Goal: Task Accomplishment & Management: Use online tool/utility

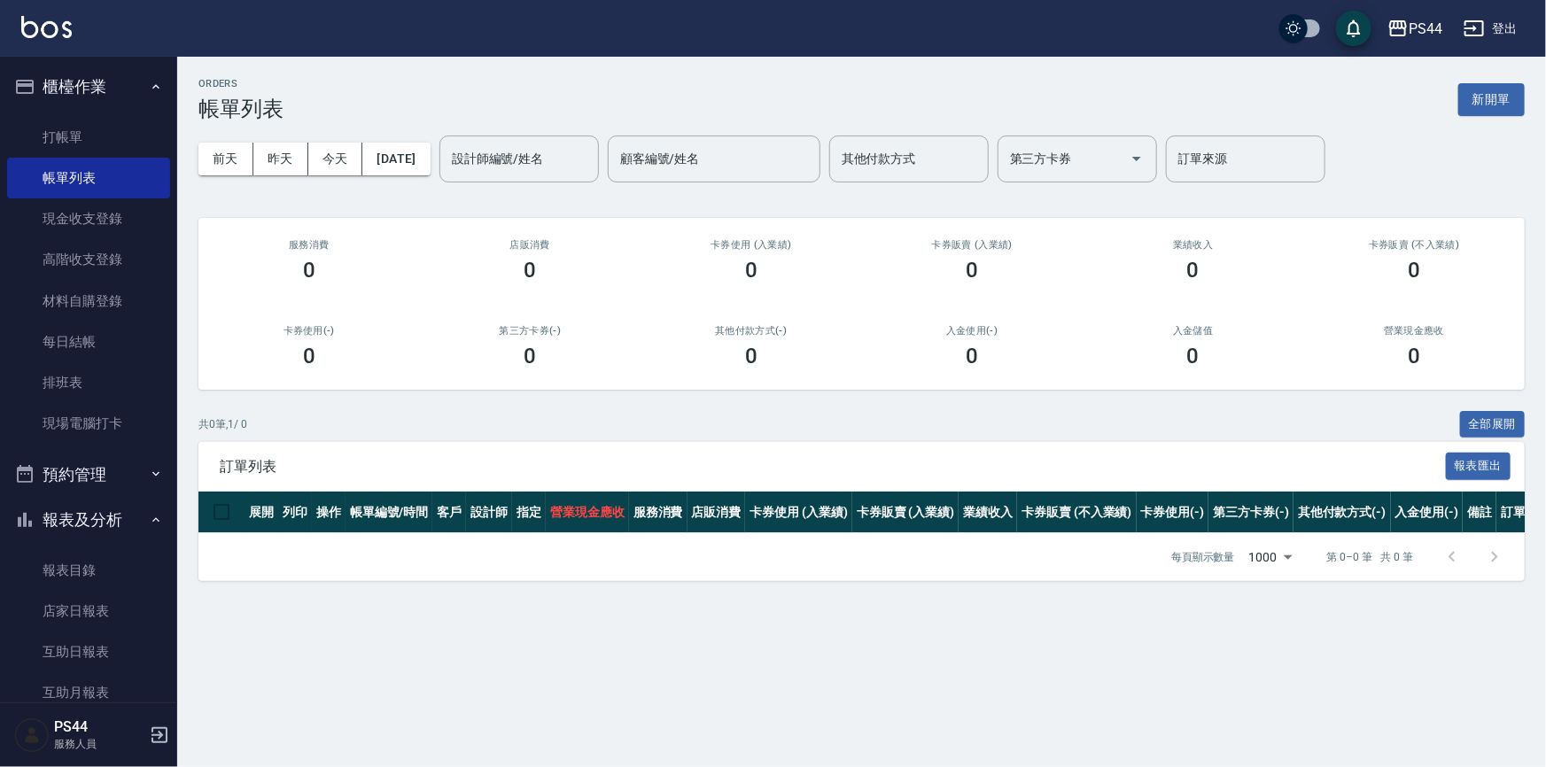
click at [58, 35] on img at bounding box center [46, 27] width 51 height 22
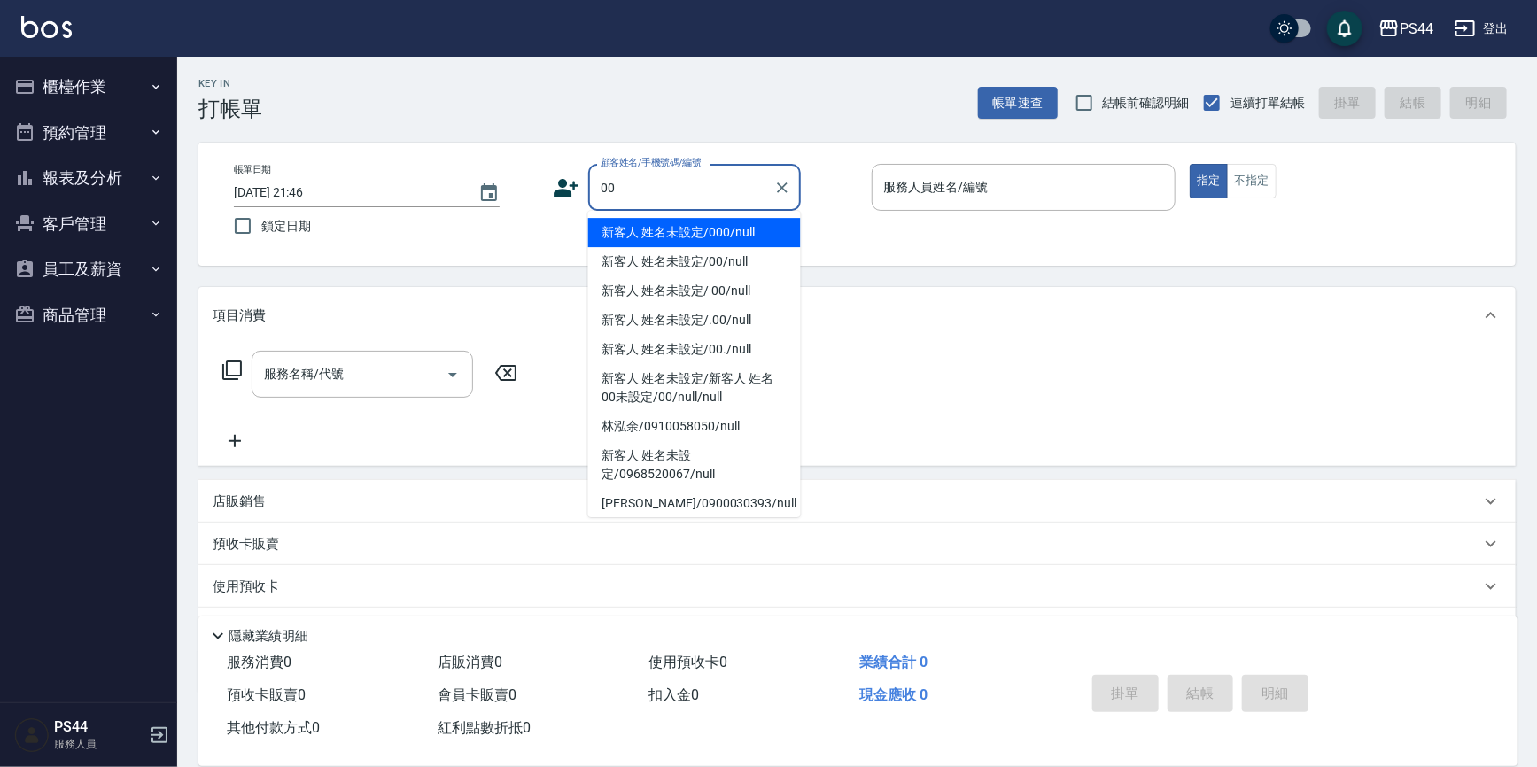
type input "新客人 姓名未設定/000/null"
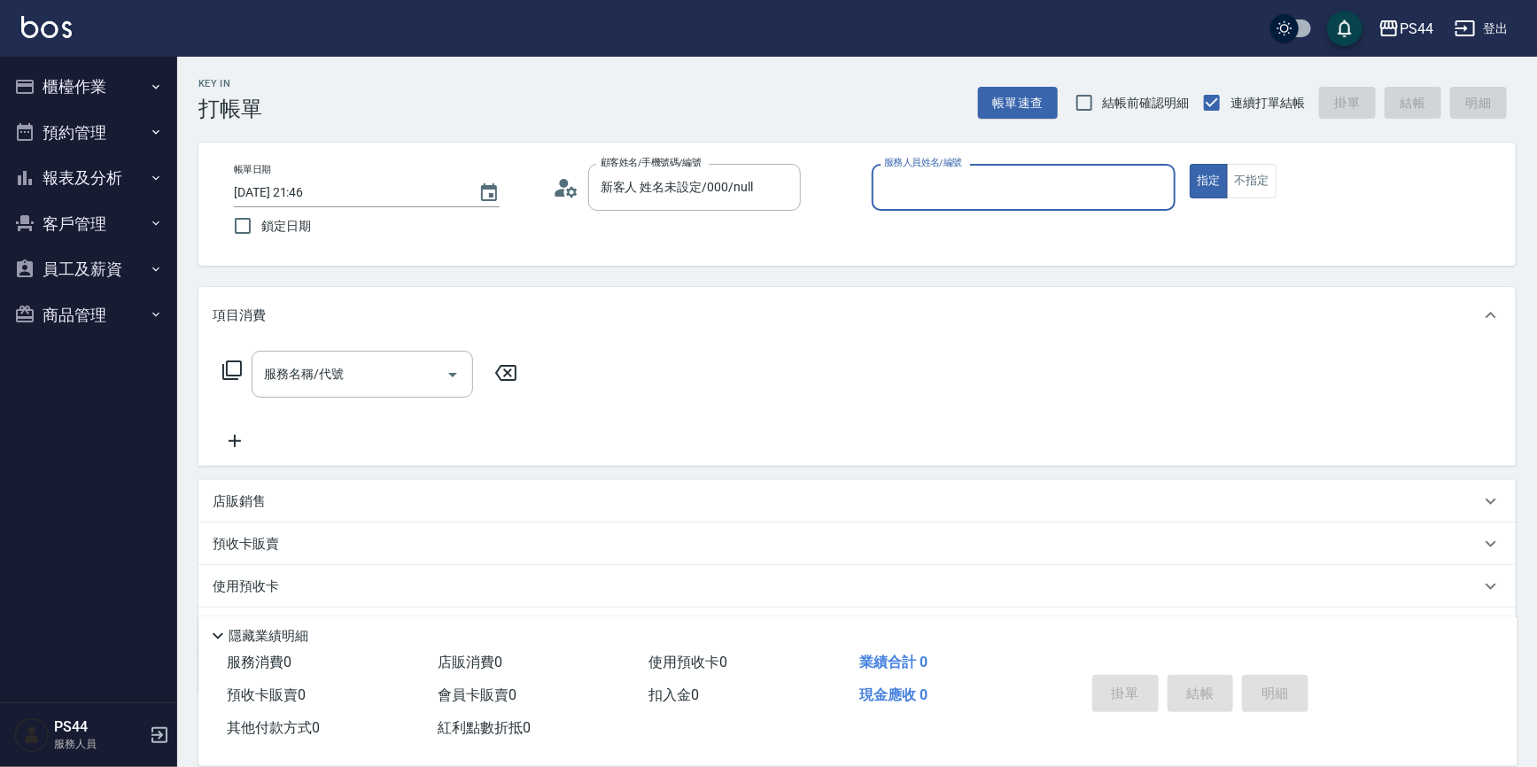
click at [1190, 164] on button "指定" at bounding box center [1209, 181] width 38 height 35
type button "true"
type input "新客人 姓名未設定/00/null"
click at [905, 167] on div "服務人員姓名/編號" at bounding box center [1024, 187] width 305 height 47
type input "白鄰琳-9"
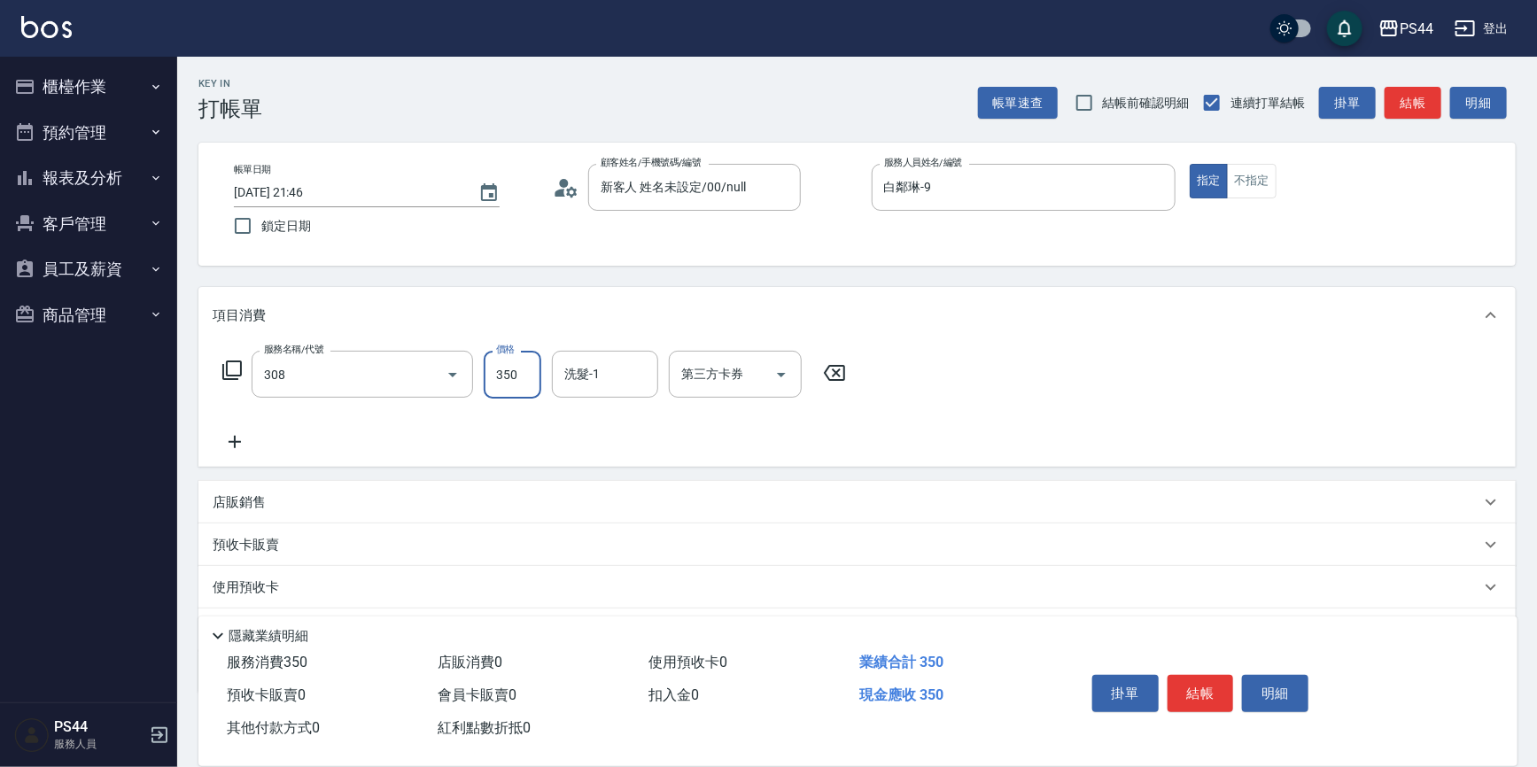
type input "洗+剪(308)"
type input "柔柔-33"
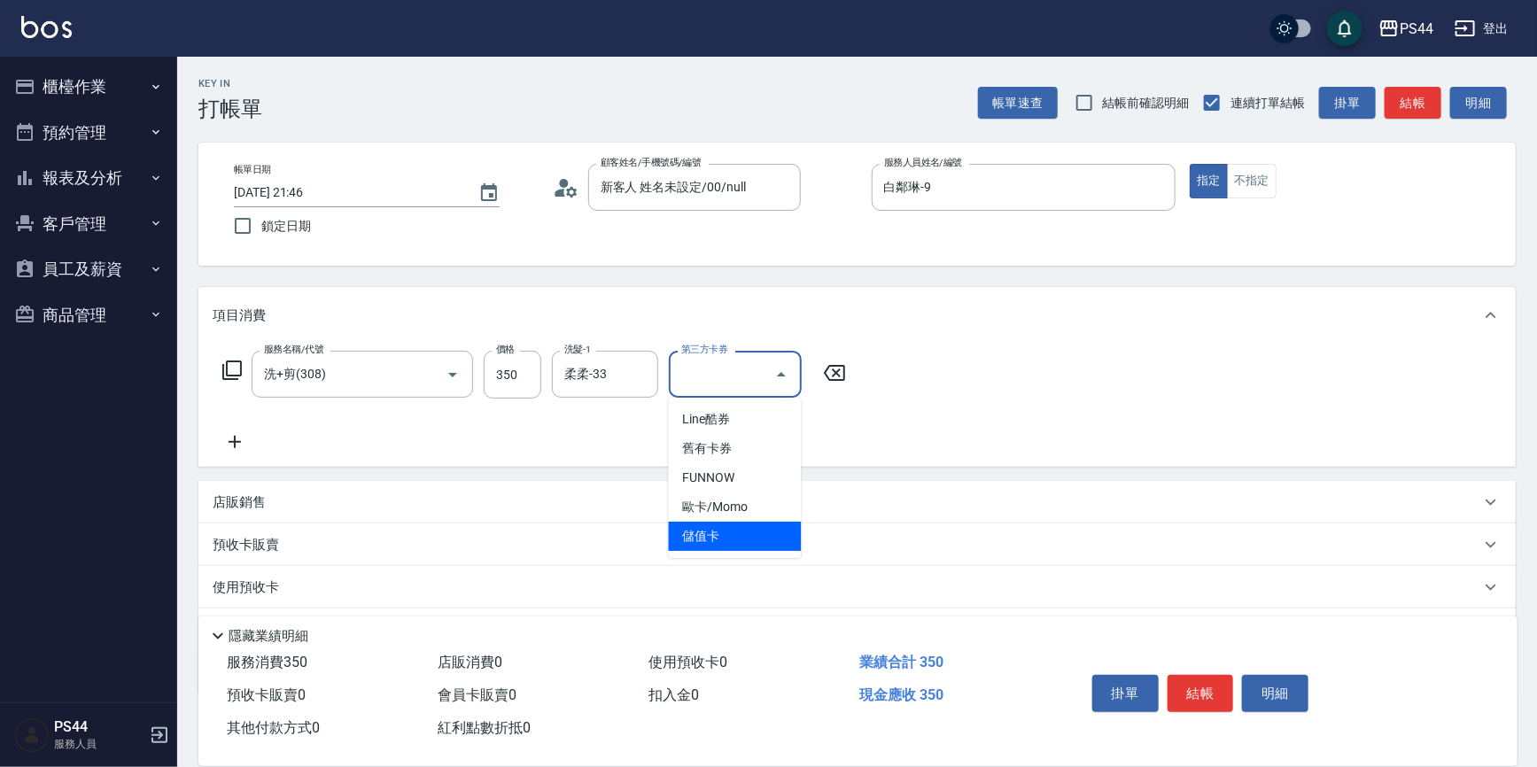
type input "儲值卡"
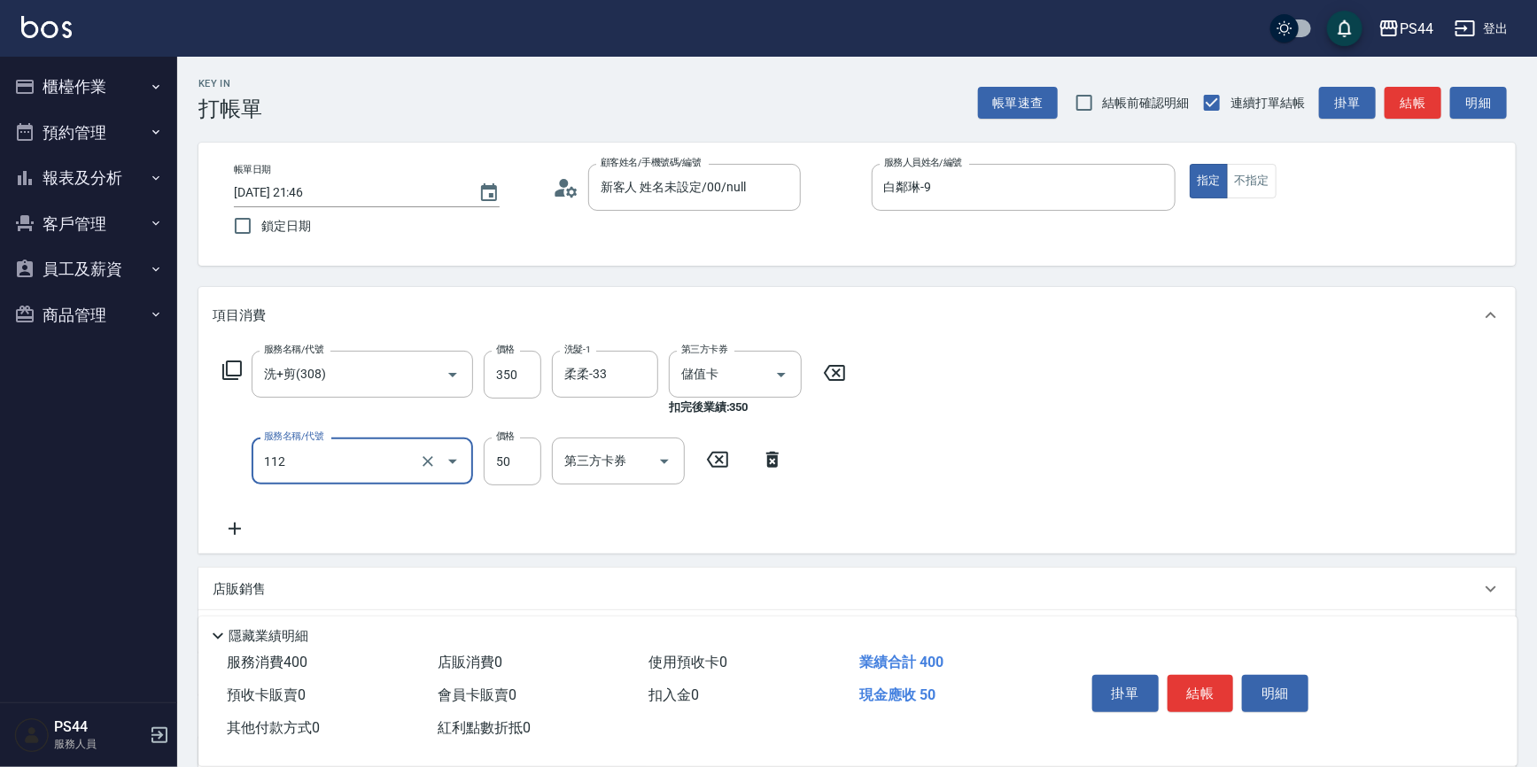
type input "精油50(112)"
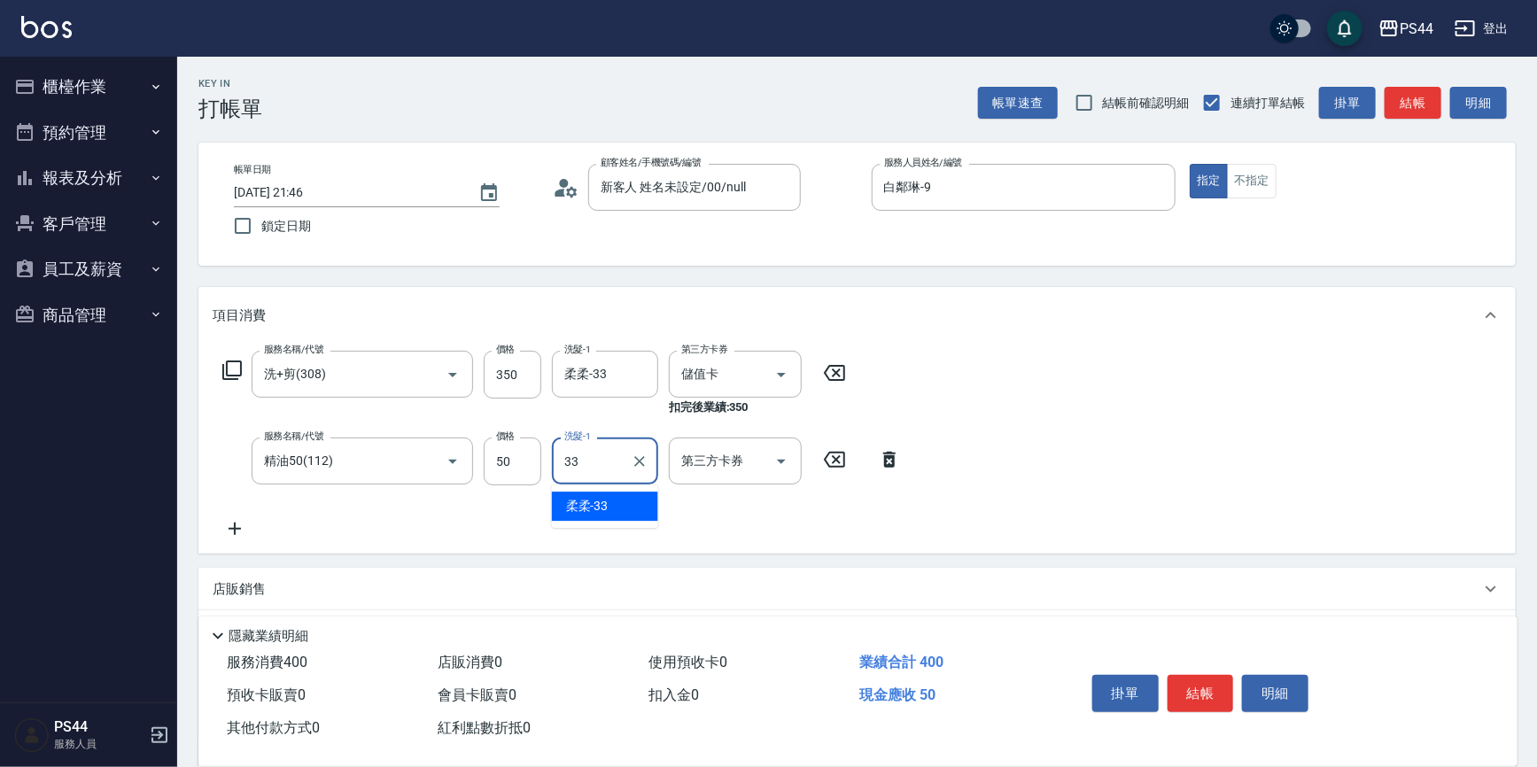
type input "柔柔-33"
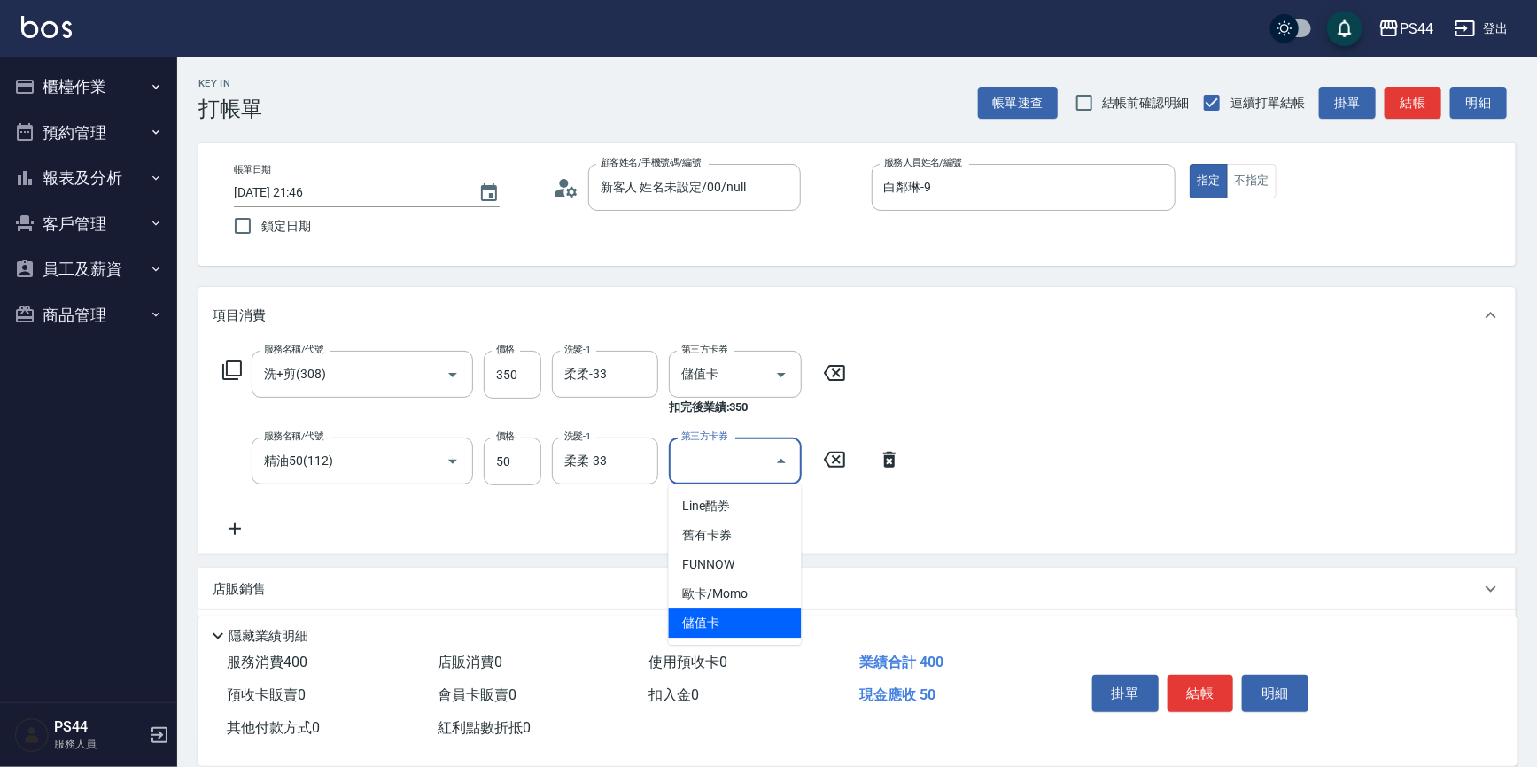
type input "儲值卡"
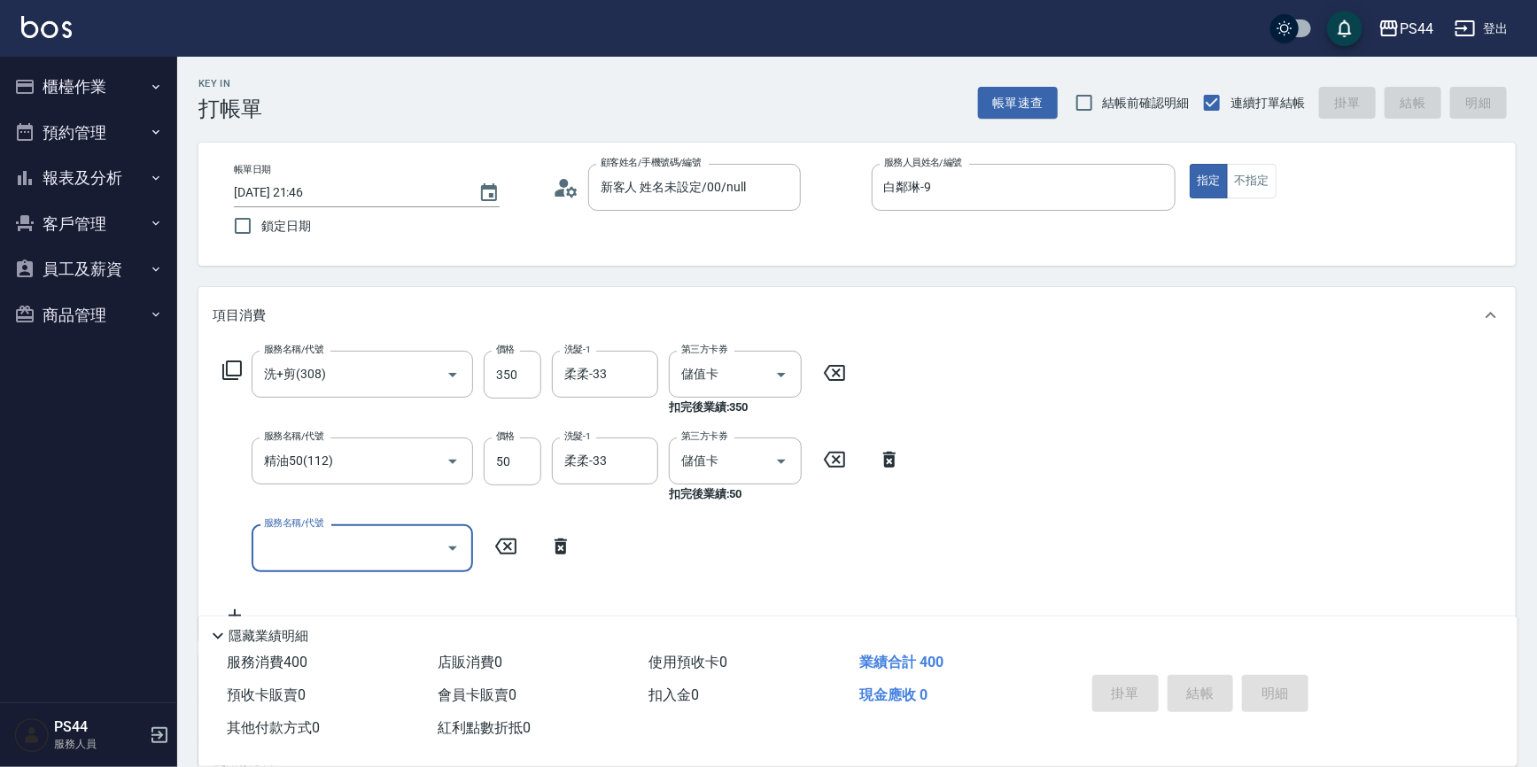
type input "[DATE] 21:47"
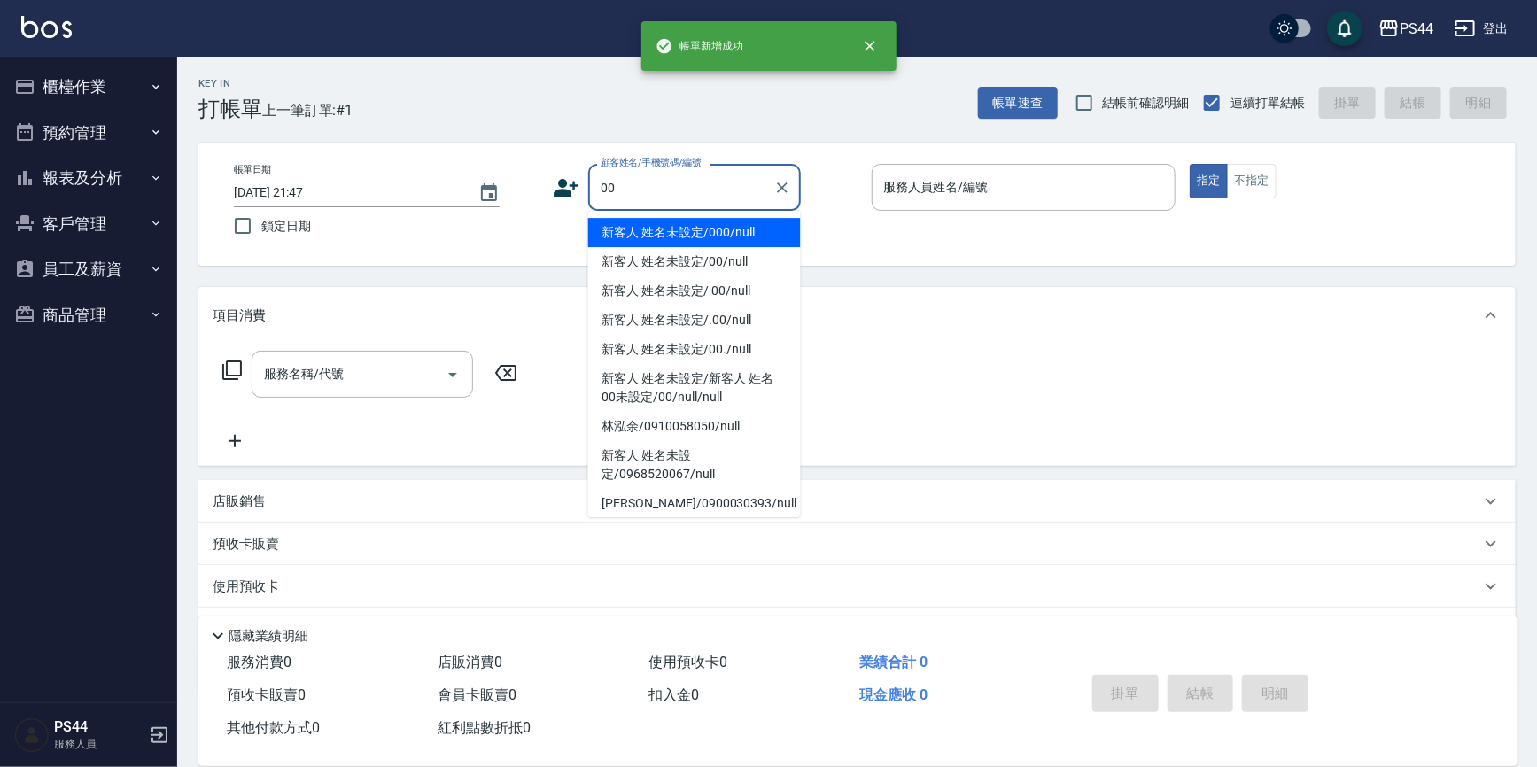
type input "新客人 姓名未設定/000/null"
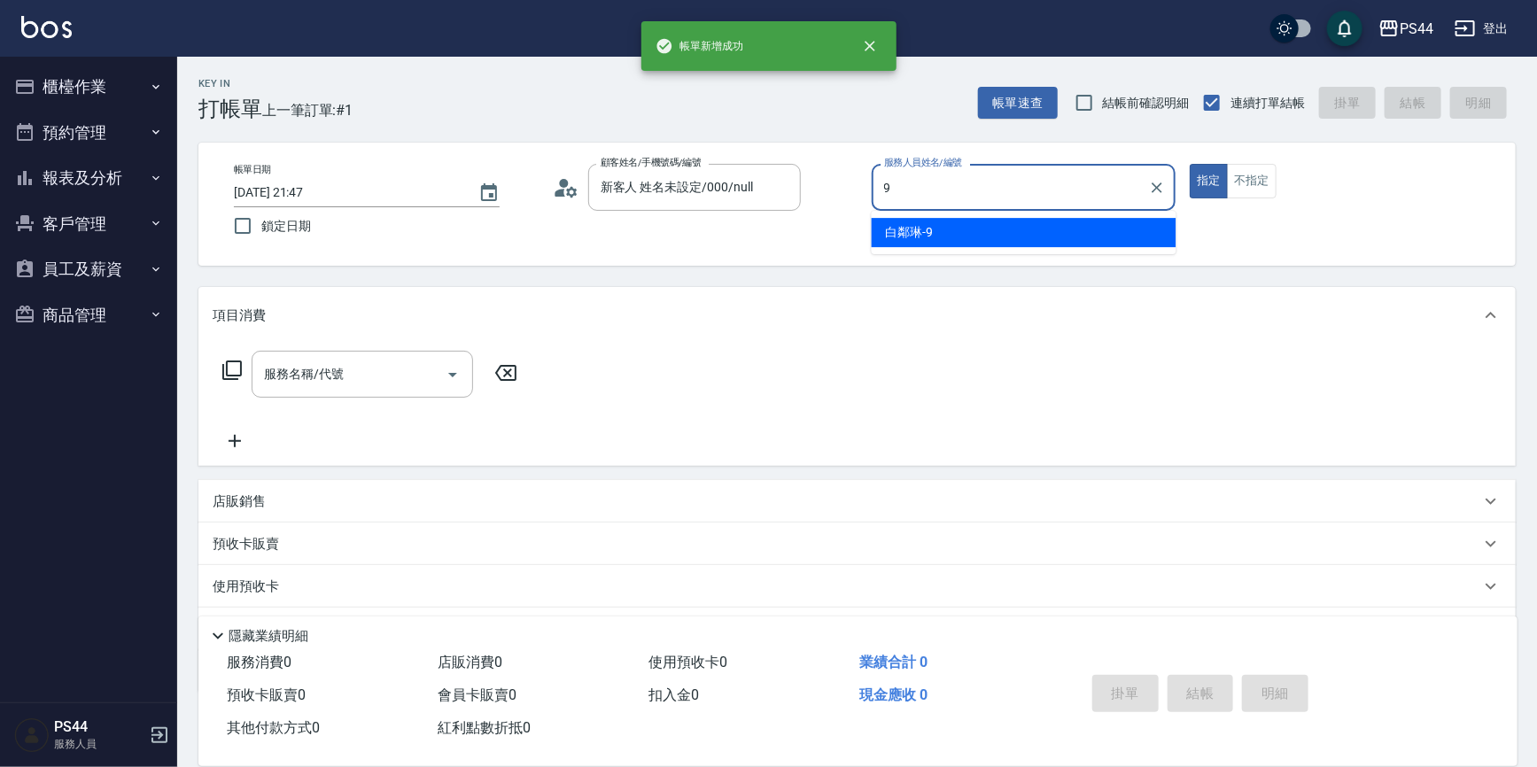
type input "白鄰琳-9"
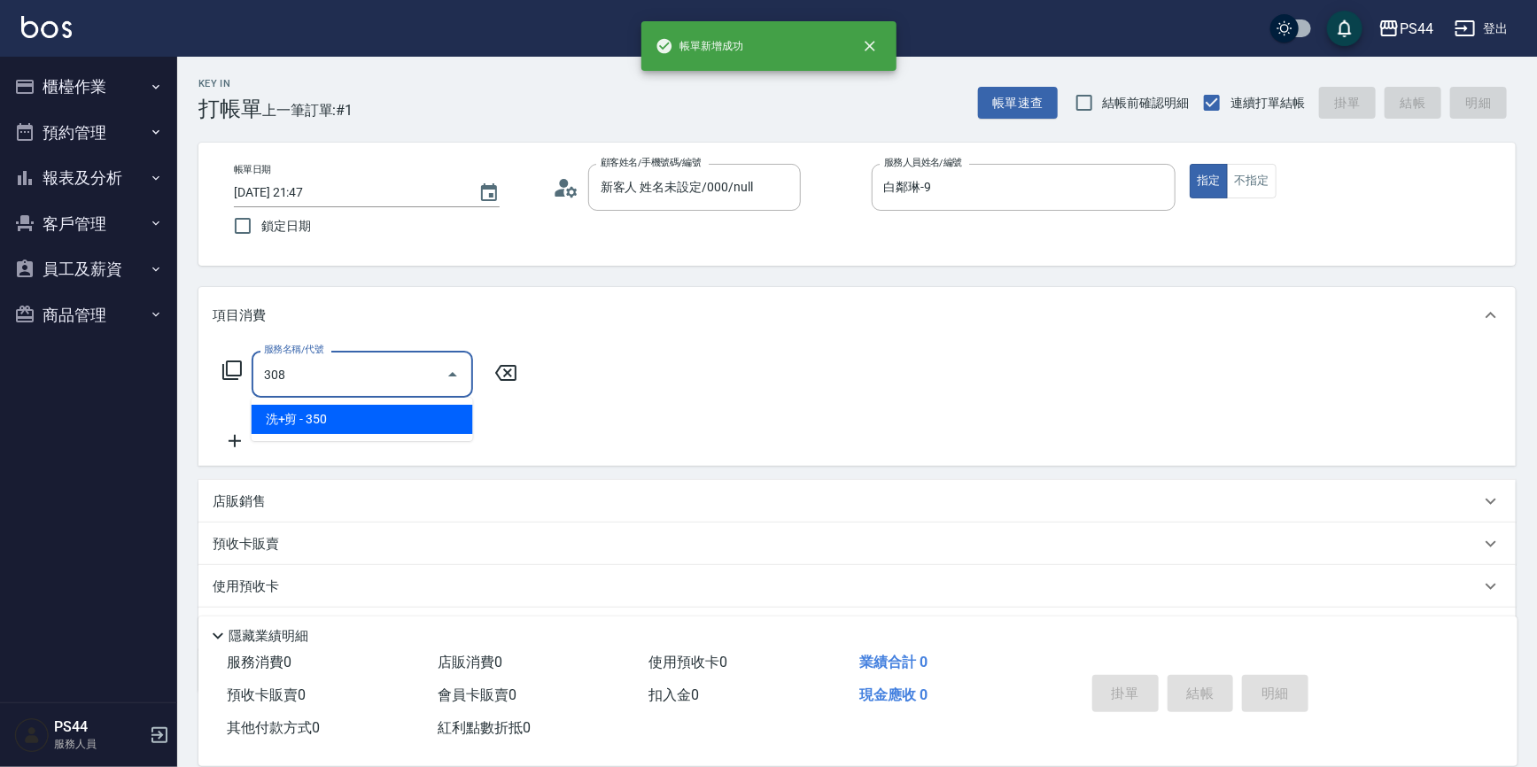
type input "洗+剪(308)"
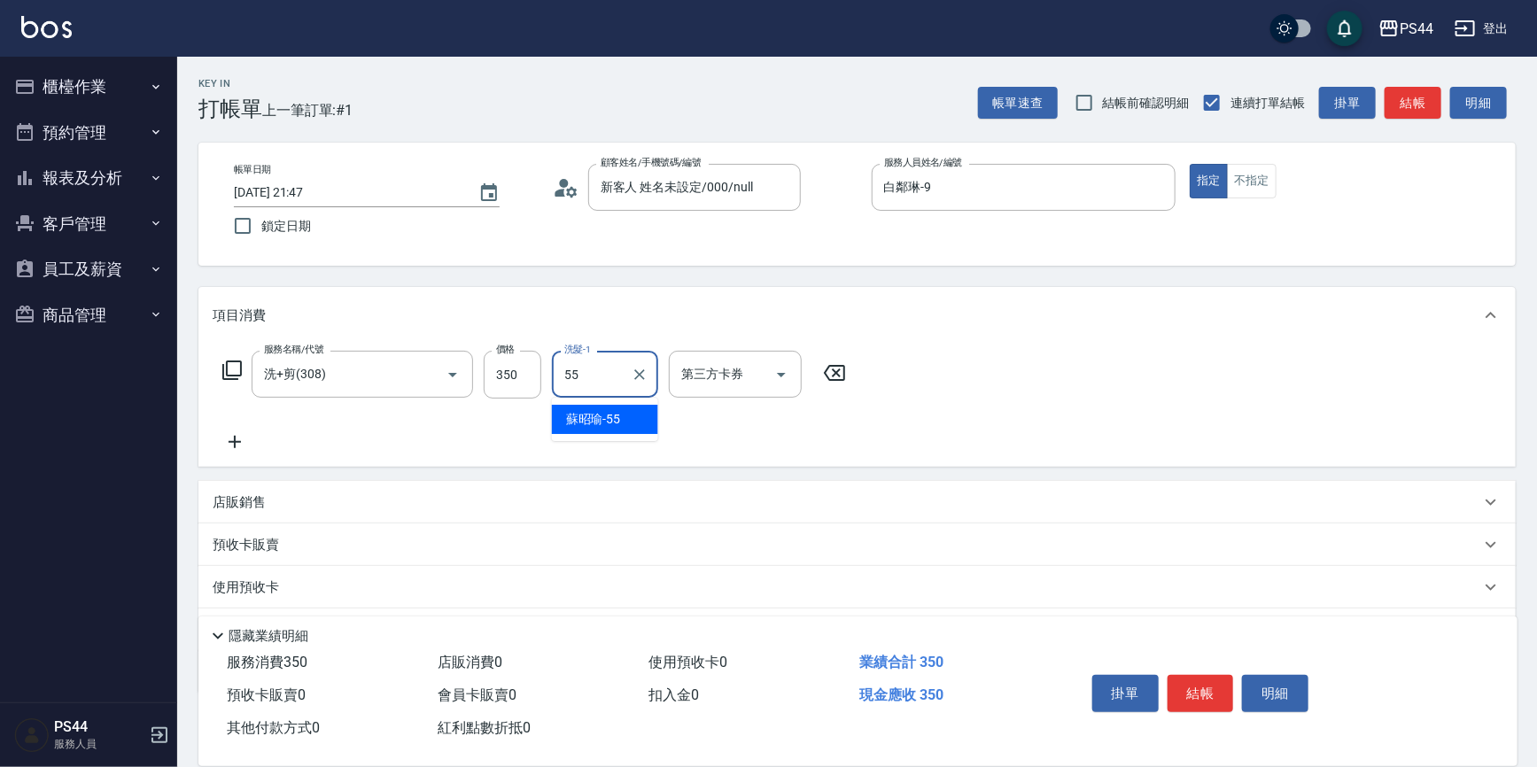
type input "[PERSON_NAME]-55"
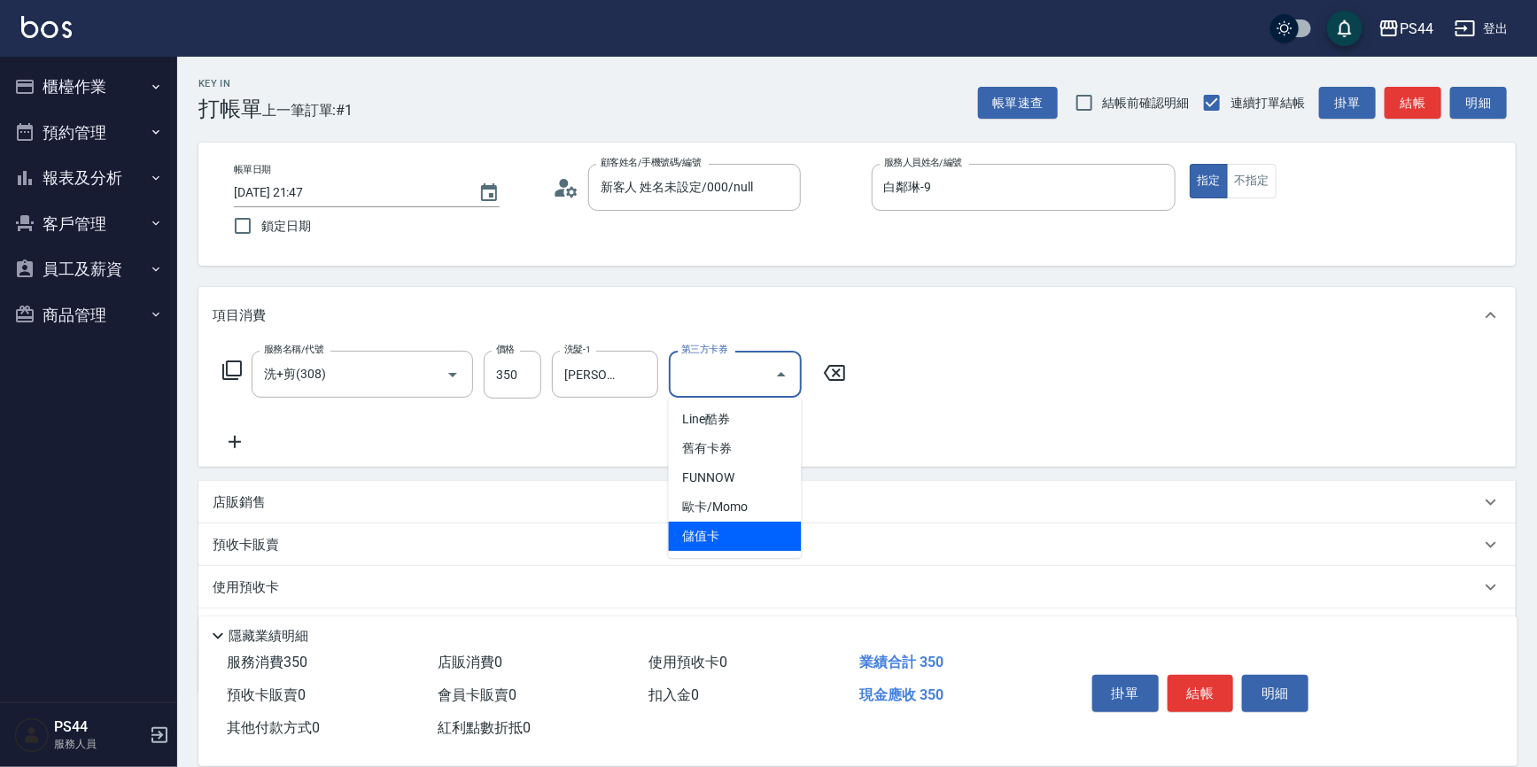
type input "儲值卡"
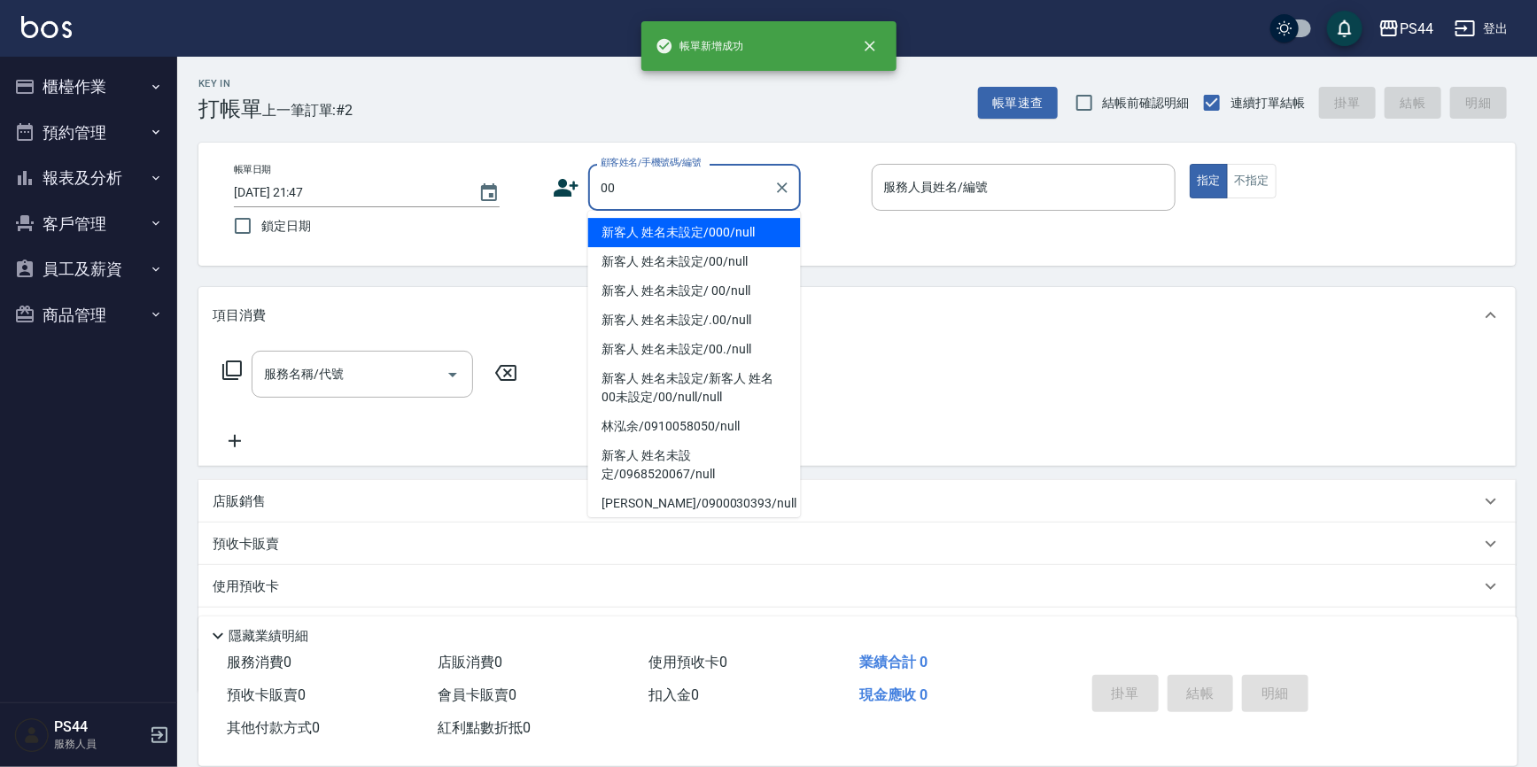
type input "新客人 姓名未設定/000/null"
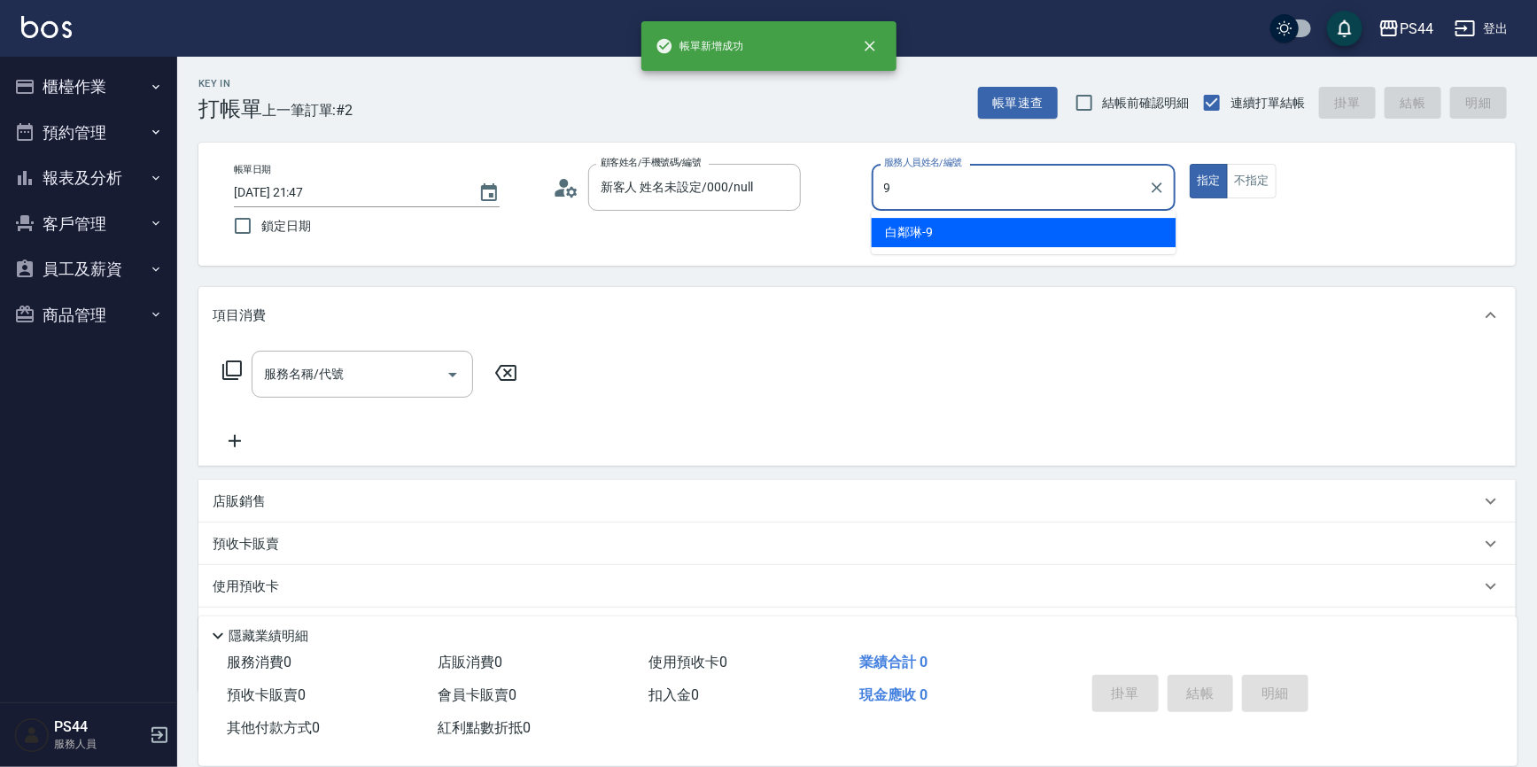
type input "白鄰琳-9"
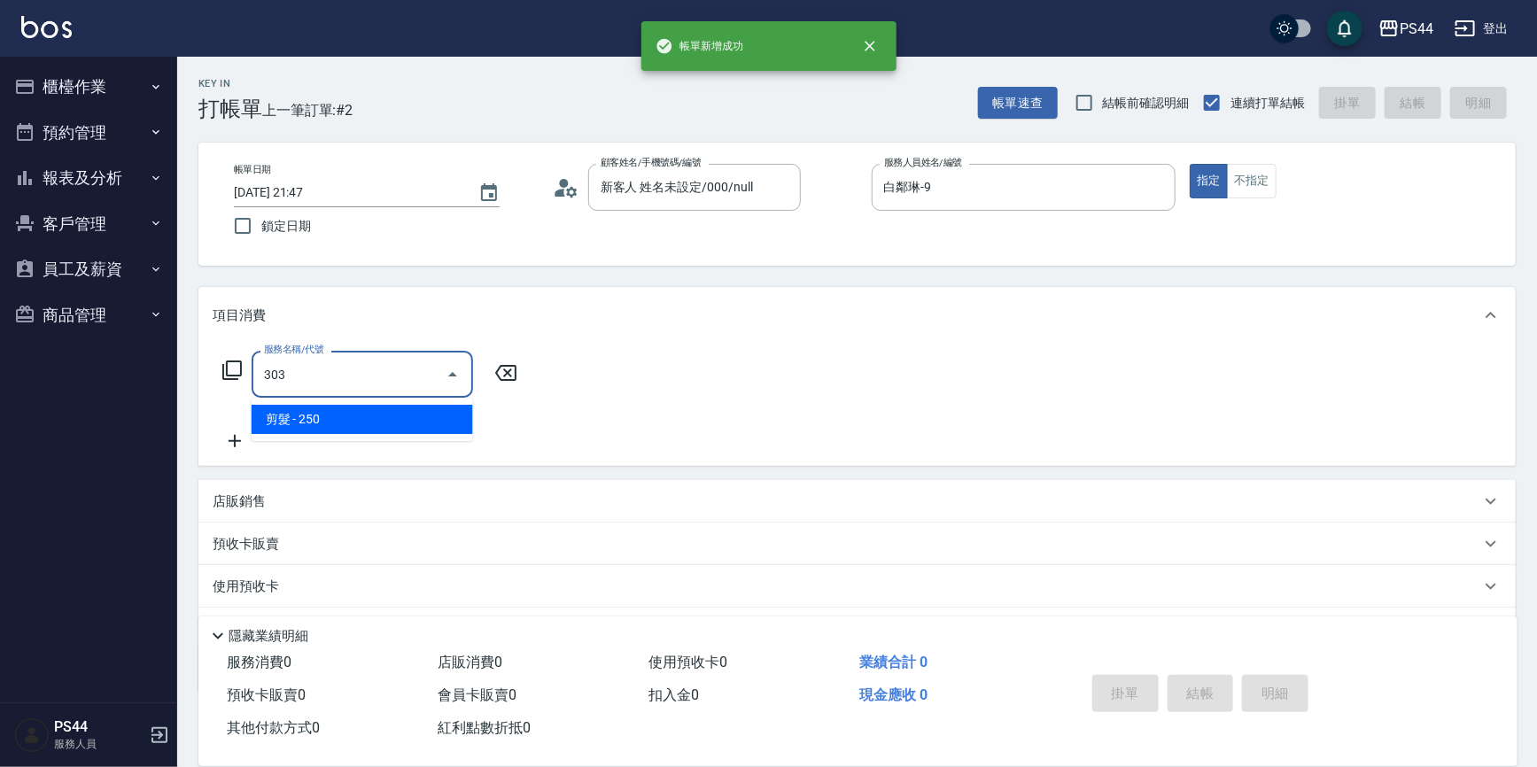
type input "剪髮(303)"
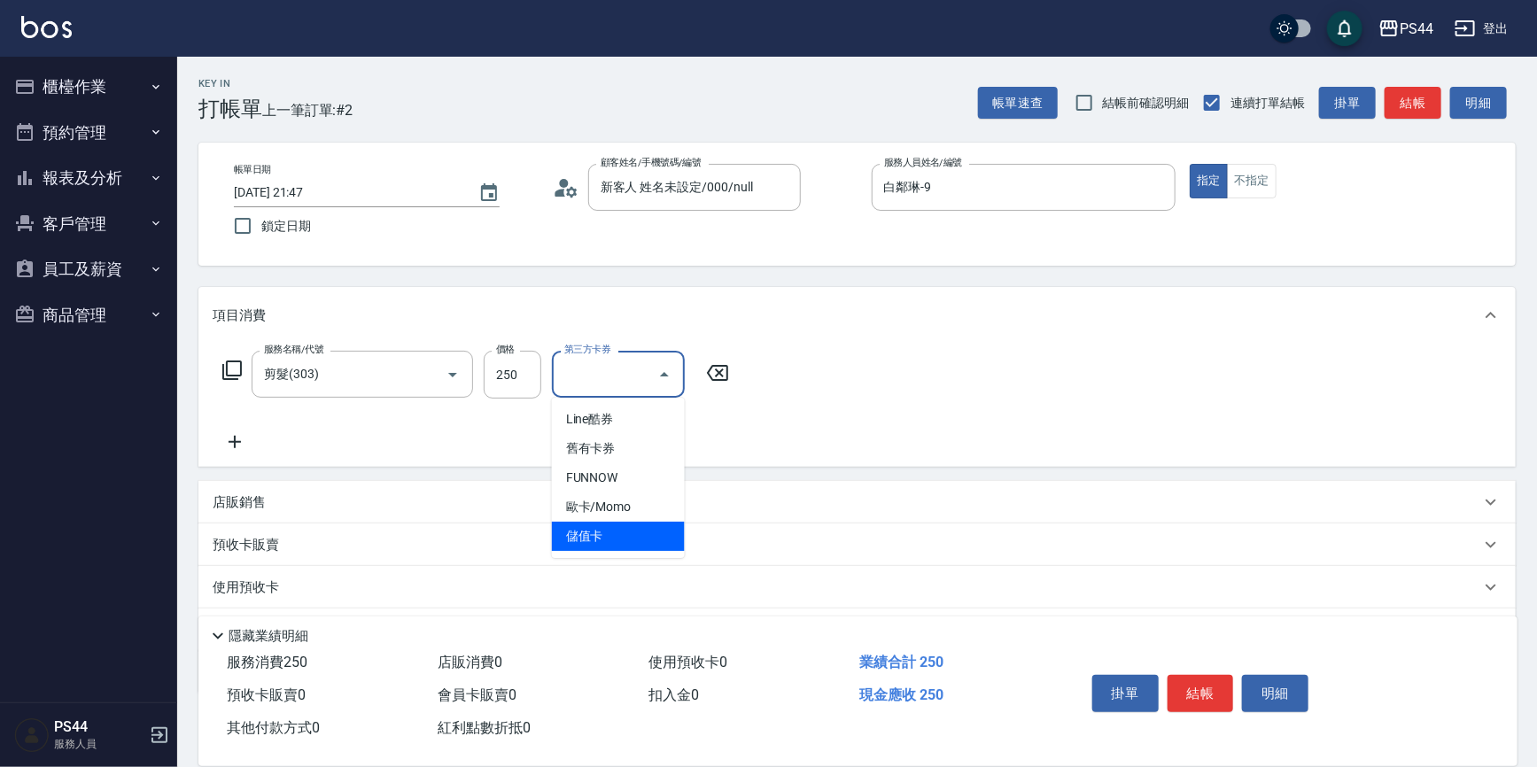
type input "儲值卡"
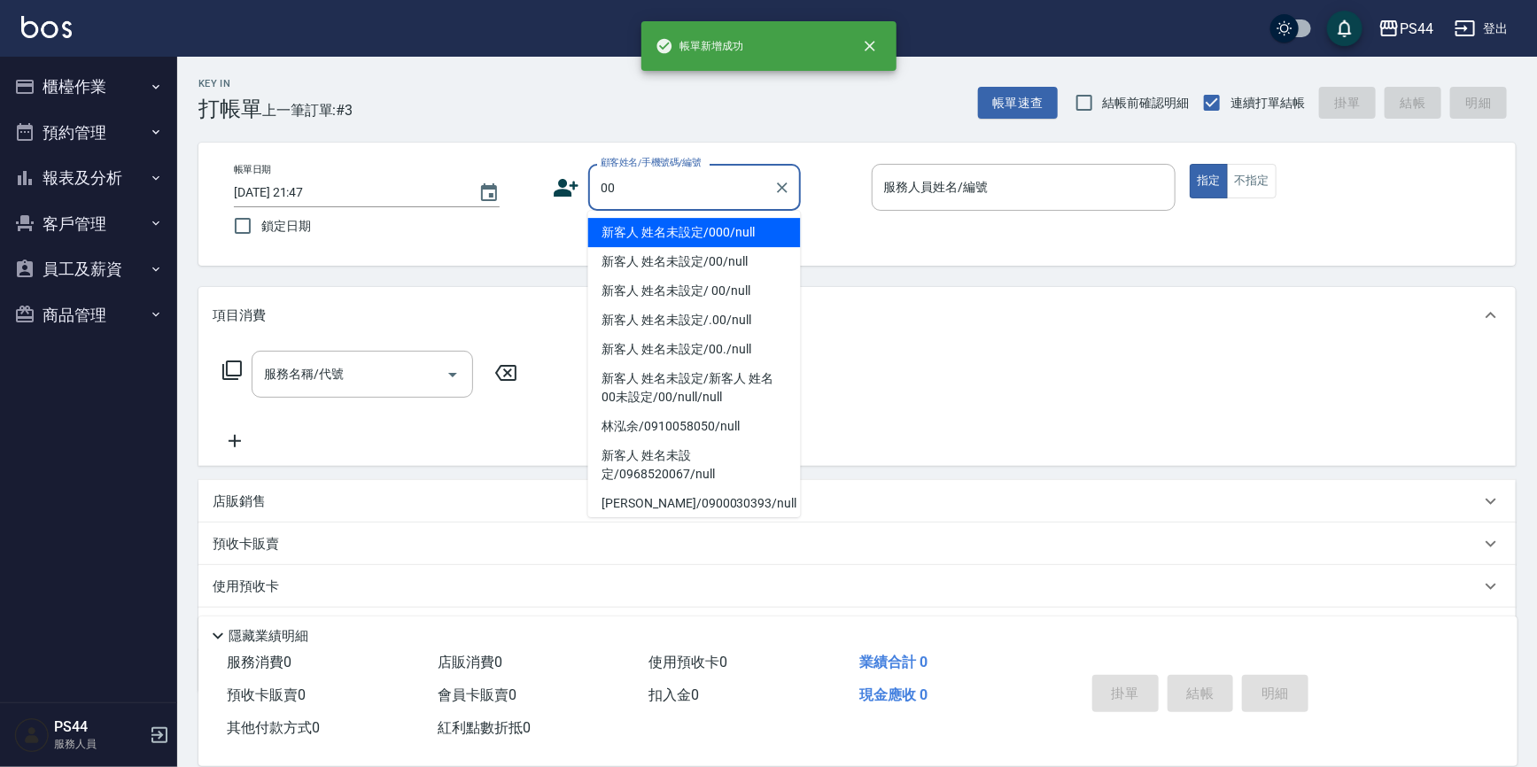
type input "新客人 姓名未設定/000/null"
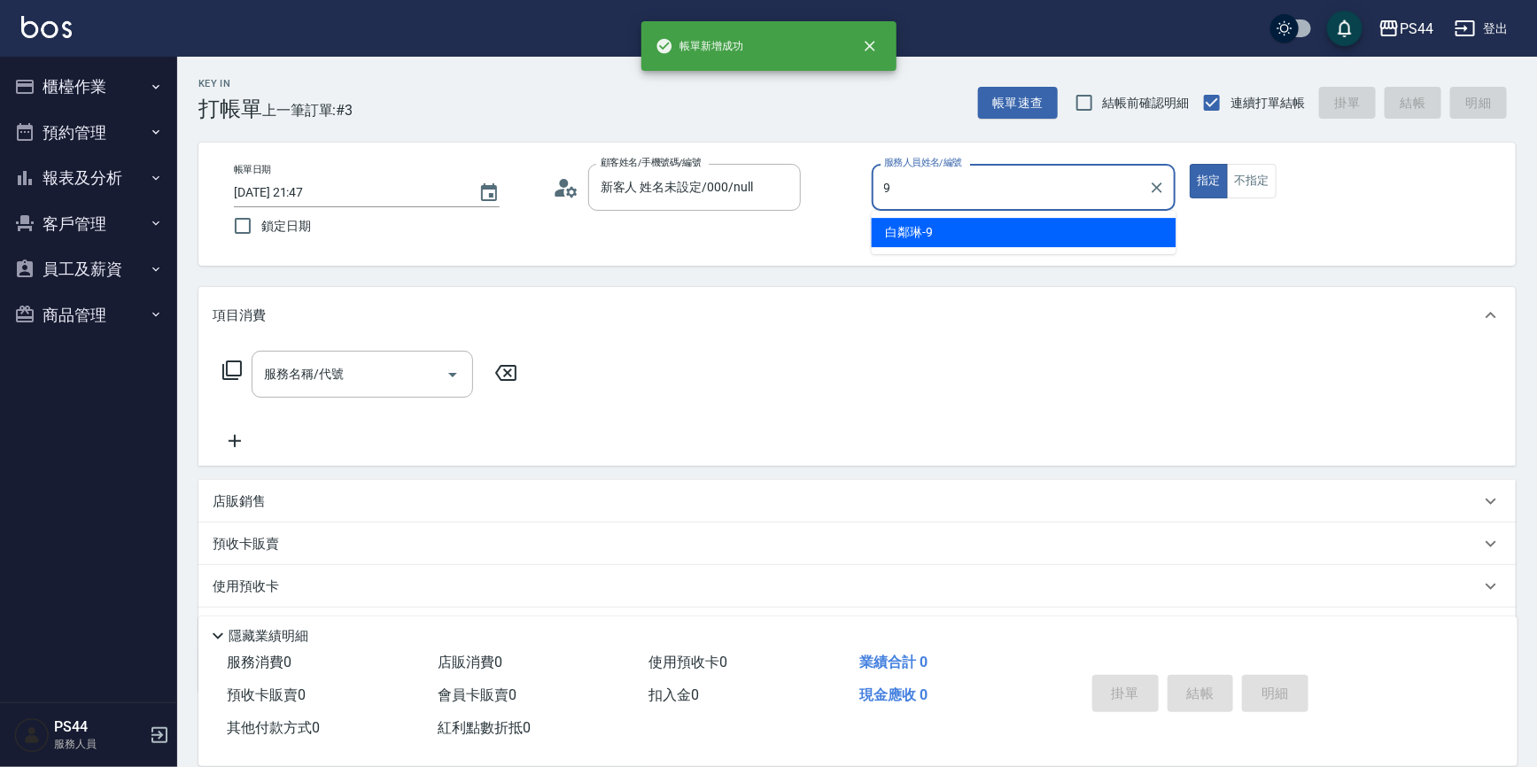
type input "白鄰琳-9"
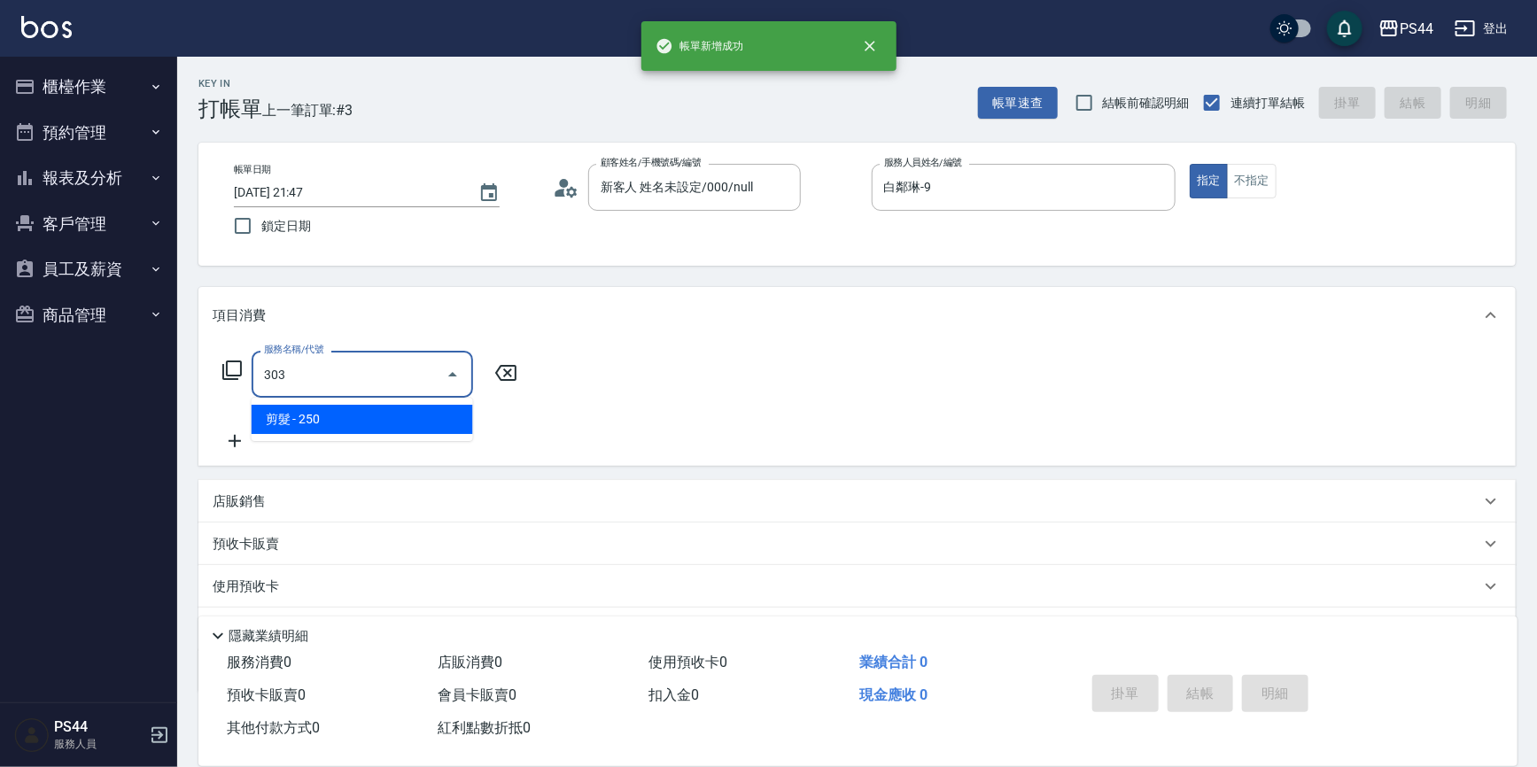
type input "剪髮(303)"
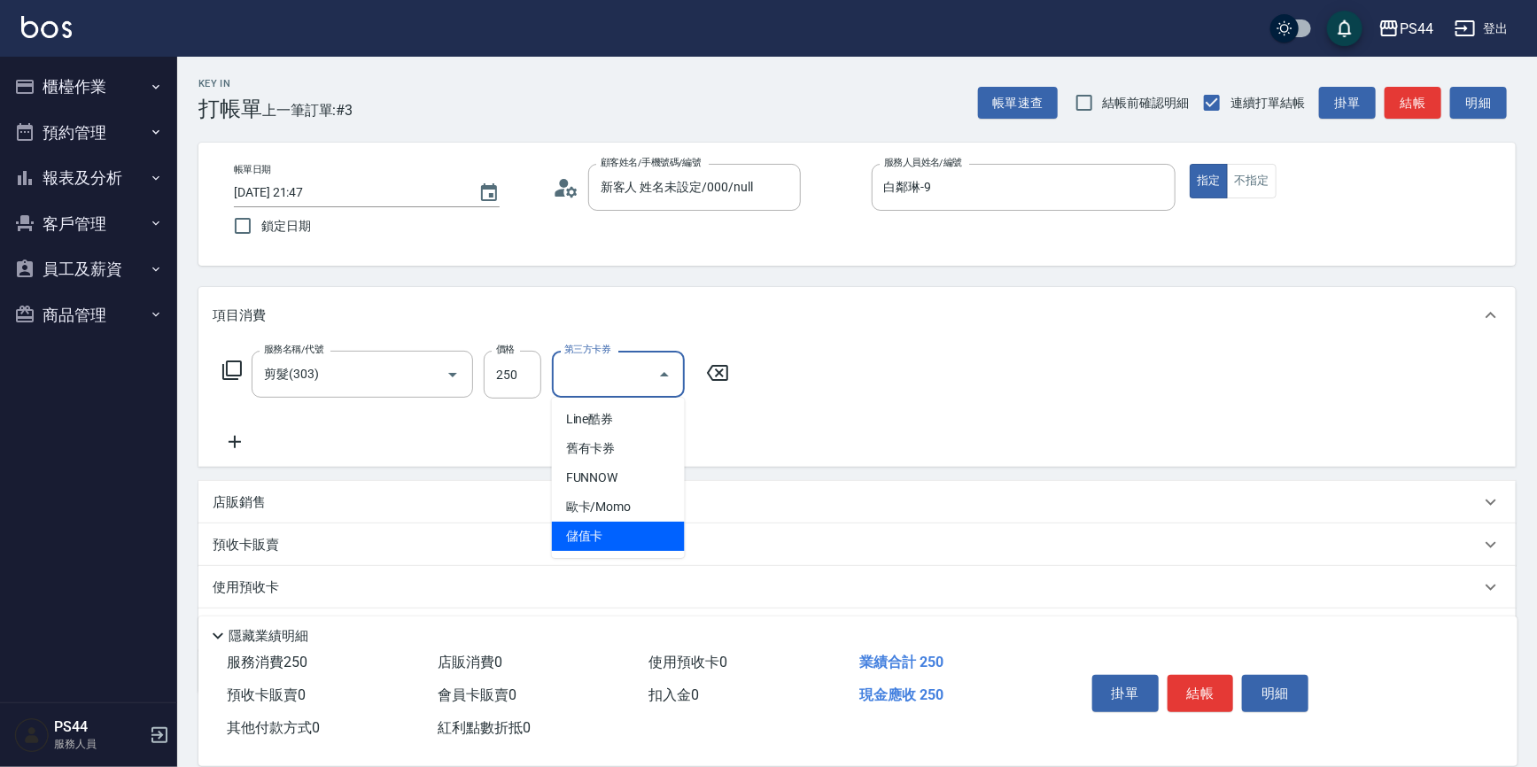
type input "儲值卡"
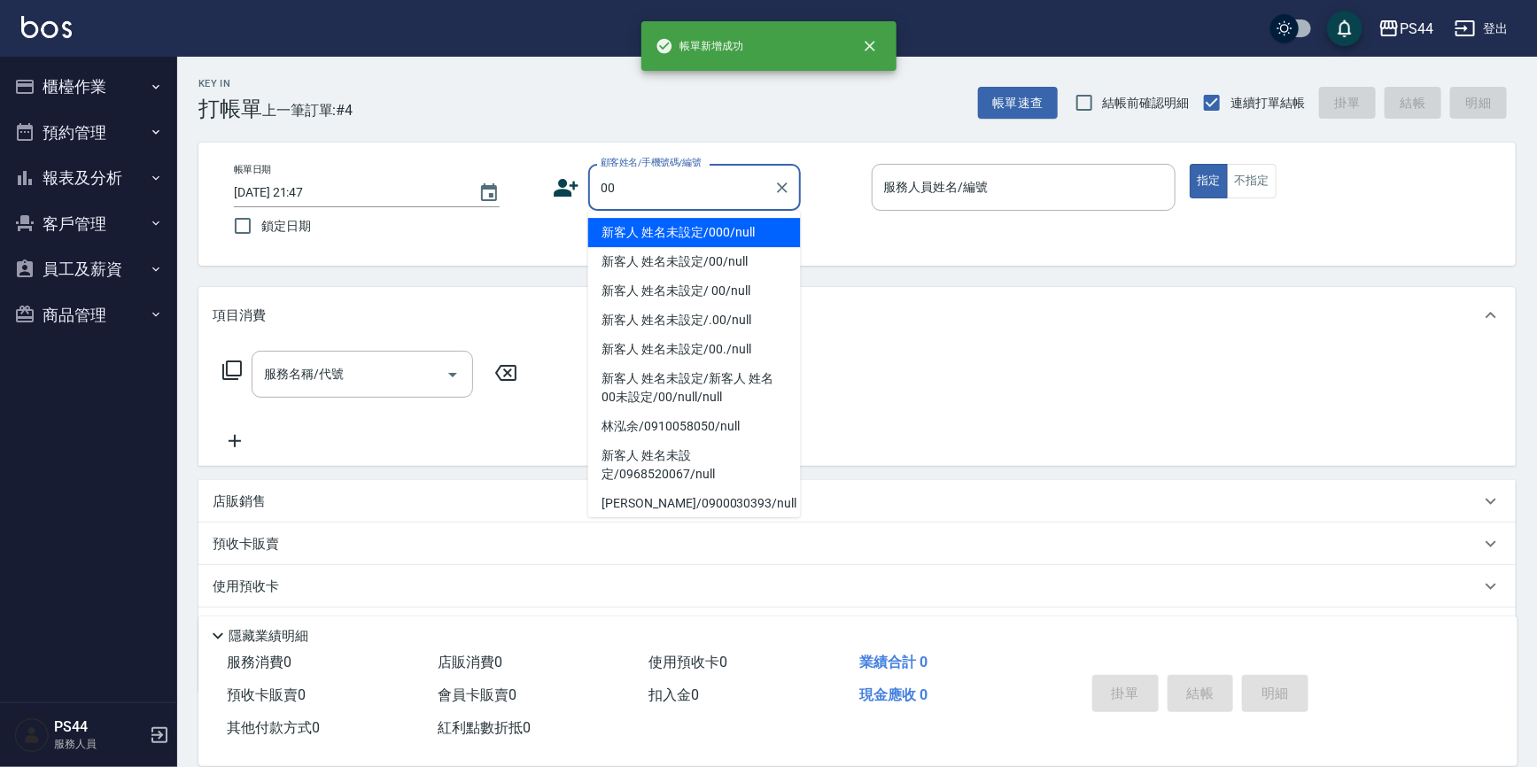
type input "新客人 姓名未設定/000/null"
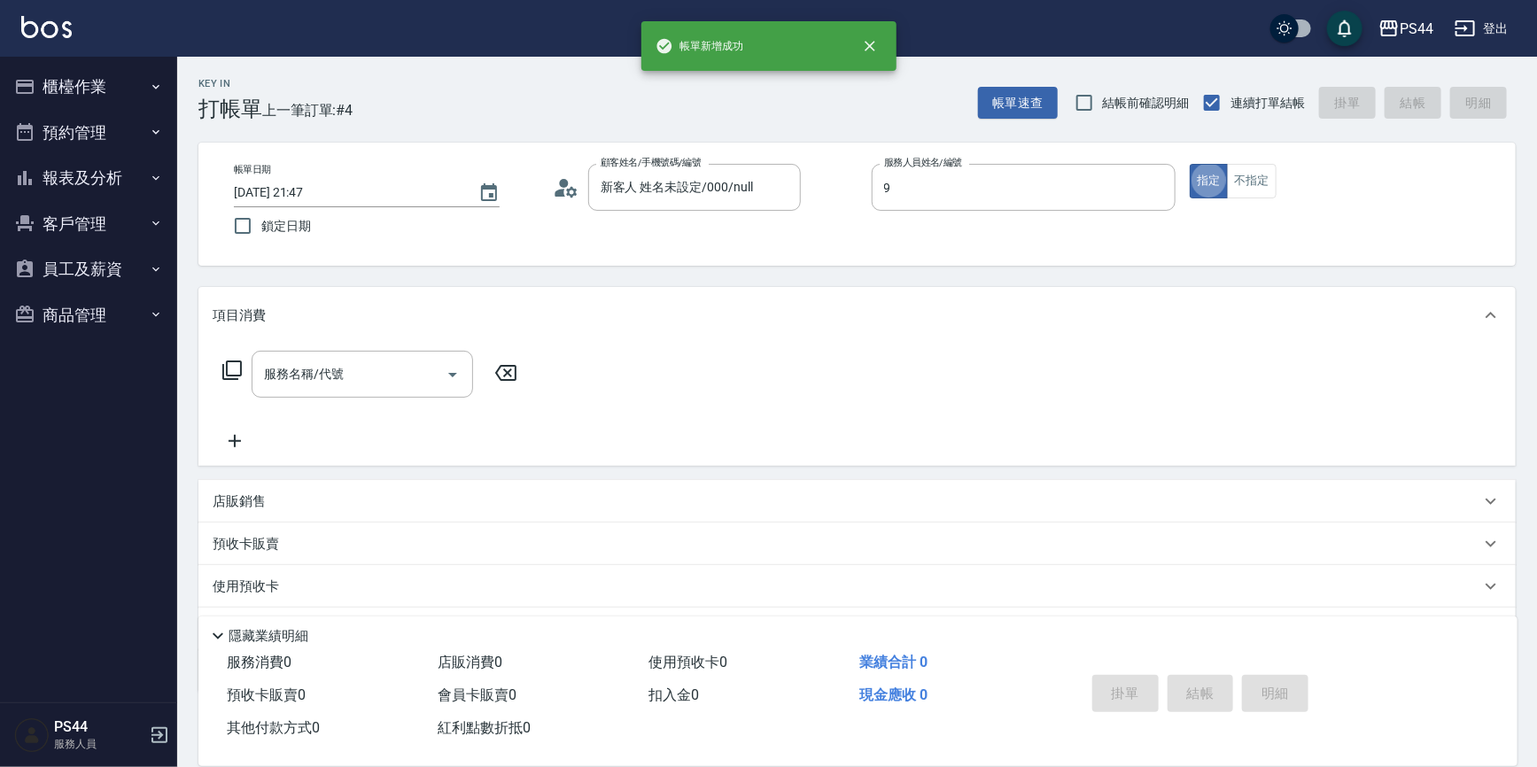
type input "白鄰琳-9"
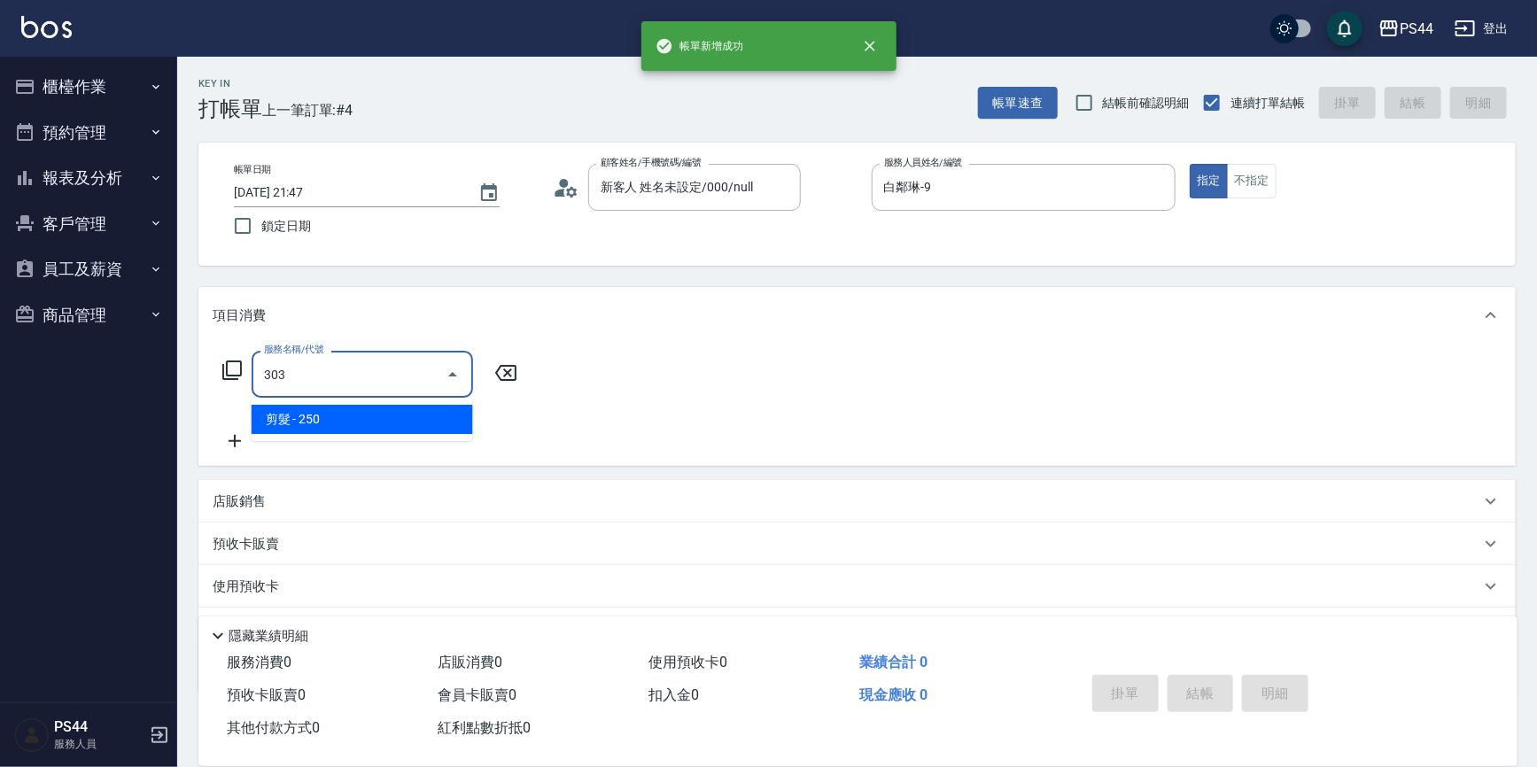
type input "剪髮(303)"
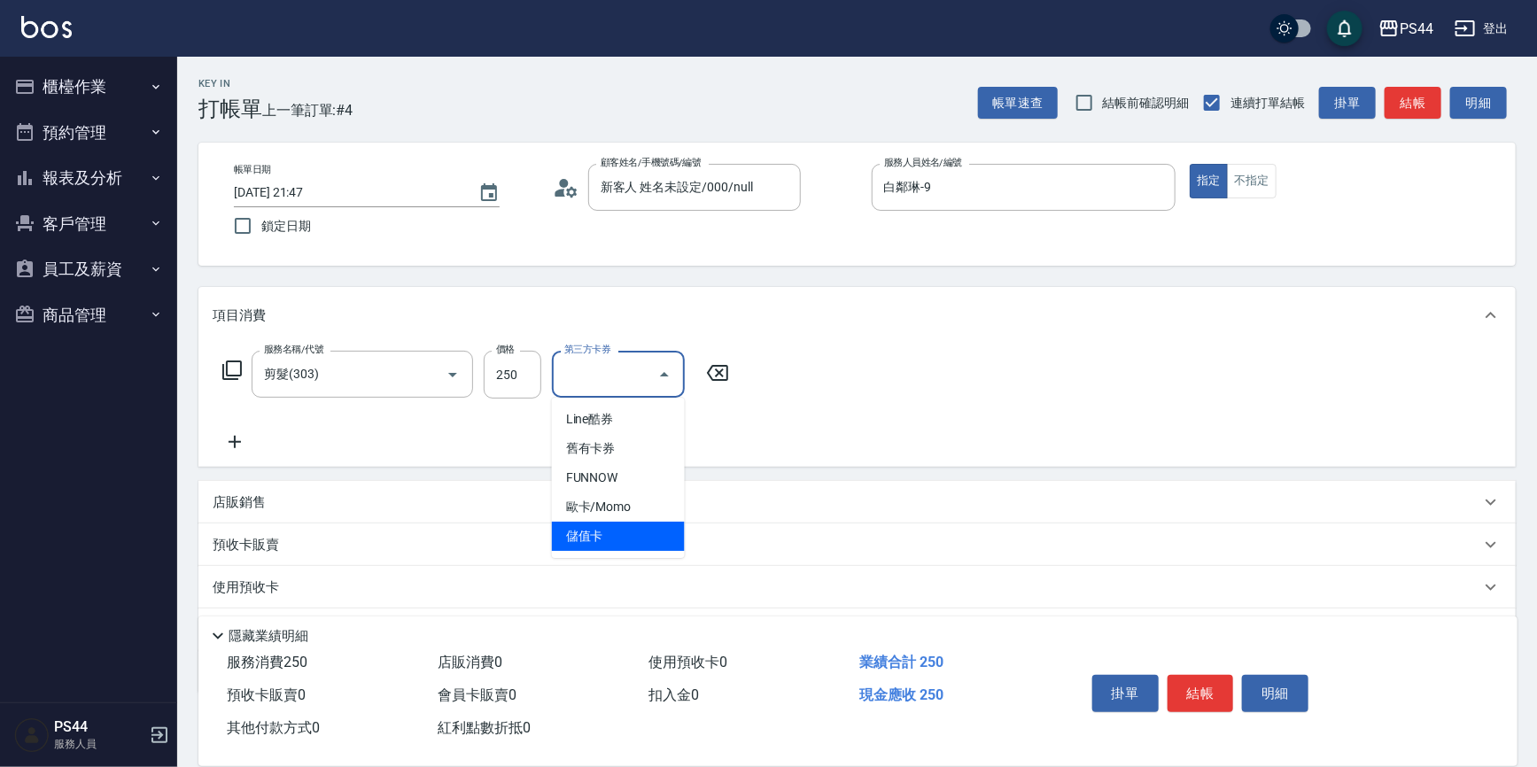
type input "儲值卡"
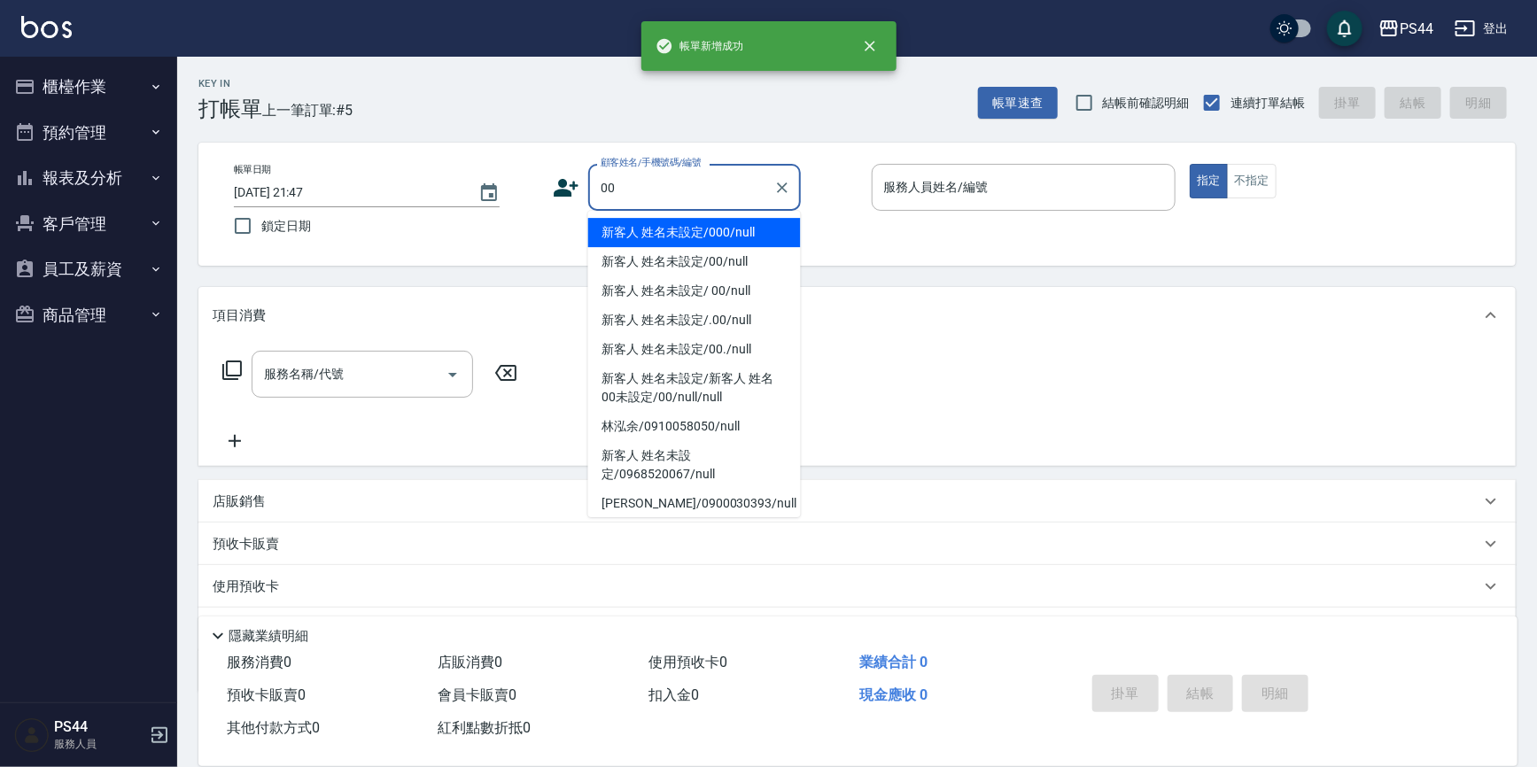
type input "新客人 姓名未設定/000/null"
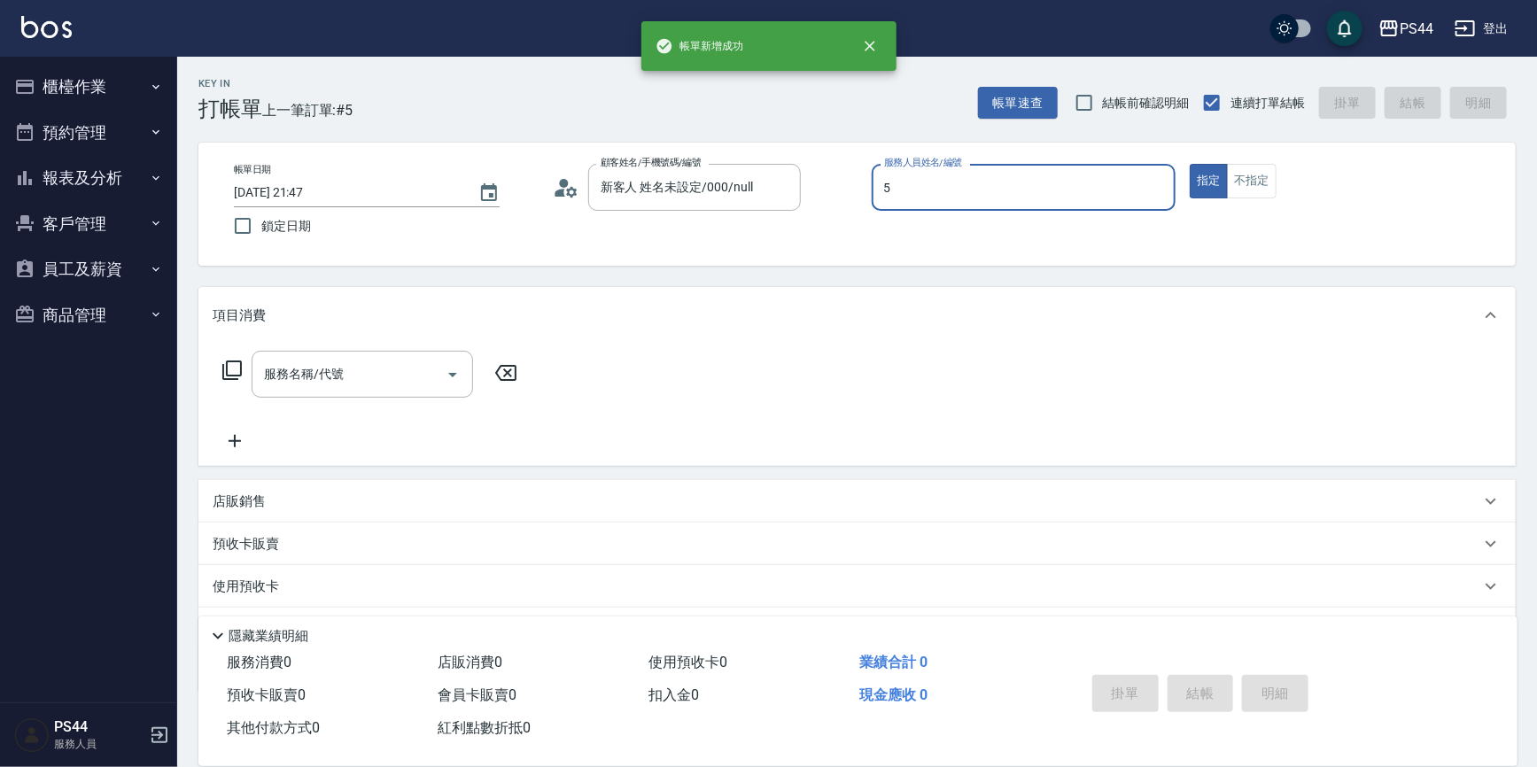
type input "[PERSON_NAME]-5"
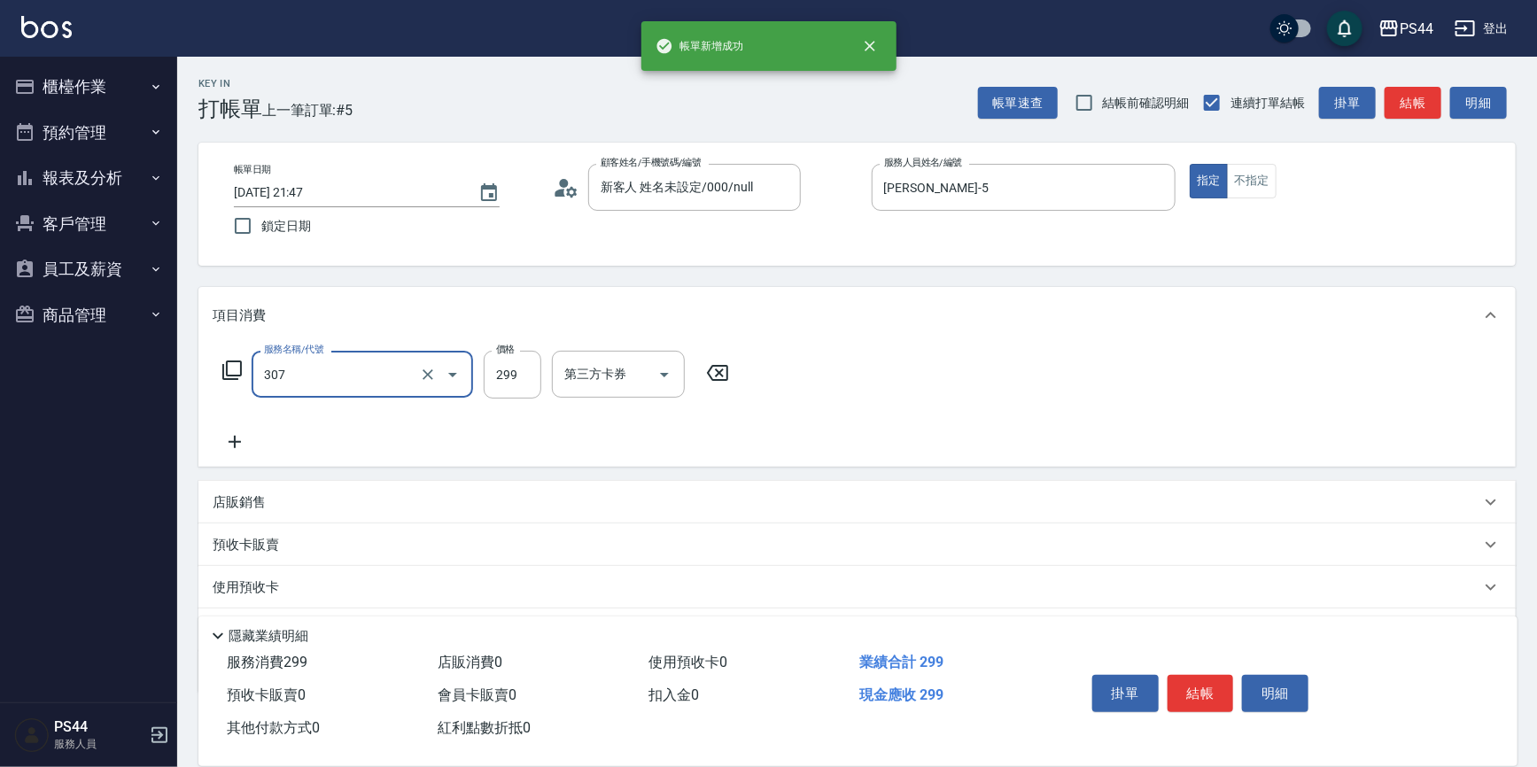
type input "剪髮(307)"
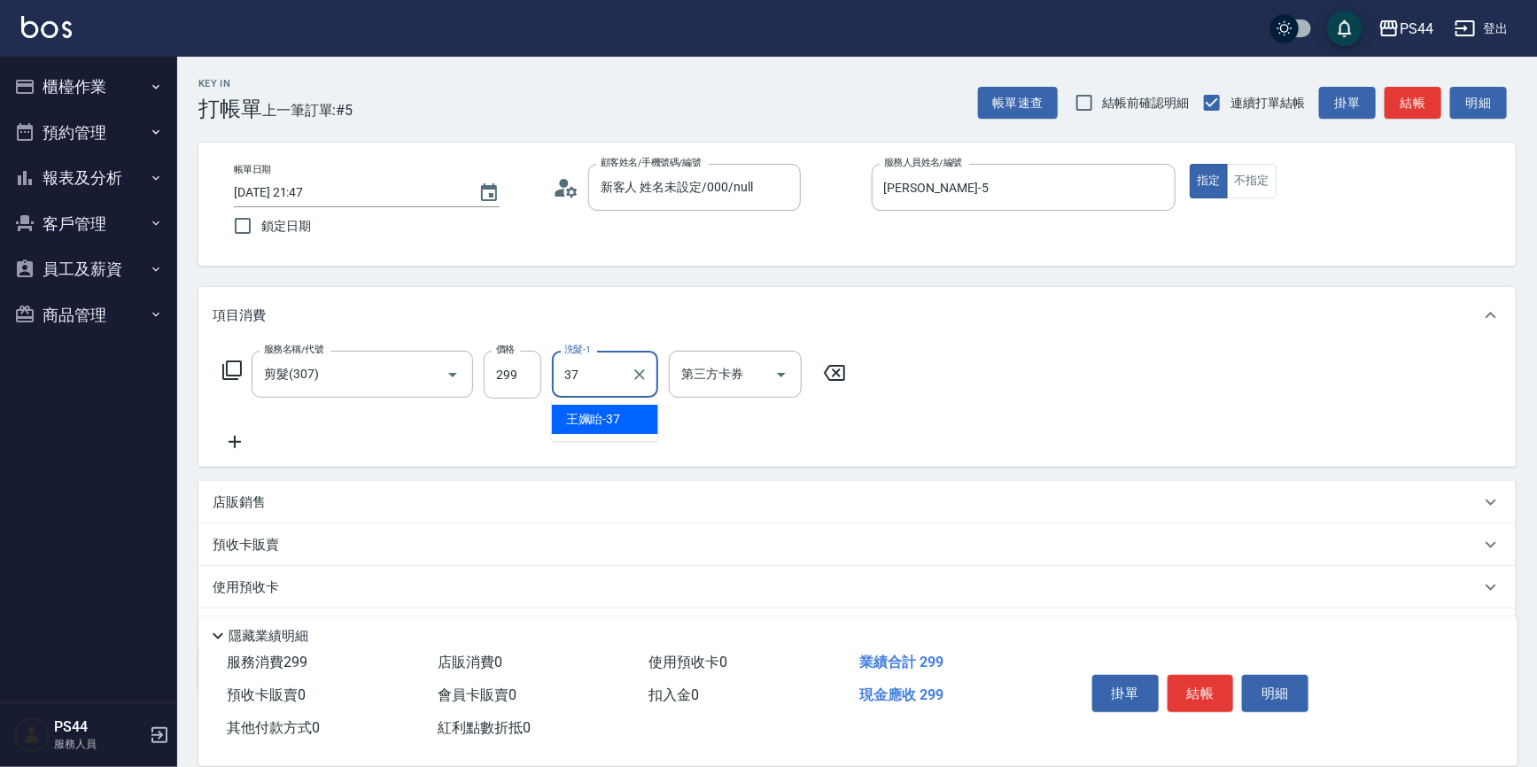
type input "王姵眙-37"
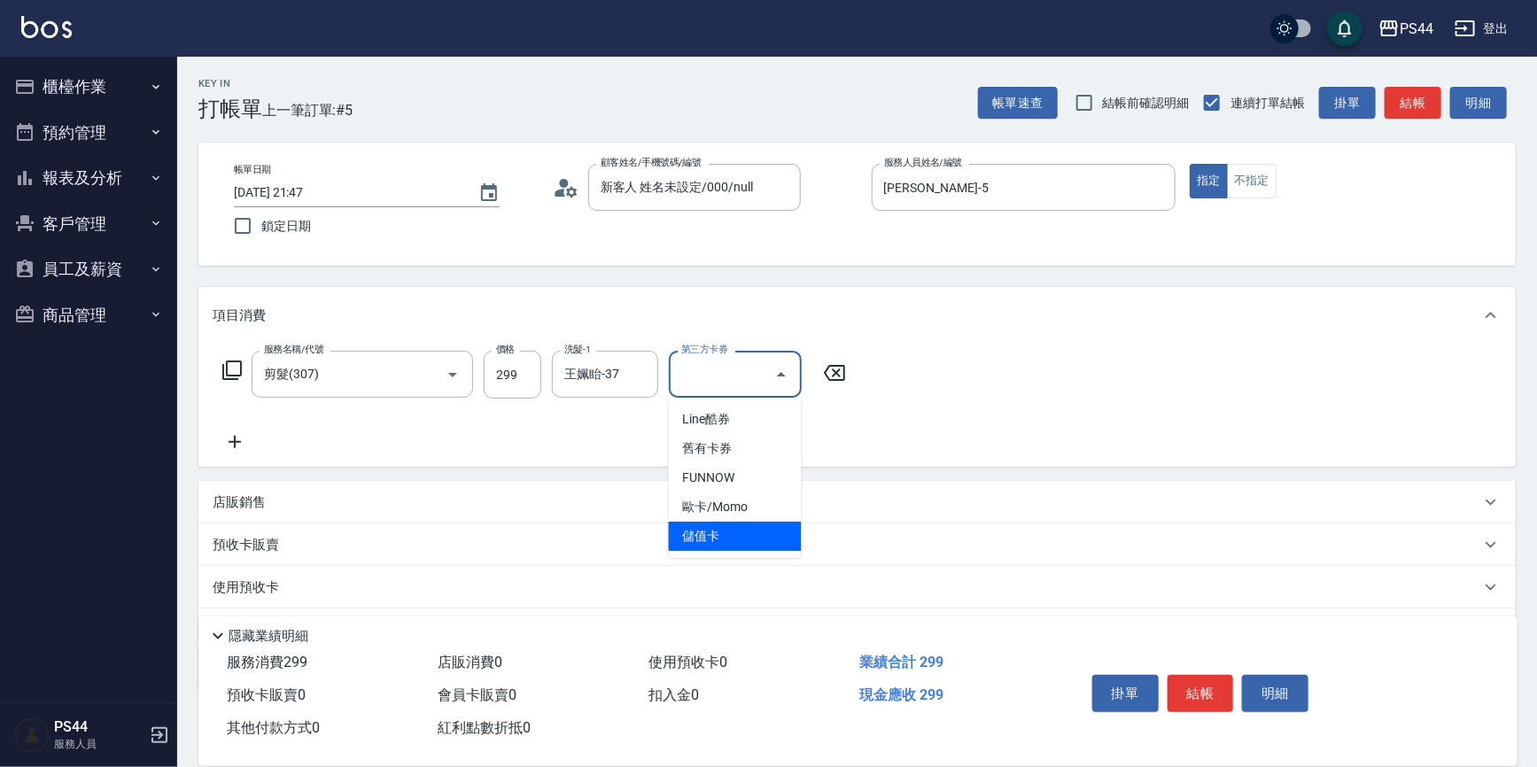
type input "儲值卡"
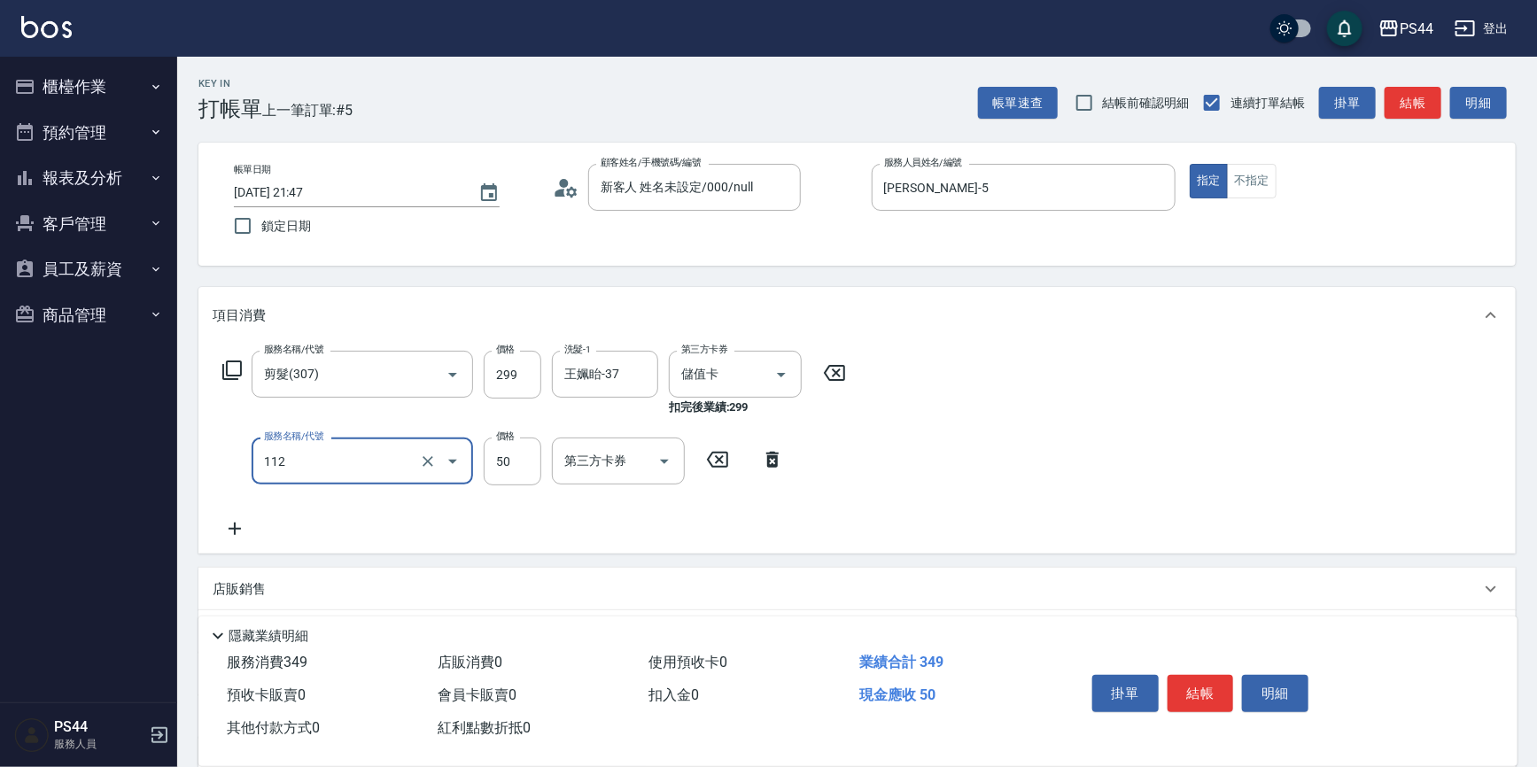
type input "精油50(112)"
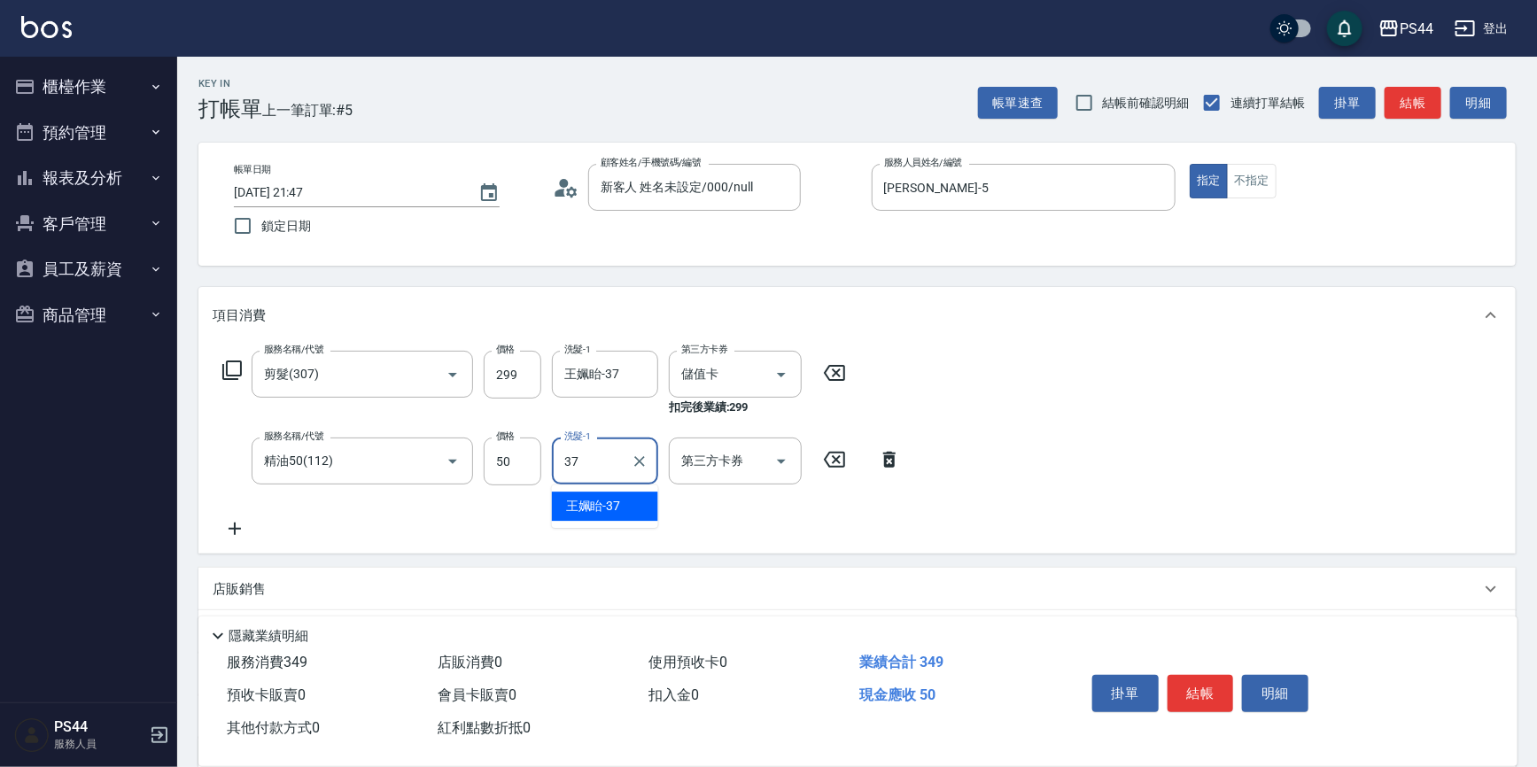
type input "王姵眙-37"
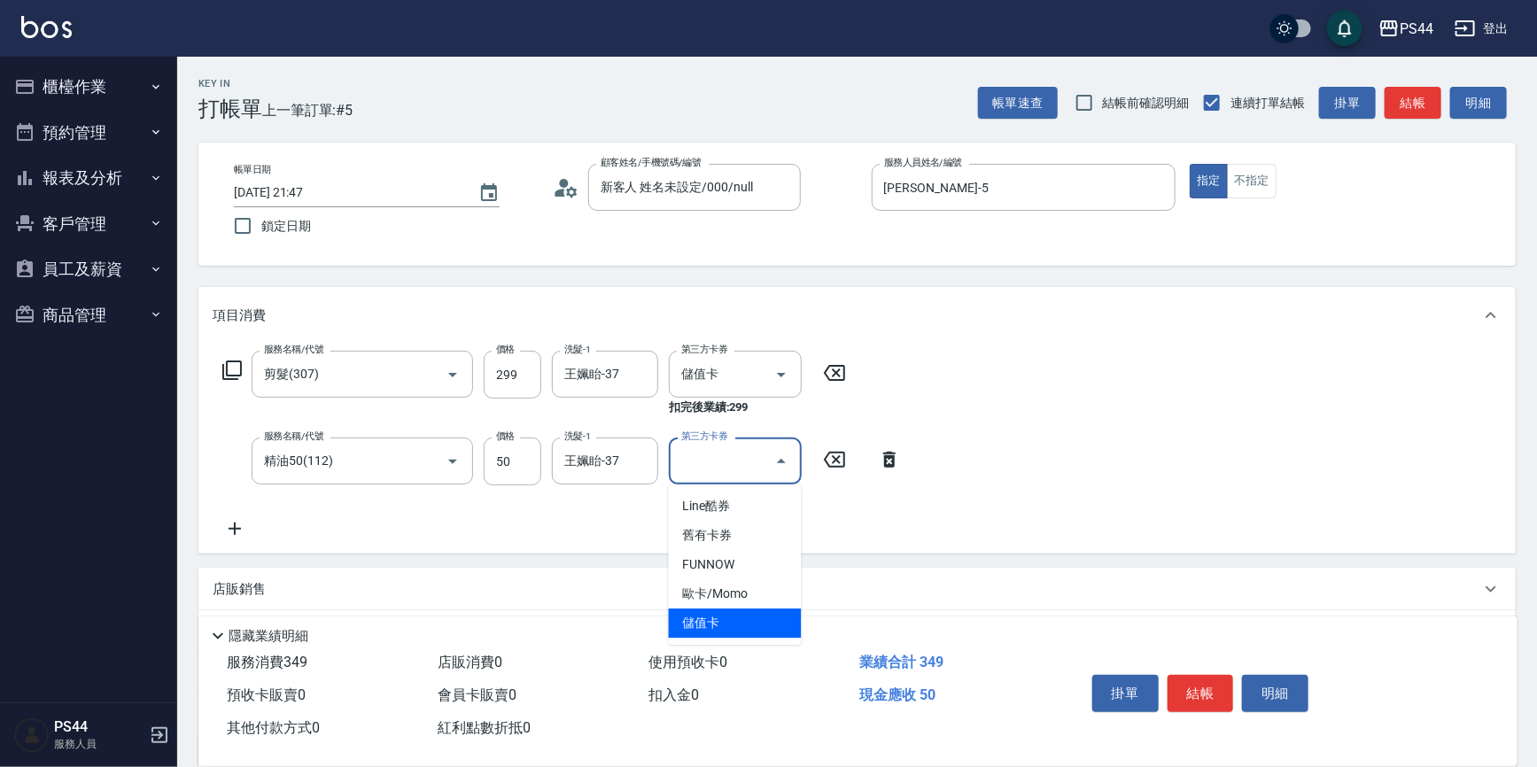
type input "儲值卡"
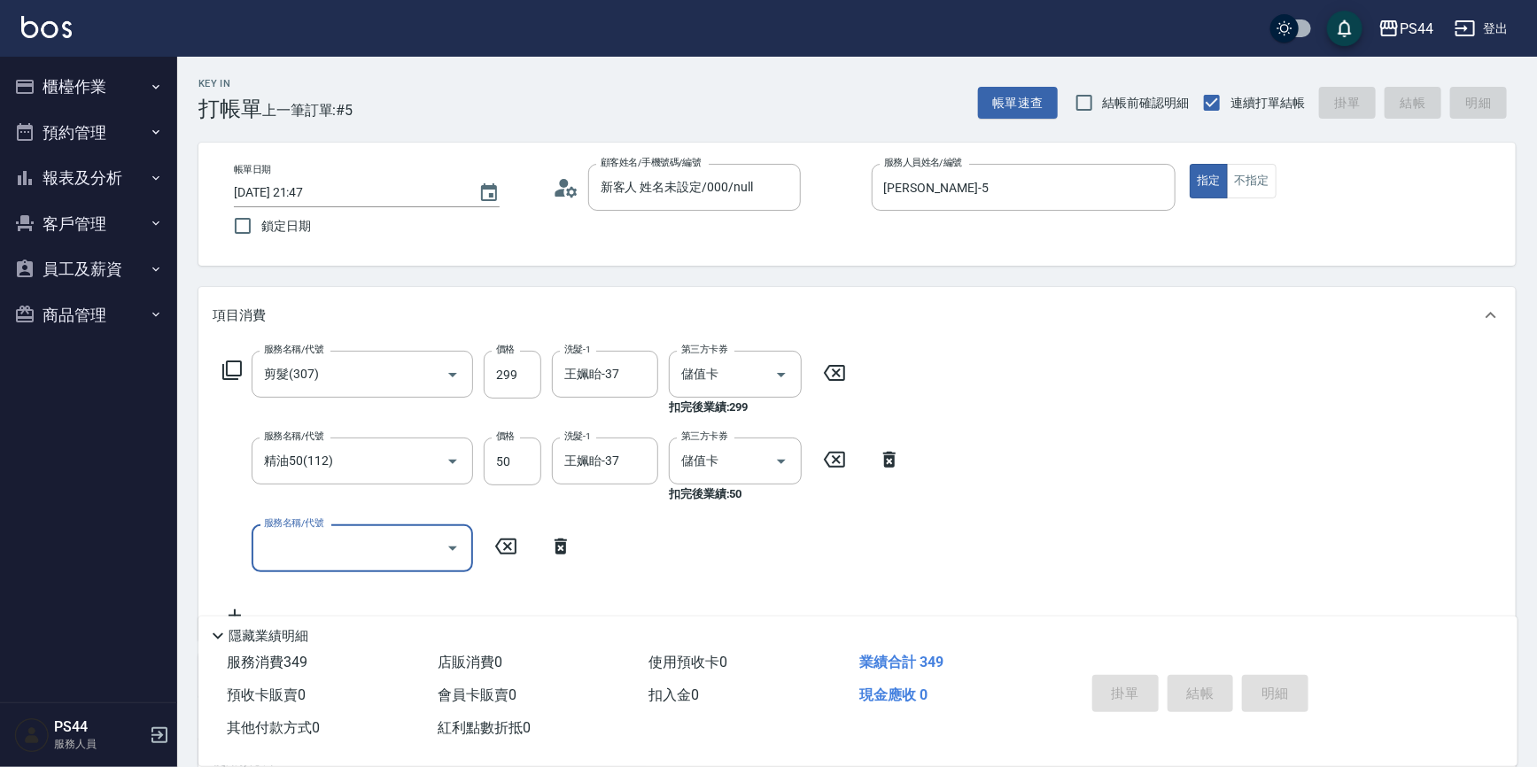
type input "[DATE] 21:48"
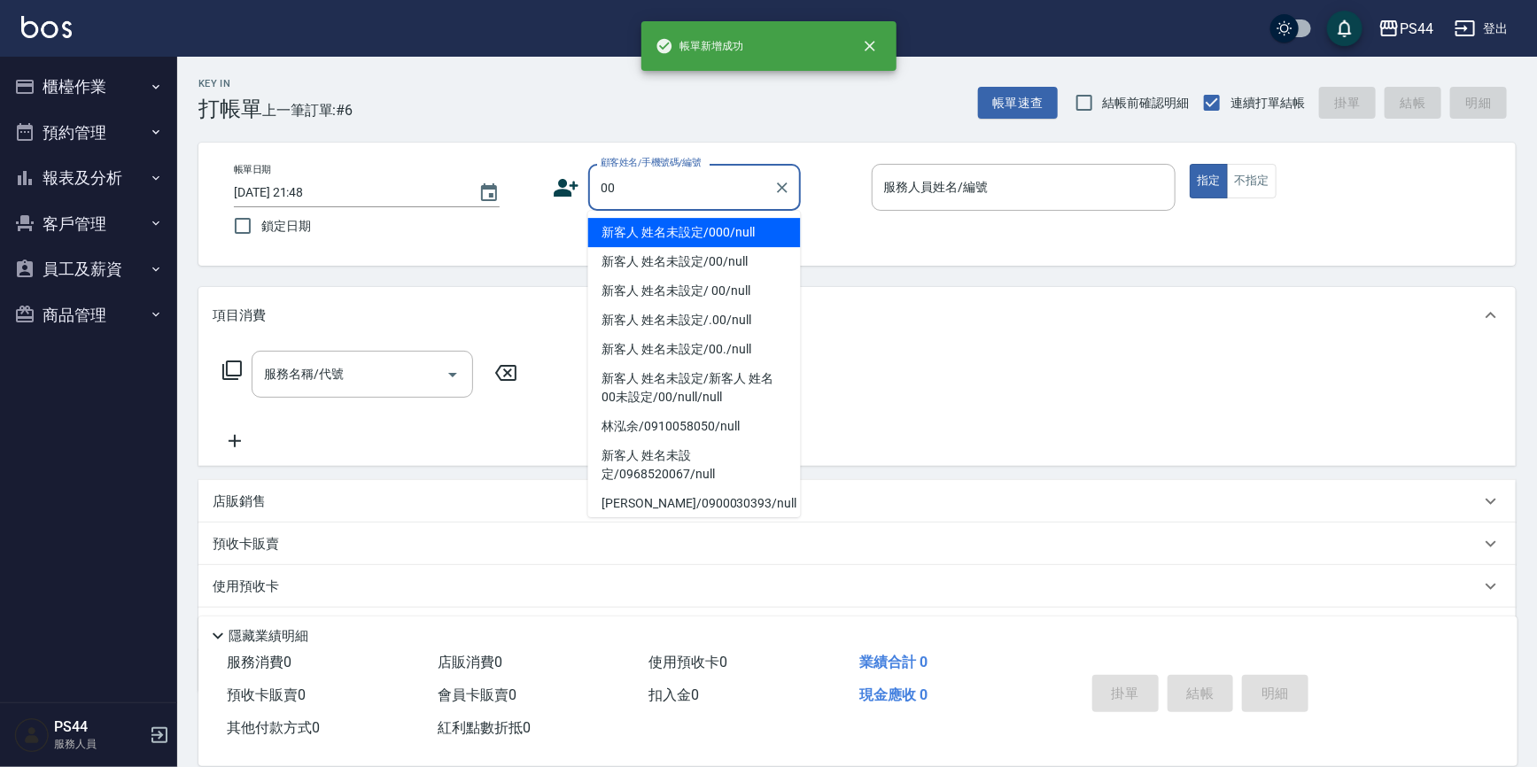
type input "新客人 姓名未設定/000/null"
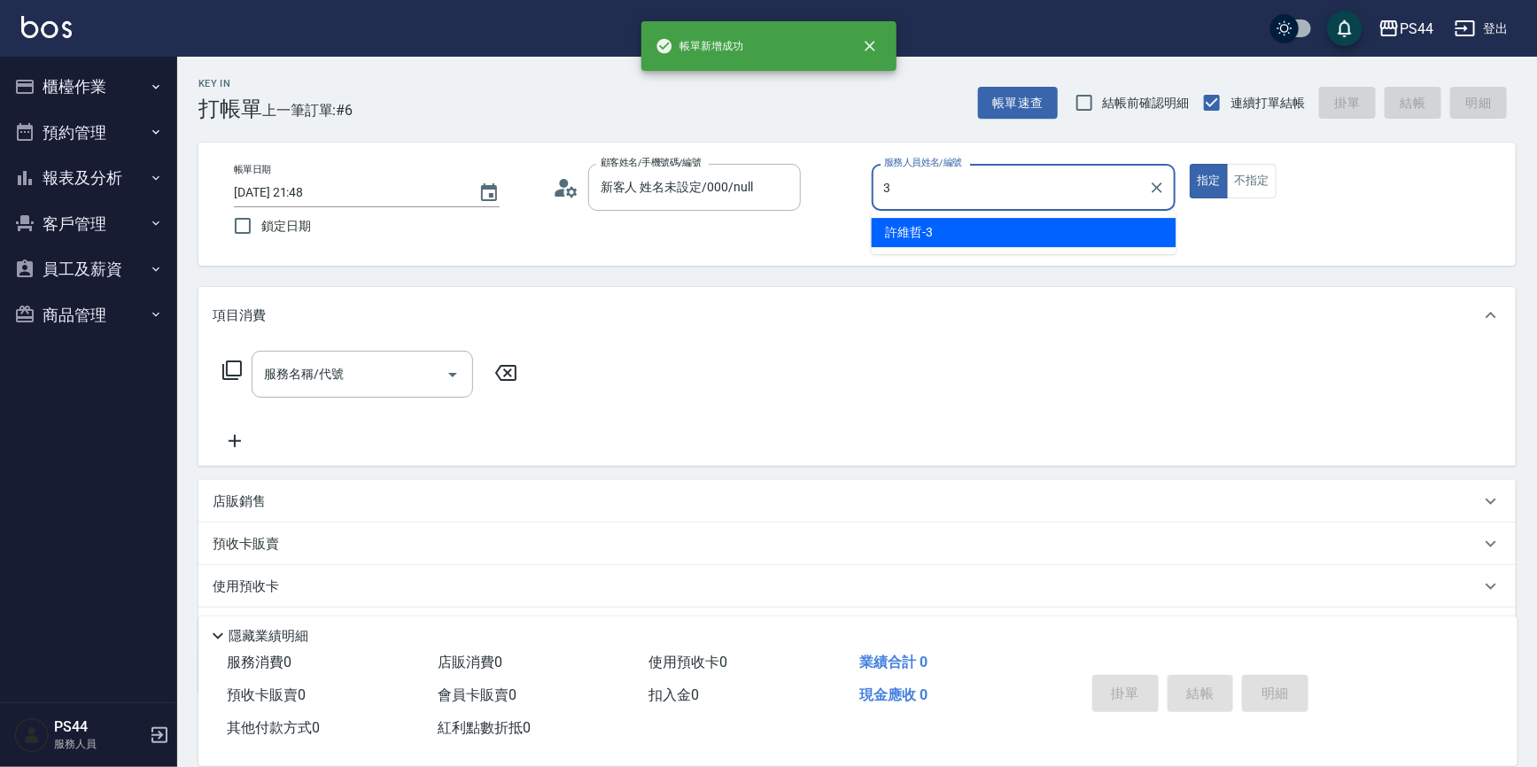
type input "[PERSON_NAME]-3"
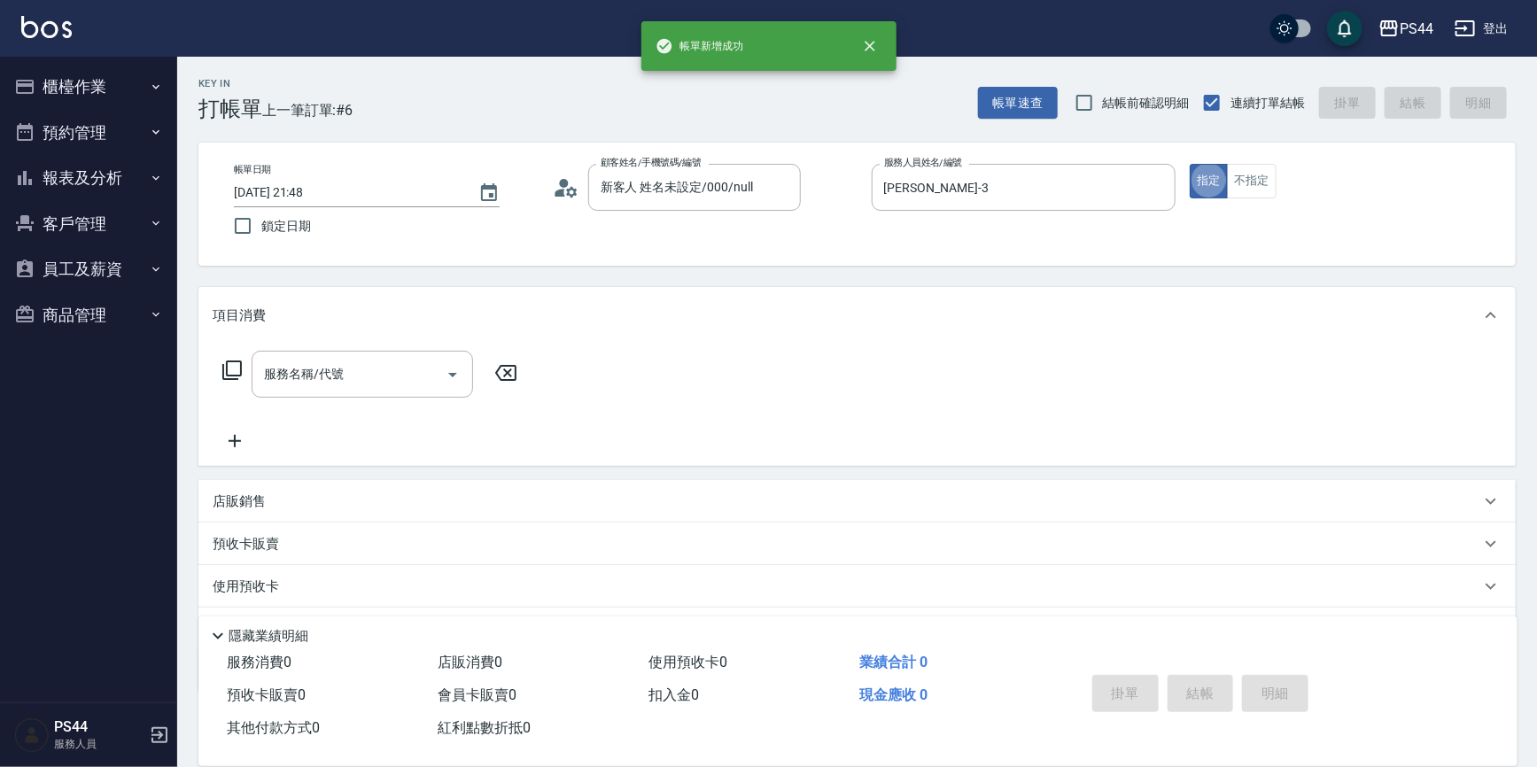
type input "3"
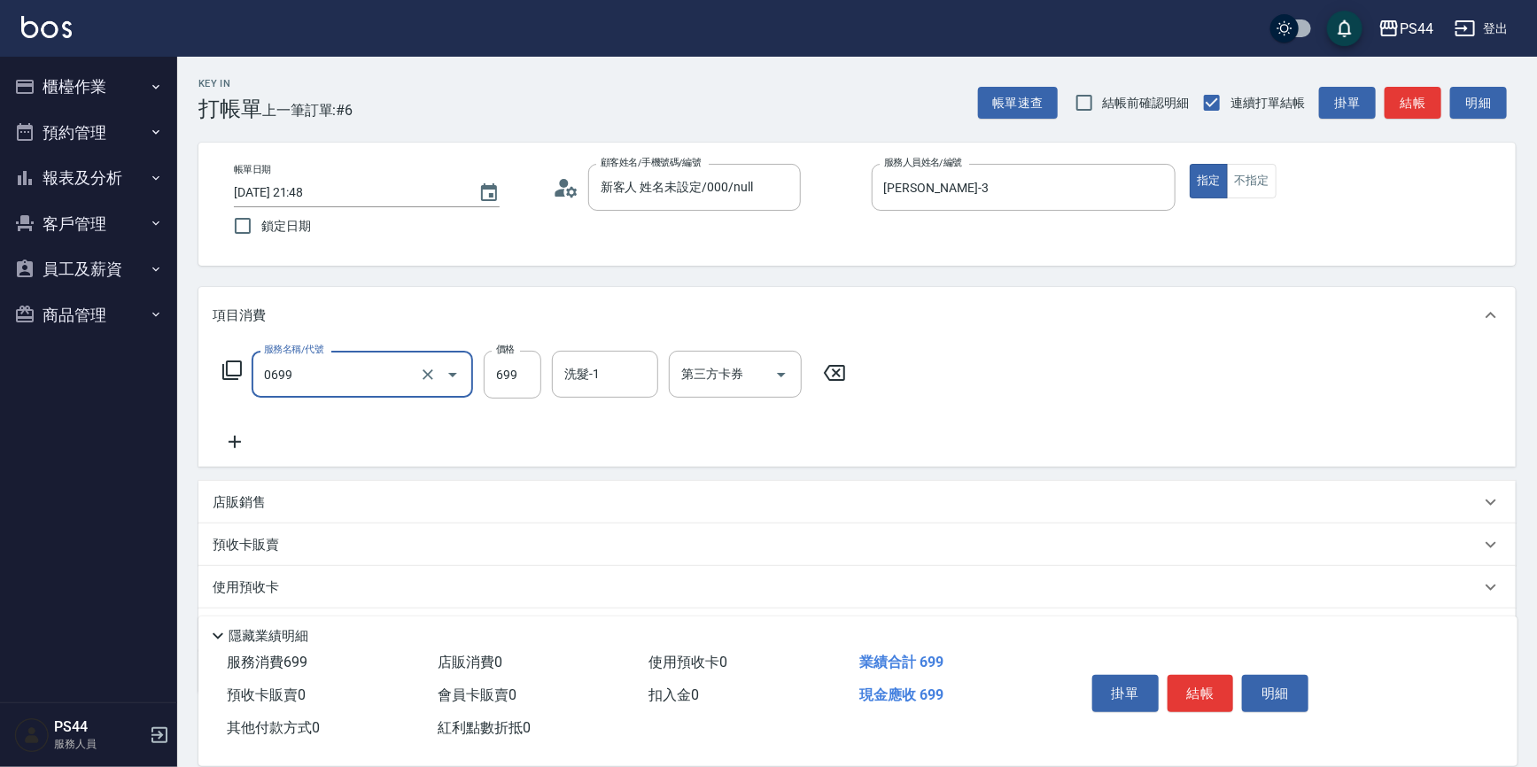
type input "精油SPA(0699)"
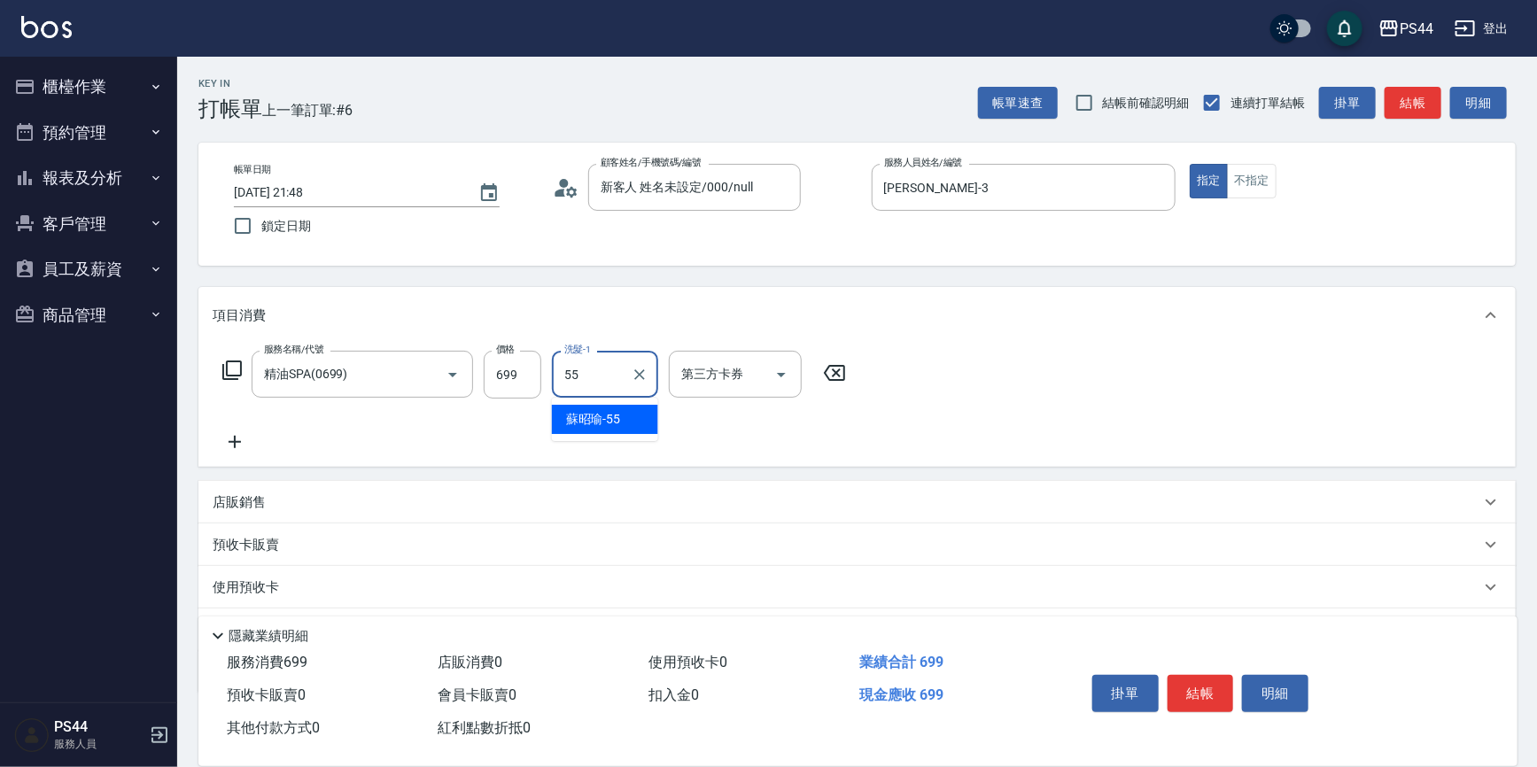
type input "[PERSON_NAME]-55"
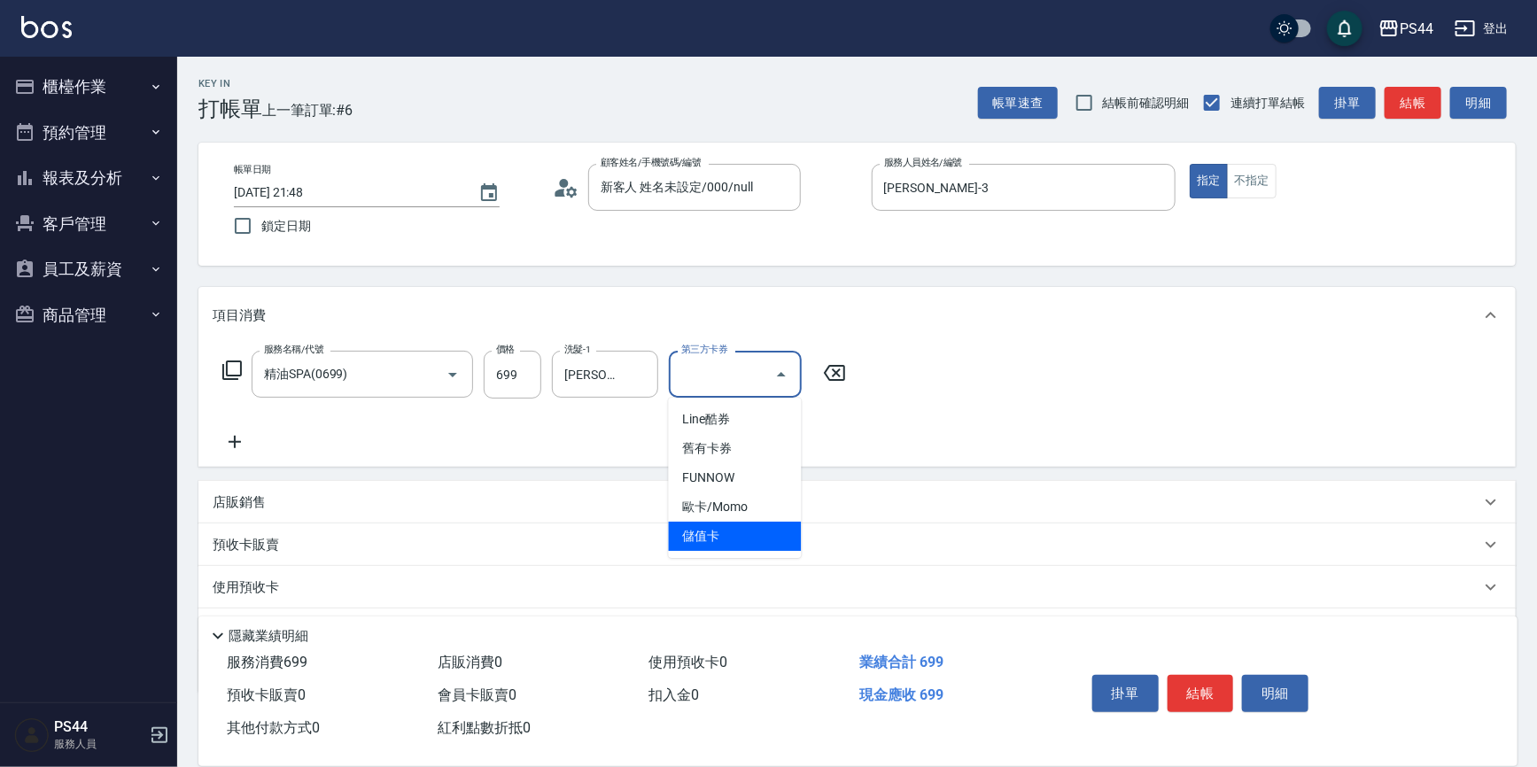
type input "儲值卡"
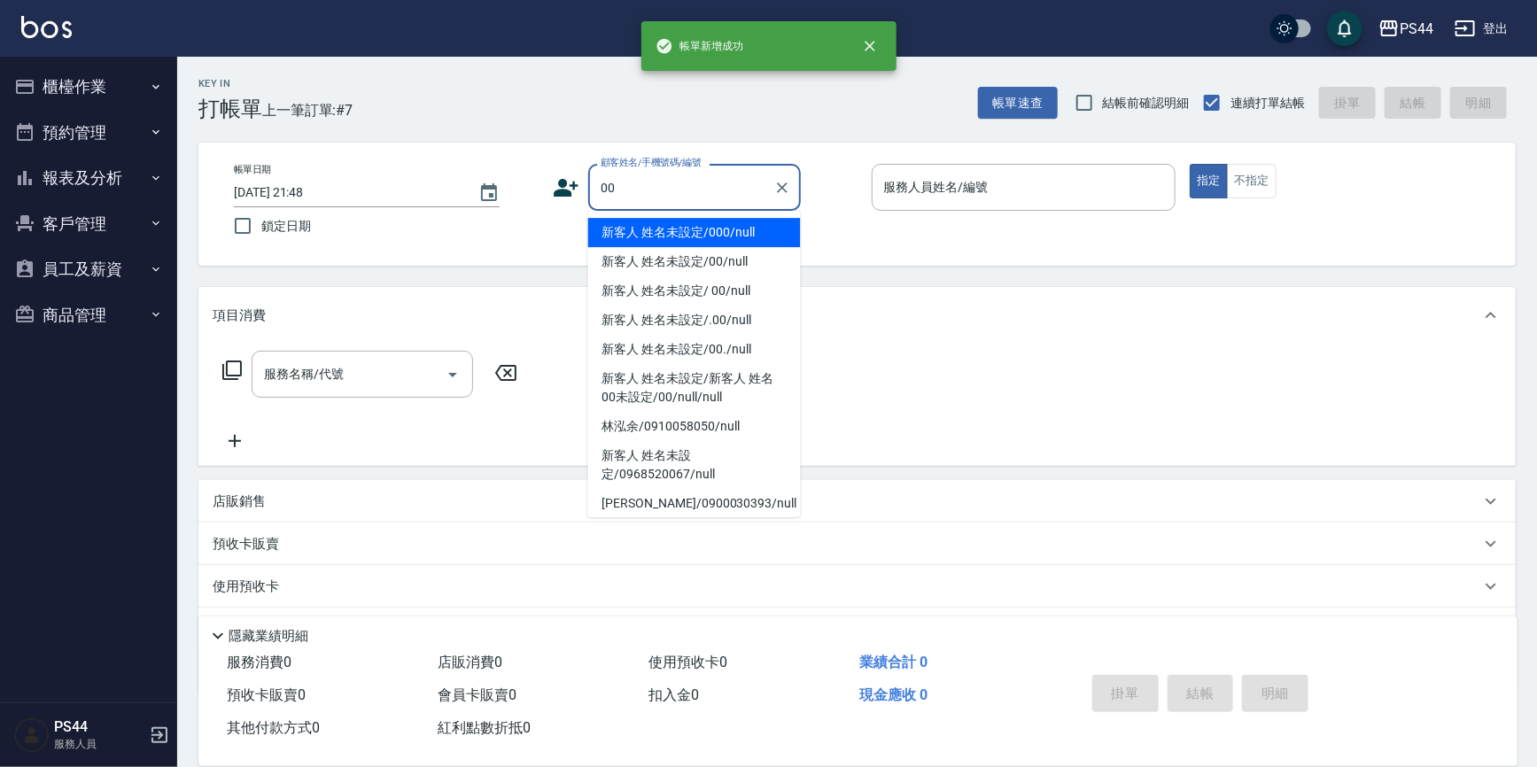
type input "新客人 姓名未設定/000/null"
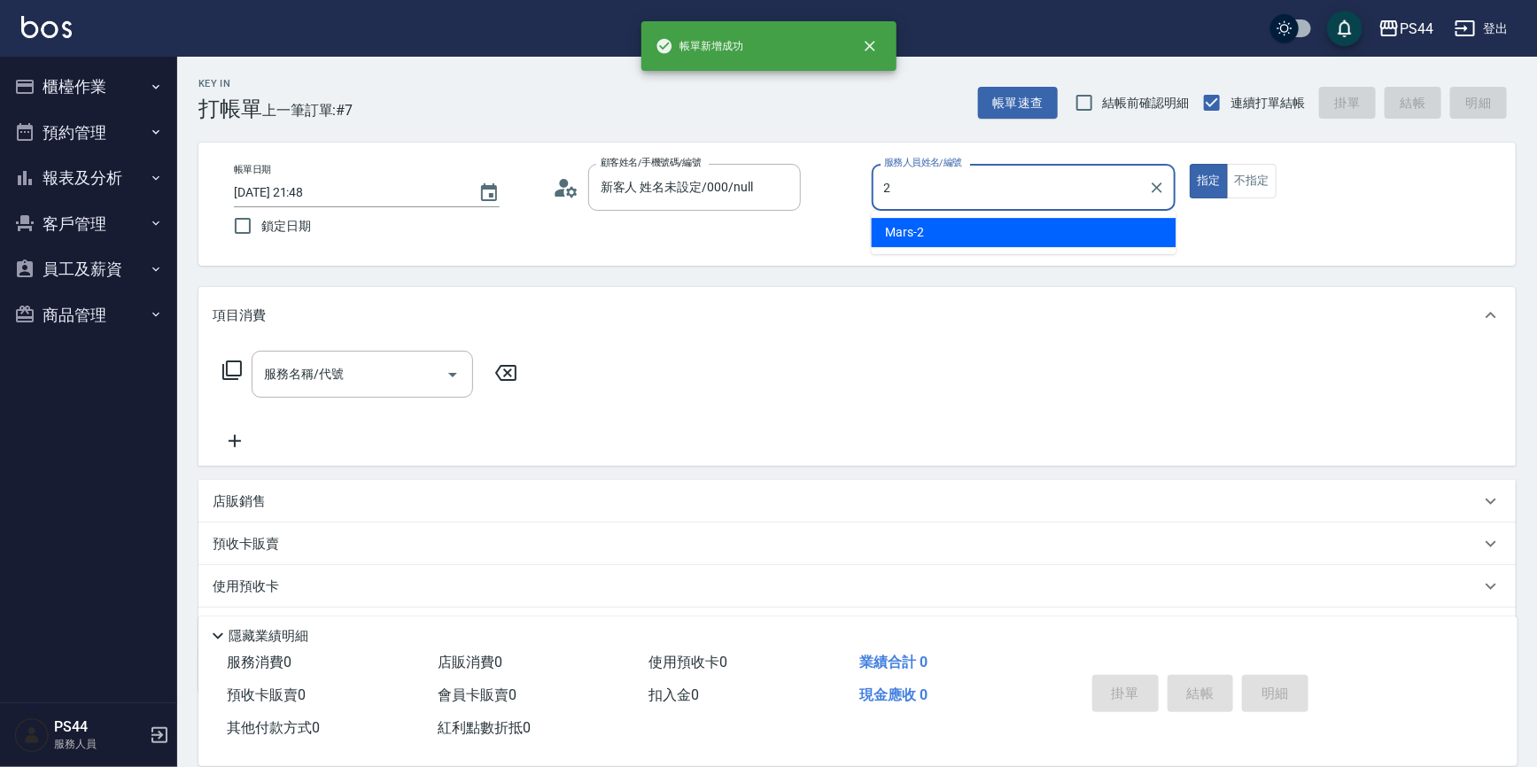
type input "Mars-2"
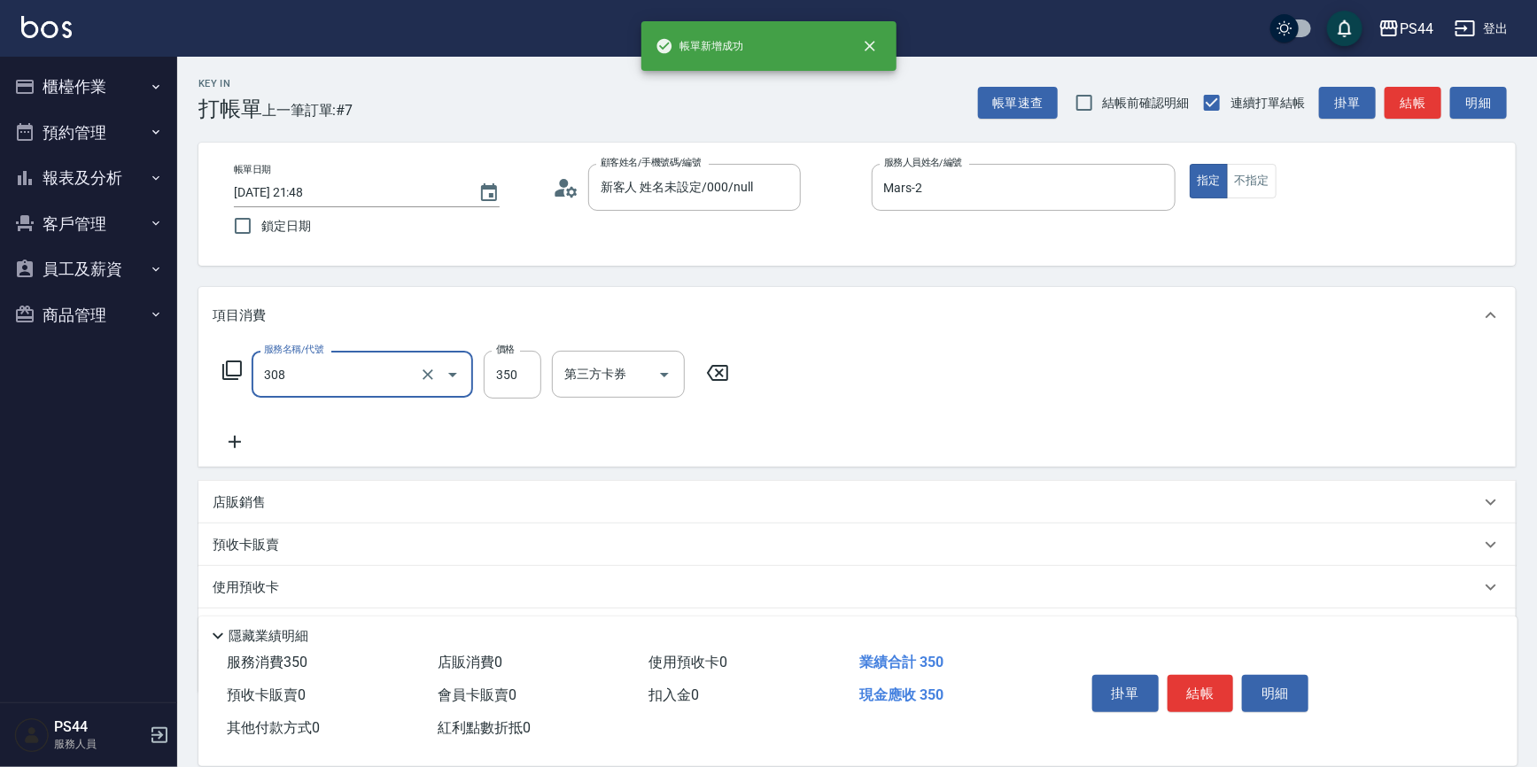
type input "洗+剪(308)"
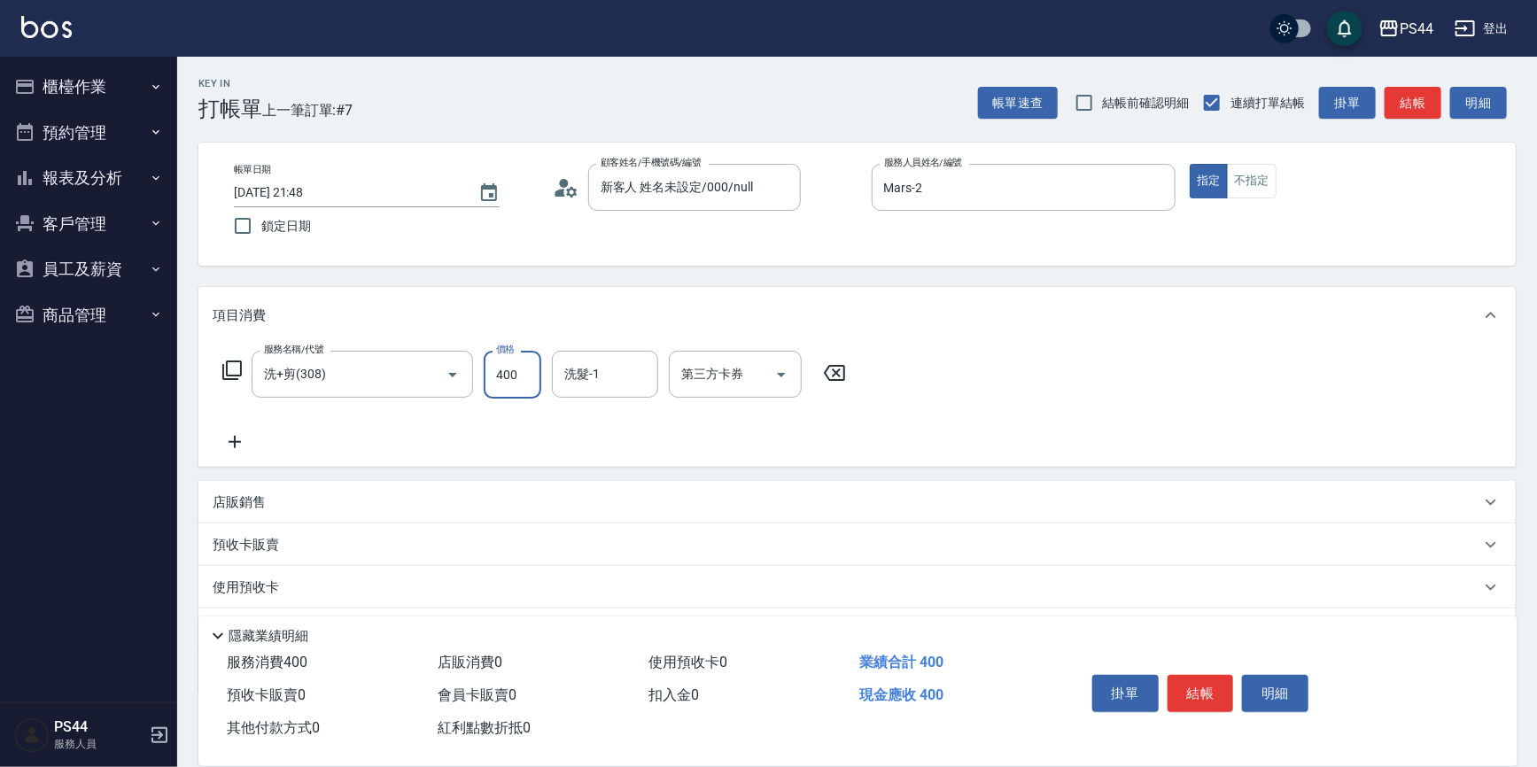
type input "400"
type input "柔柔-33"
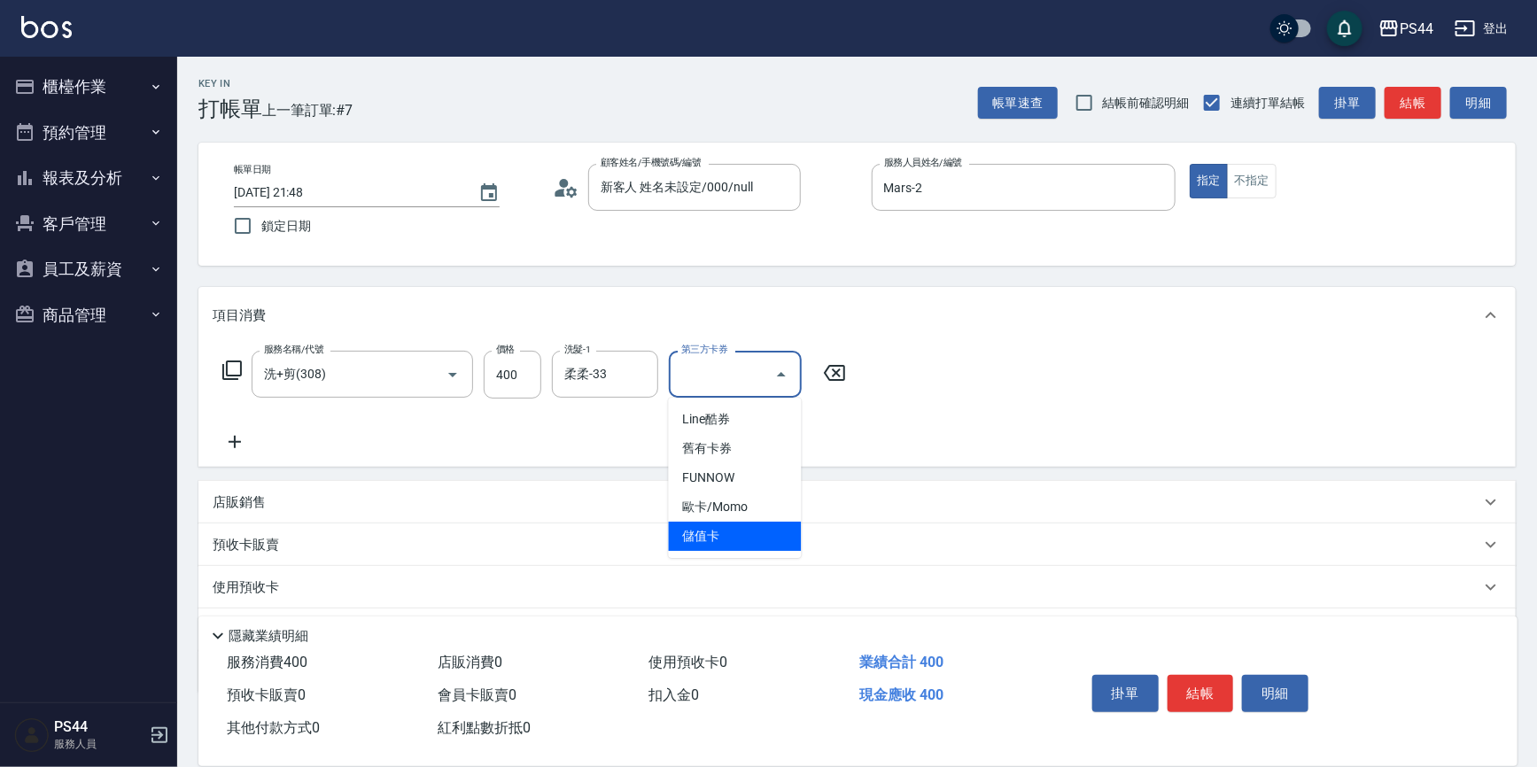
type input "儲值卡"
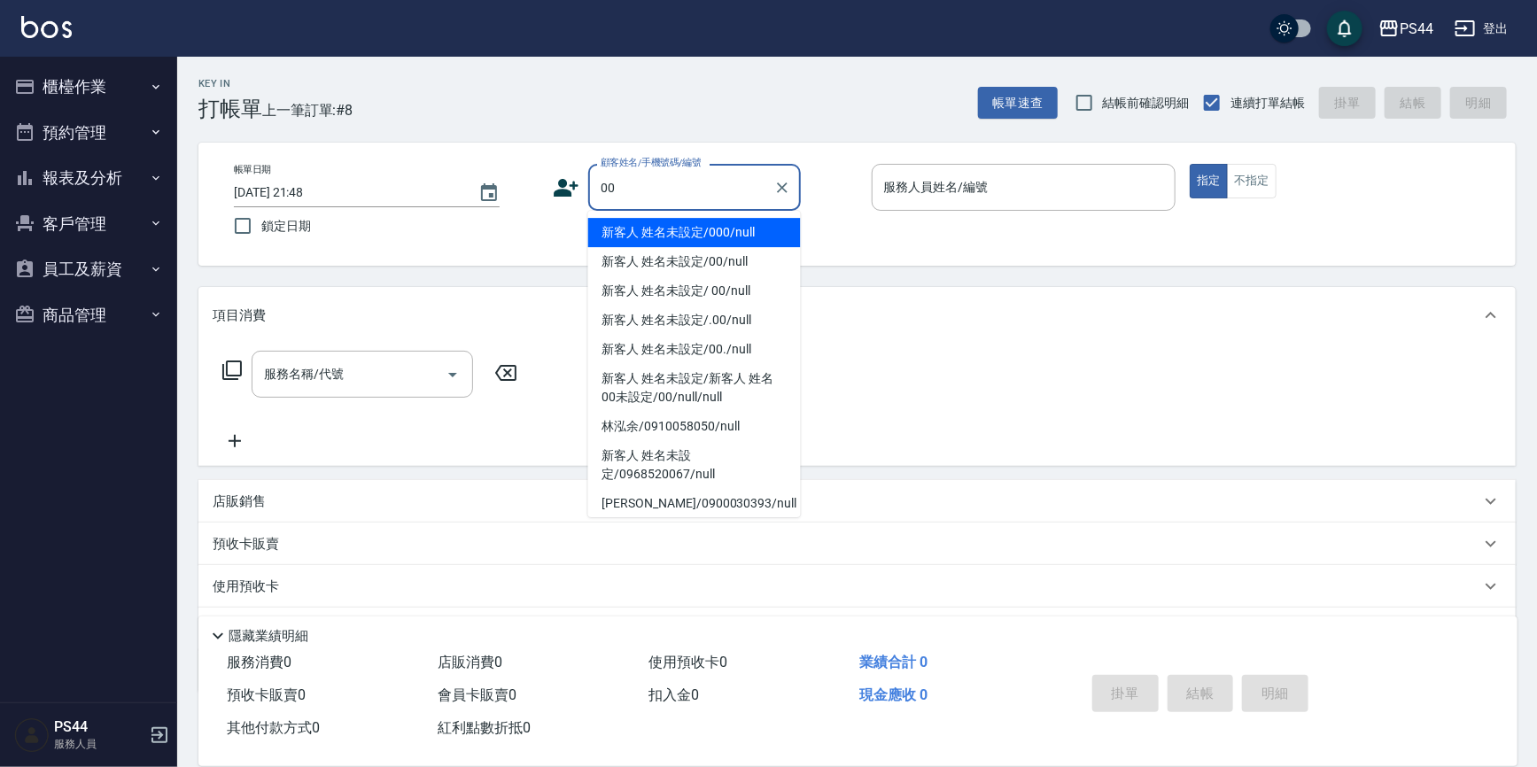
type input "新客人 姓名未設定/000/null"
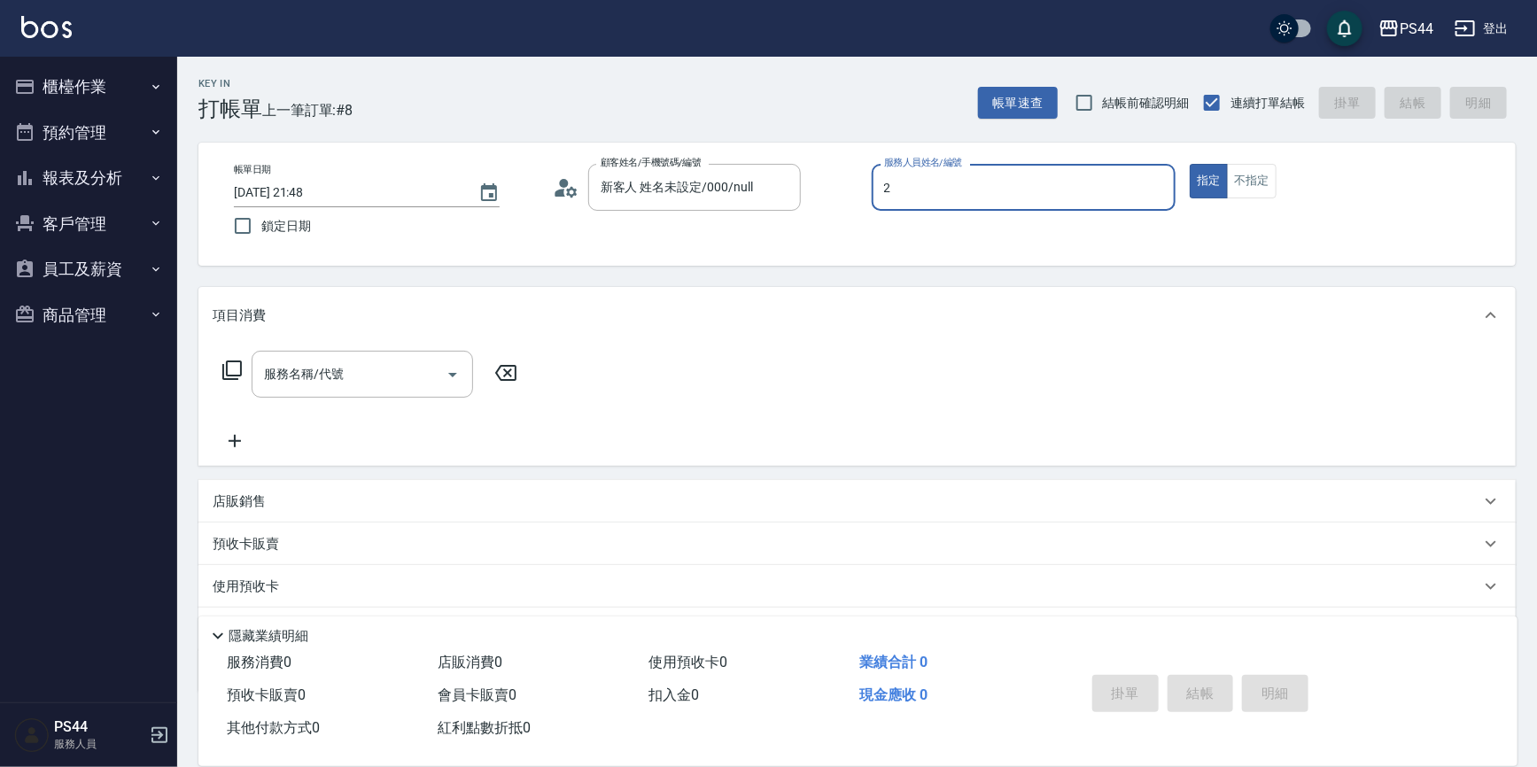
type input "Mars-2"
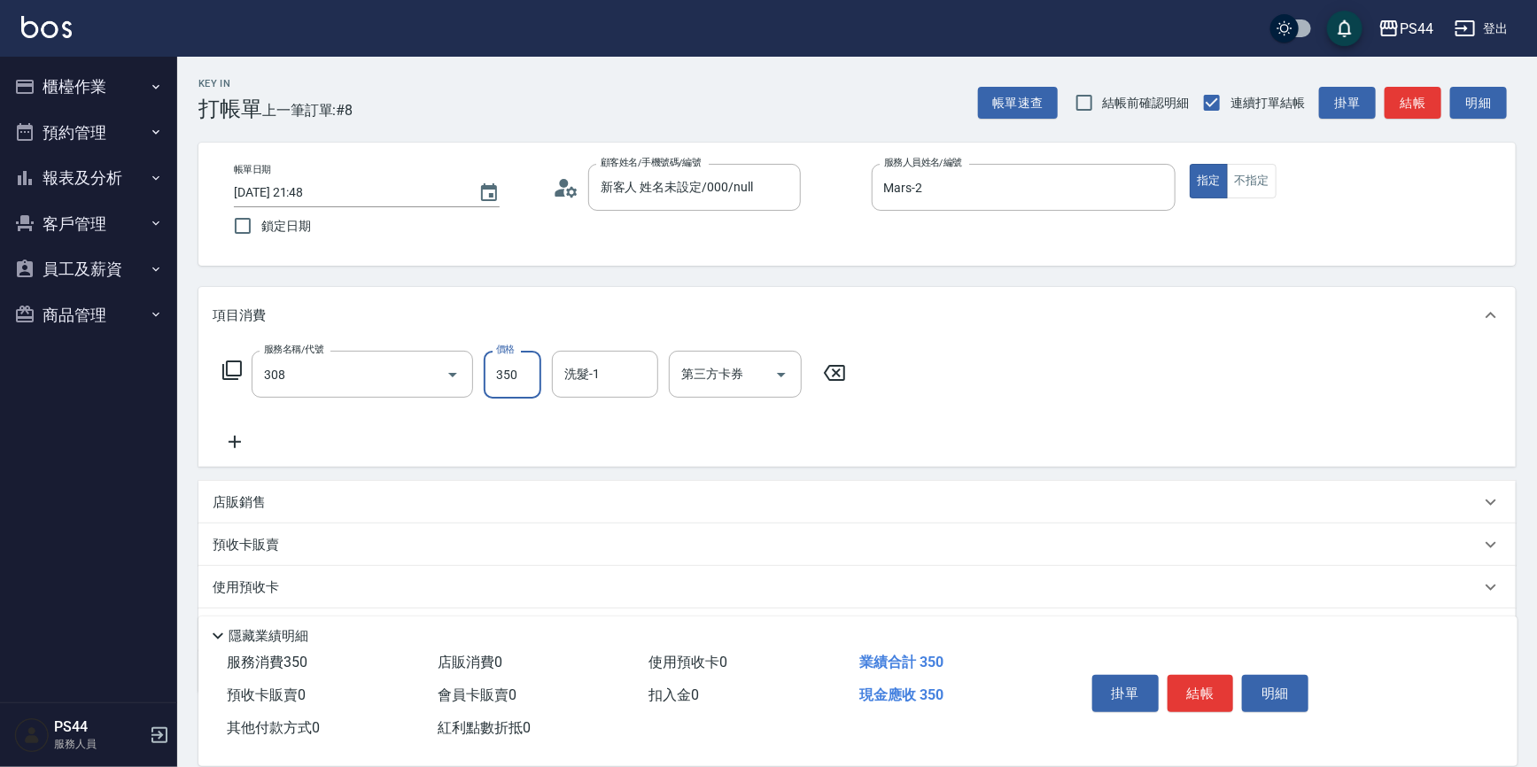
type input "洗+剪(308)"
click at [508, 386] on input "350" at bounding box center [513, 375] width 58 height 48
type input "400"
type input "[PERSON_NAME]-55"
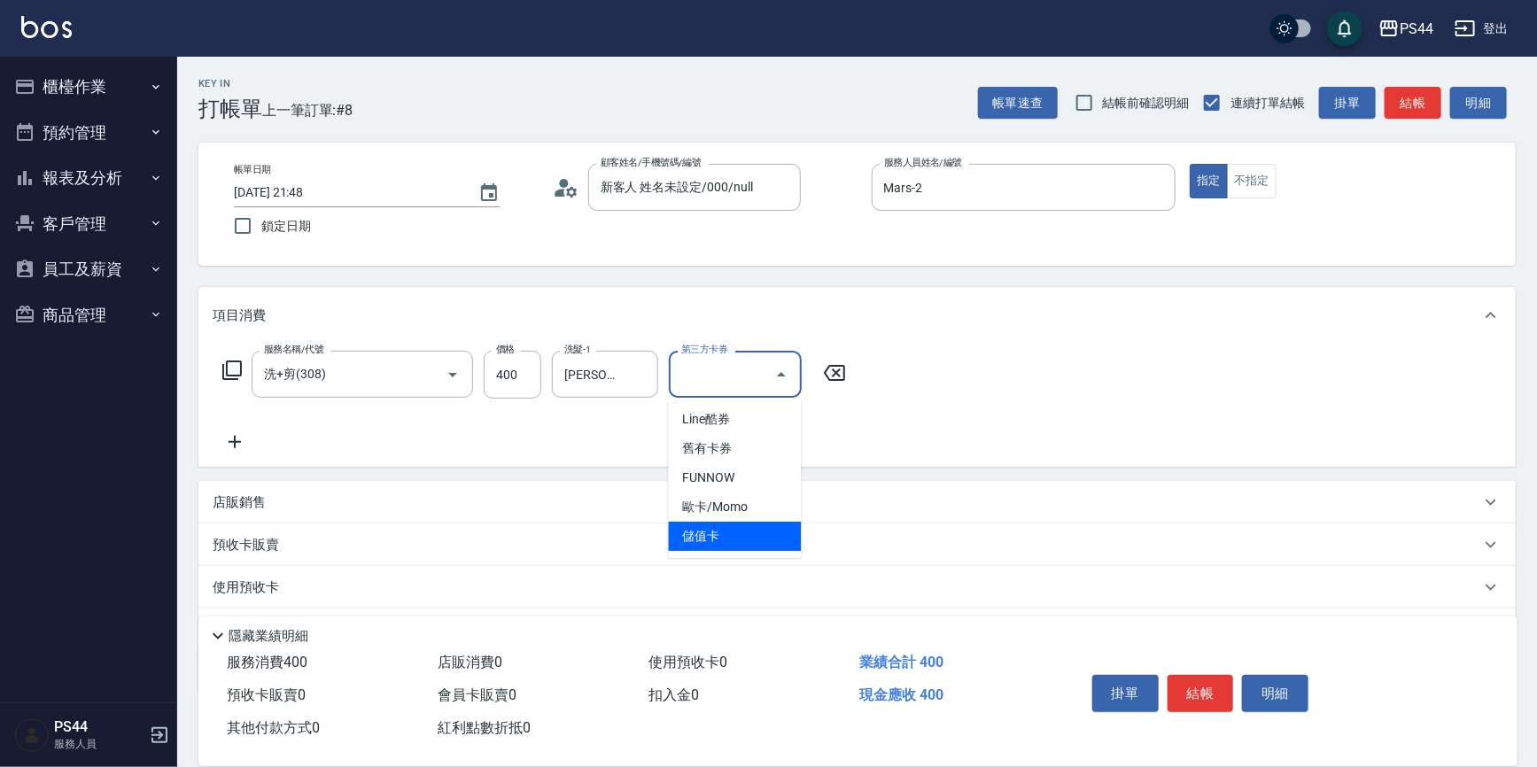
type input "儲值卡"
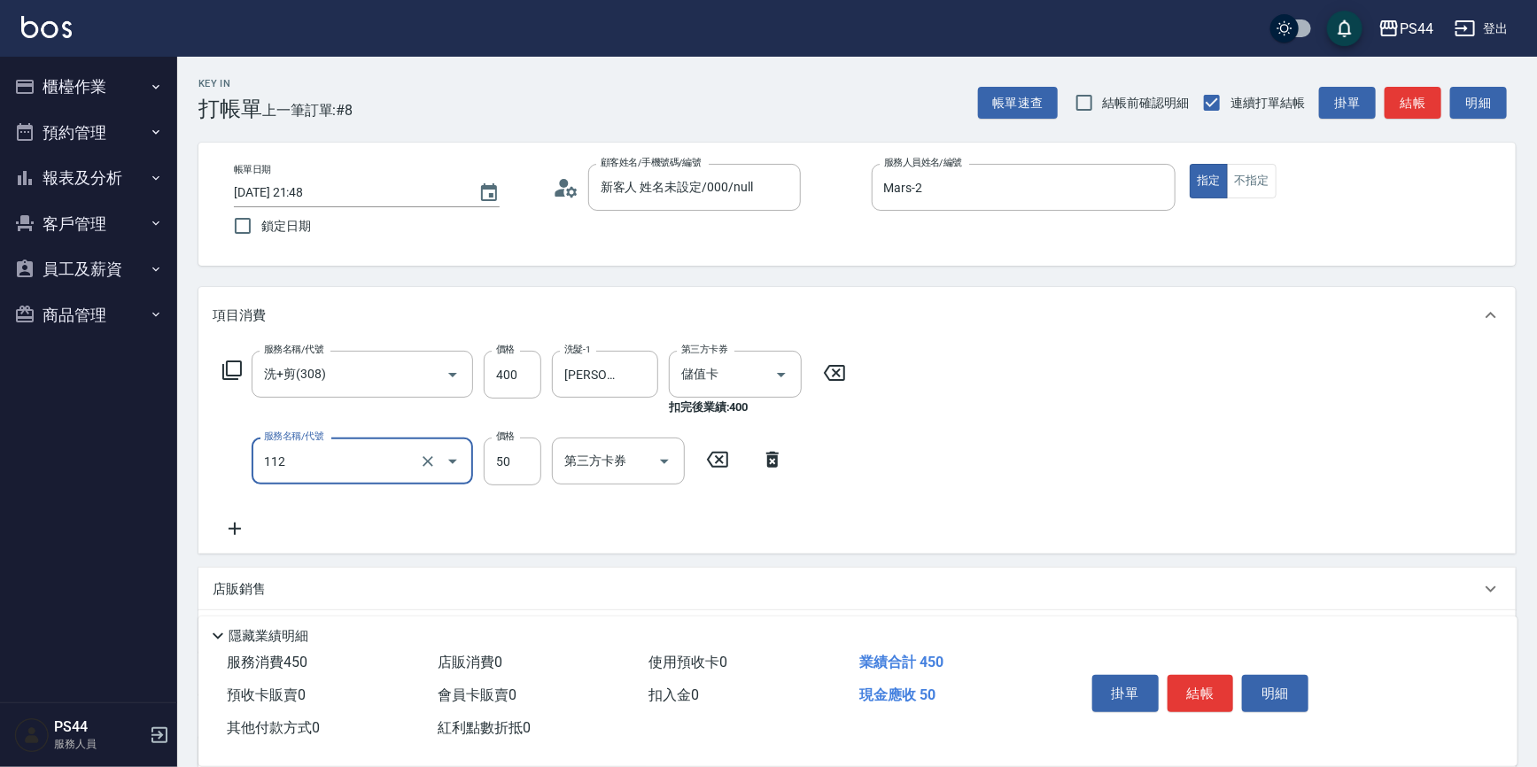
type input "精油50(112)"
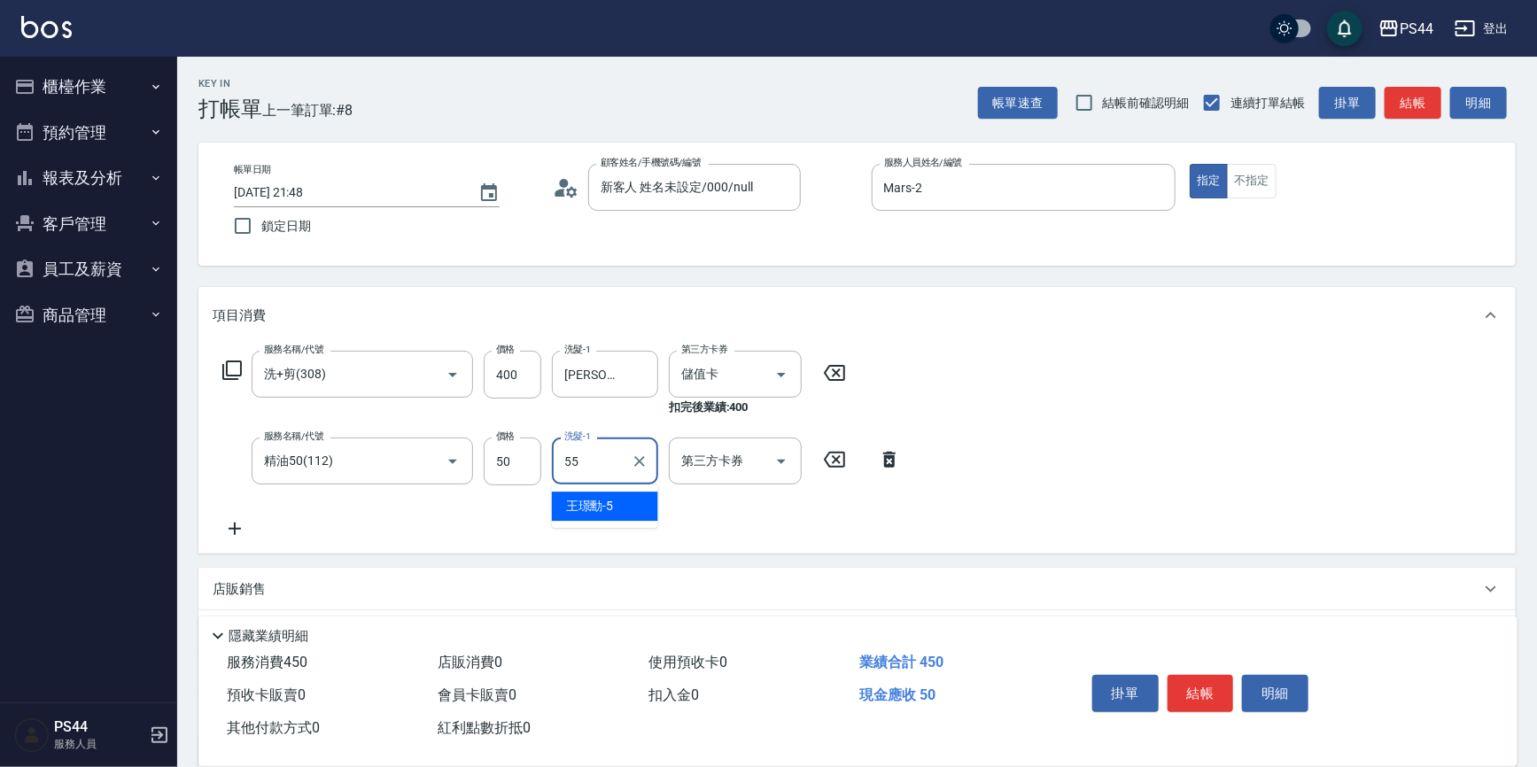
type input "[PERSON_NAME]-55"
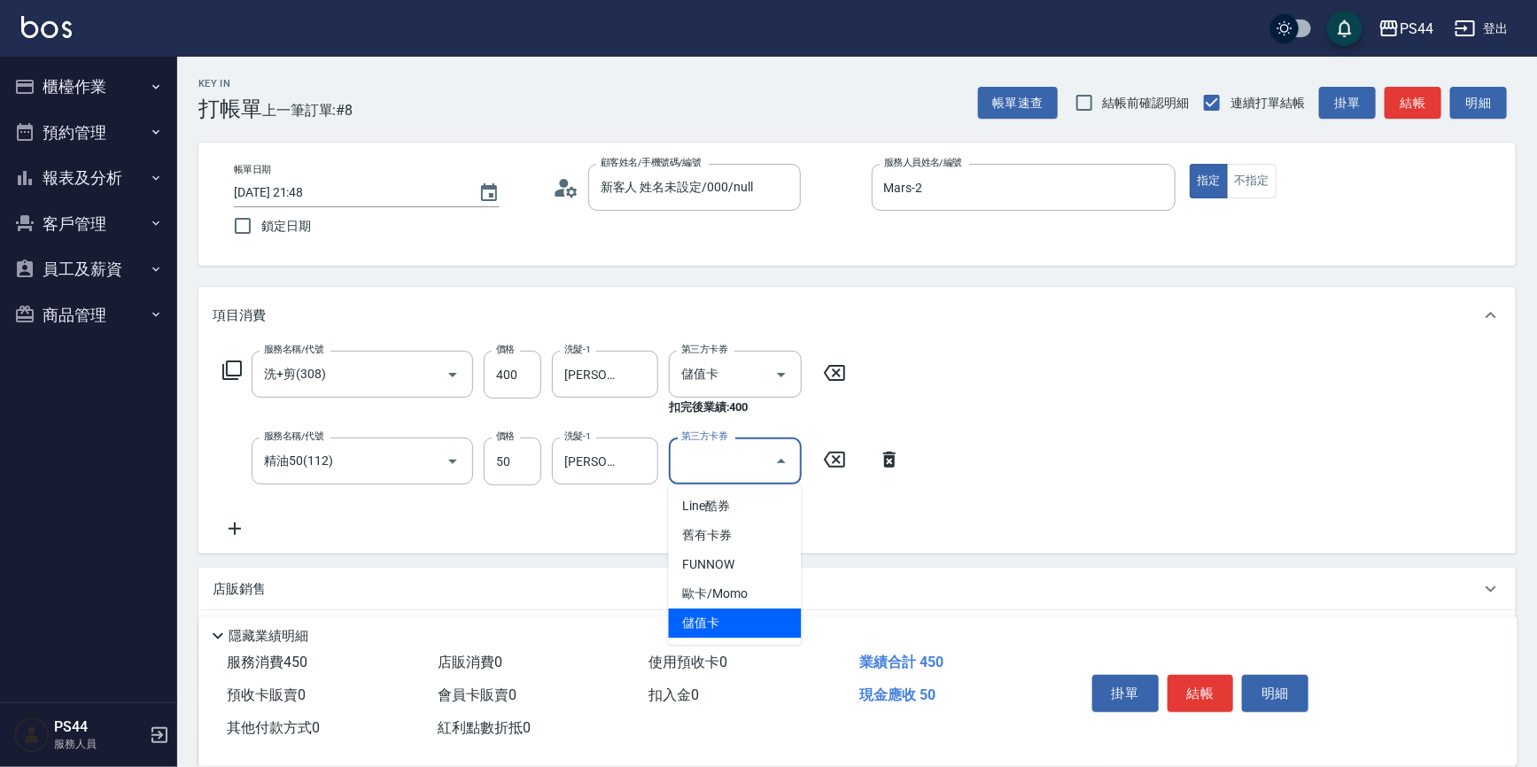
type input "儲值卡"
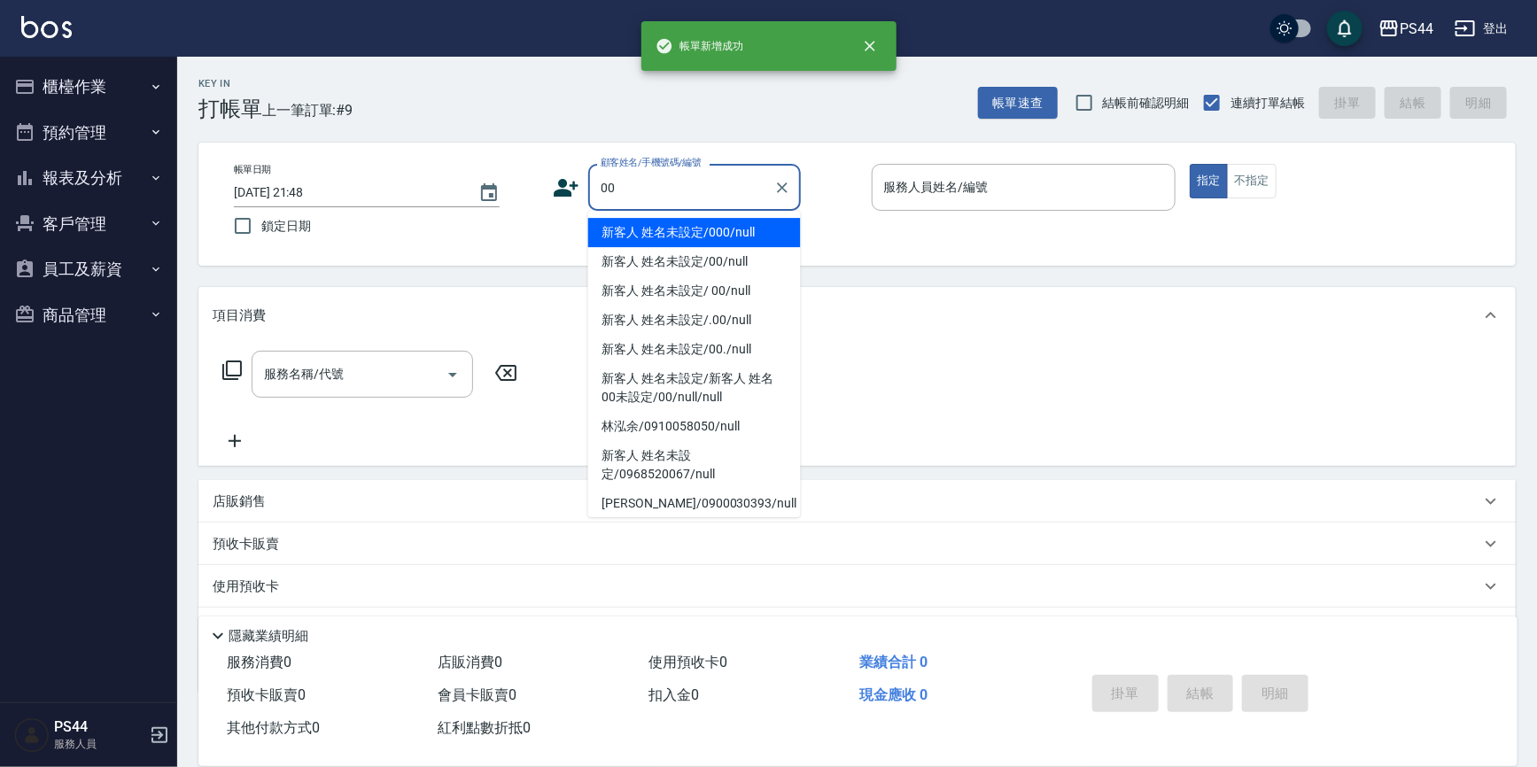
type input "新客人 姓名未設定/000/null"
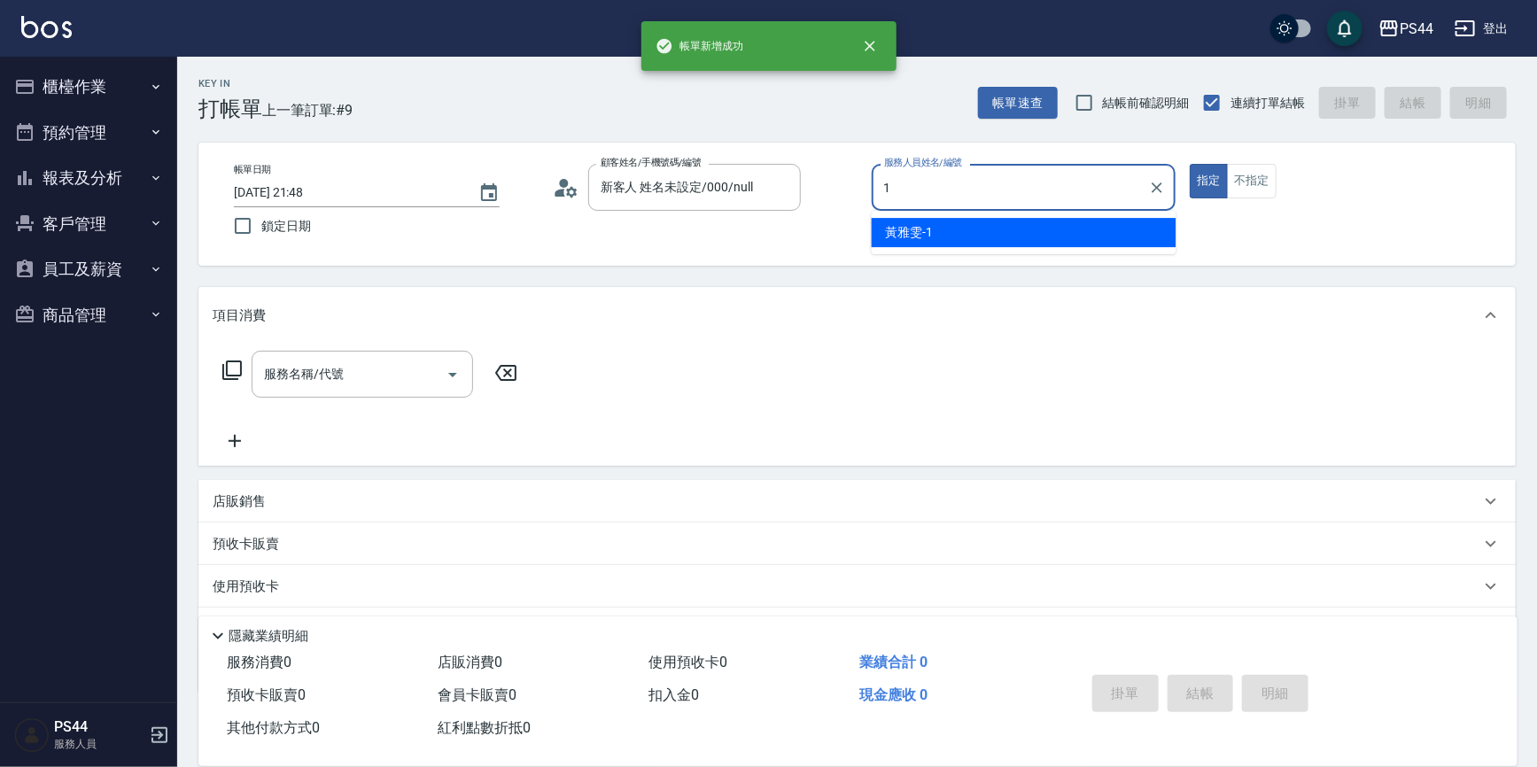
type input "[PERSON_NAME]-1"
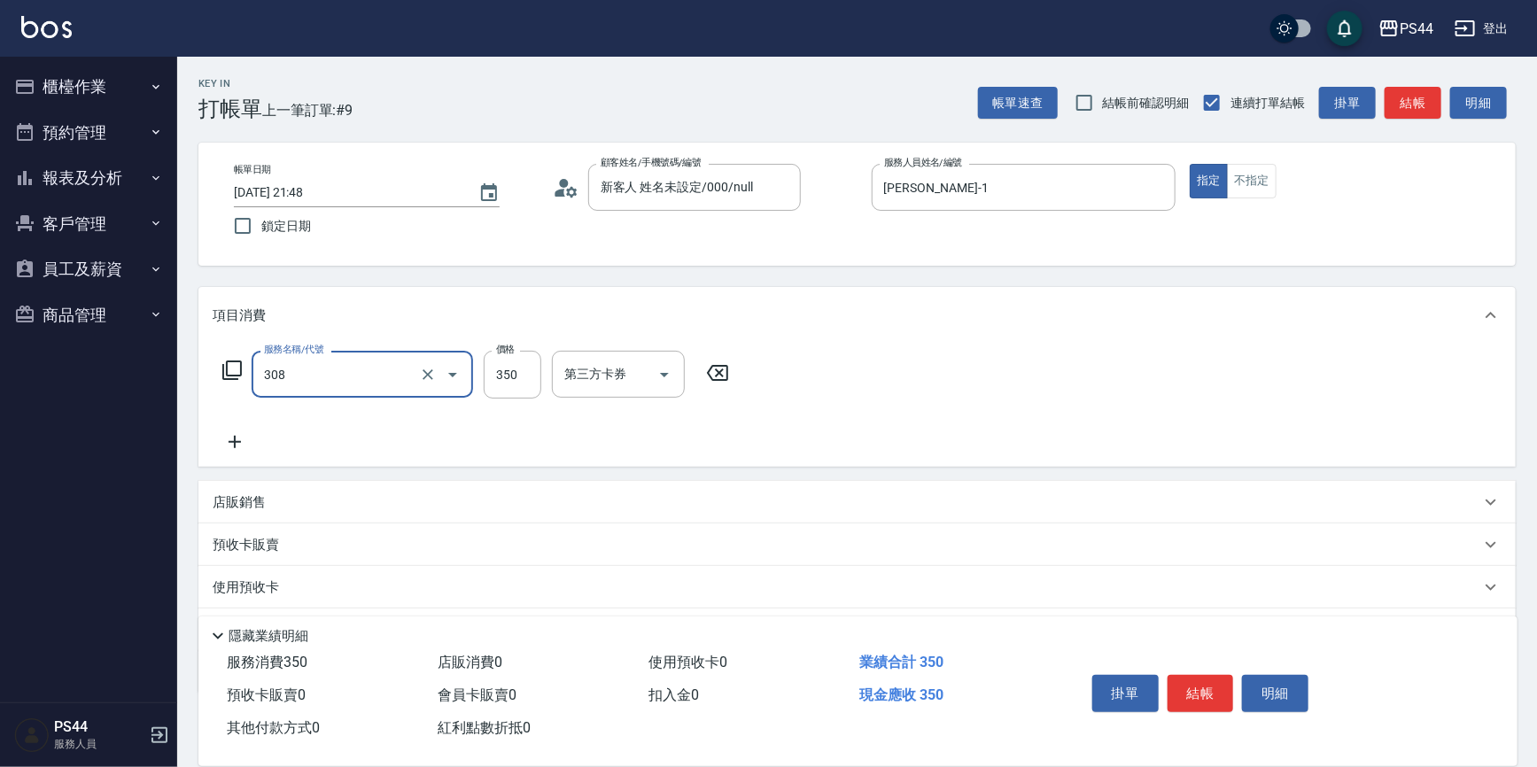
type input "洗+剪(308)"
type input "400"
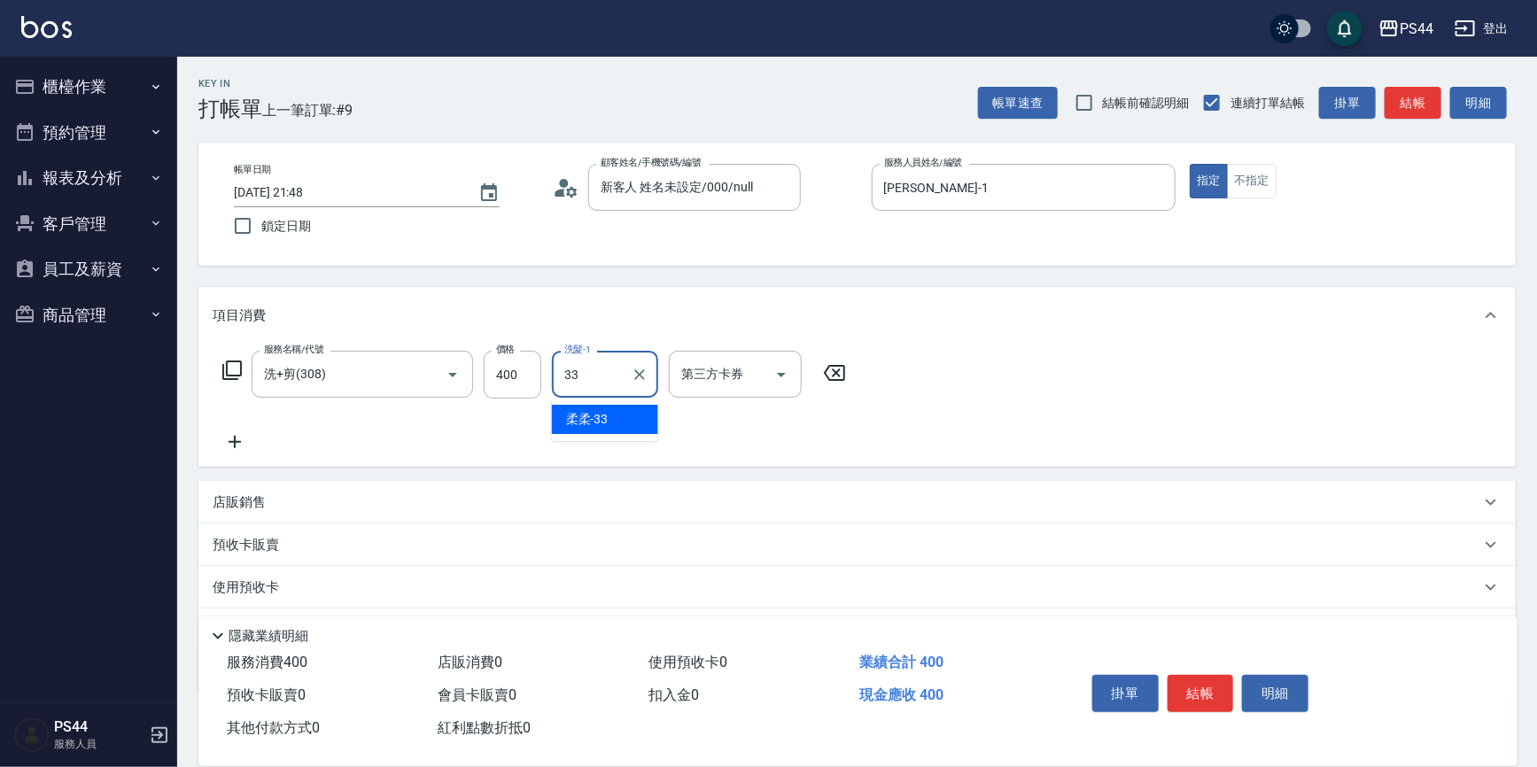
type input "柔柔-33"
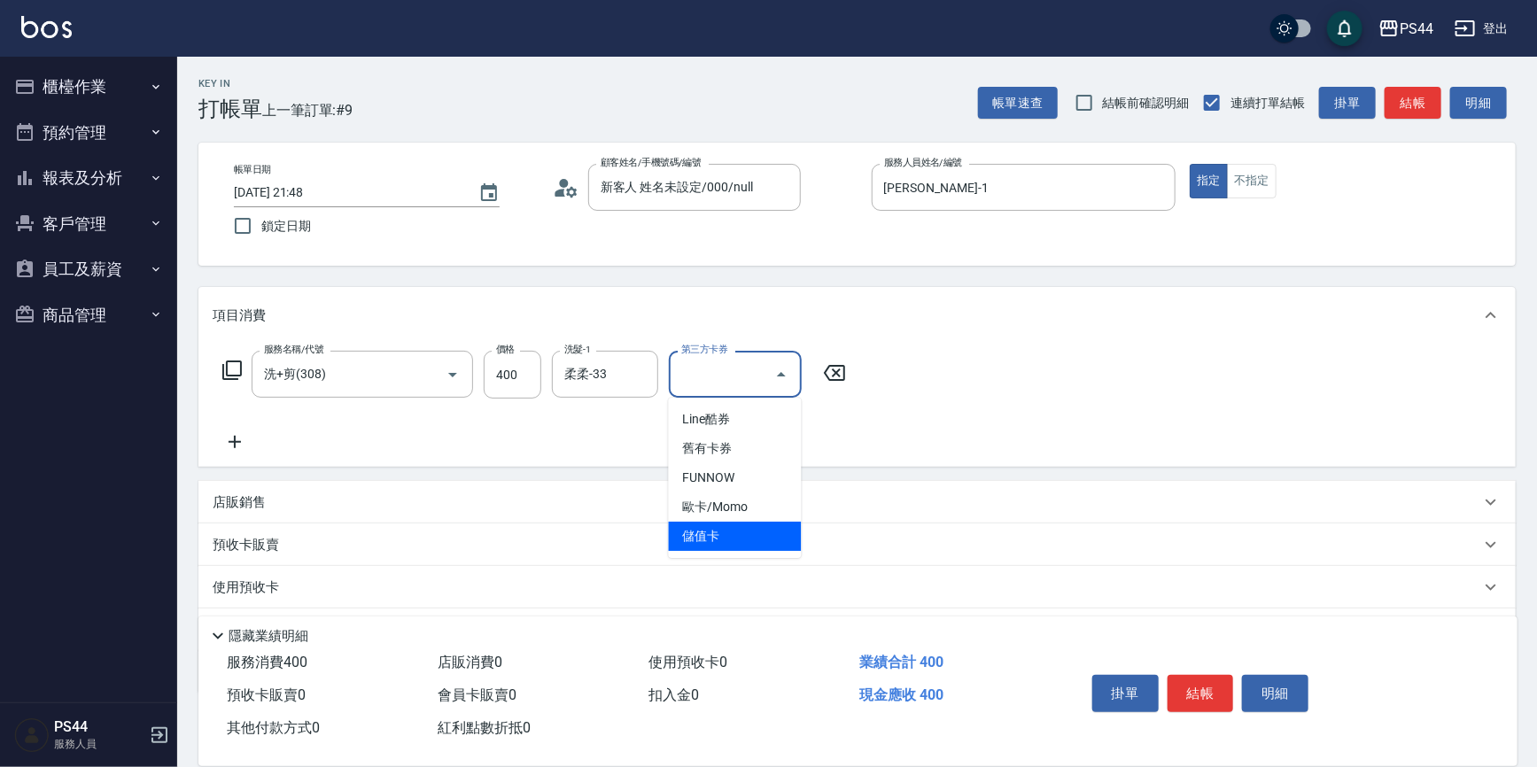
type input "儲值卡"
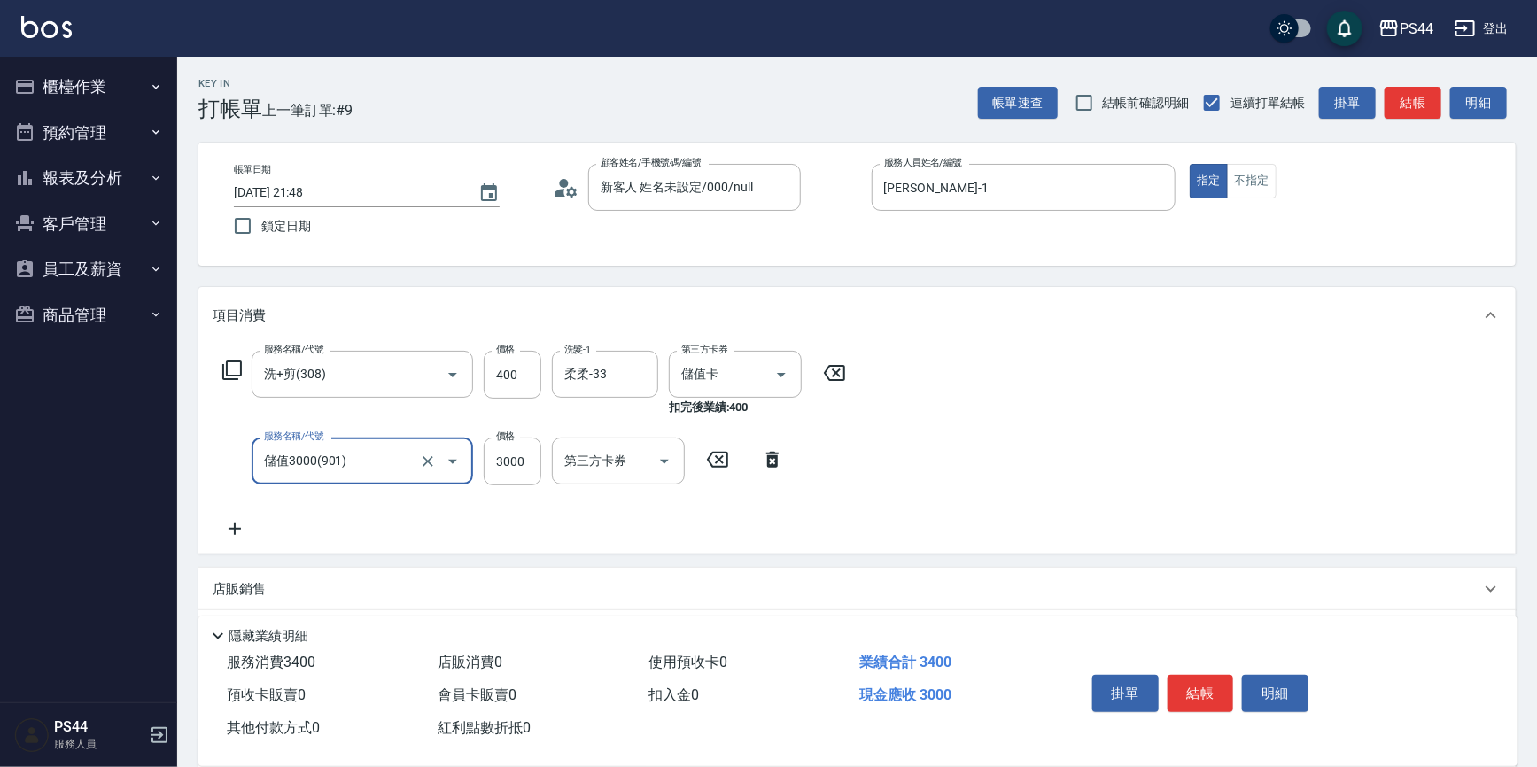
type input "儲值3000(901)"
type input "394"
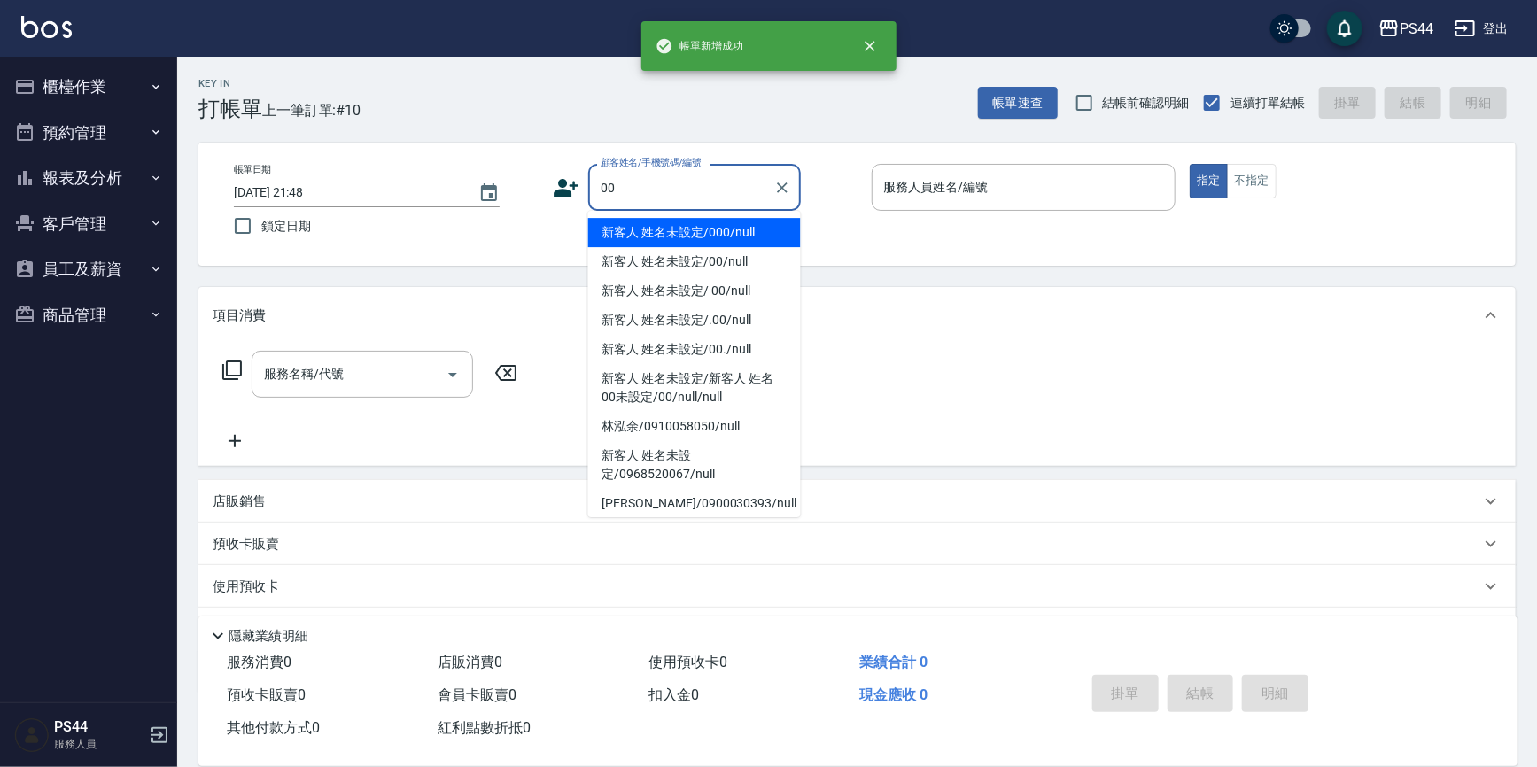
type input "新客人 姓名未設定/000/null"
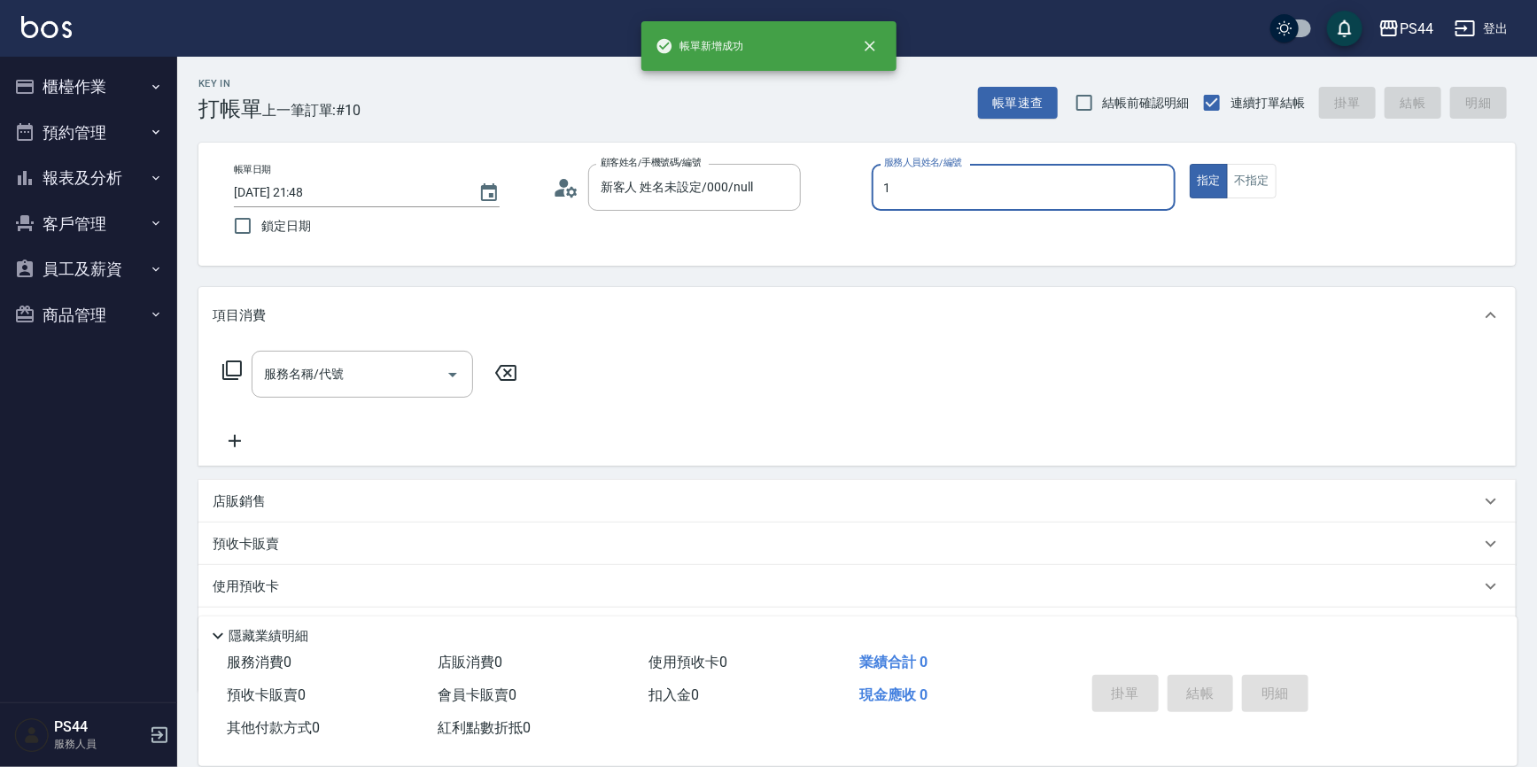
type input "[PERSON_NAME]-1"
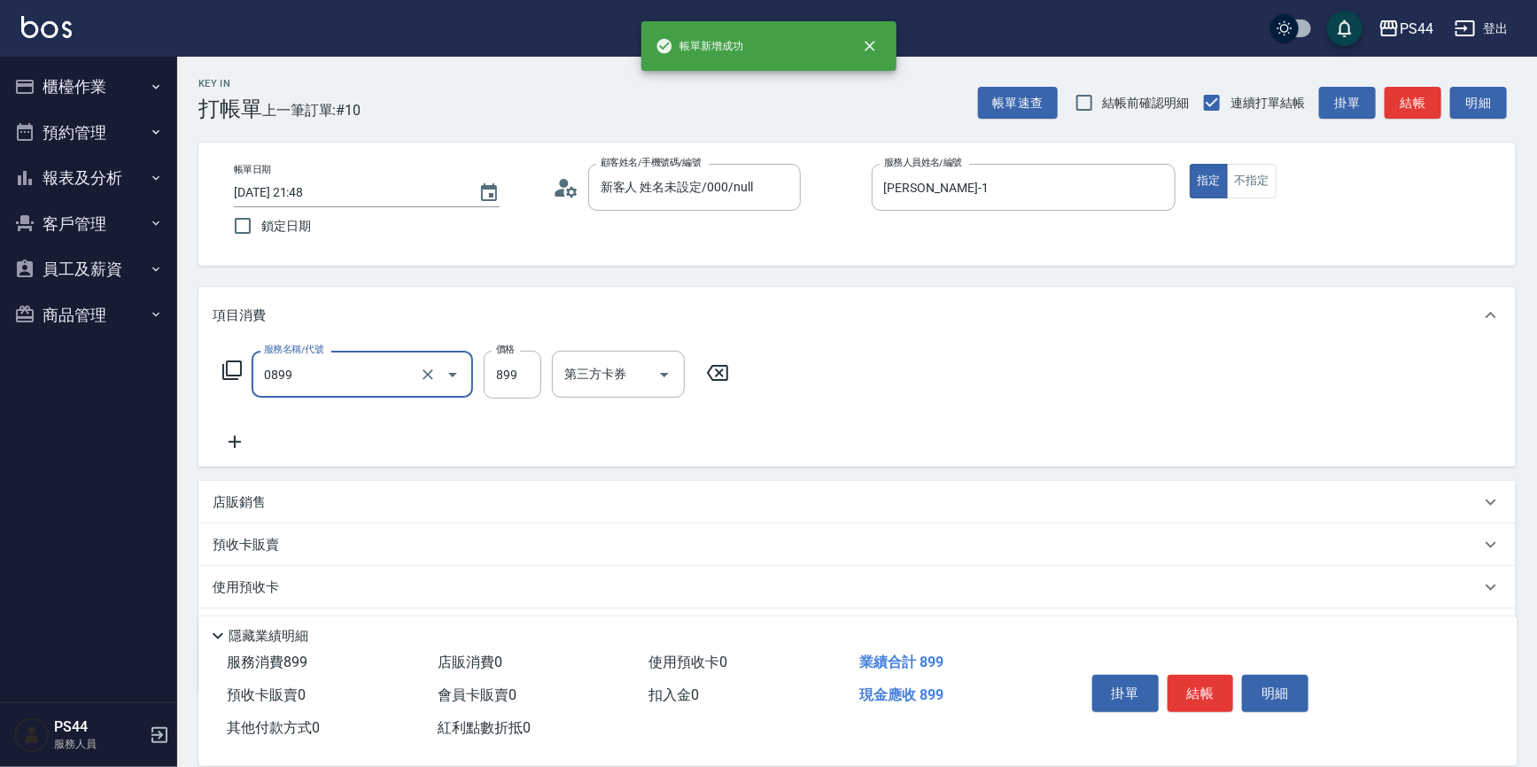
type input "排毒SPA(0899)"
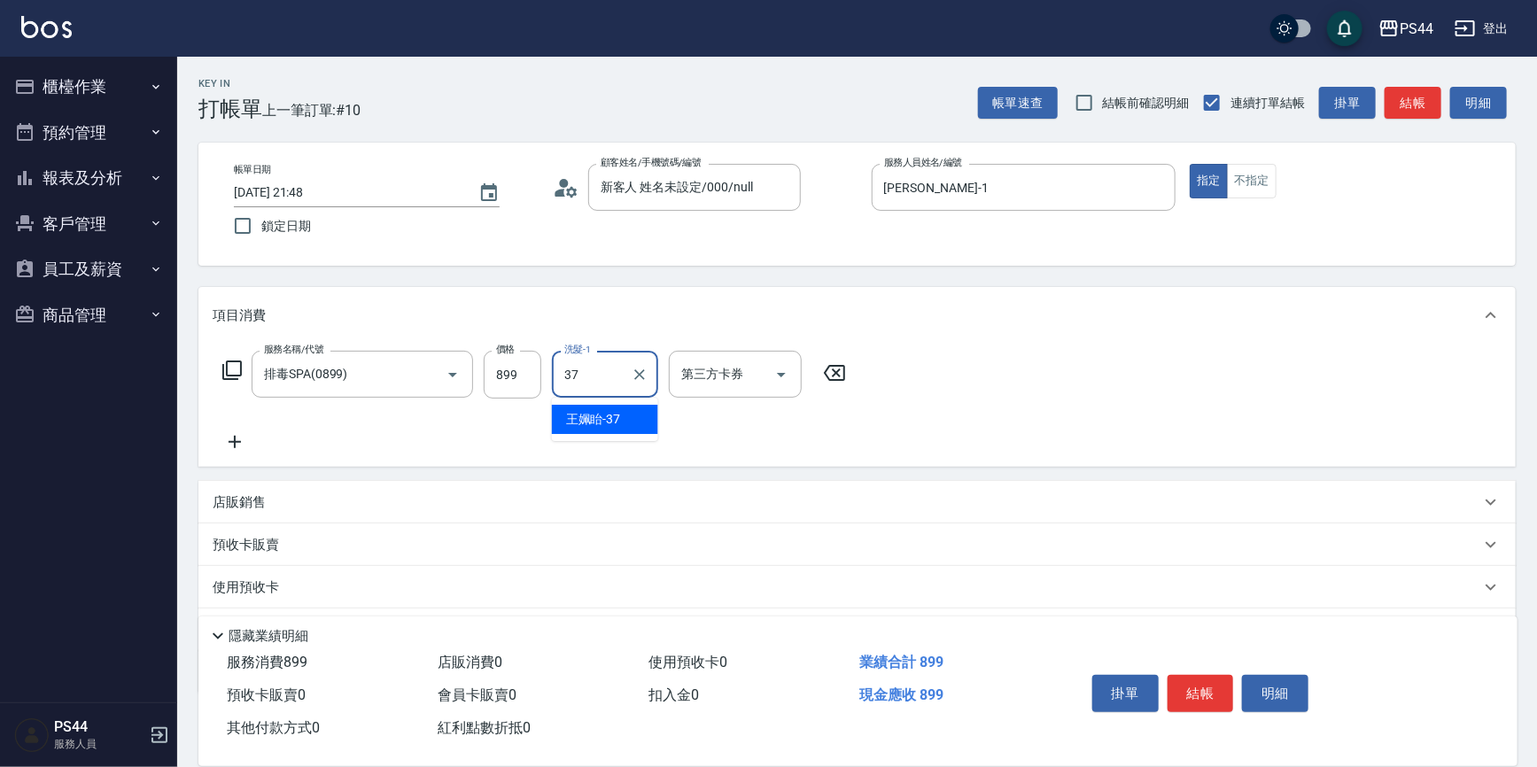
type input "王姵眙-37"
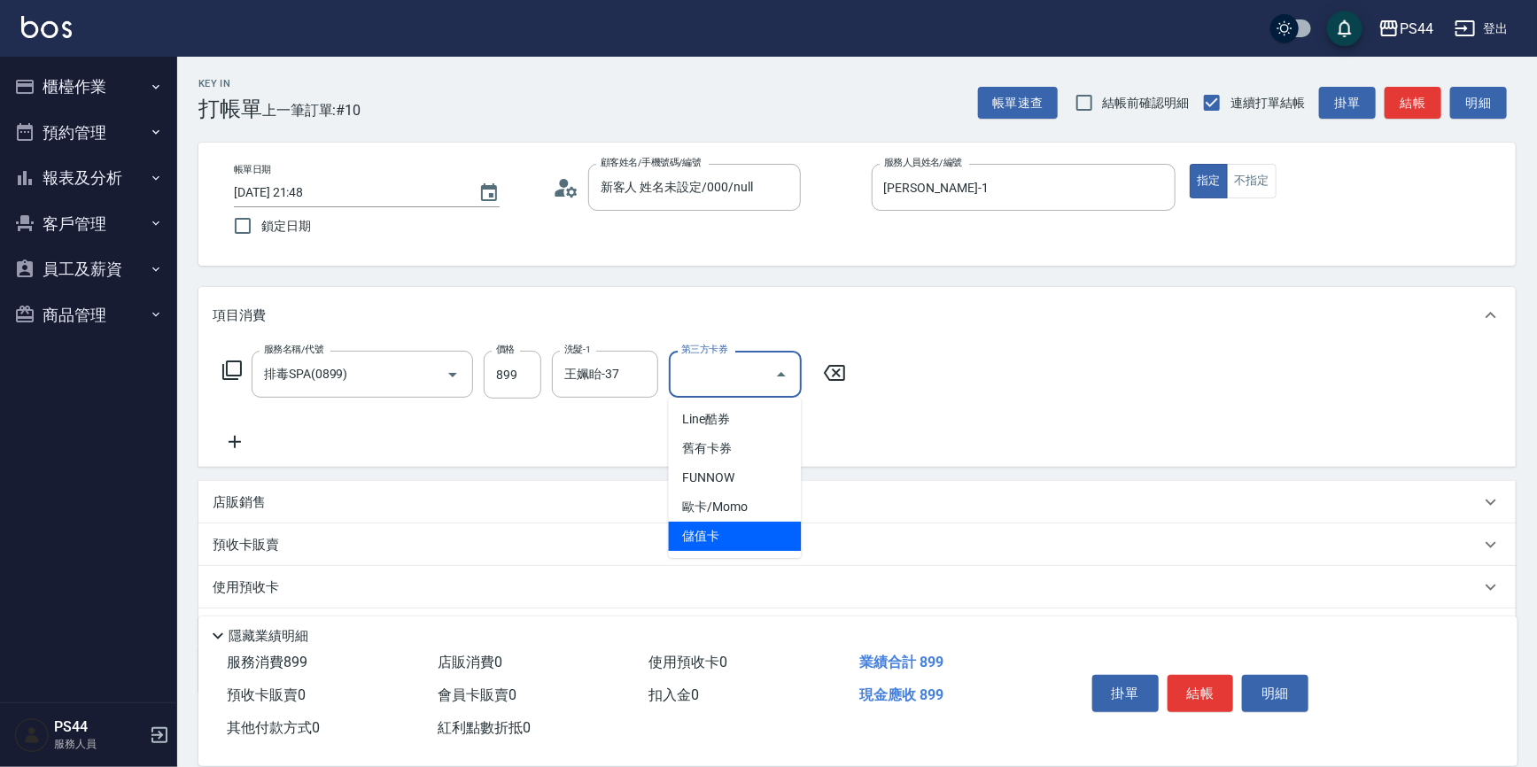
type input "儲值卡"
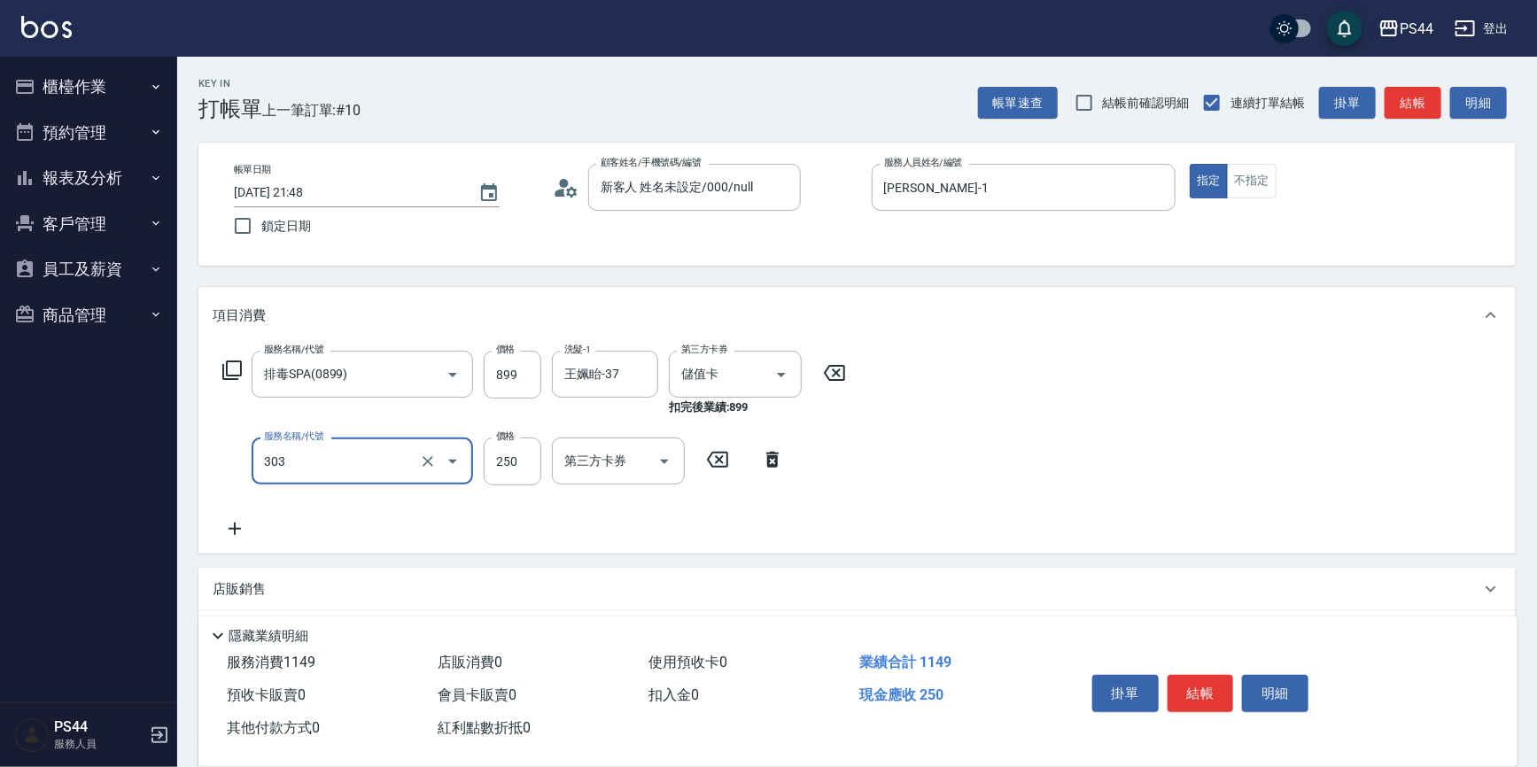
type input "剪髮(303)"
type input "300"
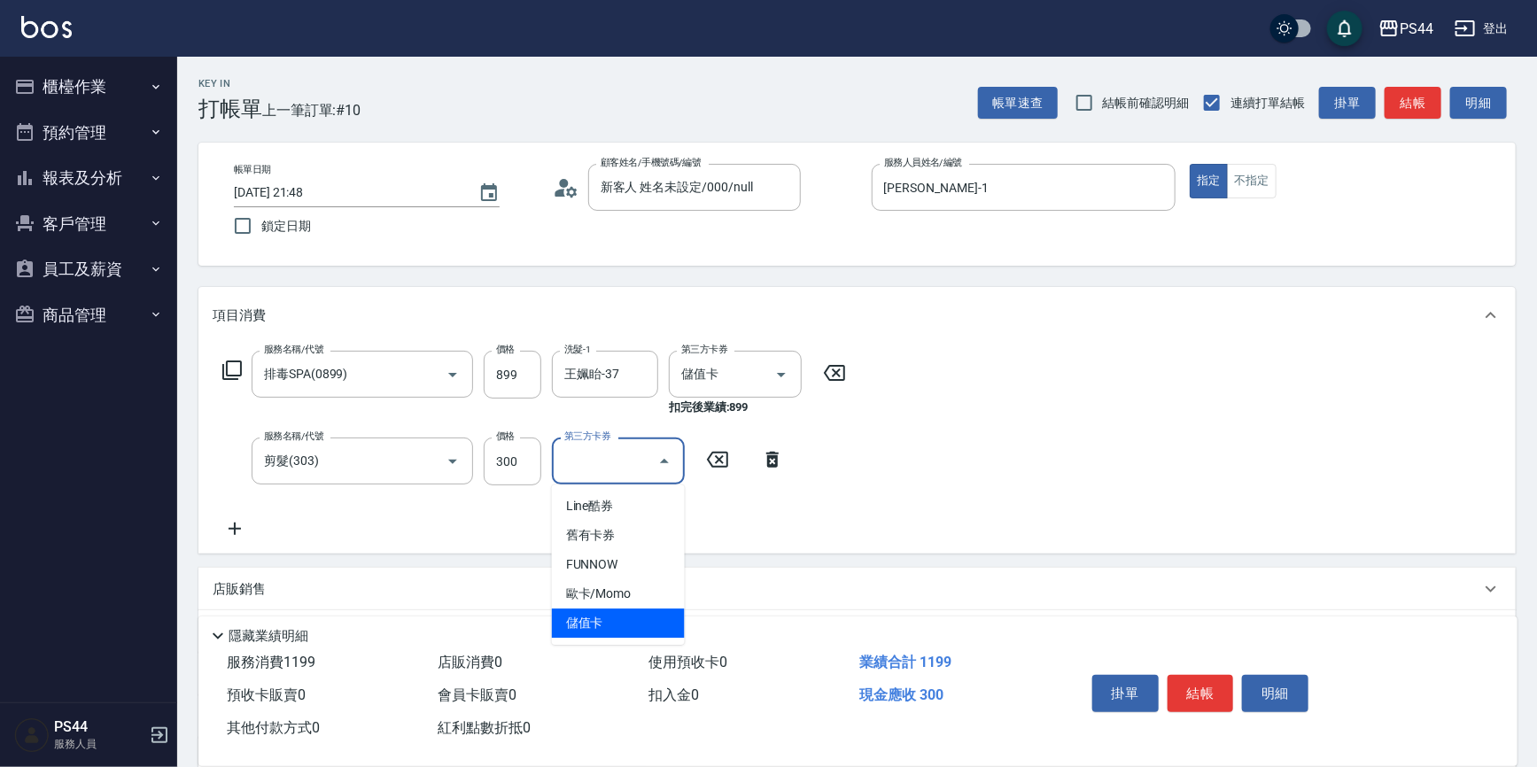
type input "儲值卡"
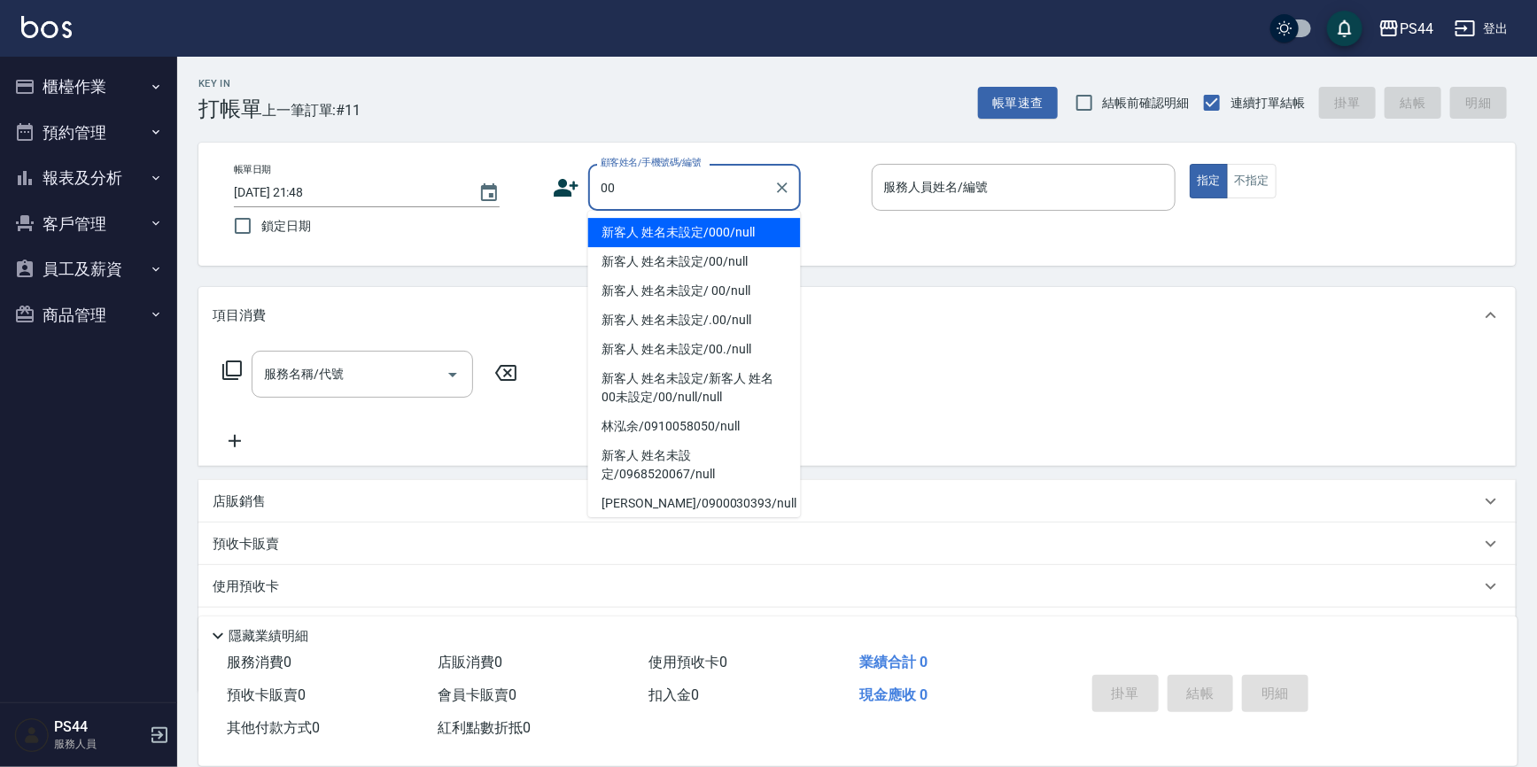
type input "新客人 姓名未設定/000/null"
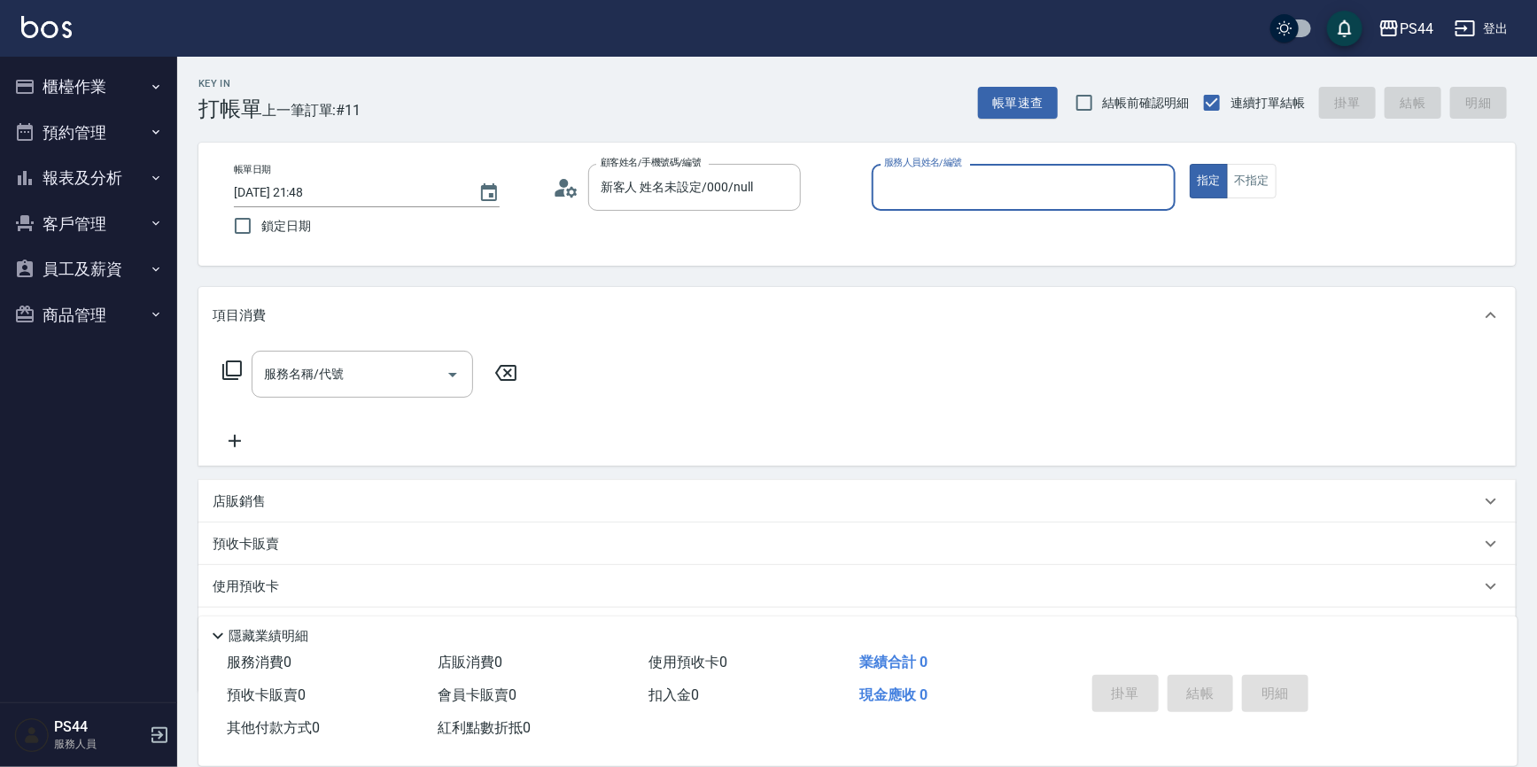
click at [1190, 164] on button "指定" at bounding box center [1209, 181] width 38 height 35
click at [969, 194] on input "服務人員姓名/編號" at bounding box center [1024, 187] width 289 height 31
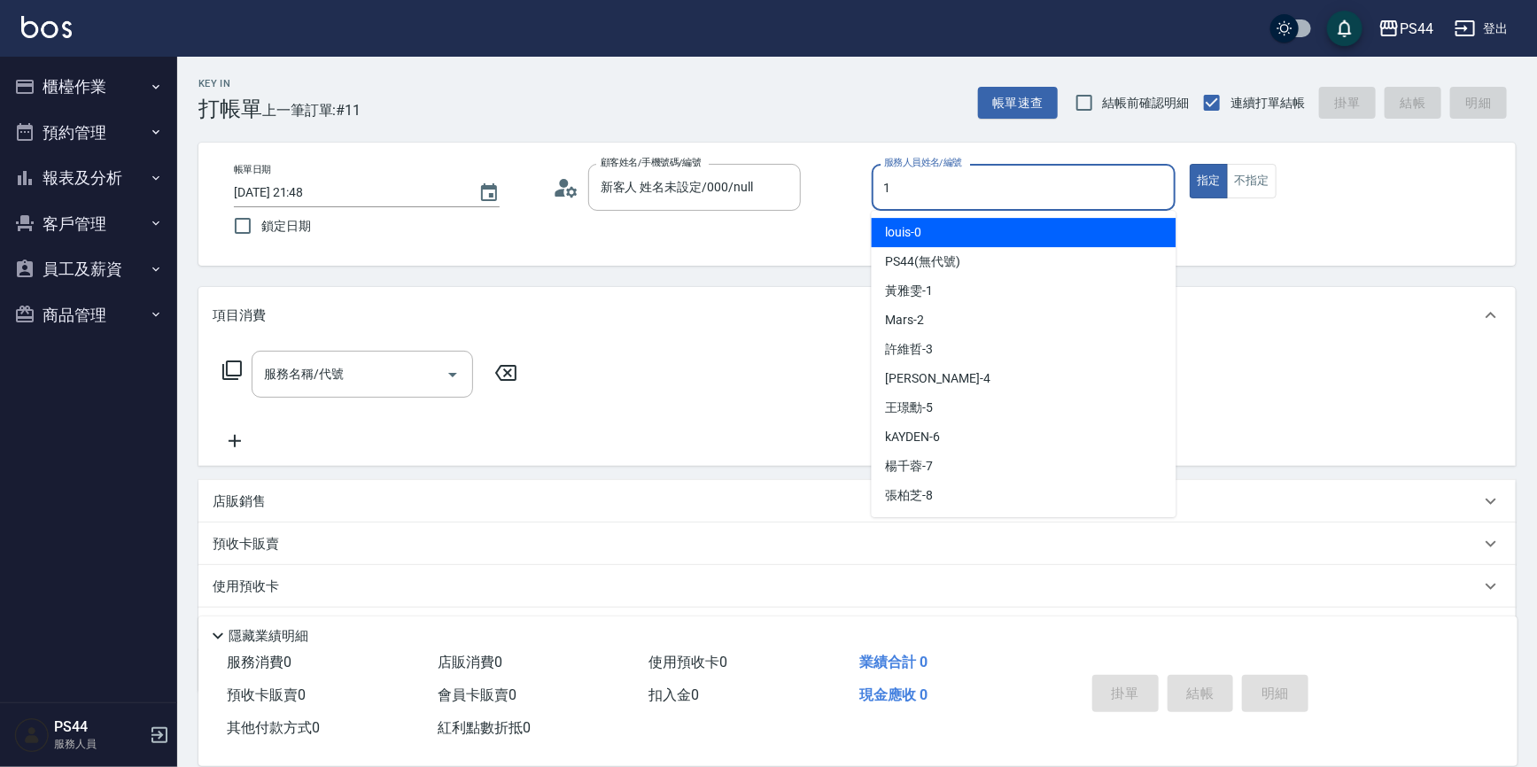
type input "[PERSON_NAME]-1"
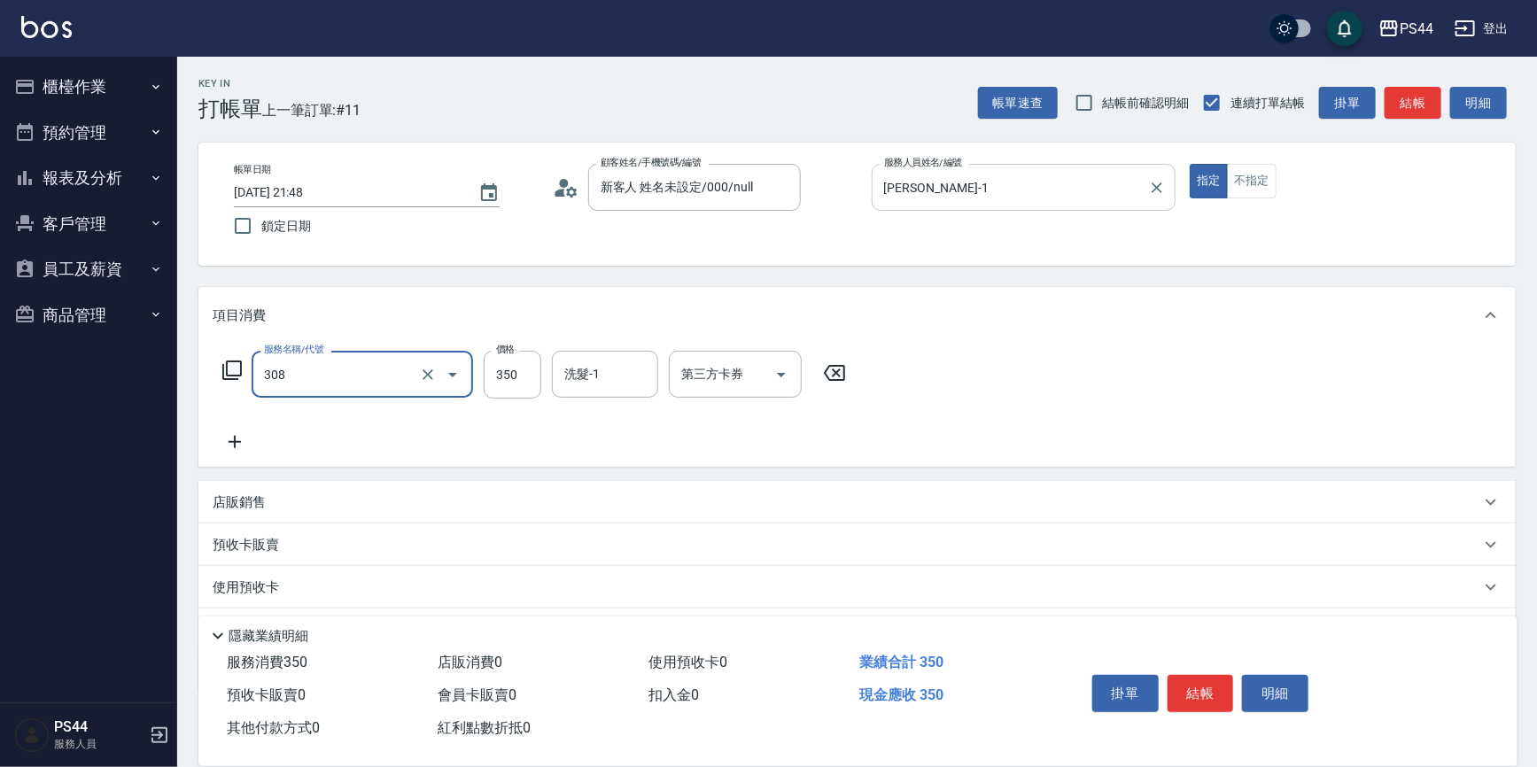
type input "洗+剪(308)"
type input "400"
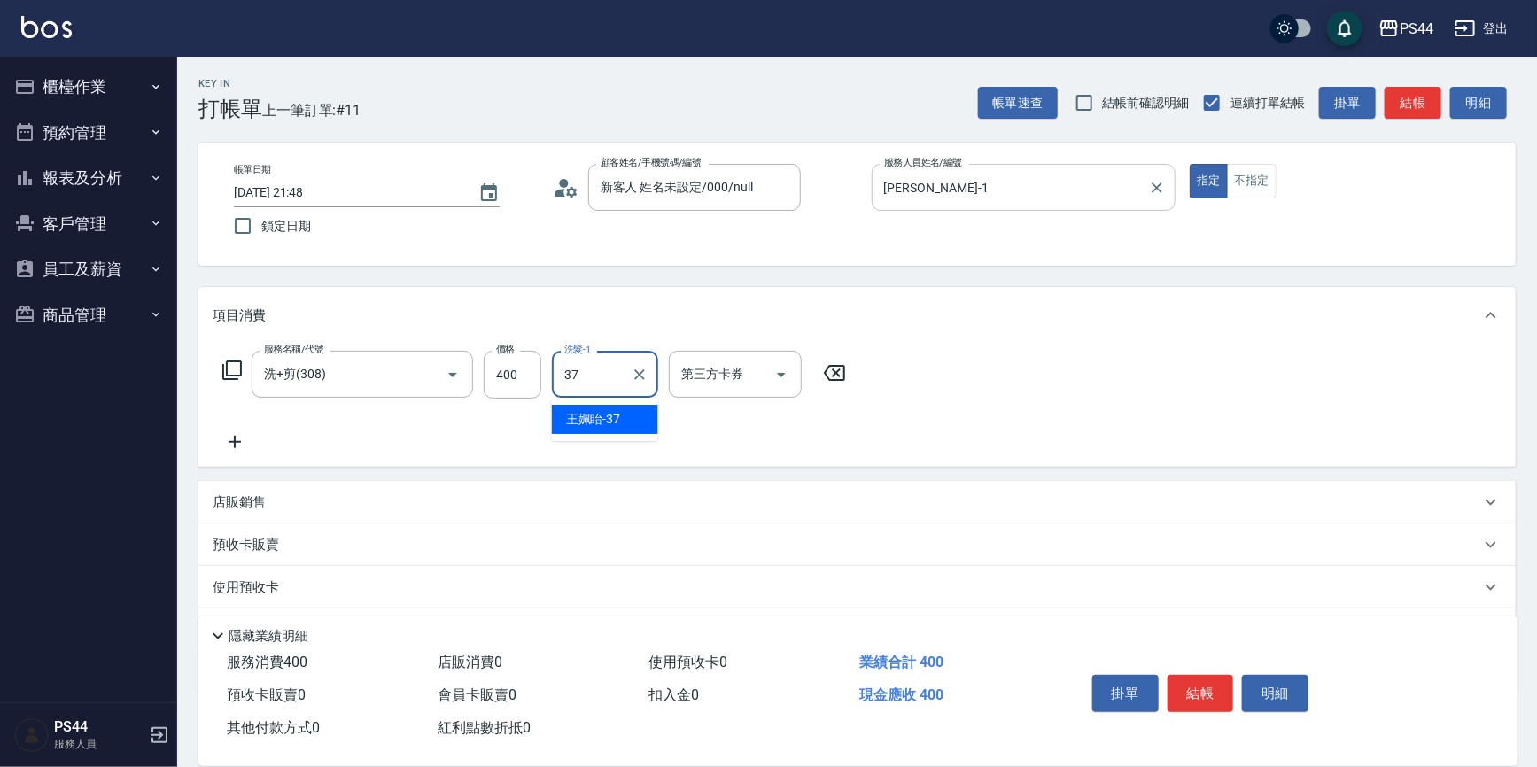
type input "王姵眙-37"
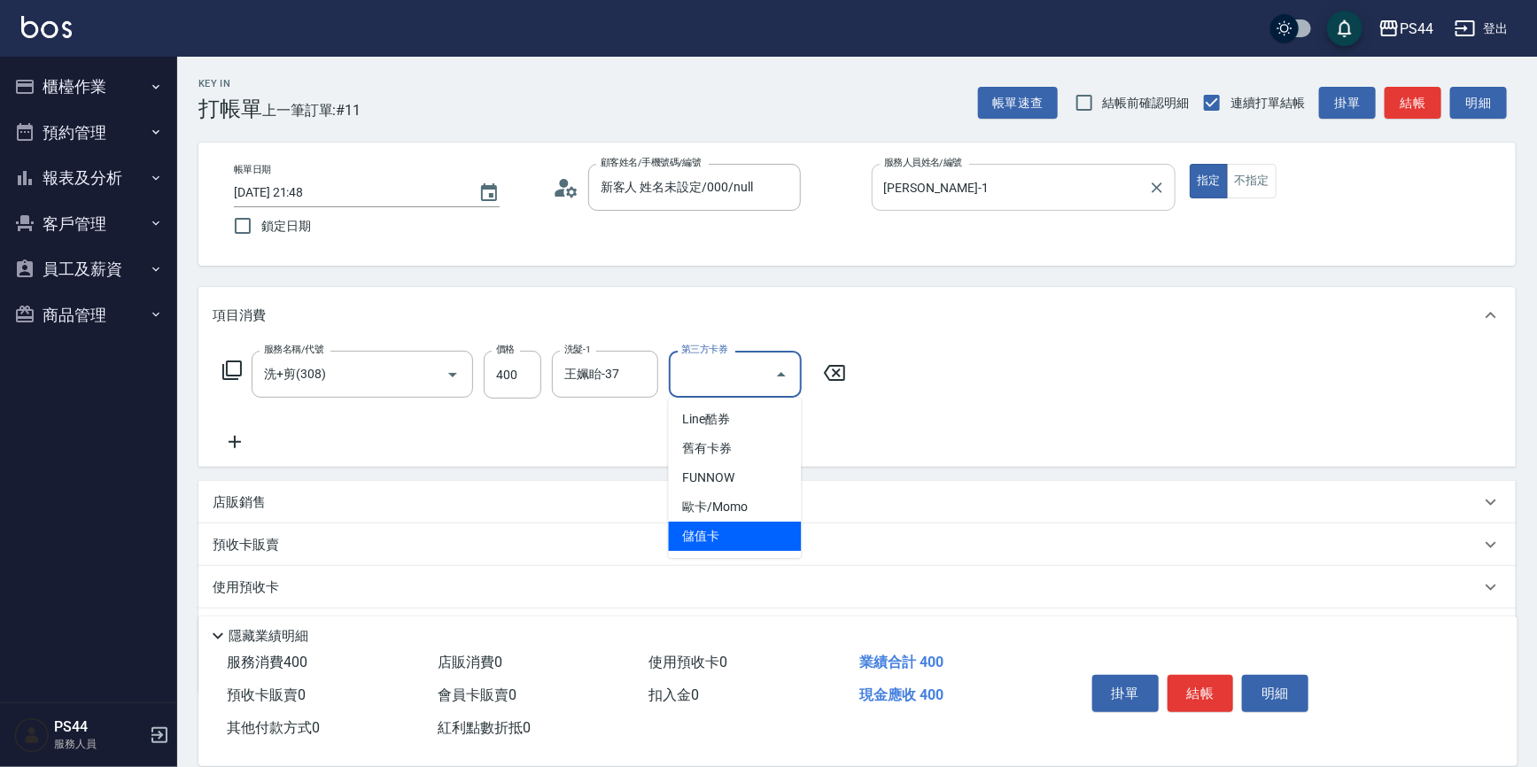
type input "儲值卡"
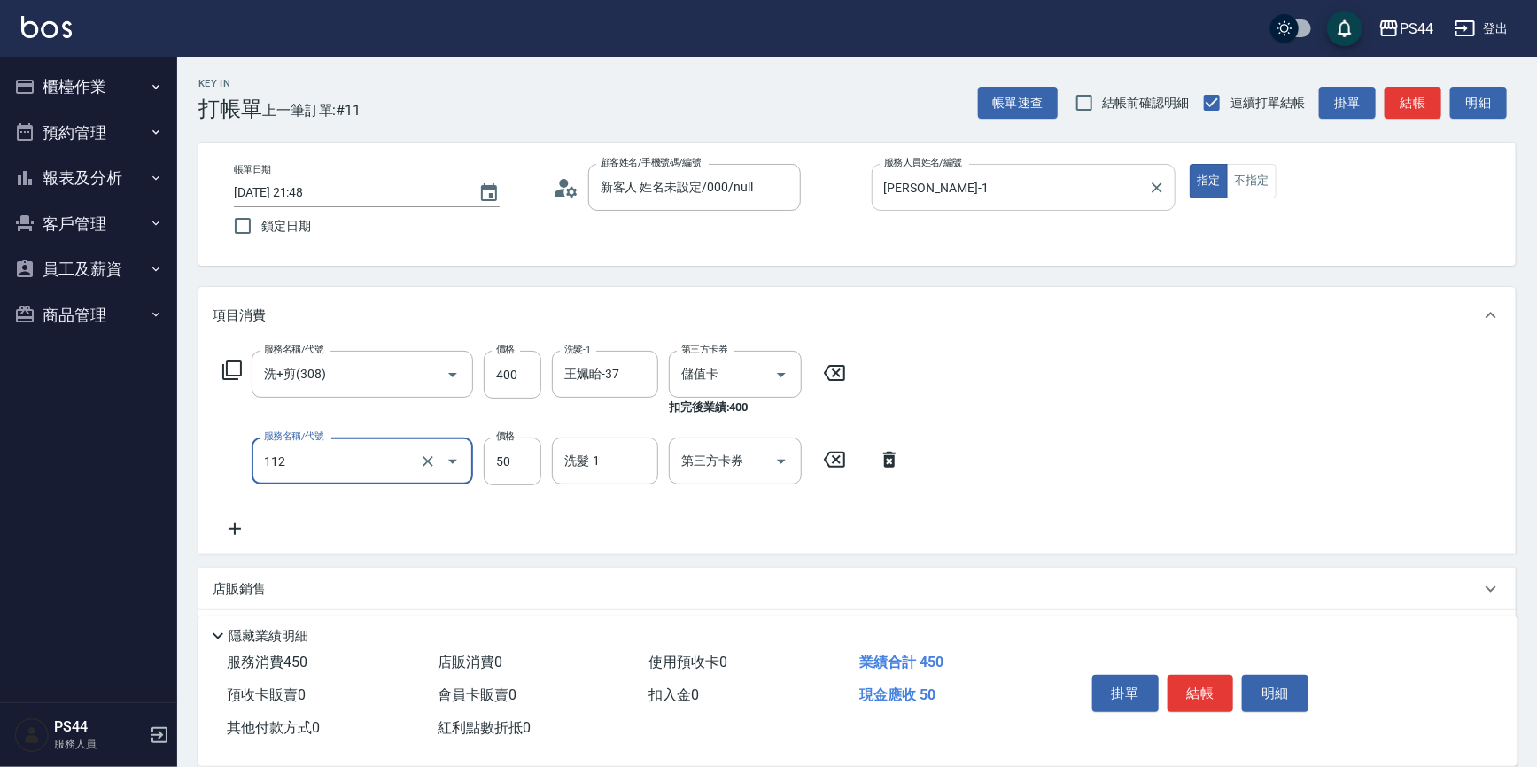
type input "精油50(112)"
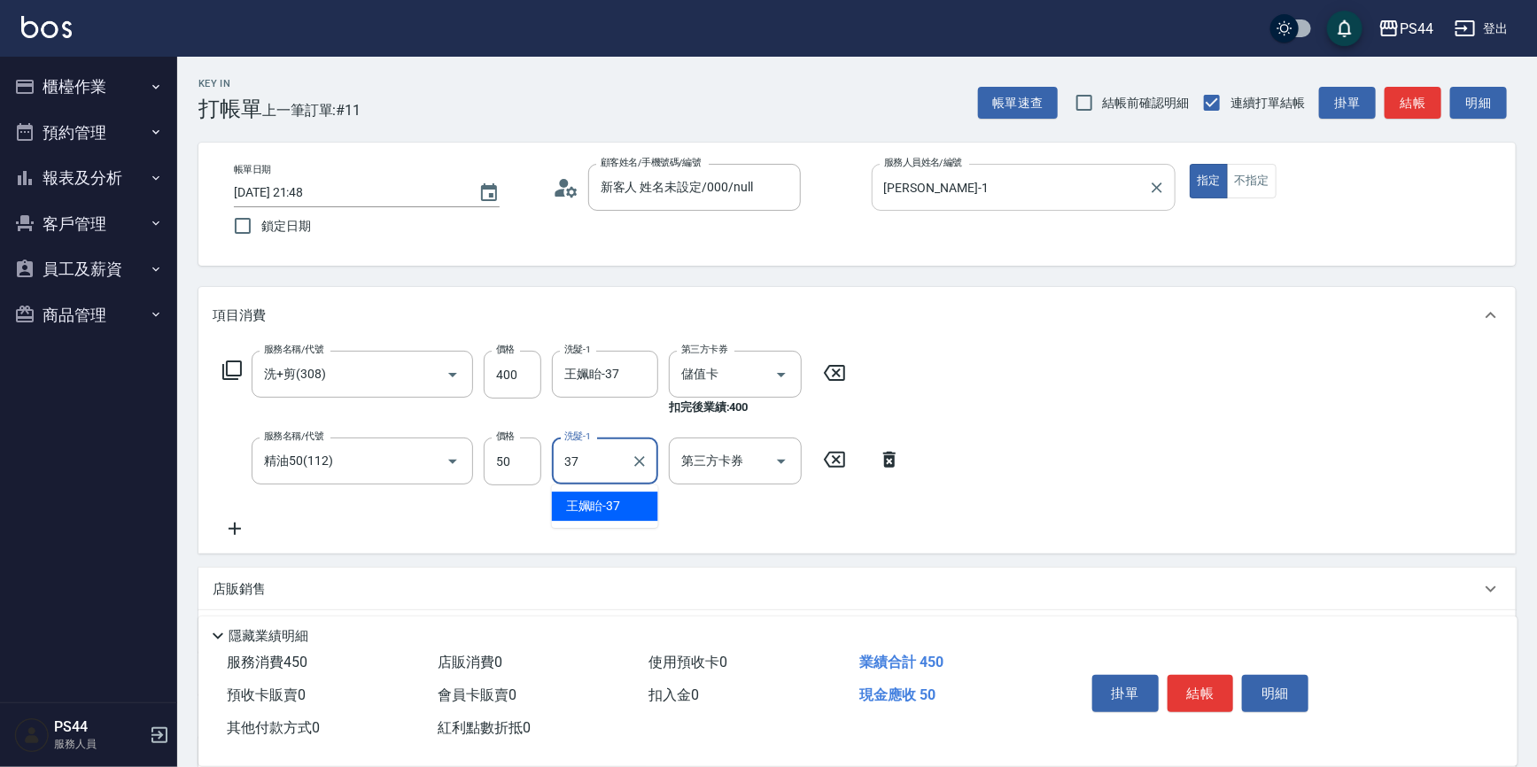
type input "王姵眙-37"
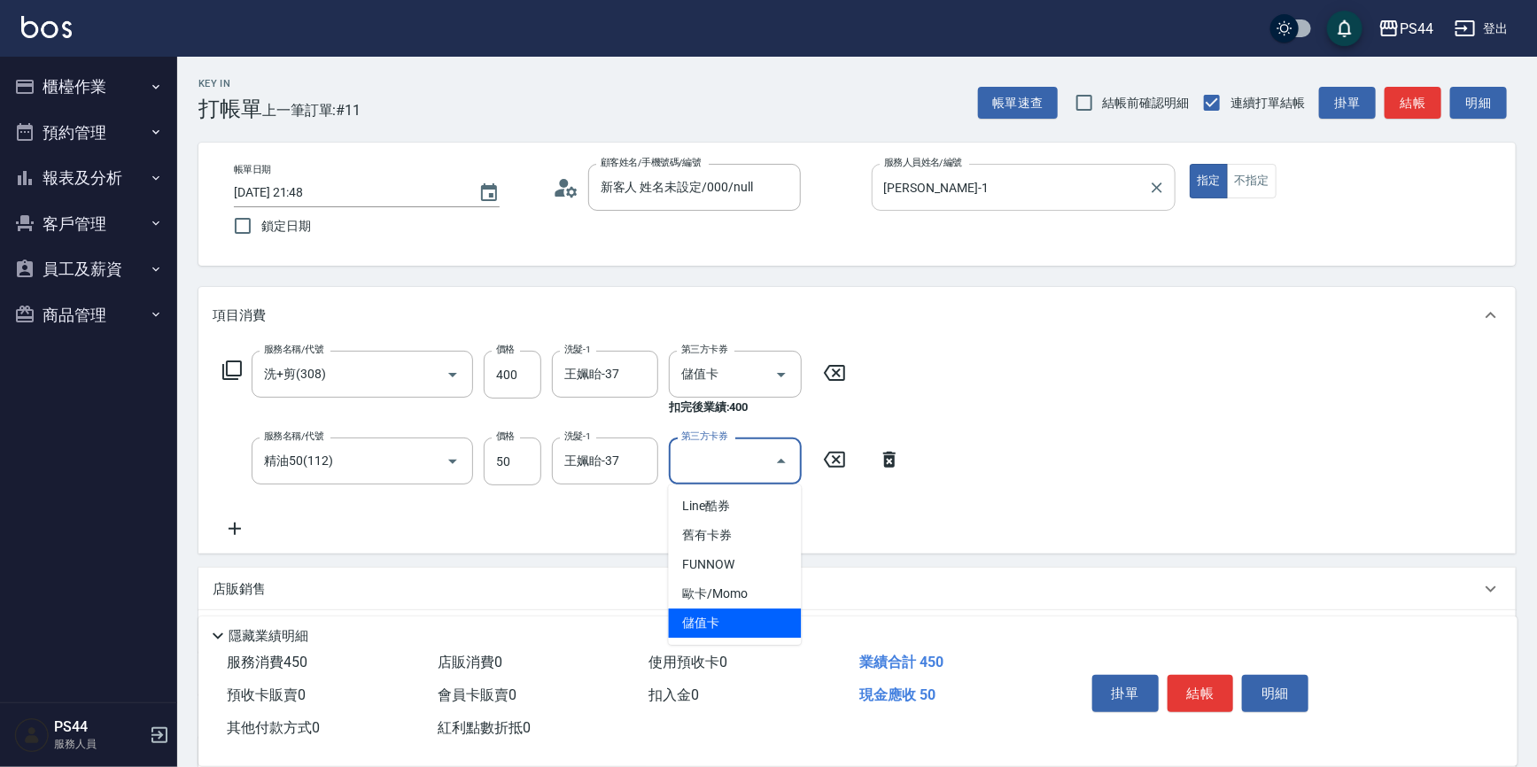
type input "儲值卡"
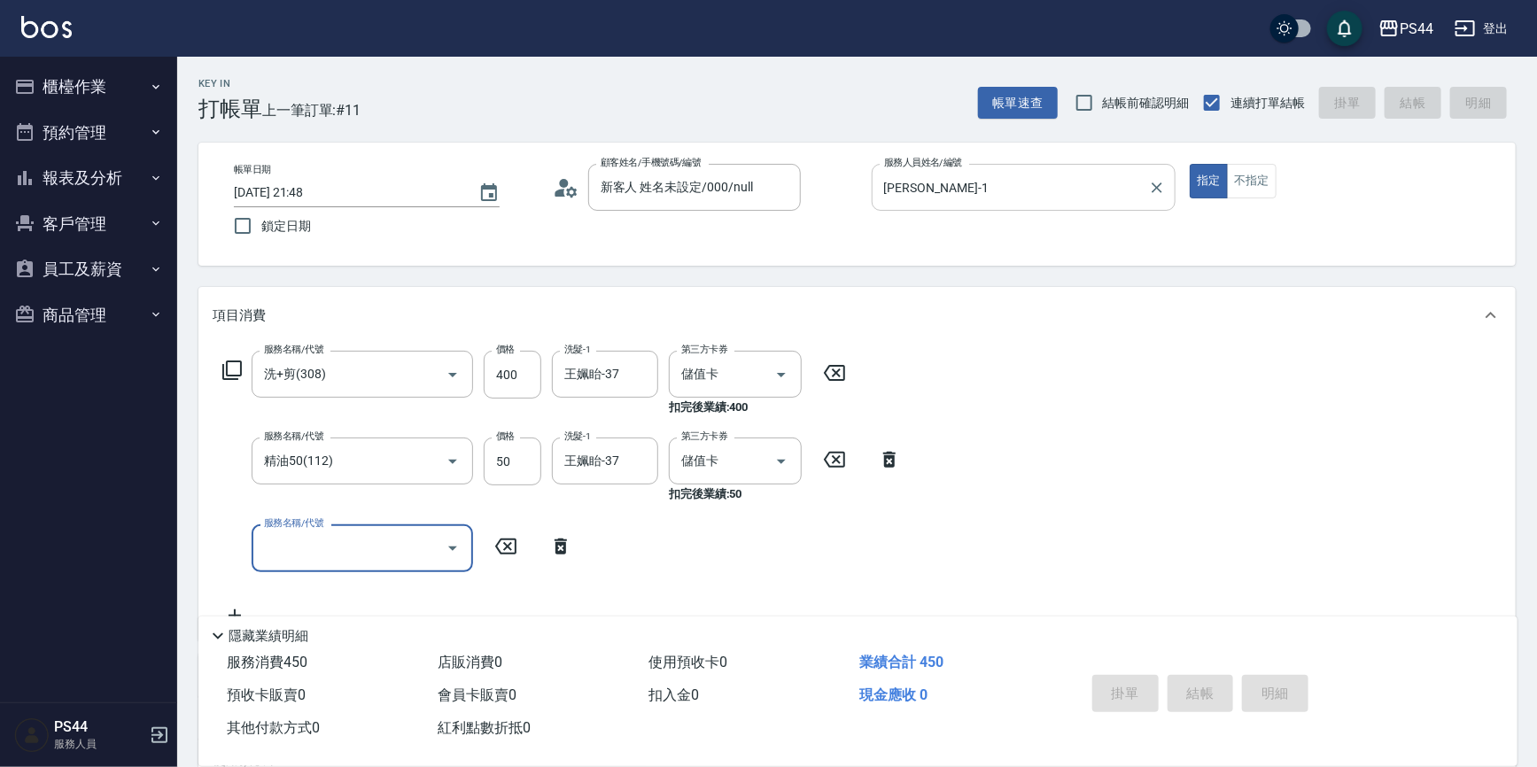
type input "[DATE] 21:49"
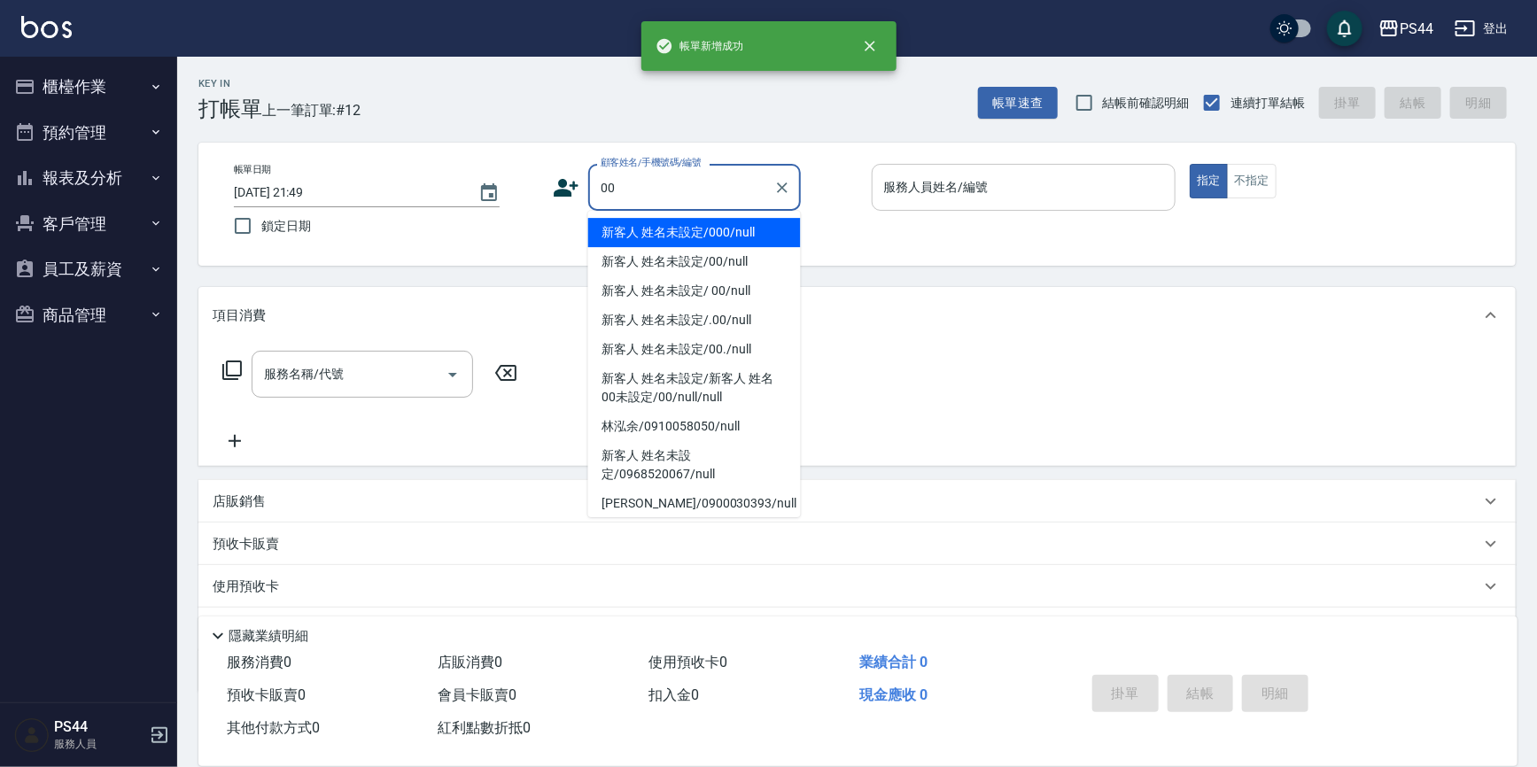
type input "新客人 姓名未設定/000/null"
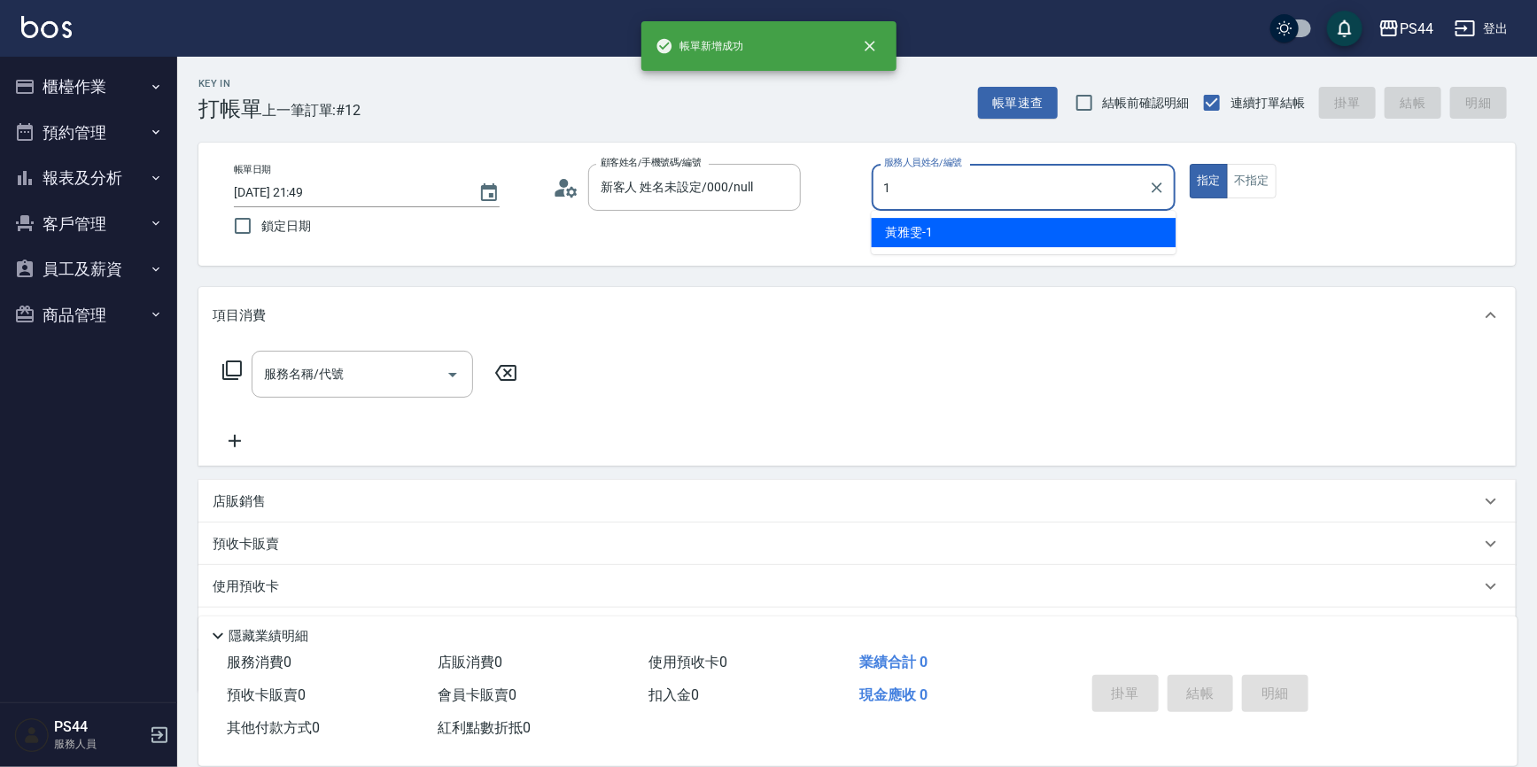
type input "[PERSON_NAME]-1"
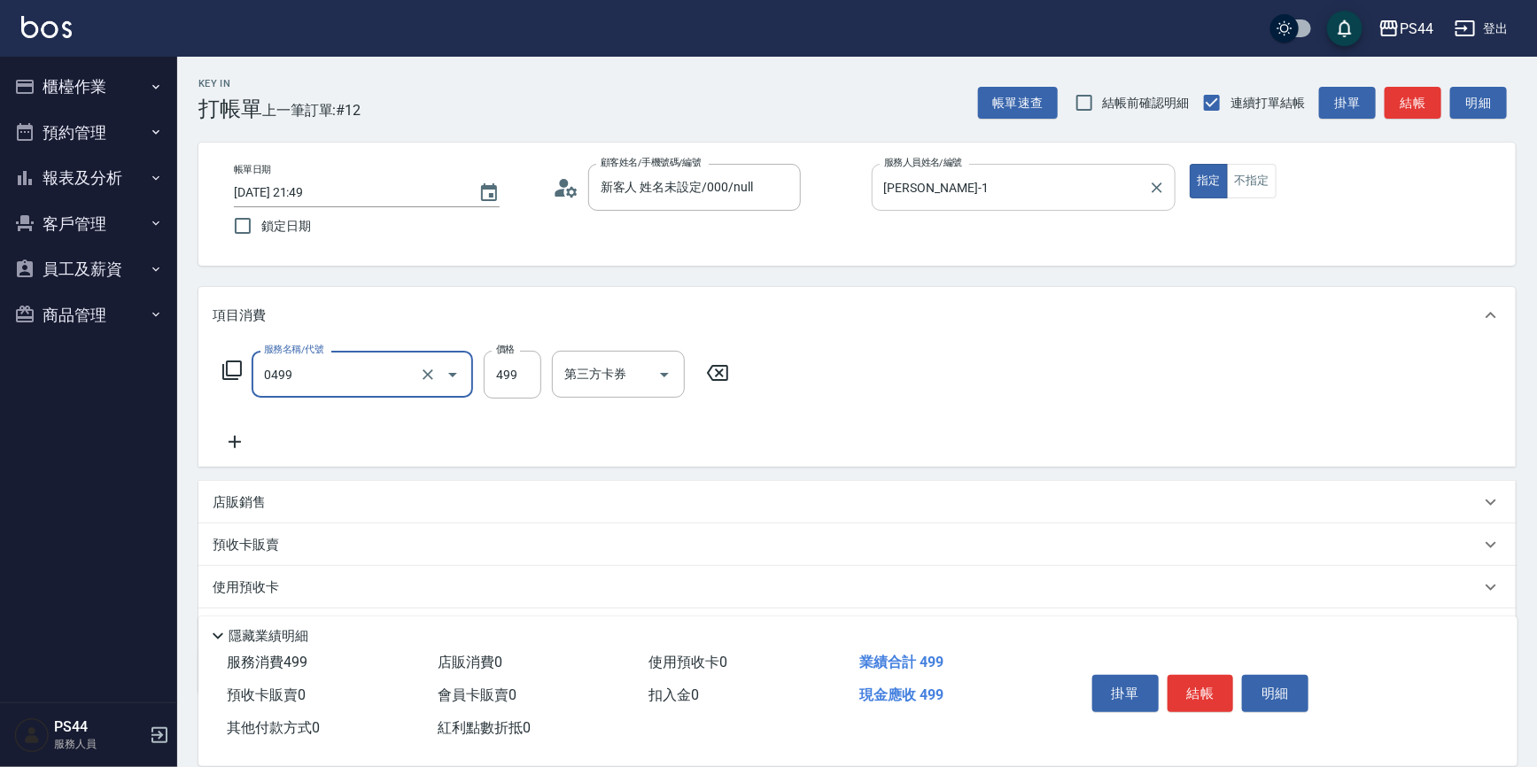
type input "[PERSON_NAME]499(0499)"
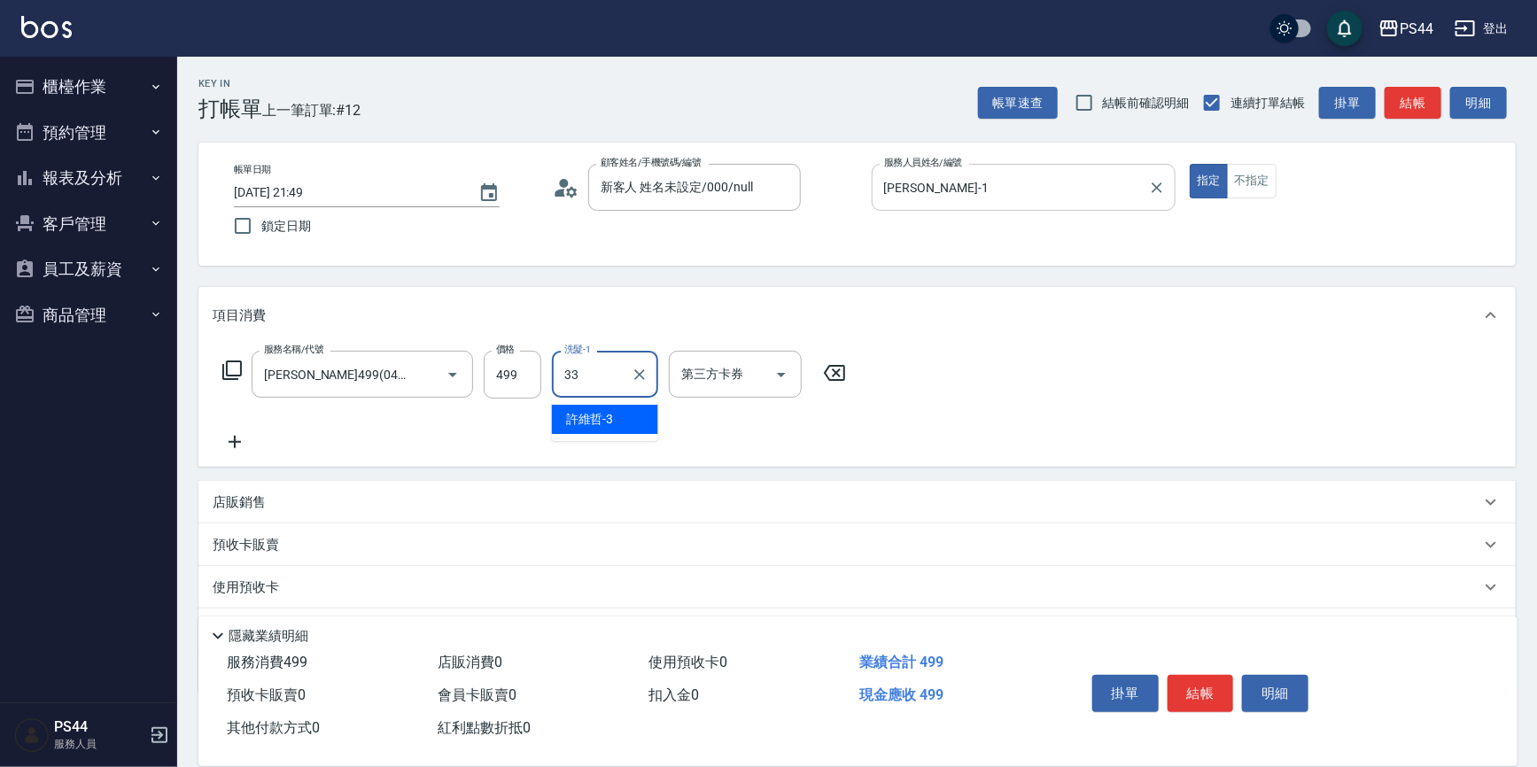
type input "柔柔-33"
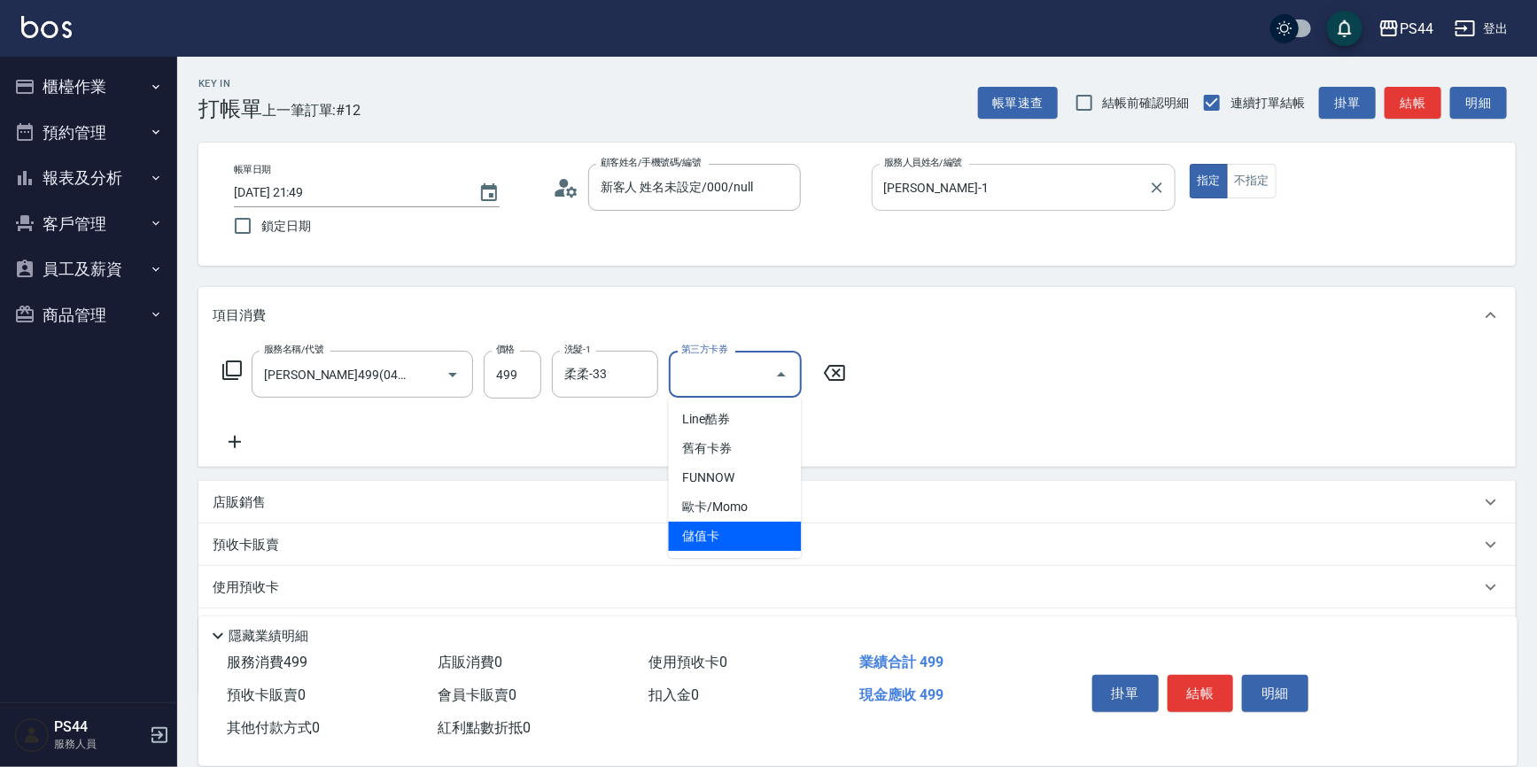
type input "儲值卡"
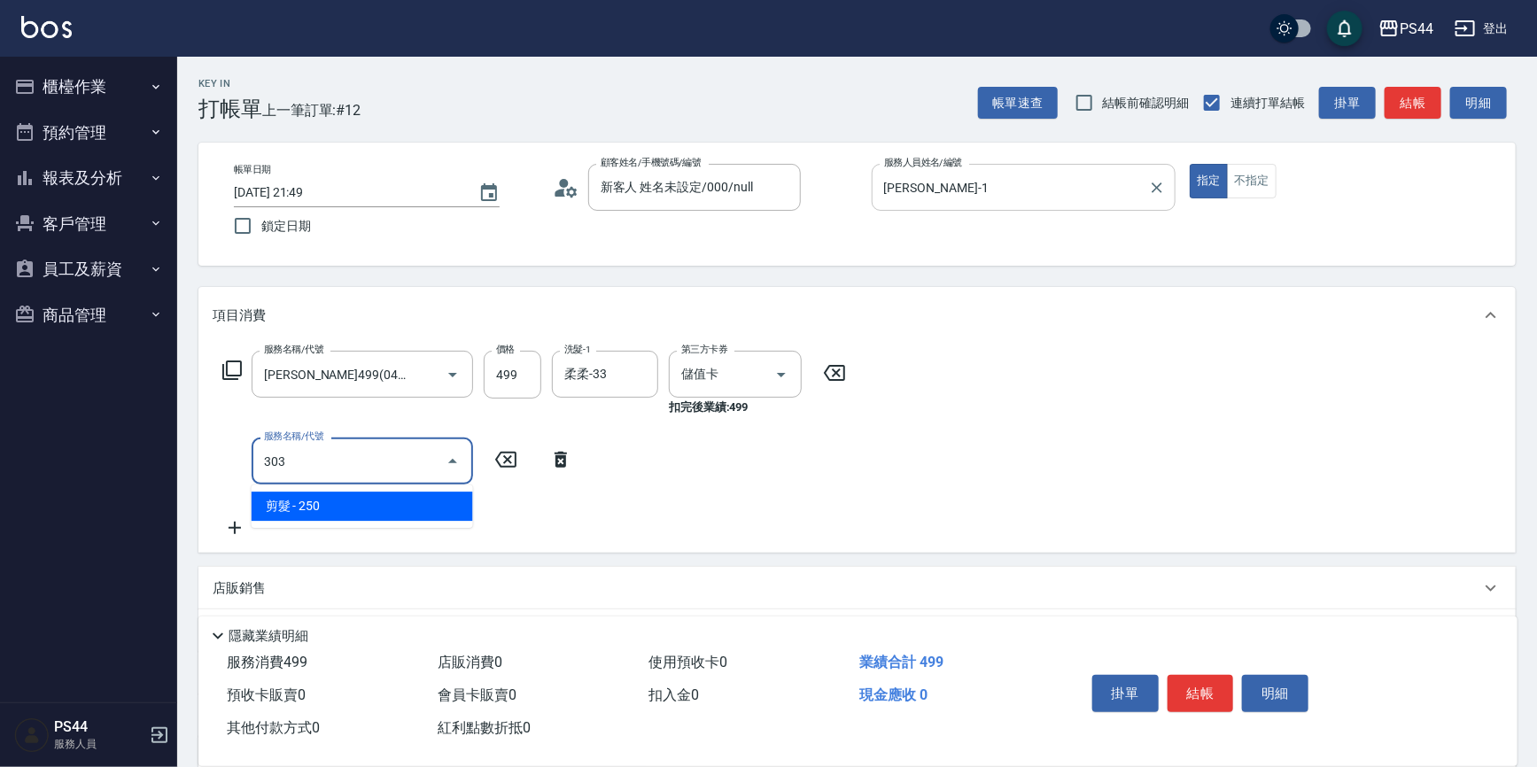
type input "剪髮(303)"
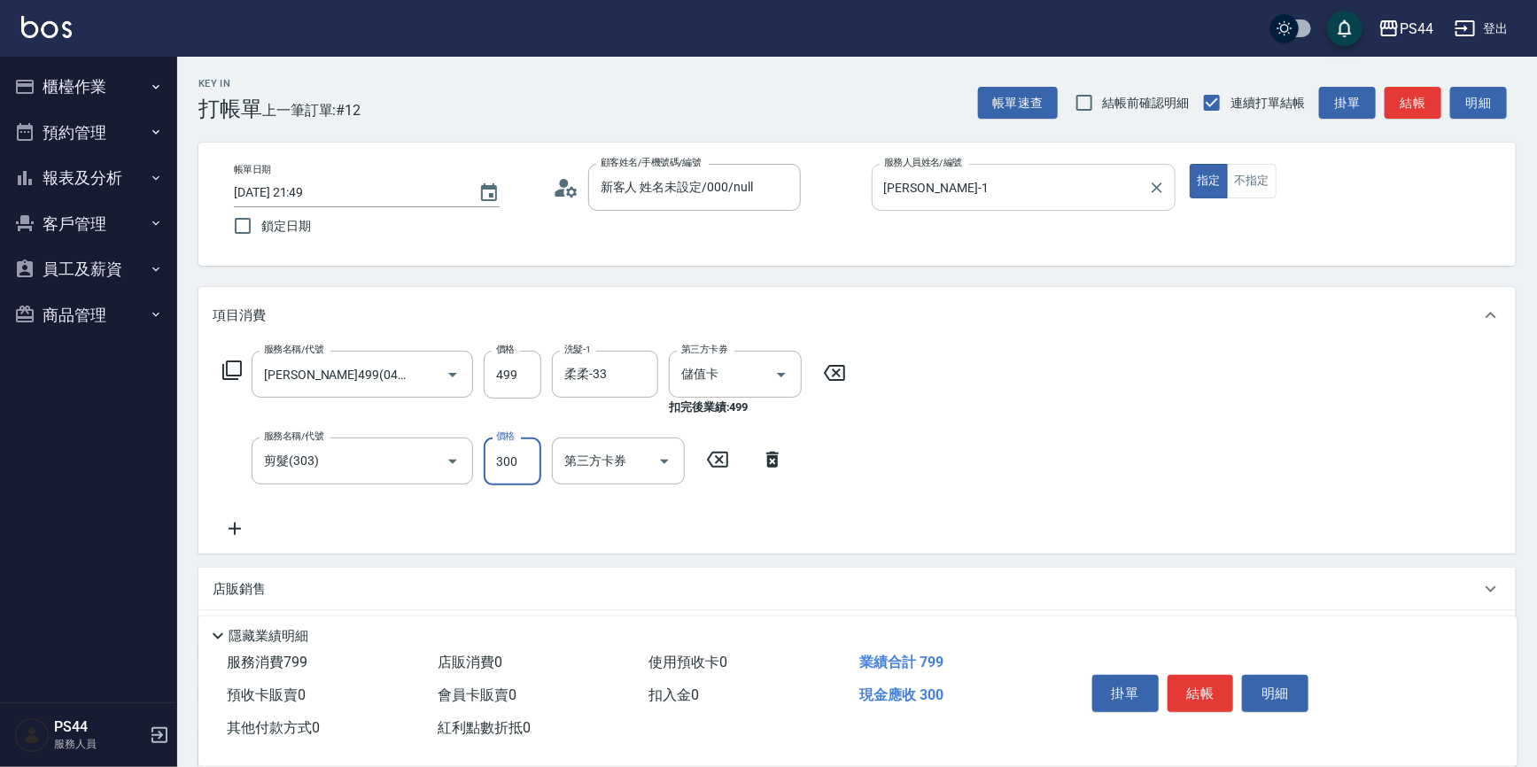
type input "300"
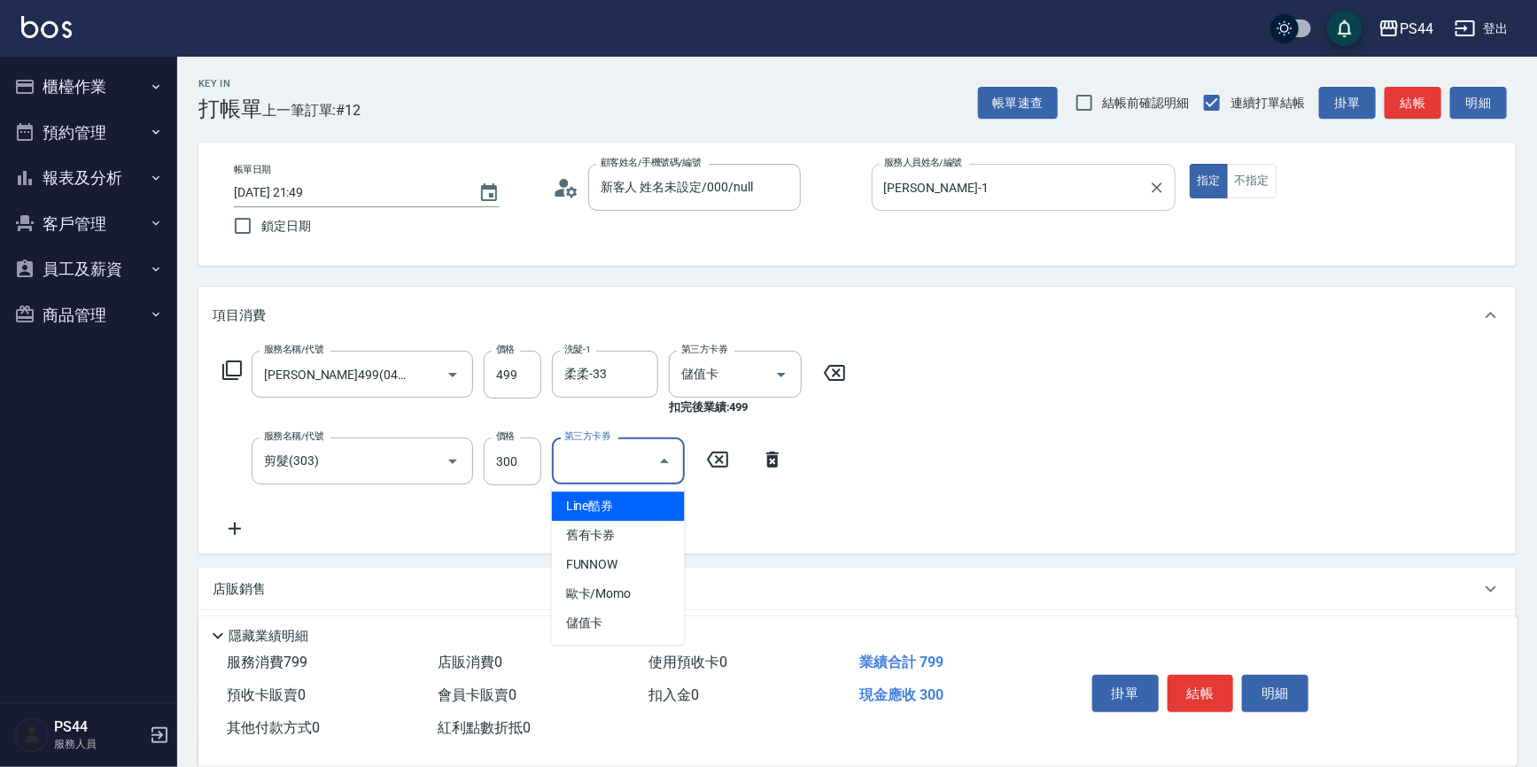
type input "儲值卡"
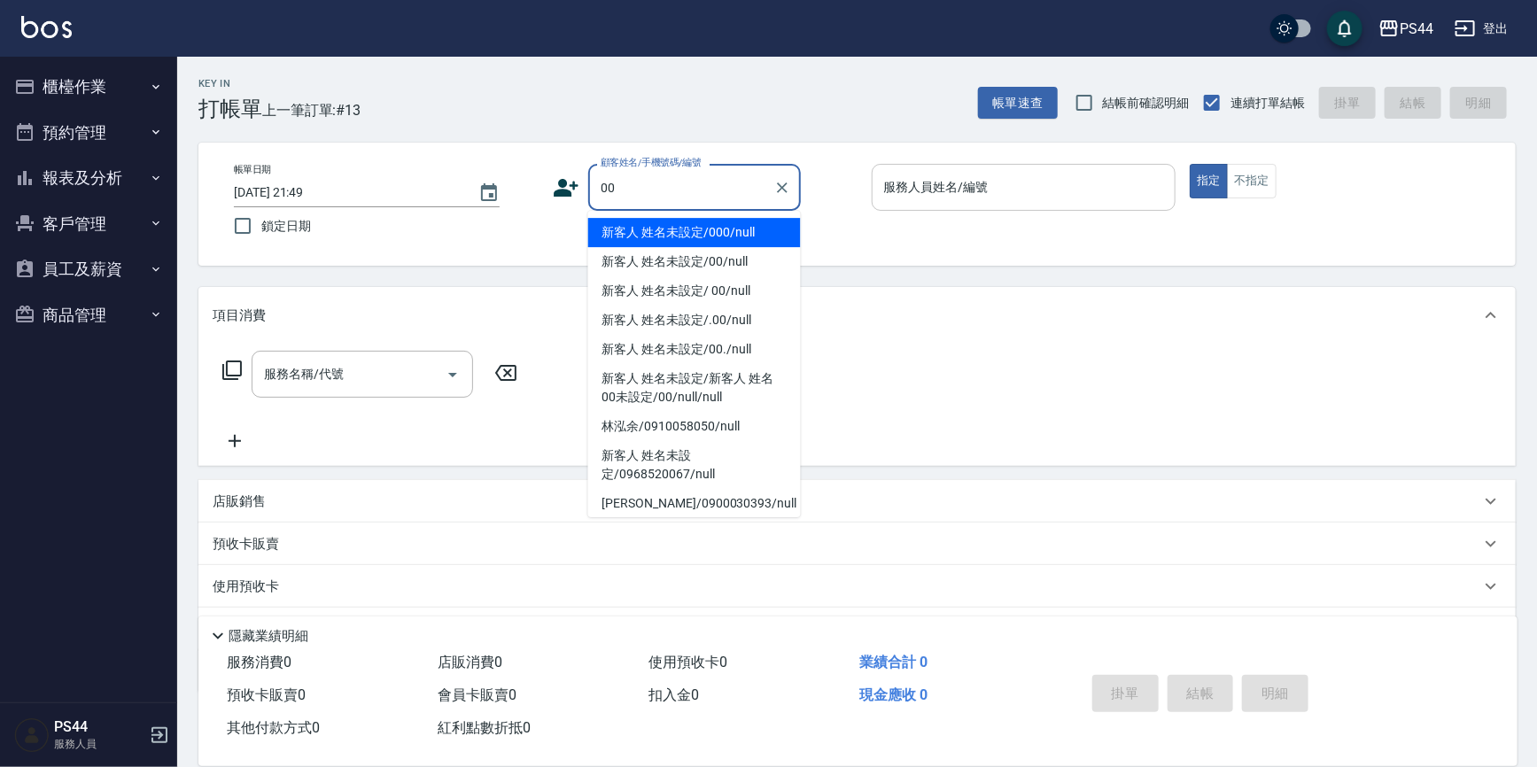
type input "新客人 姓名未設定/000/null"
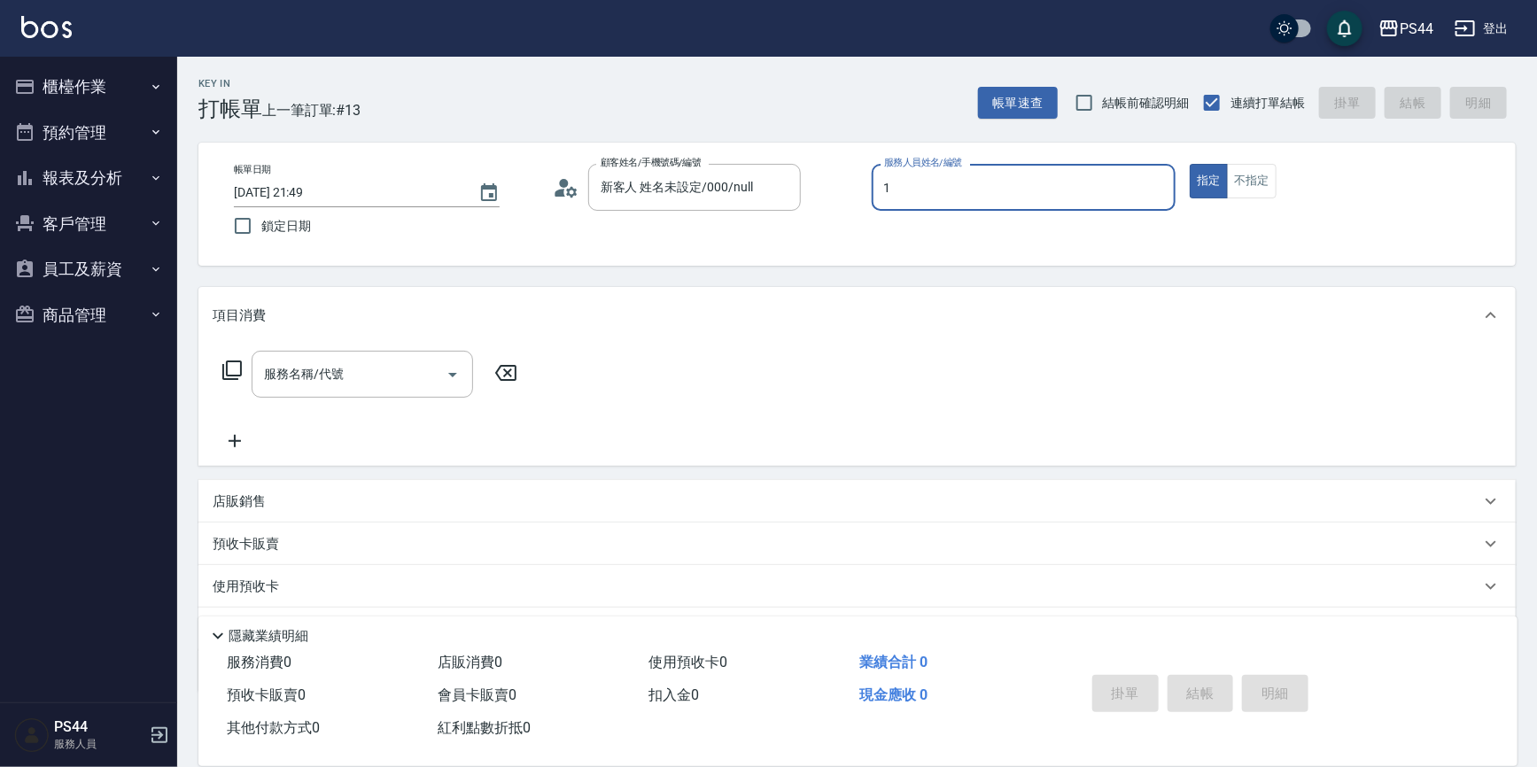
type input "[PERSON_NAME]-1"
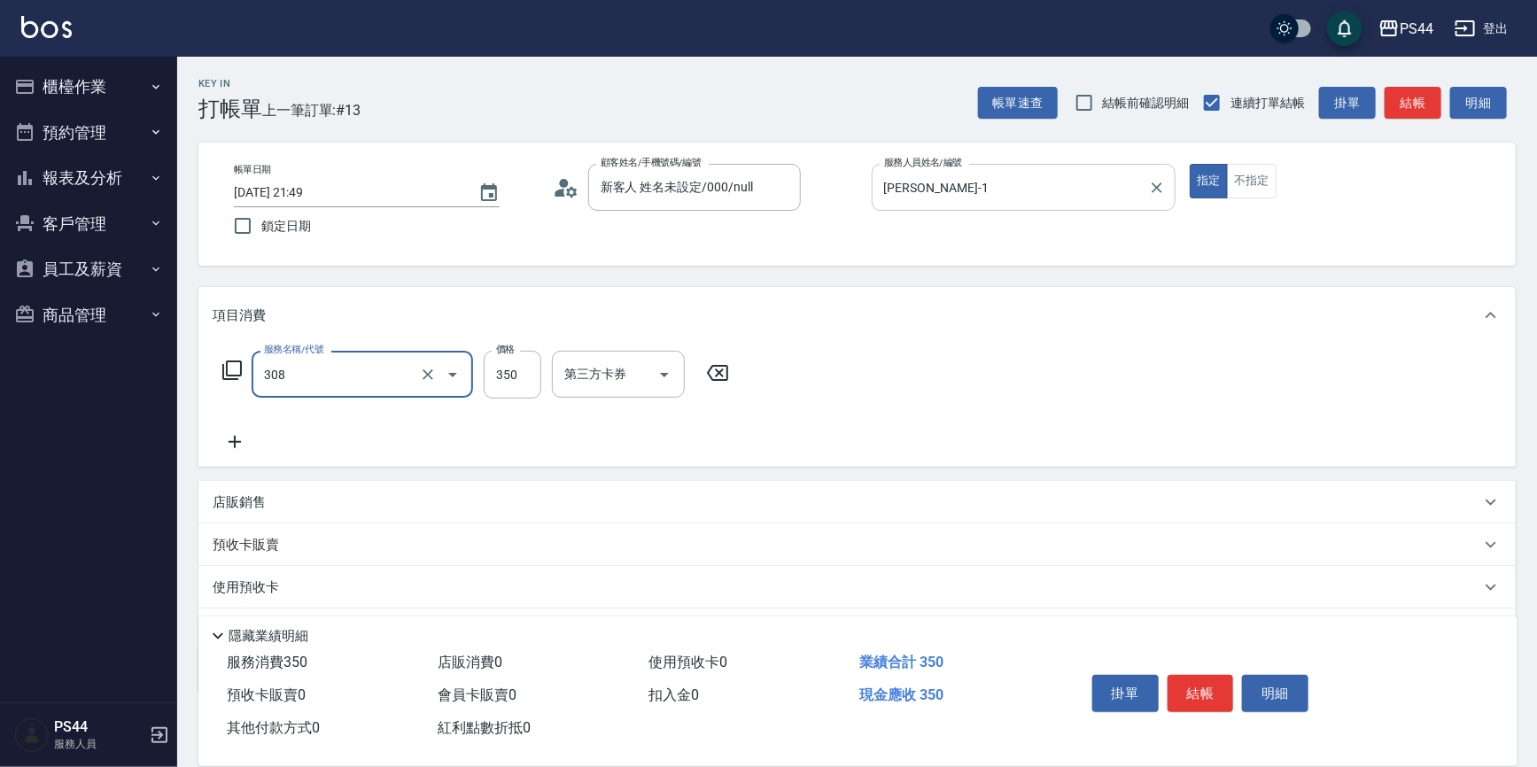
type input "洗+剪(308)"
type input "400"
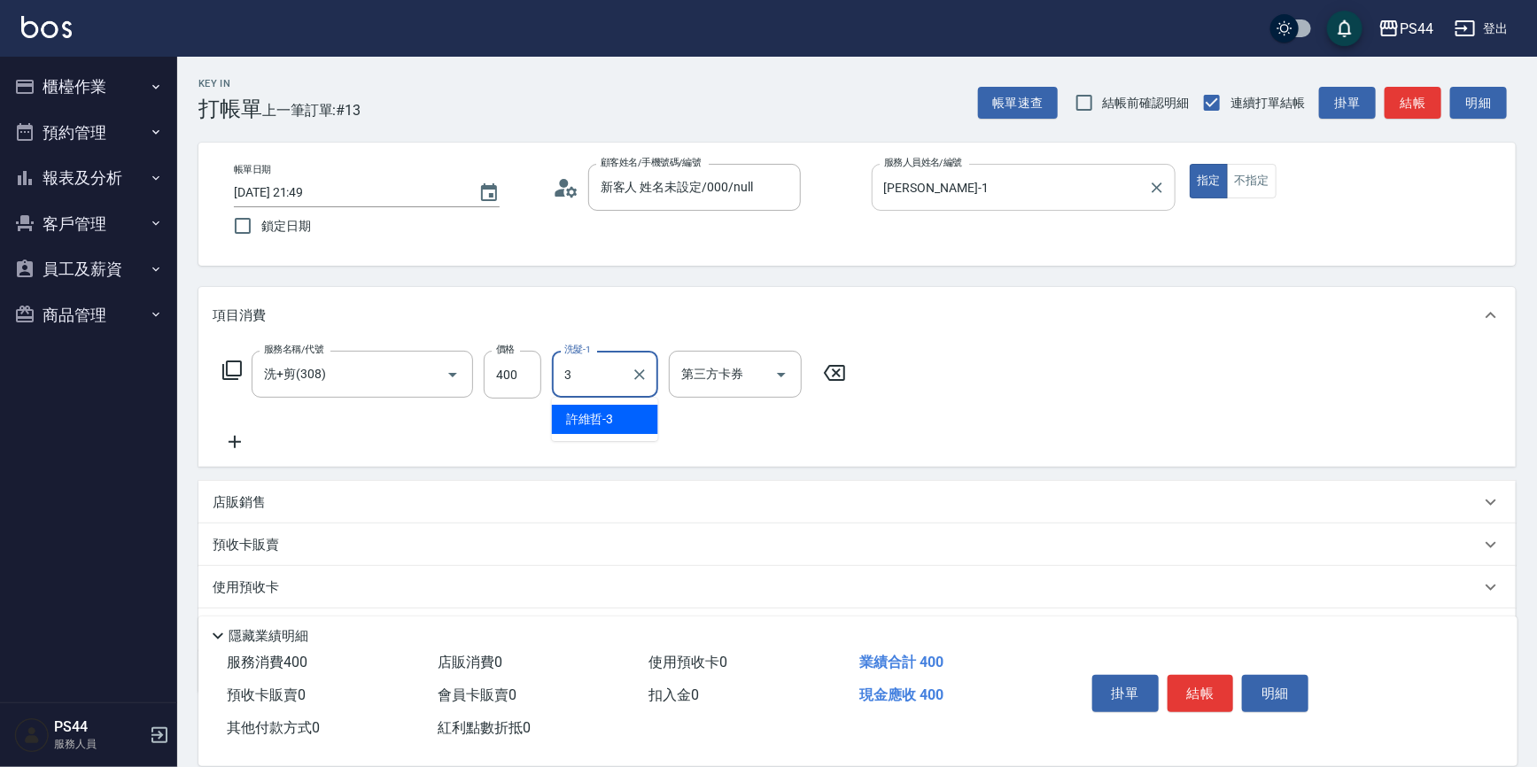
type input "[PERSON_NAME]-3"
click at [645, 376] on icon "Clear" at bounding box center [640, 375] width 18 height 18
type input "王姵眙-37"
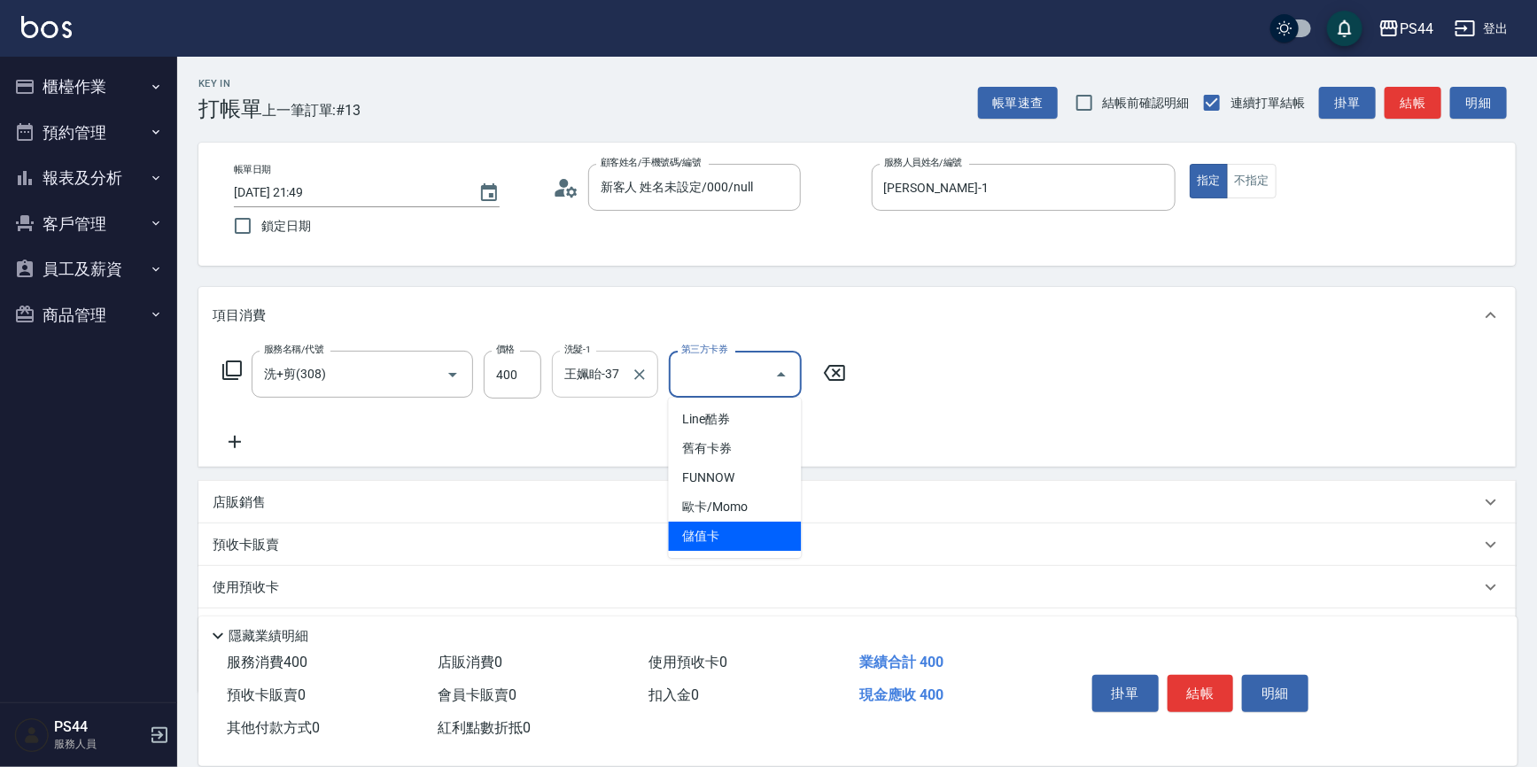
type input "儲值卡"
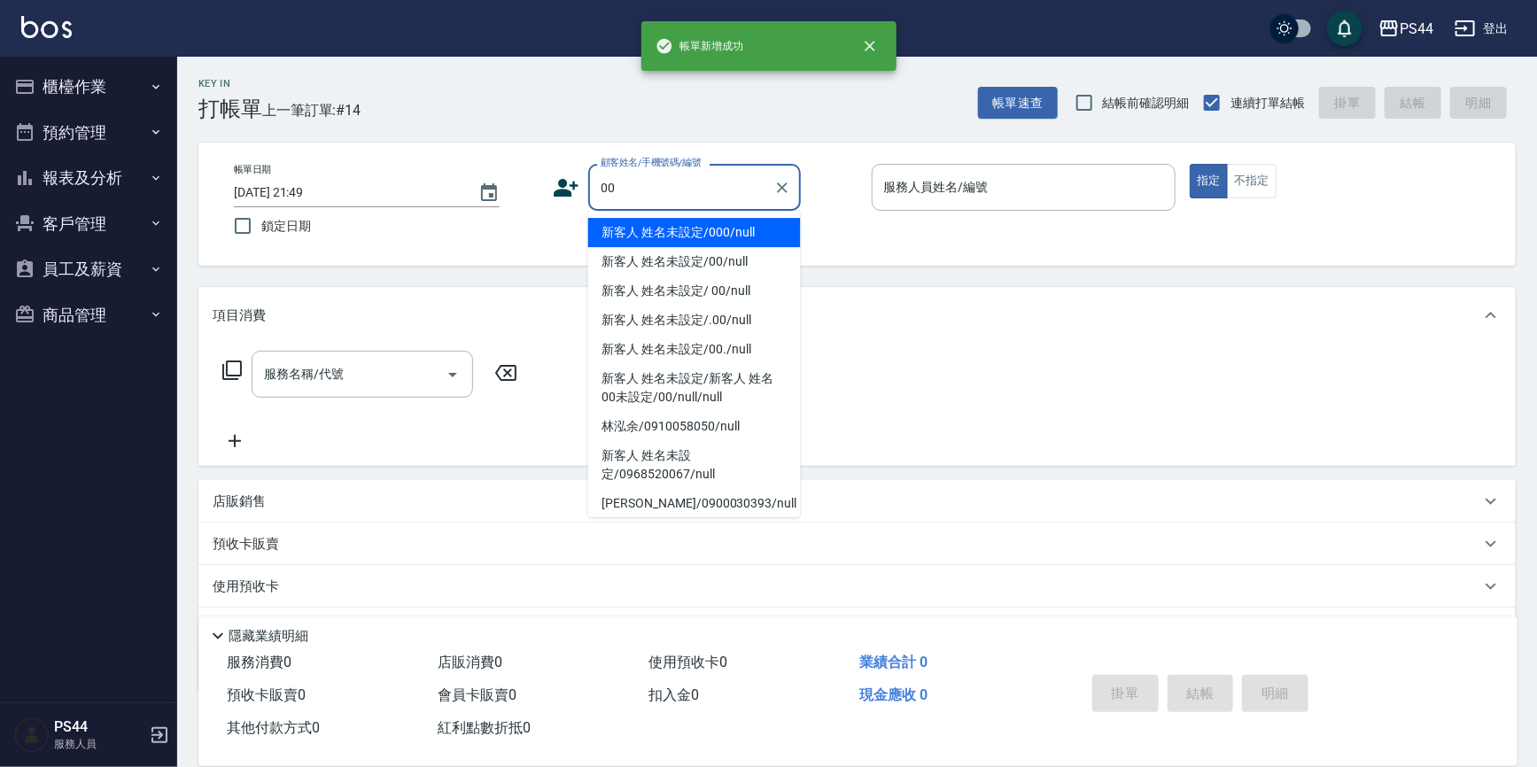
type input "新客人 姓名未設定/000/null"
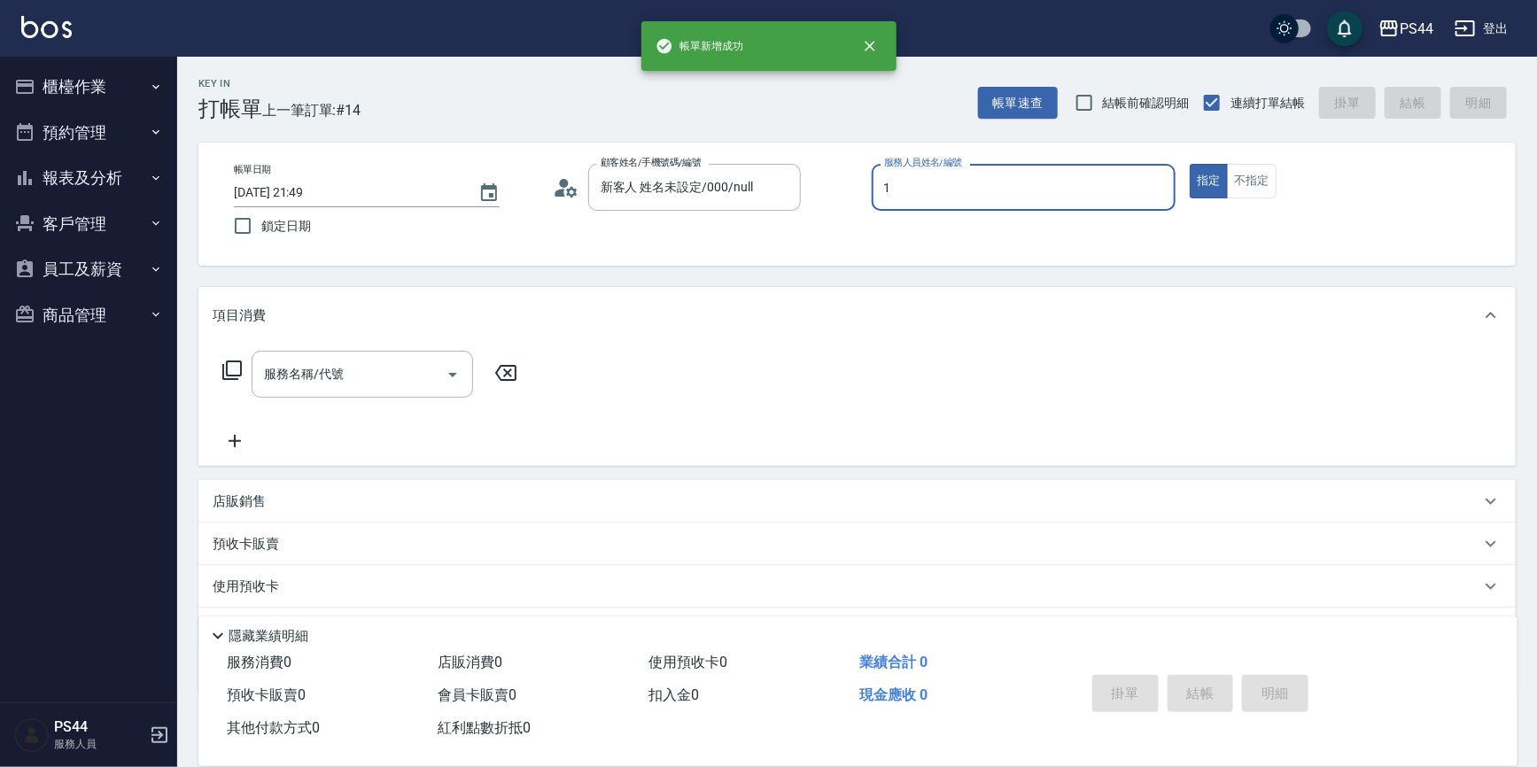
type input "[PERSON_NAME]-1"
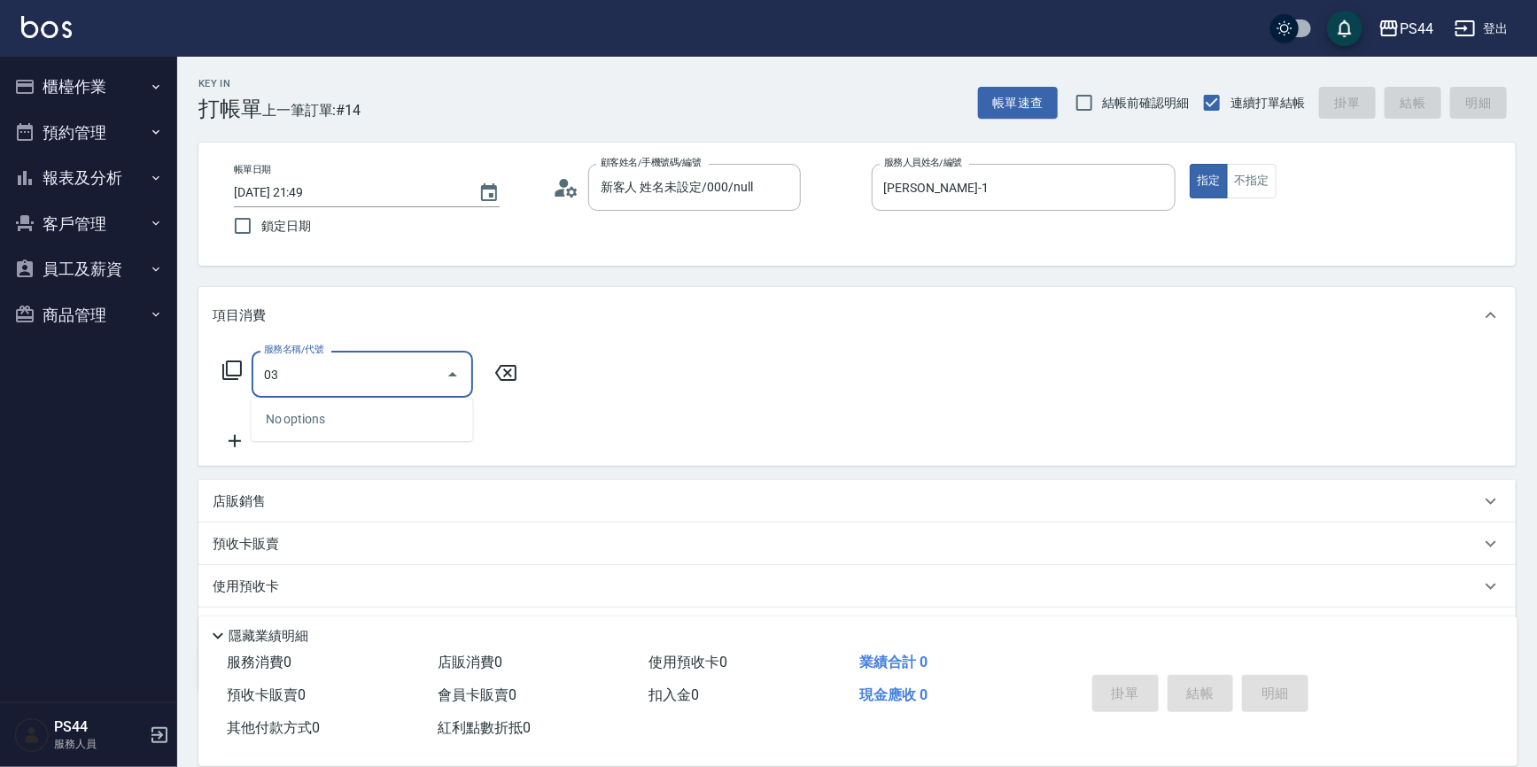
type input "0"
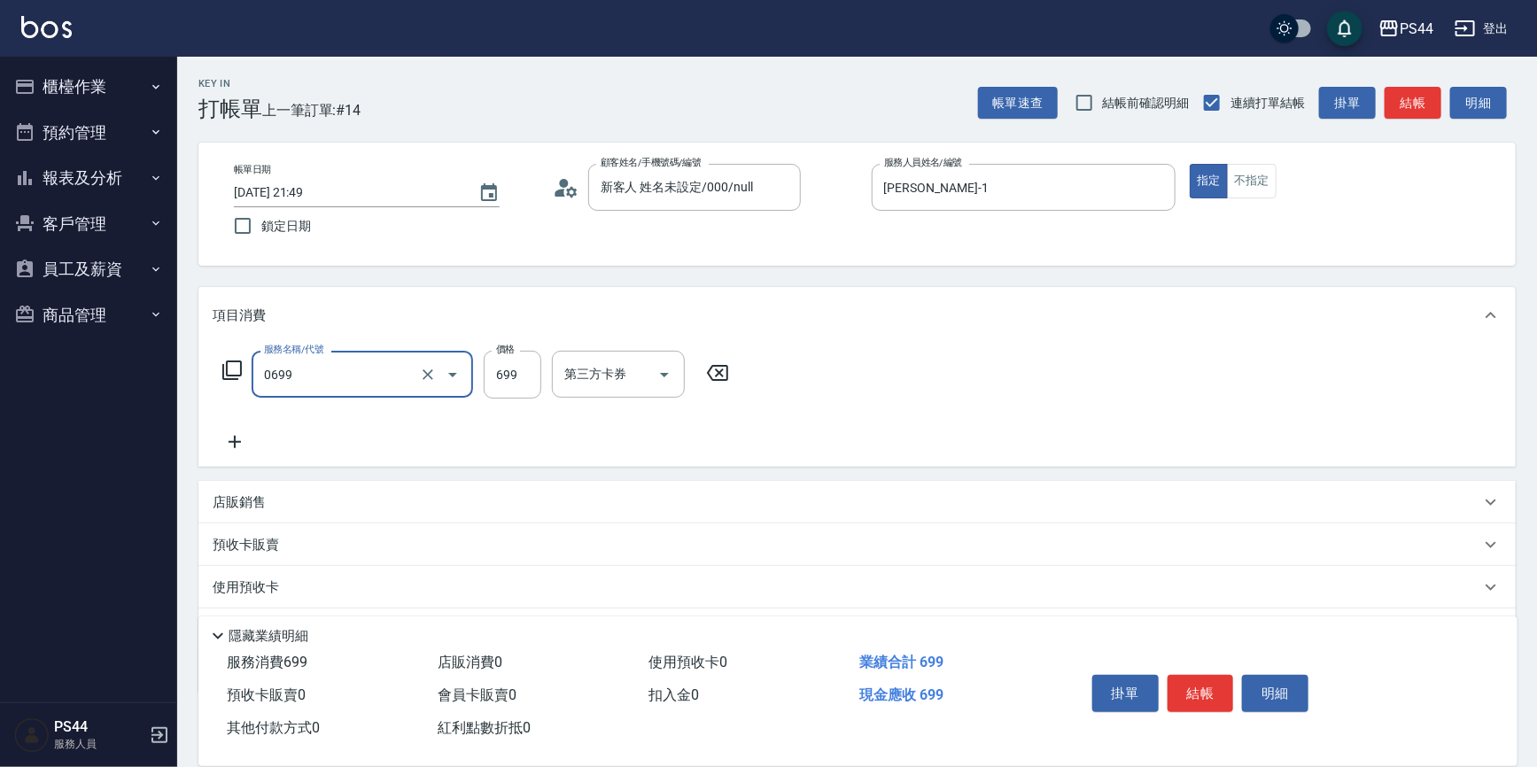
type input "精油SPA(0699)"
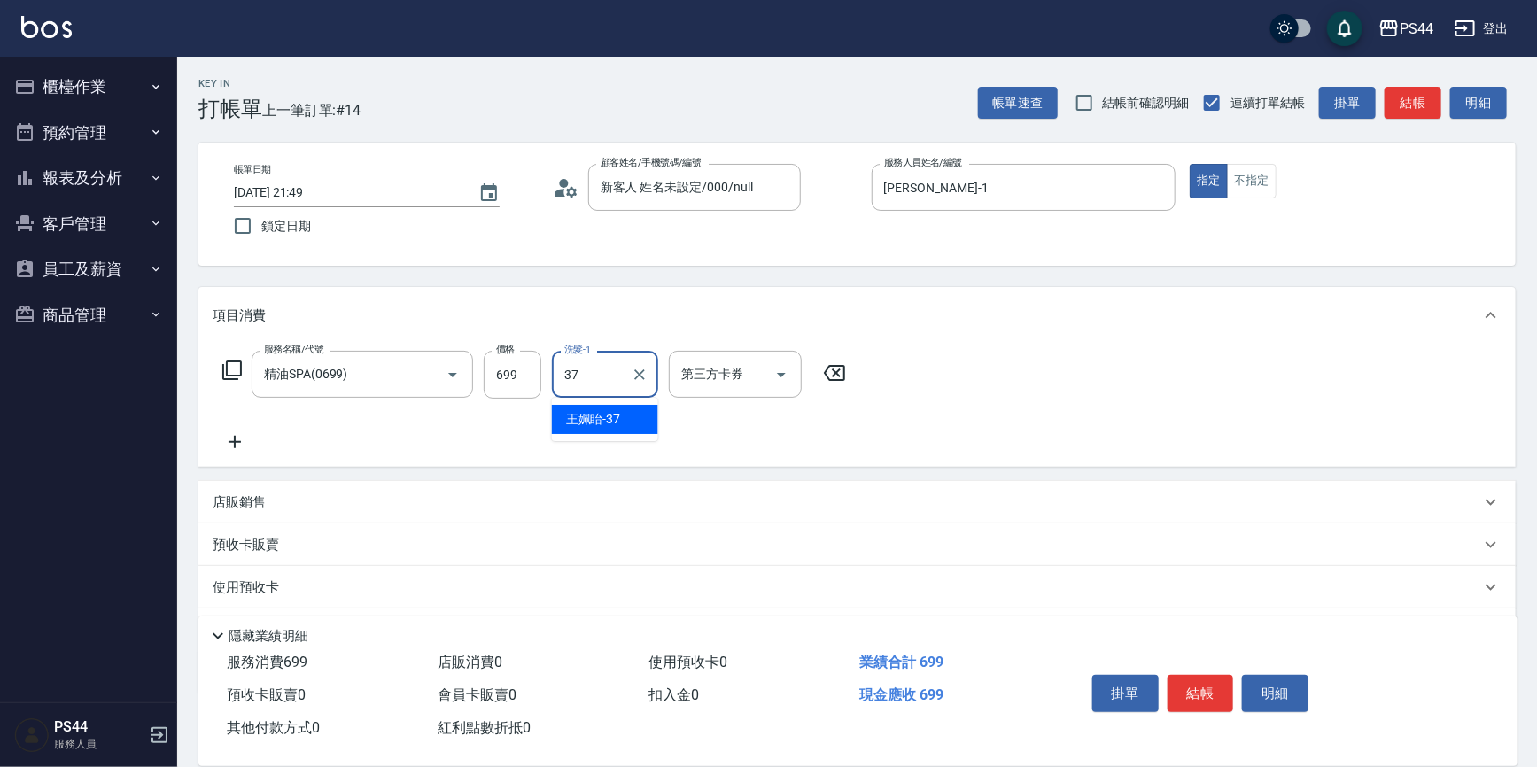
type input "王姵眙-37"
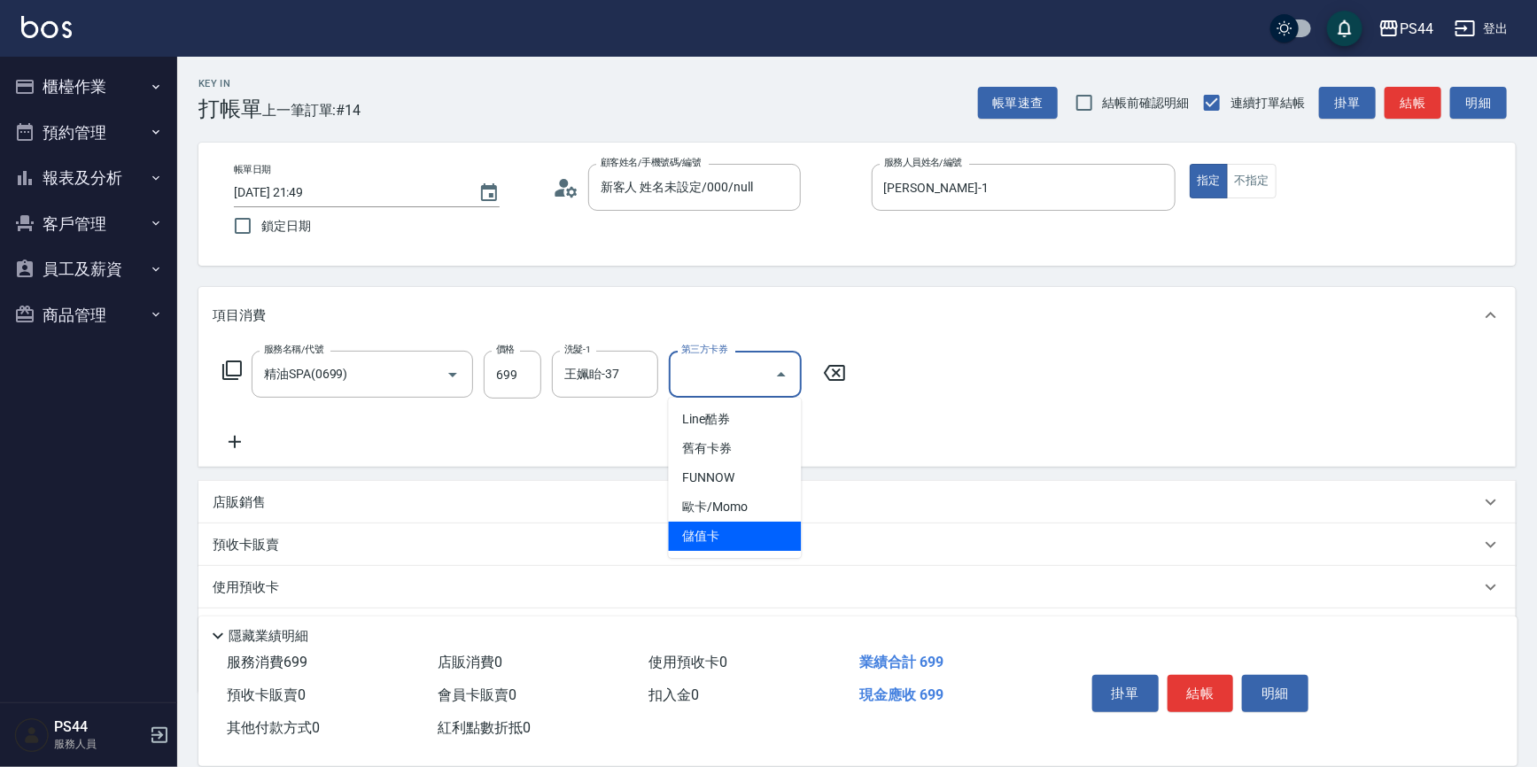
type input "儲值卡"
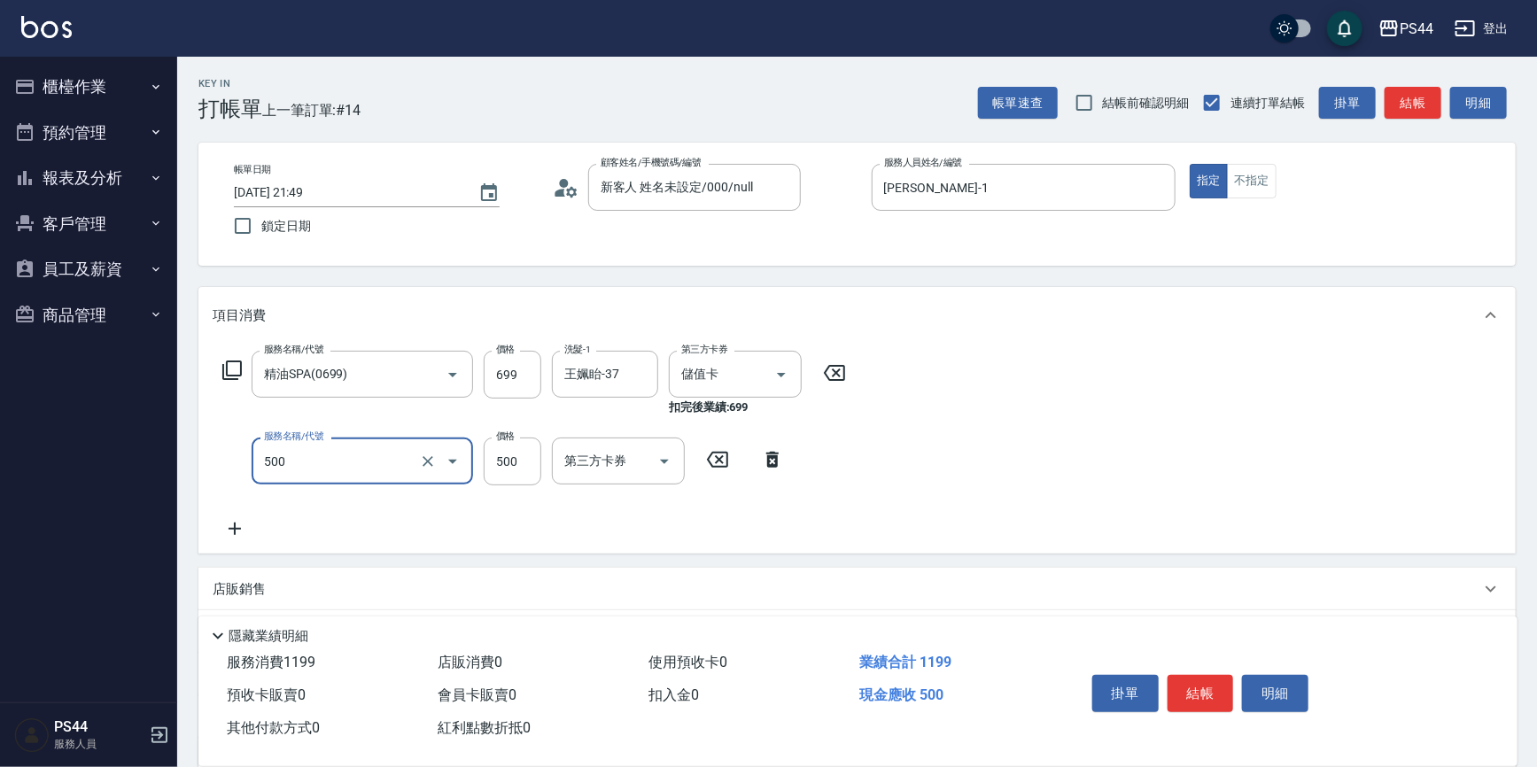
type input "去色(500)"
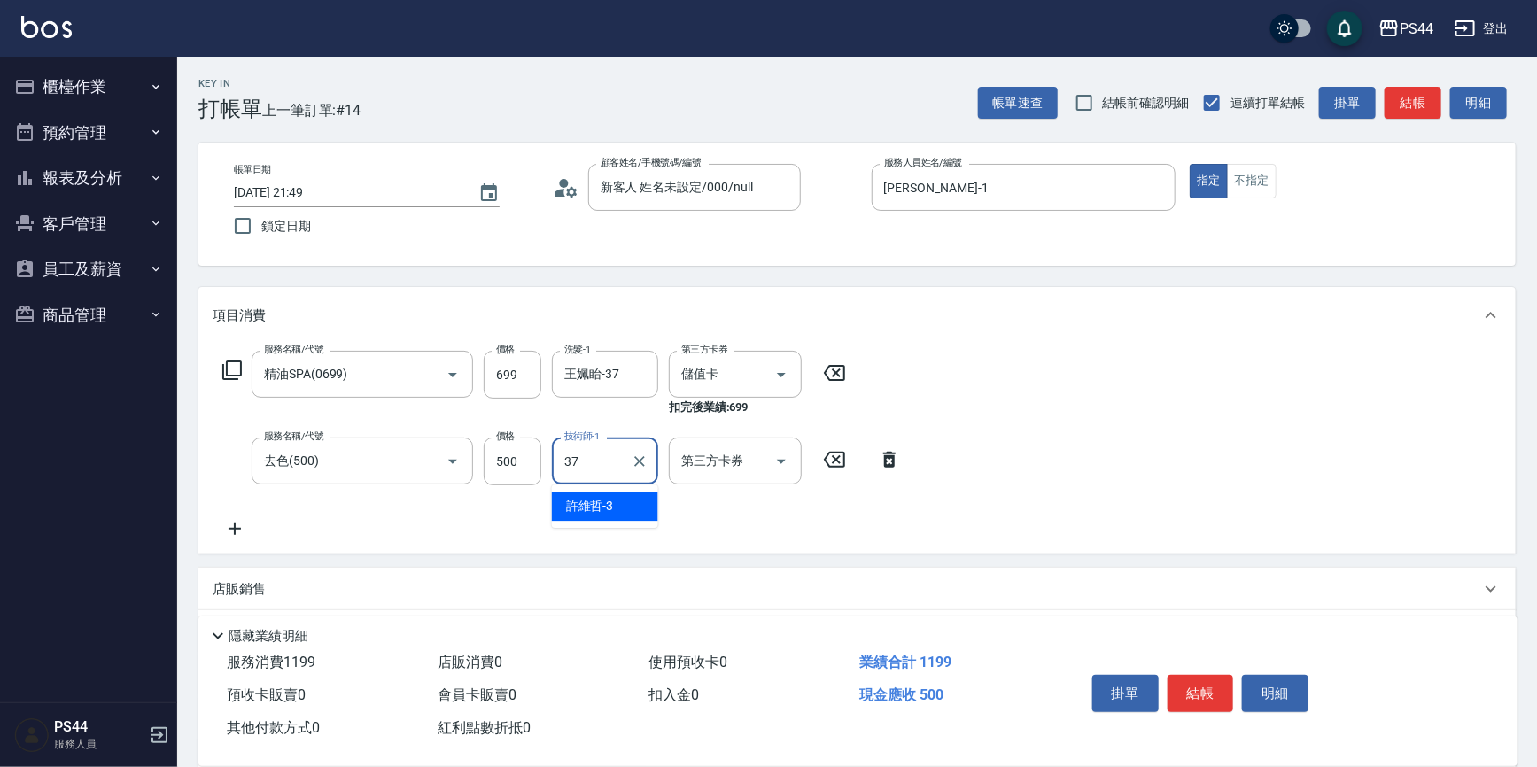
type input "王姵眙-37"
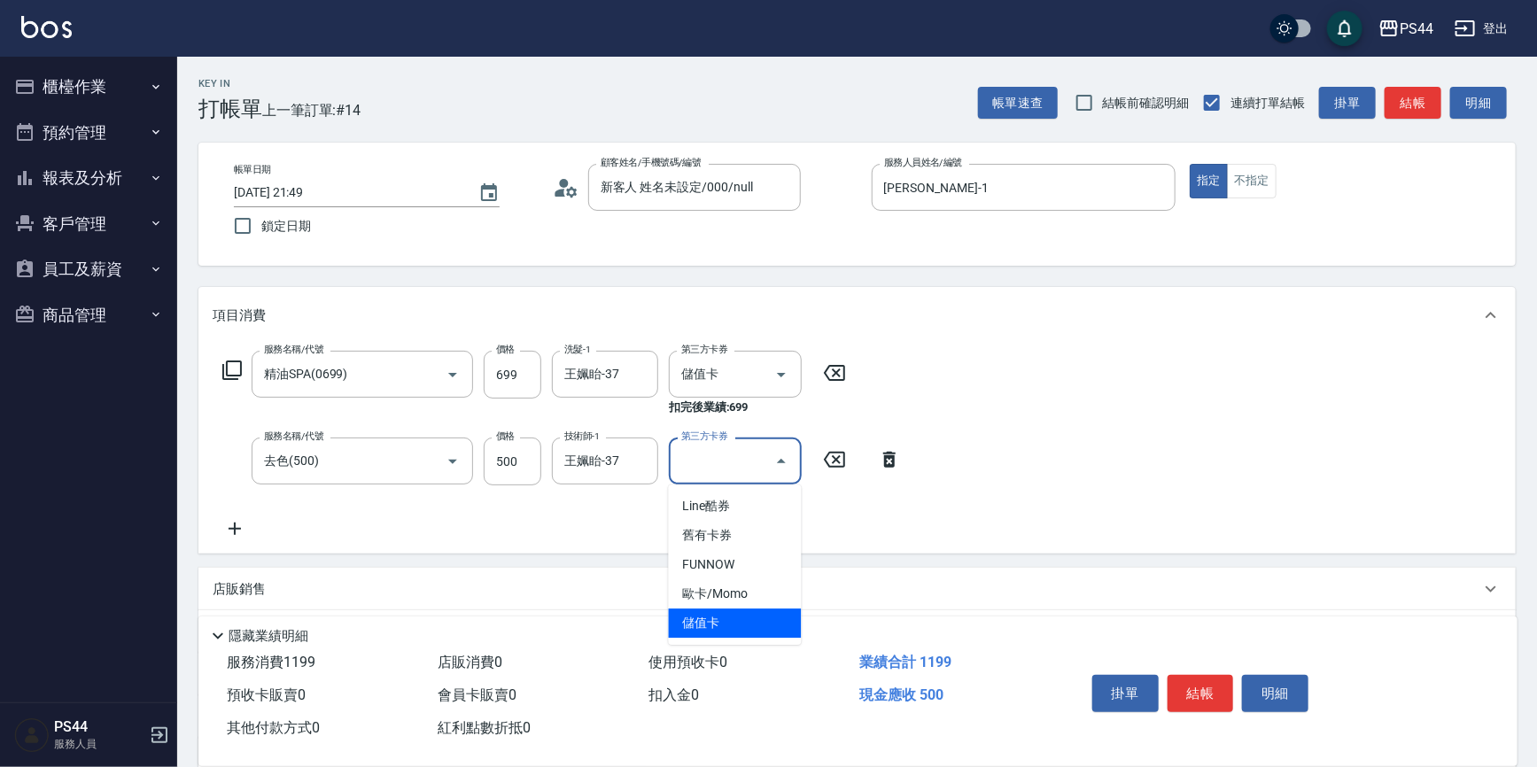
type input "儲值卡"
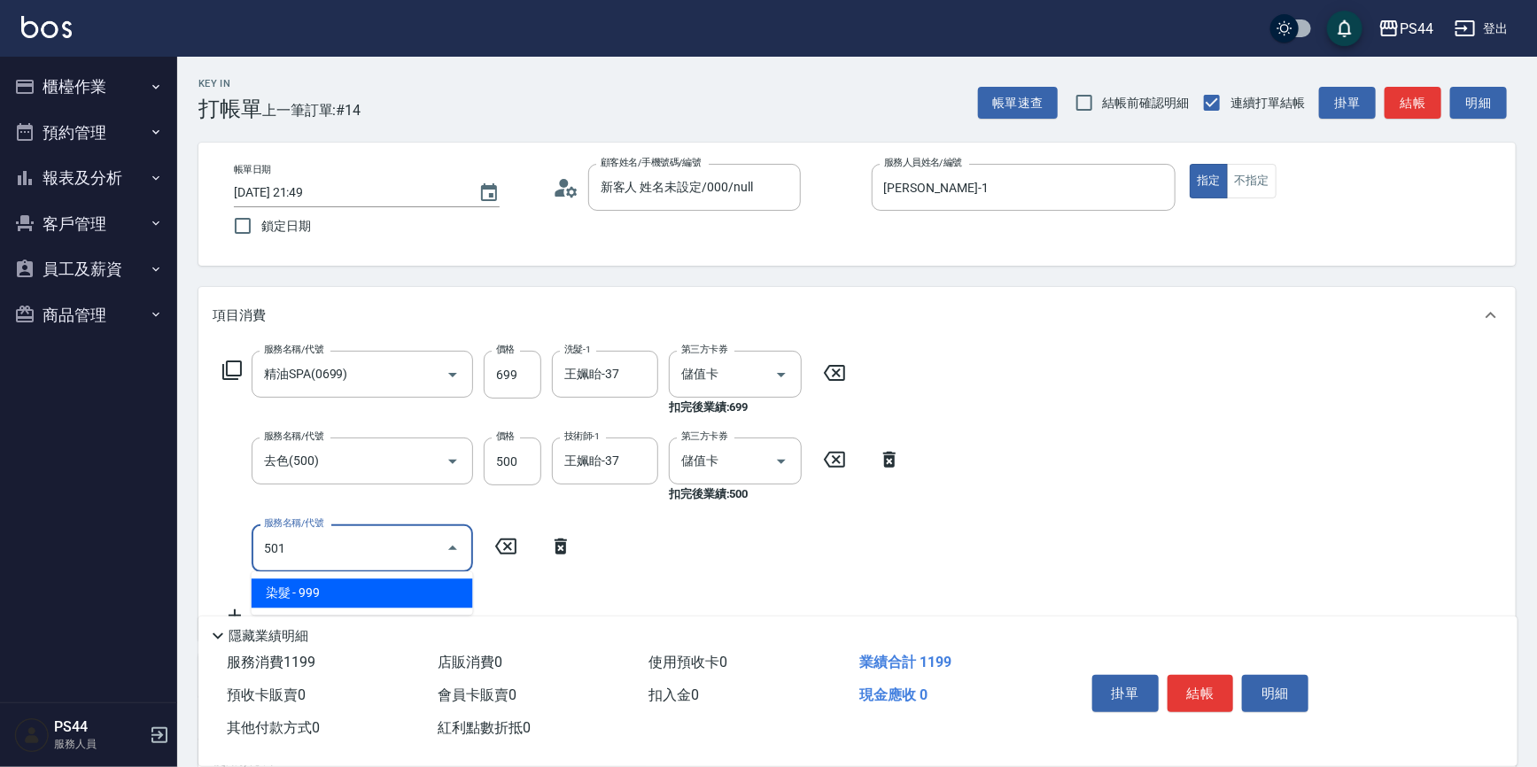
type input "染髮(501)"
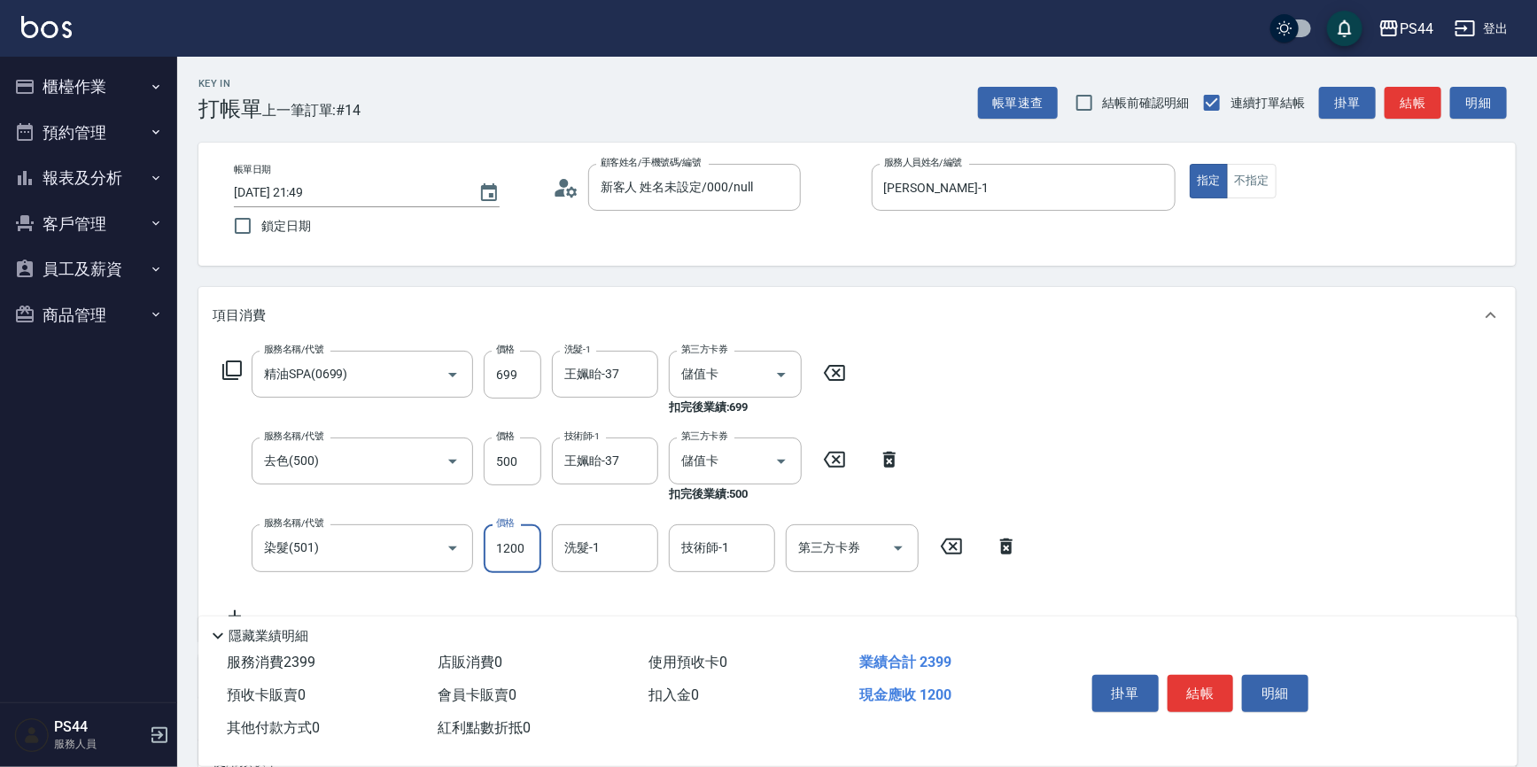
type input "1200"
click at [387, 459] on input "去色(500)" at bounding box center [338, 461] width 156 height 31
click at [431, 461] on icon "Clear" at bounding box center [428, 462] width 18 height 18
click at [428, 461] on icon "Clear" at bounding box center [428, 461] width 11 height 11
click at [449, 447] on button "Open" at bounding box center [453, 461] width 28 height 28
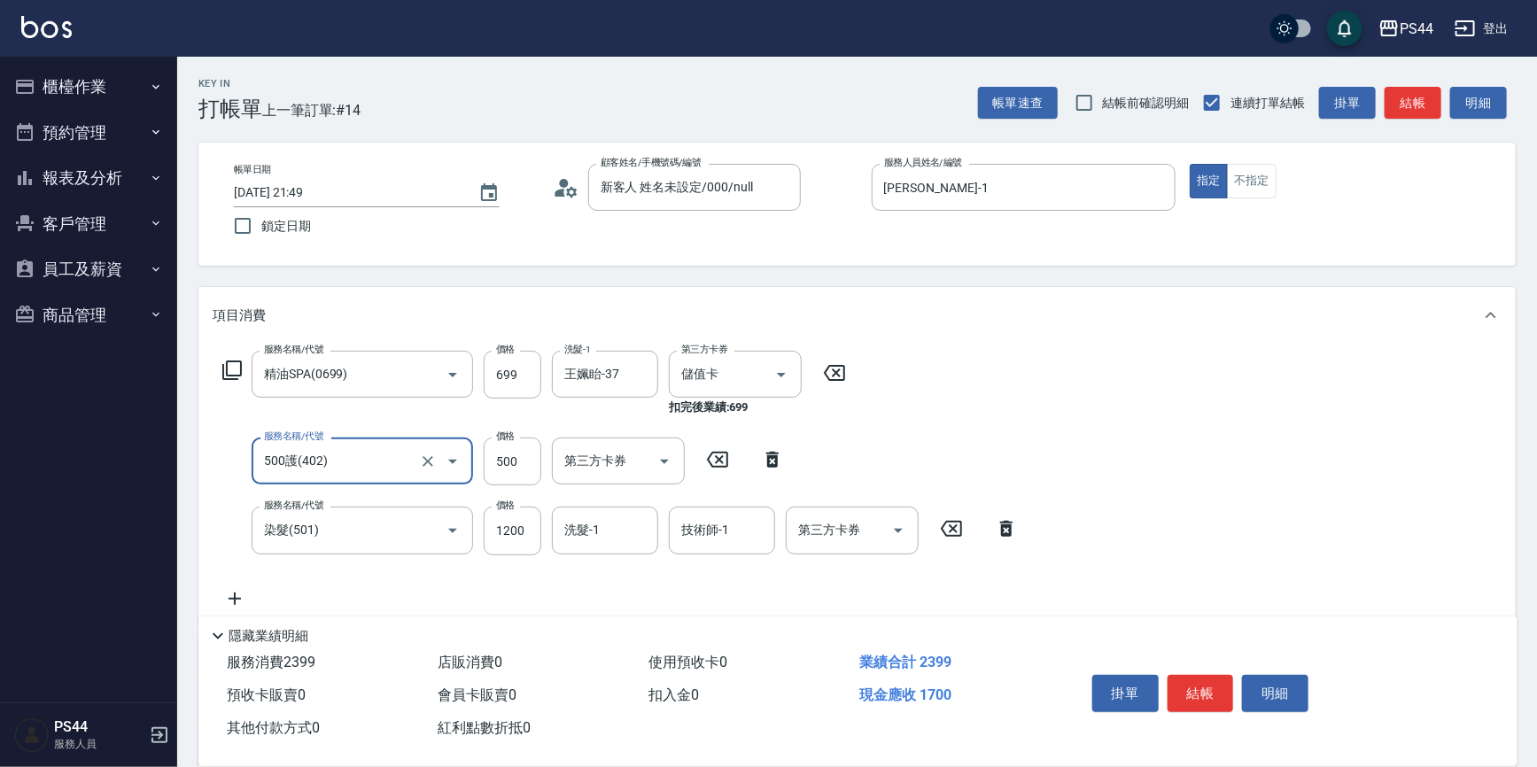
type input "500護(402)"
click at [625, 485] on div "洗髮-1 洗髮-1" at bounding box center [610, 462] width 117 height 48
click at [626, 470] on input "洗髮-1" at bounding box center [605, 461] width 90 height 31
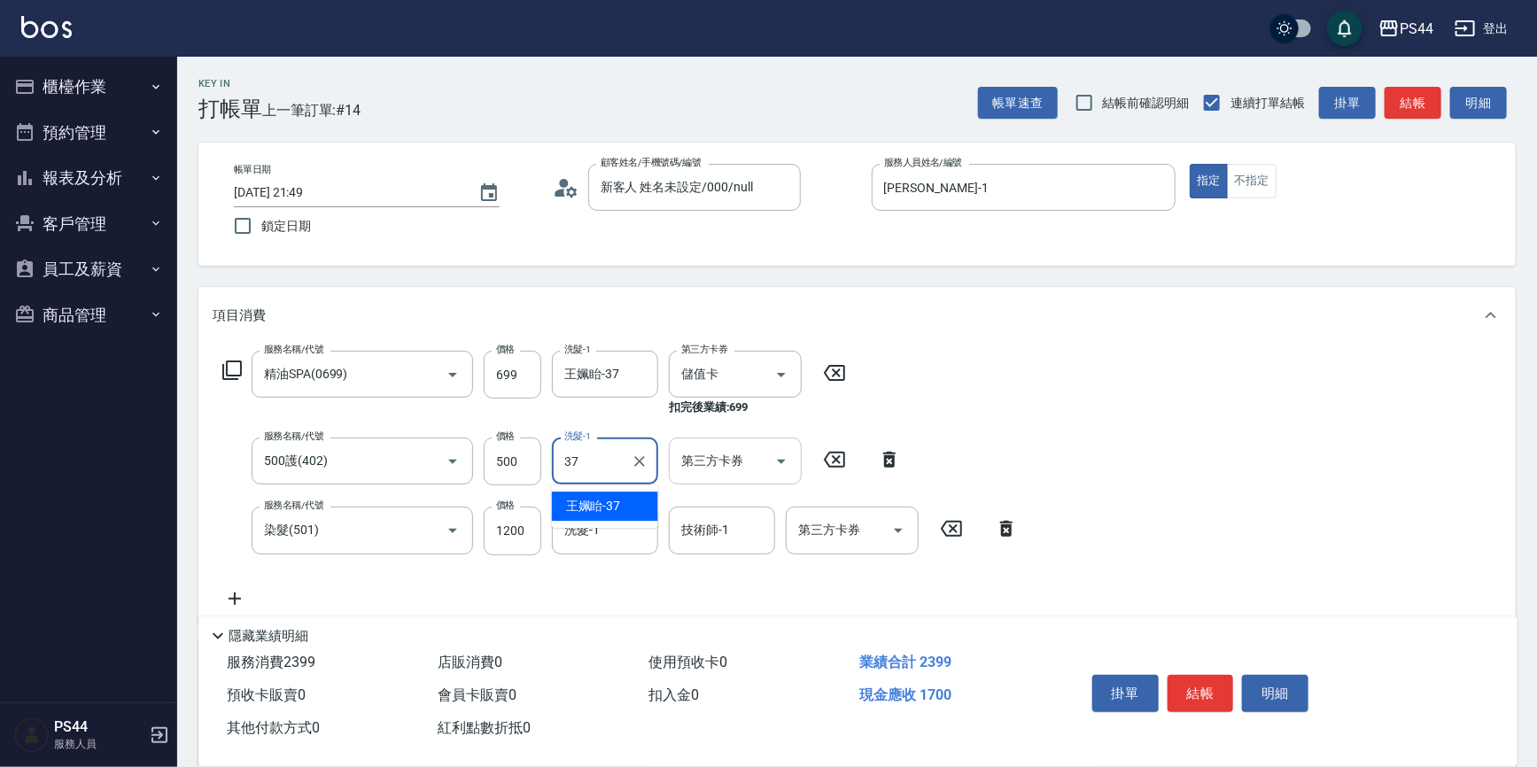
type input "王姵眙-37"
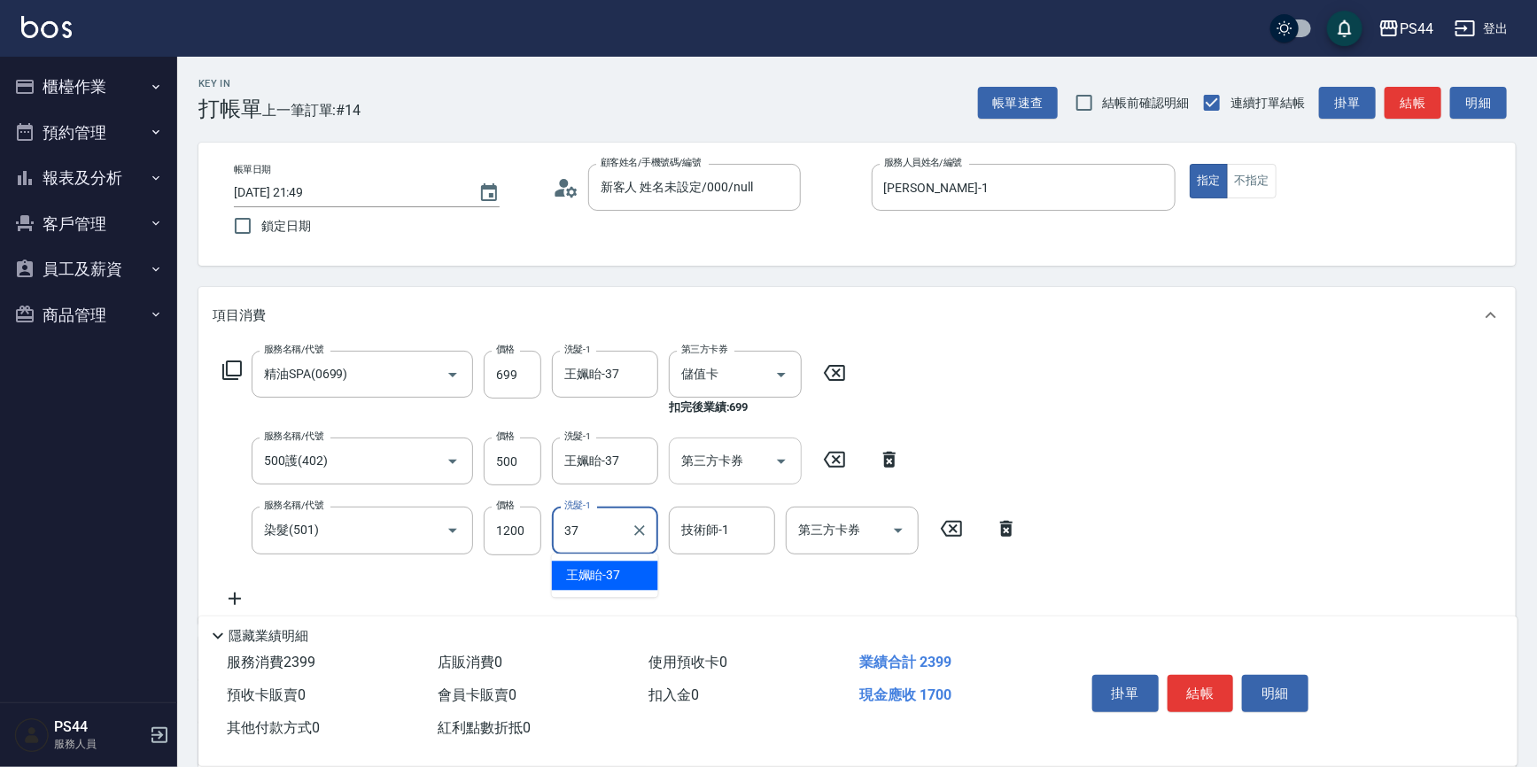
type input "王姵眙-37"
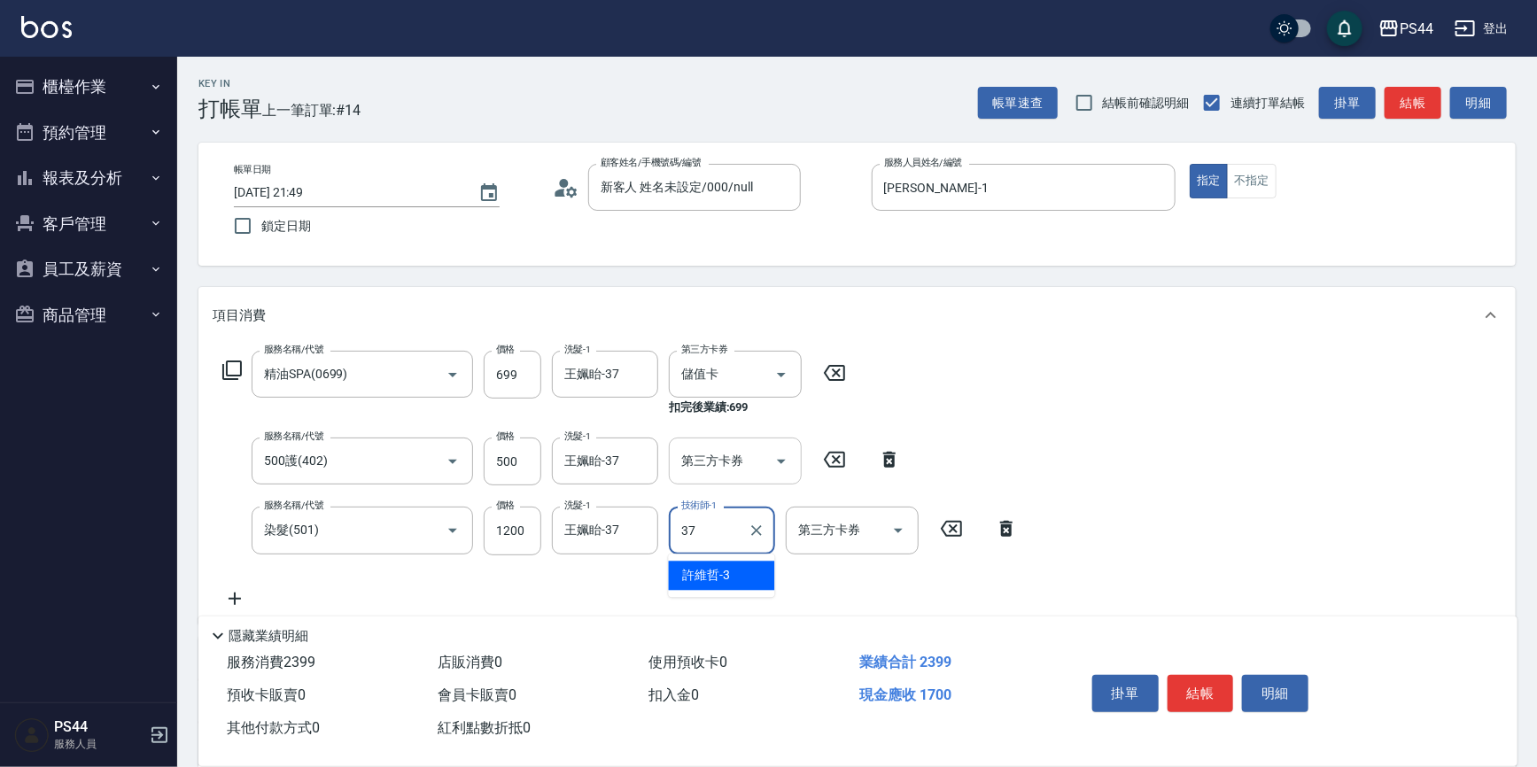
type input "王姵眙-37"
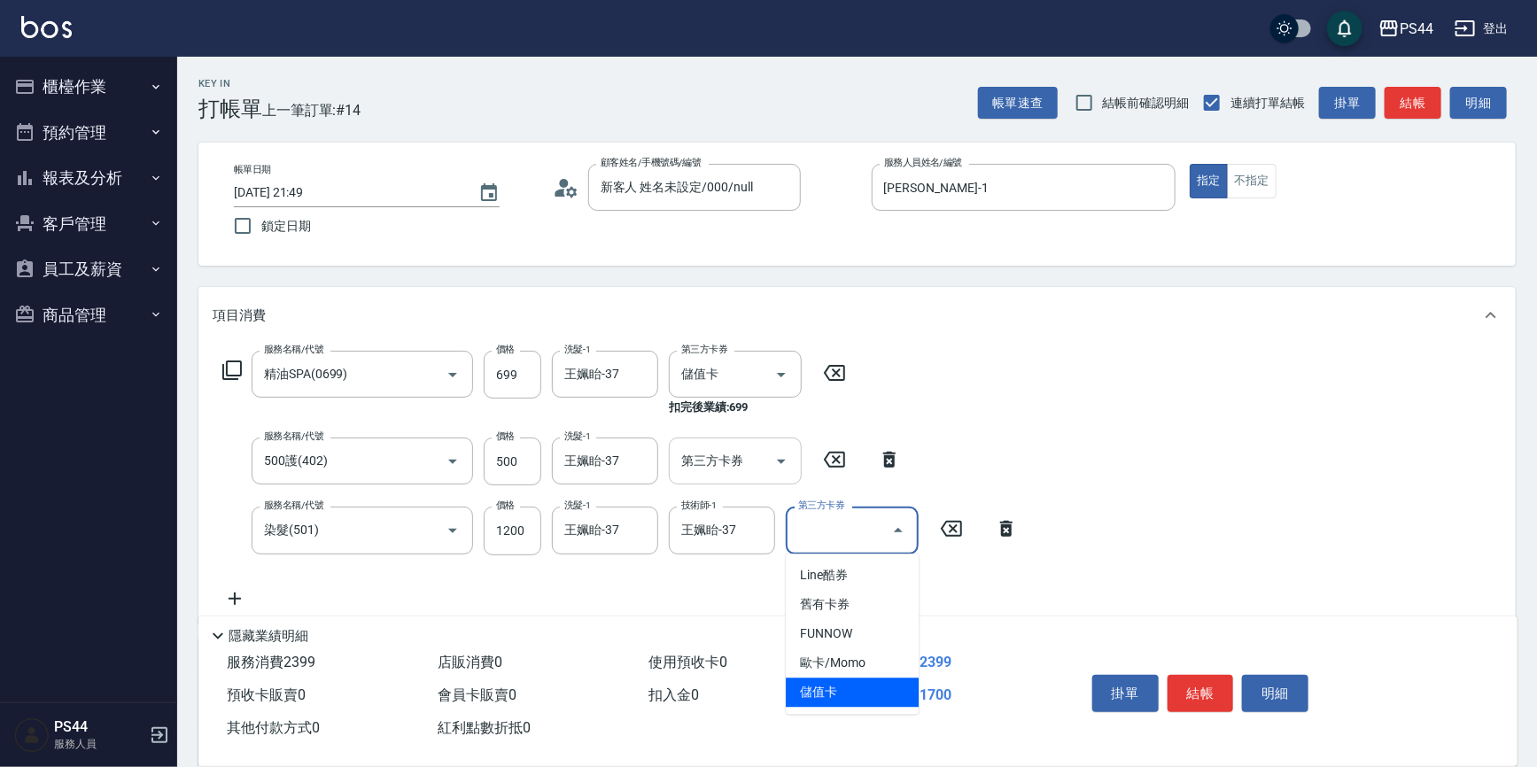
type input "儲值卡"
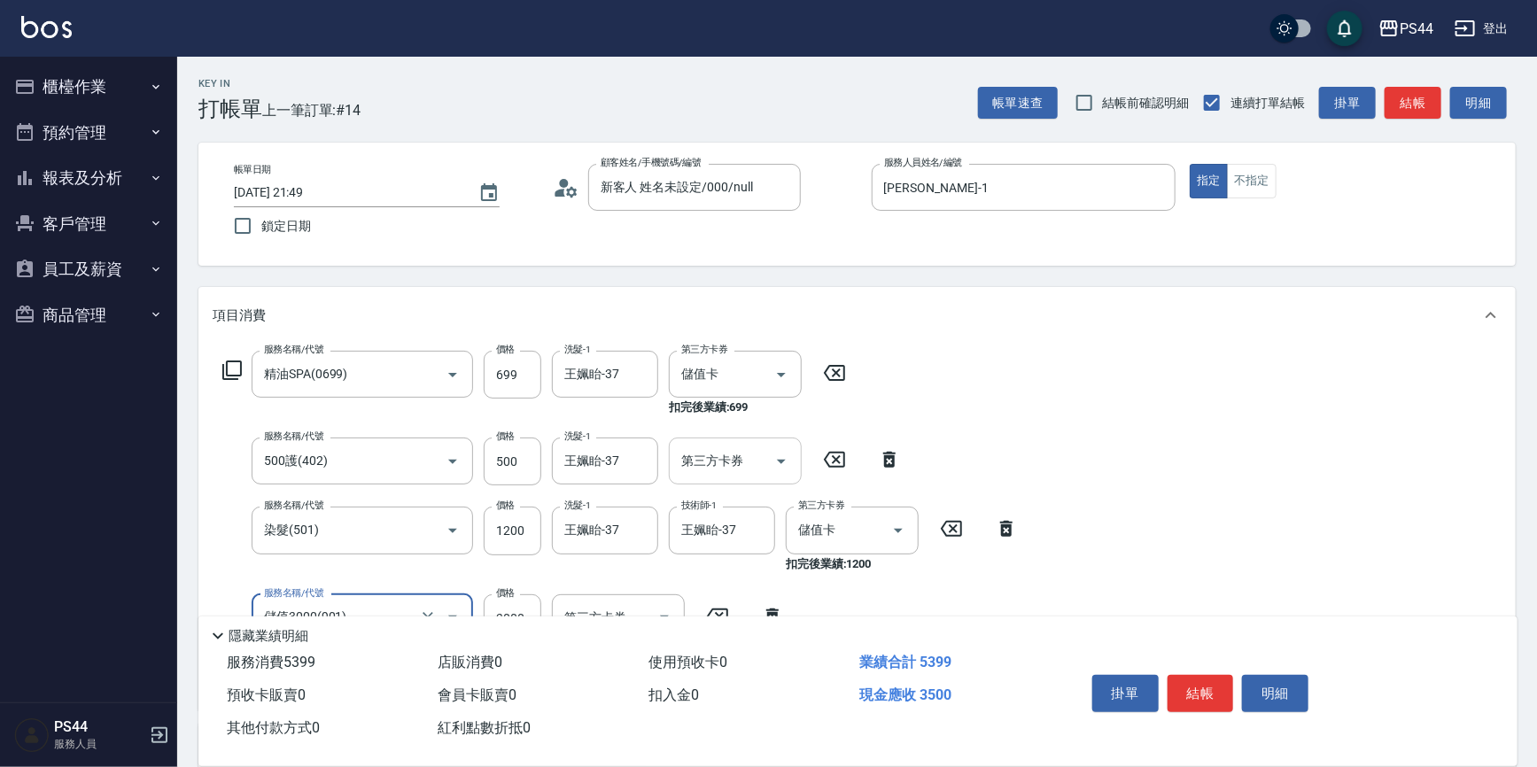
type input "儲值3000(901)"
type input "3489"
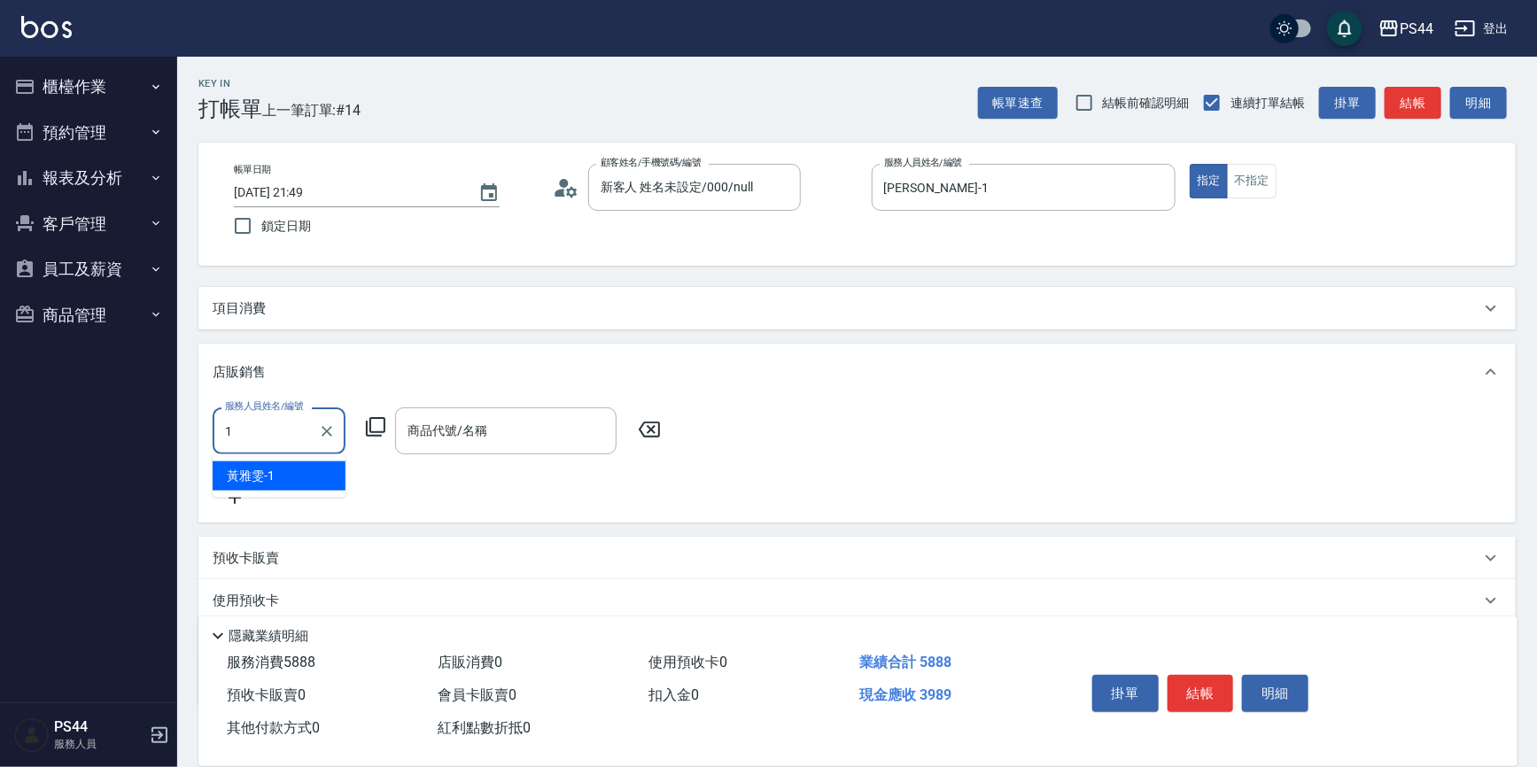
type input "[PERSON_NAME]-1"
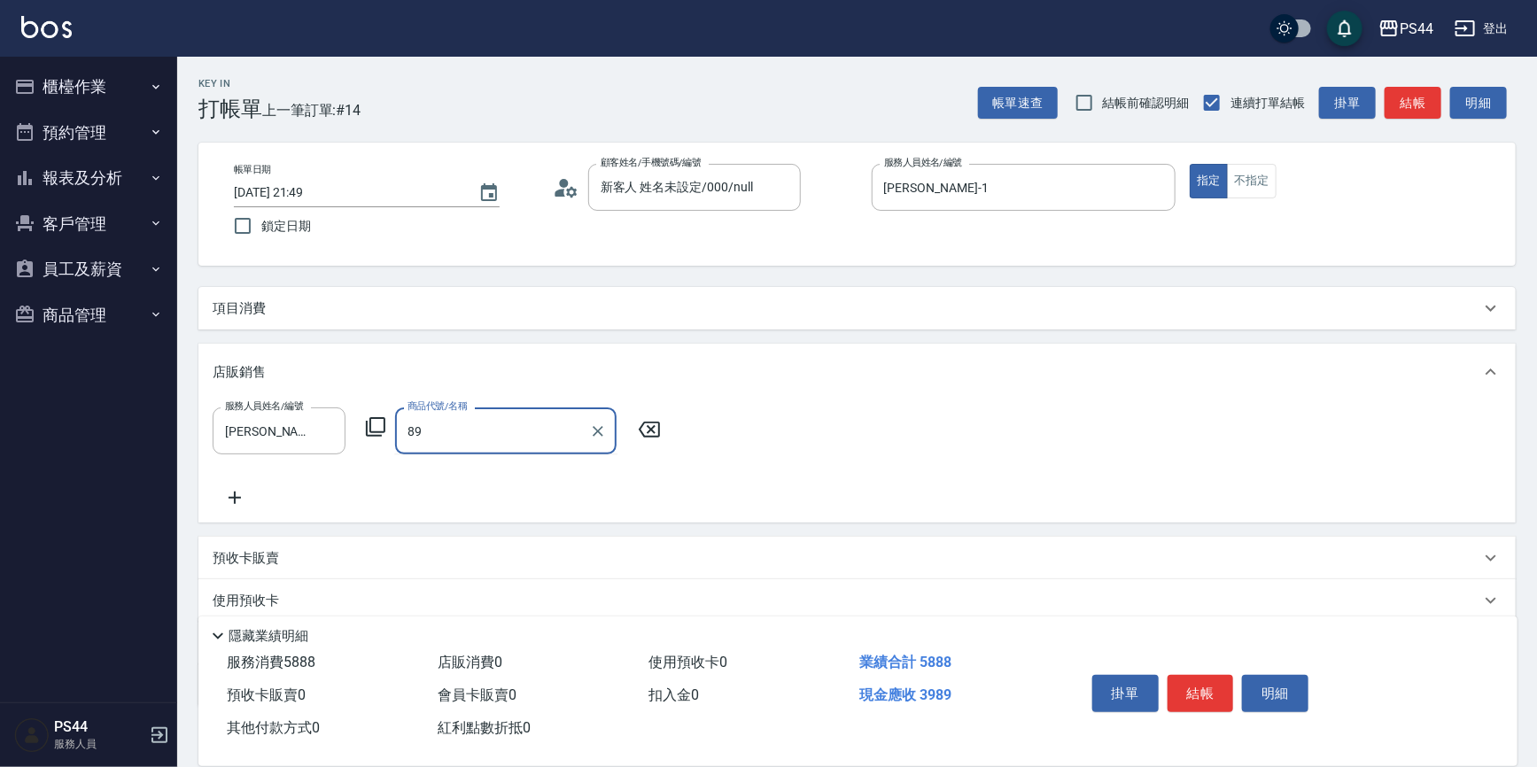
type input "8"
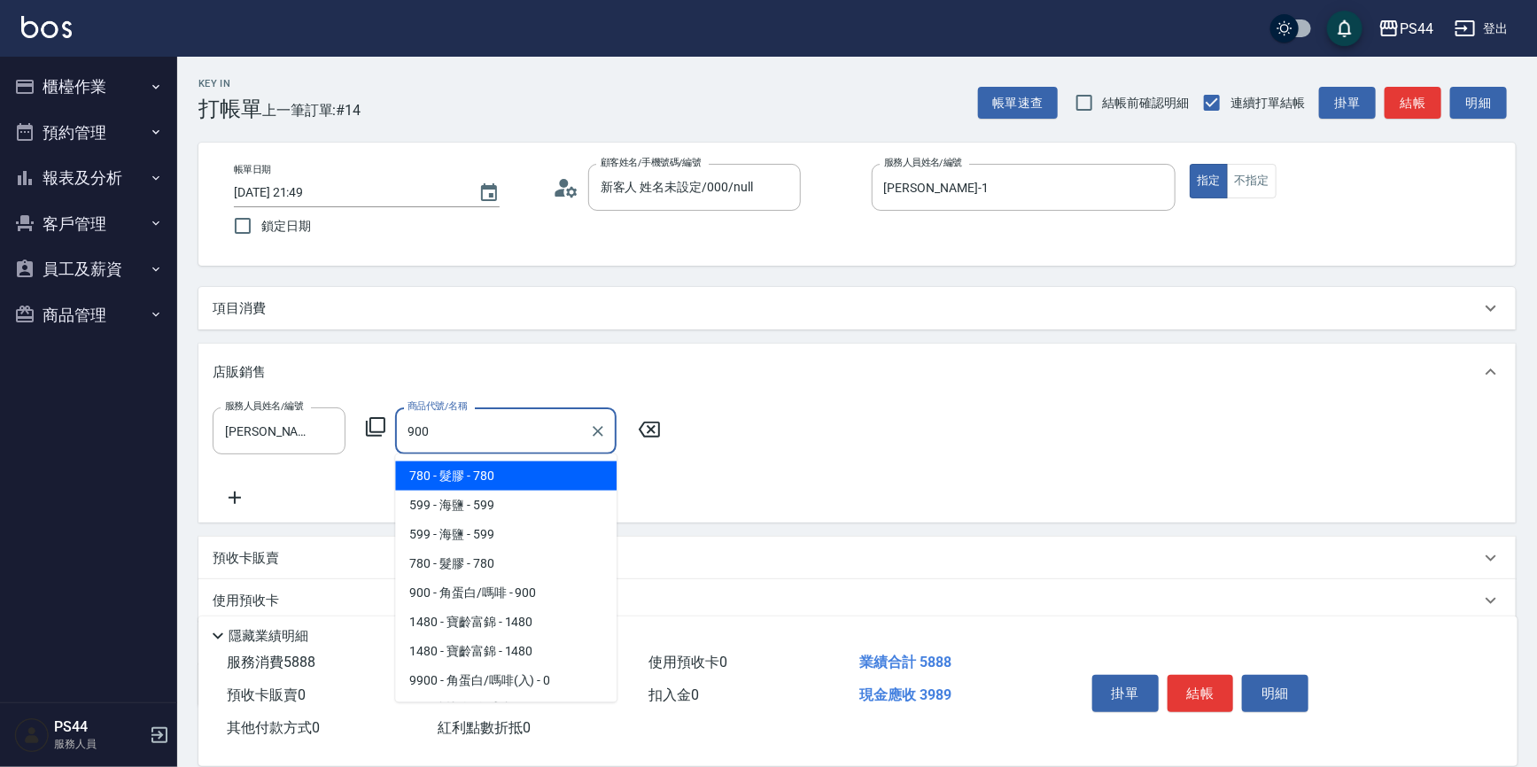
type input "角蛋白/嗎啡"
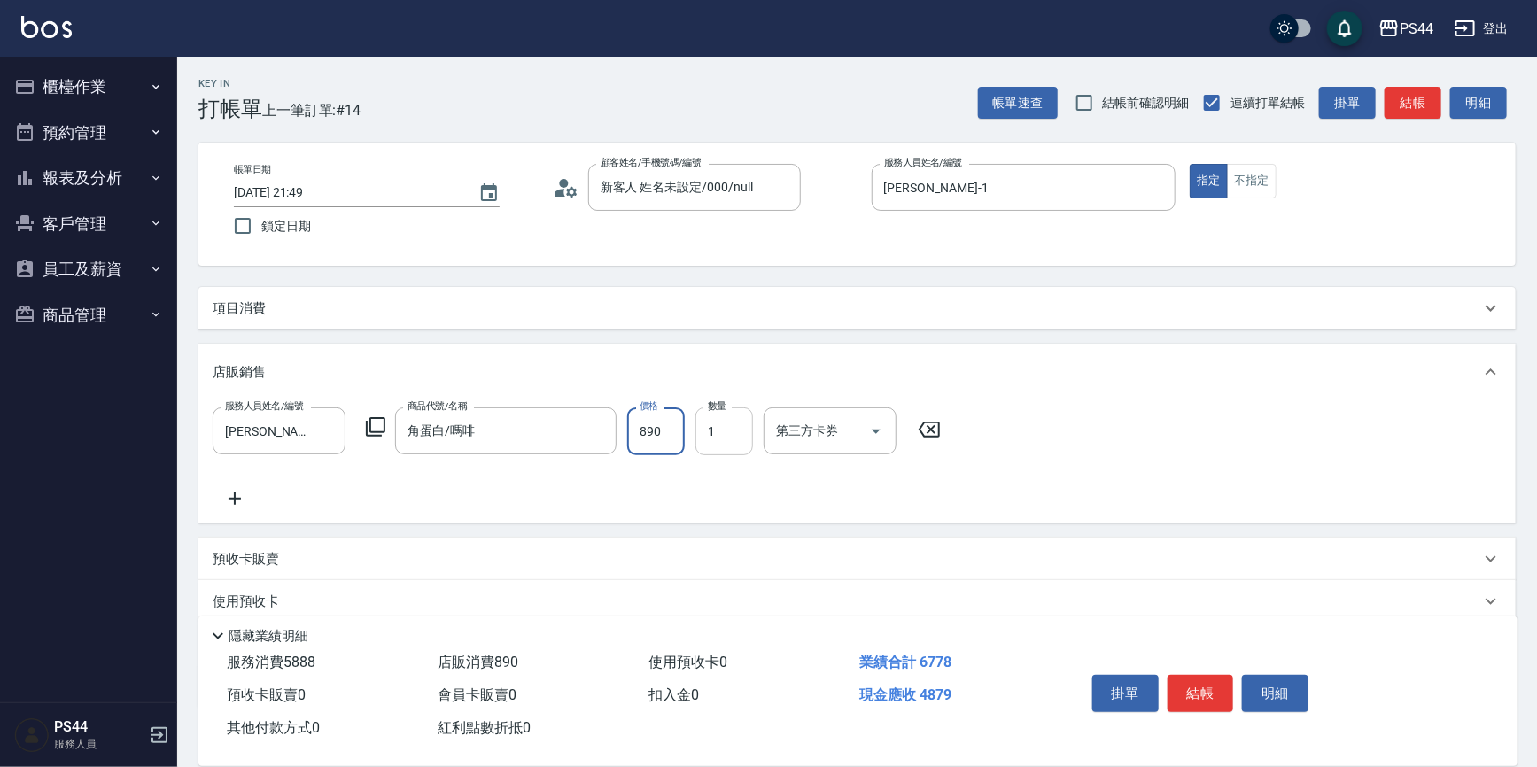
type input "890"
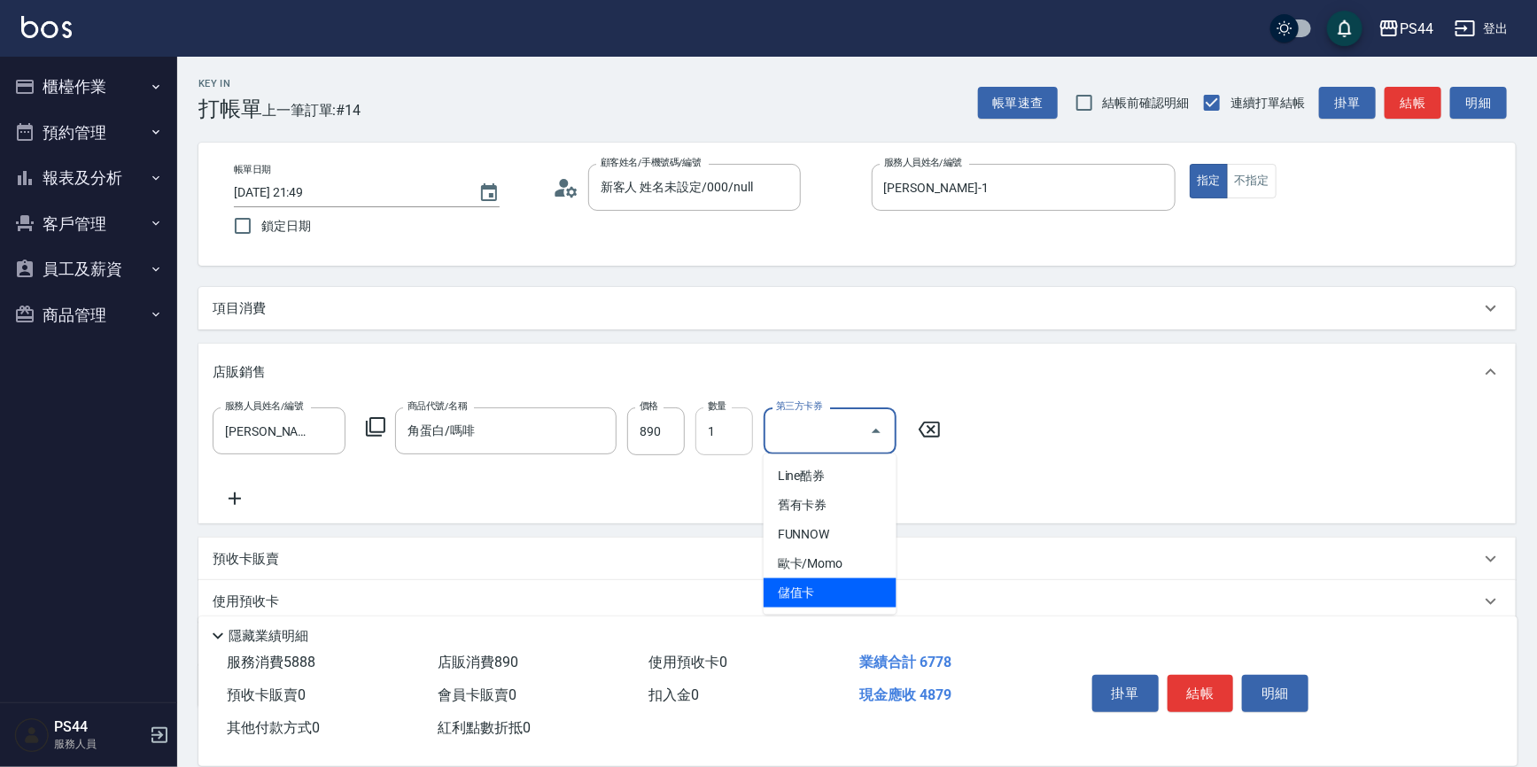
type input "儲值卡"
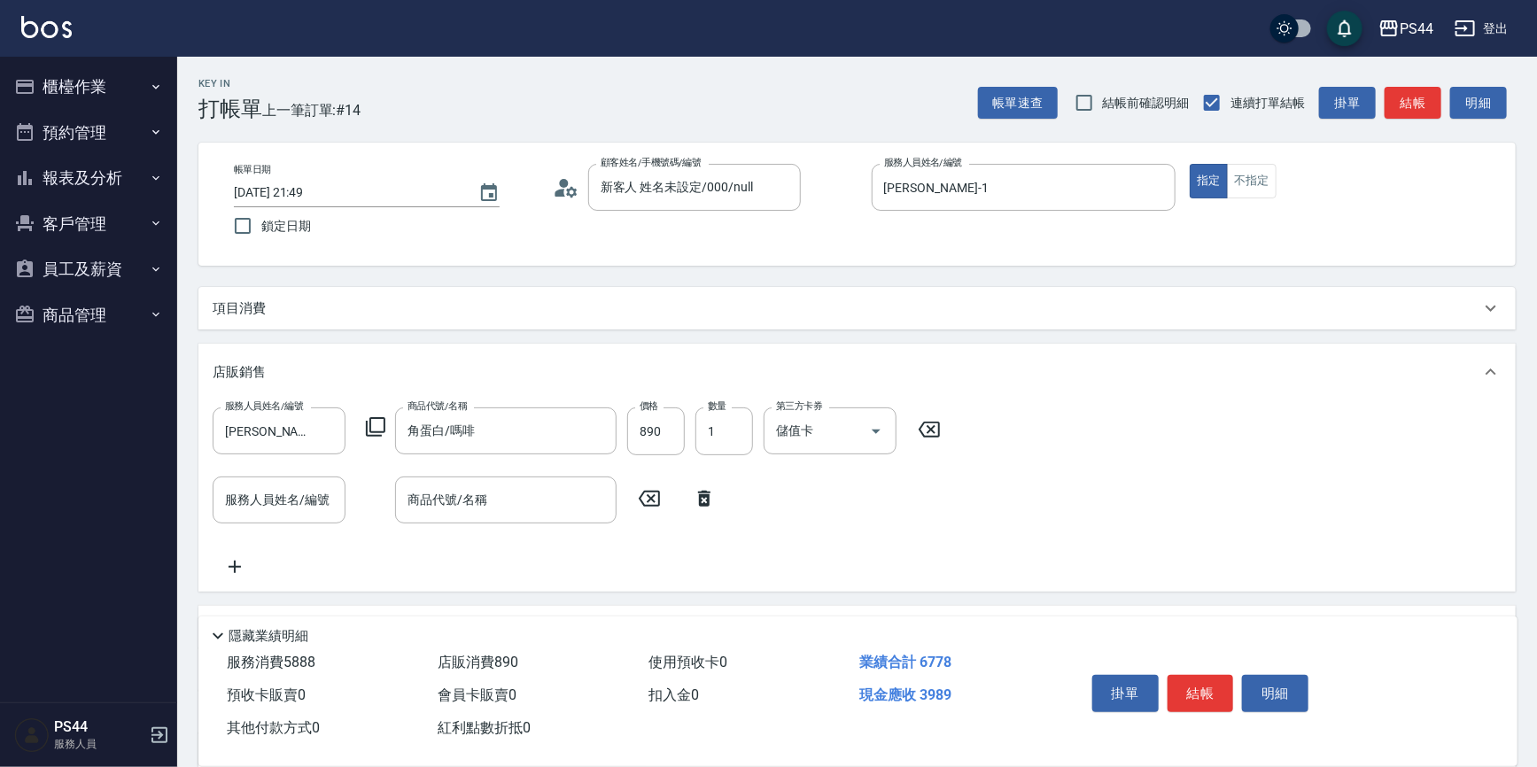
click at [486, 319] on div "項目消費" at bounding box center [857, 308] width 1318 height 43
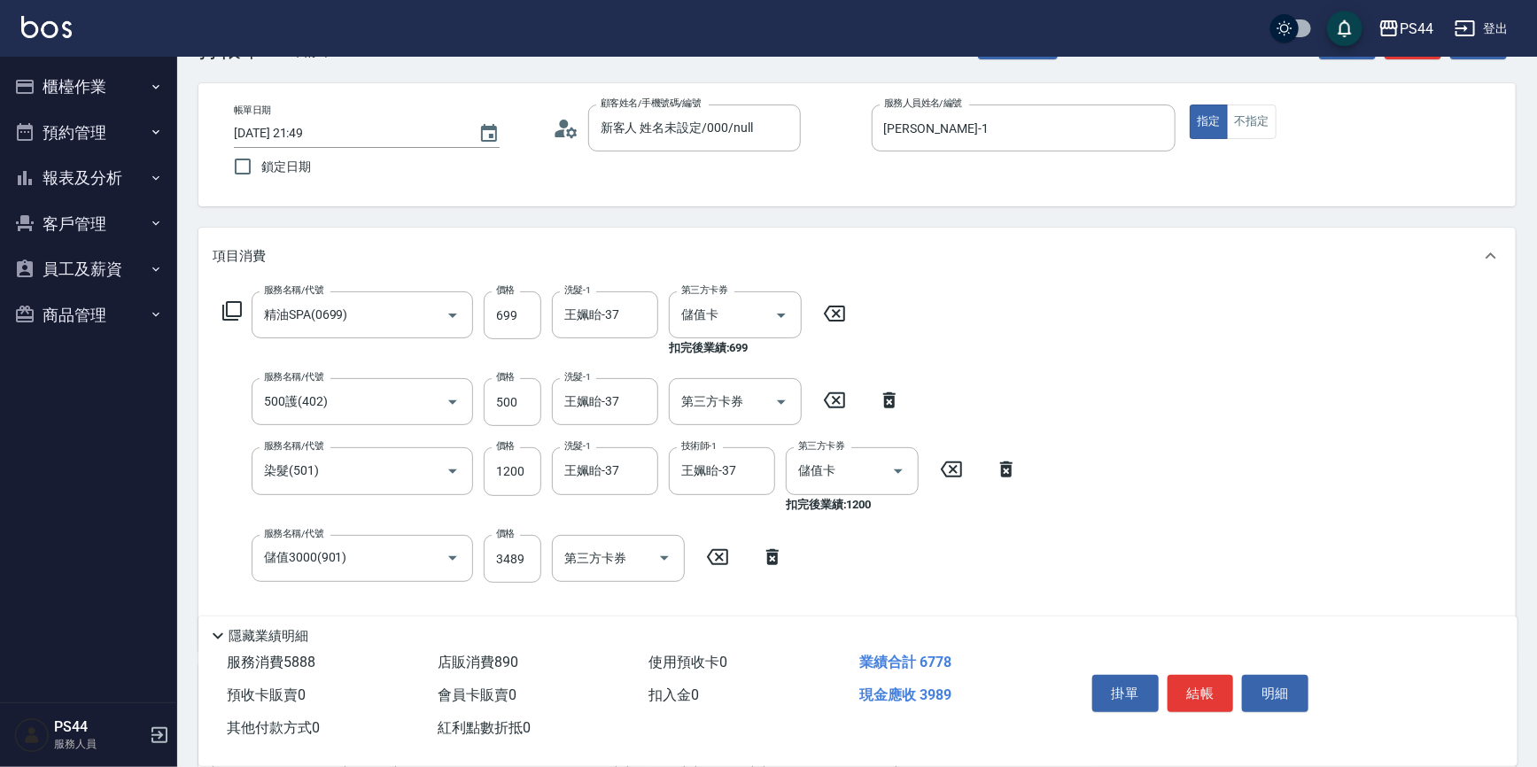
scroll to position [160, 0]
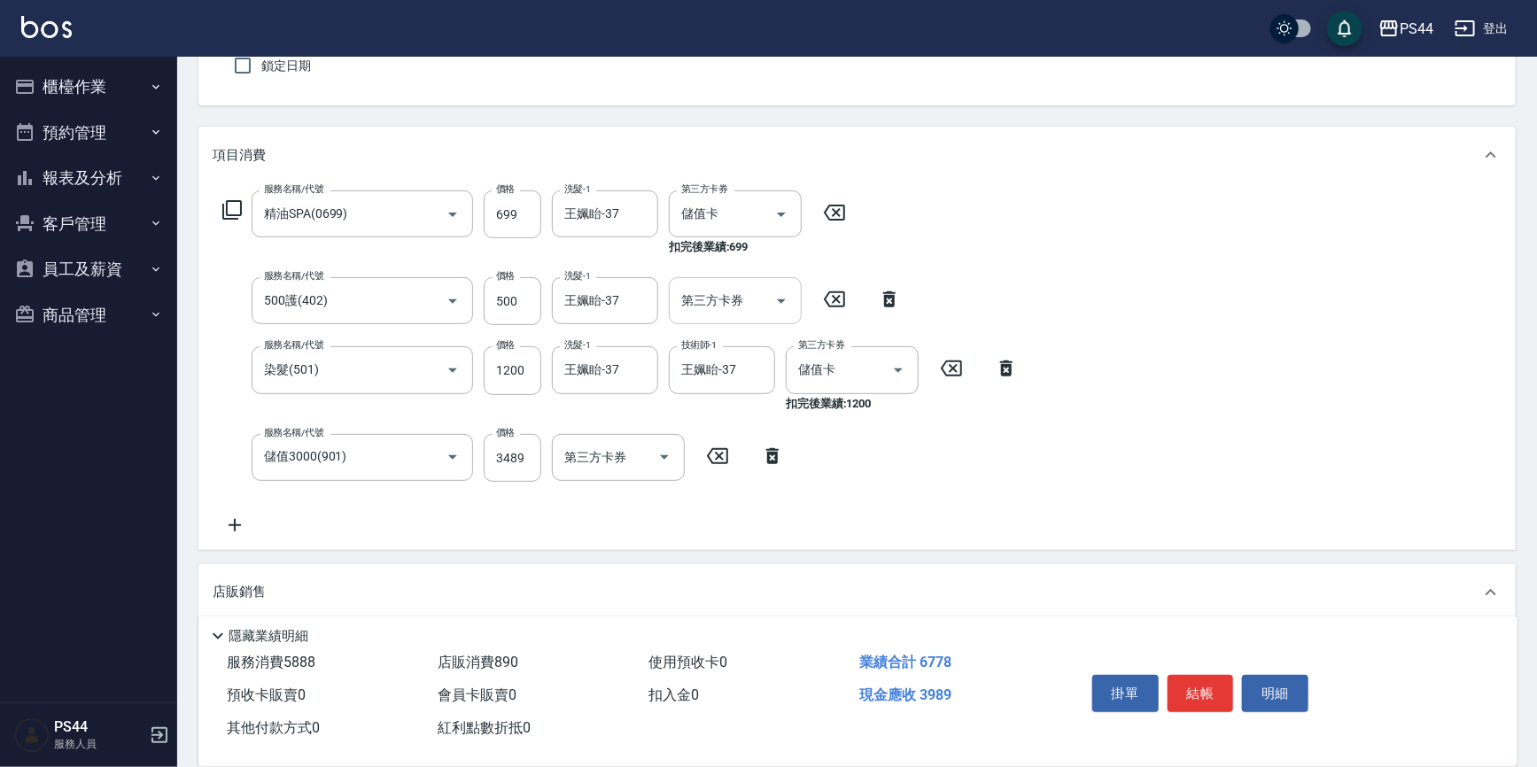
click at [722, 310] on input "第三方卡券" at bounding box center [722, 300] width 90 height 31
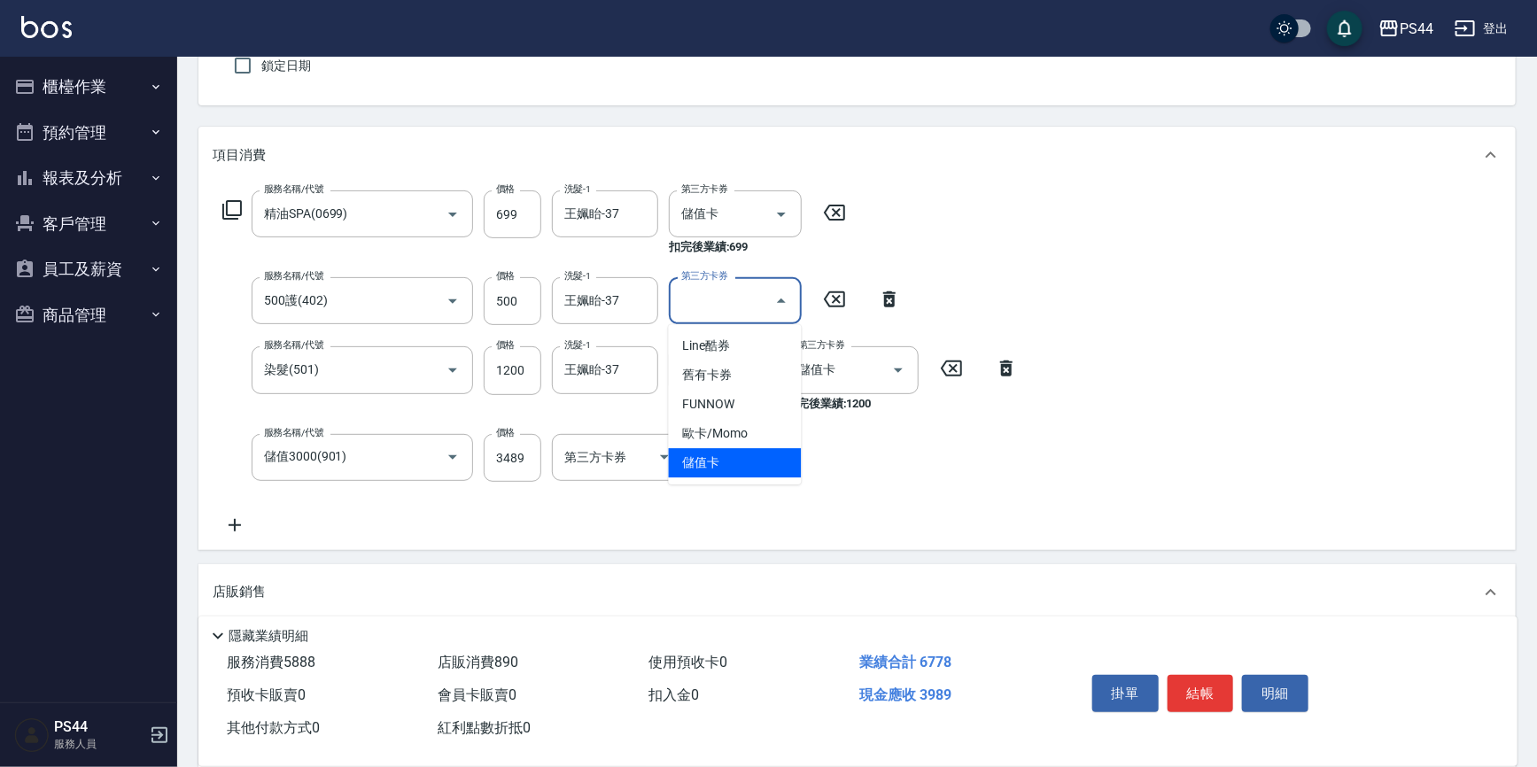
click at [737, 465] on span "儲值卡" at bounding box center [735, 462] width 133 height 29
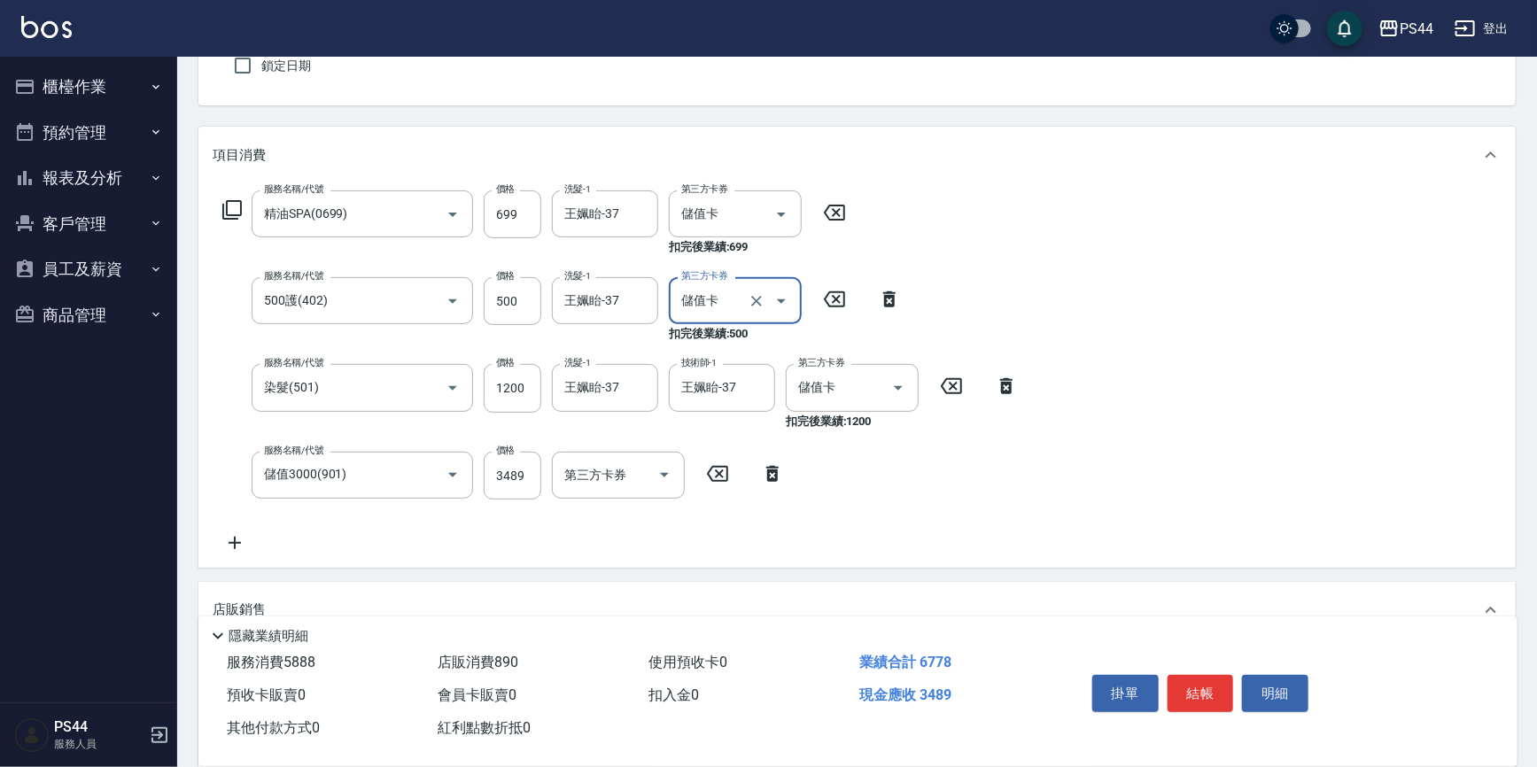
type input "儲值卡"
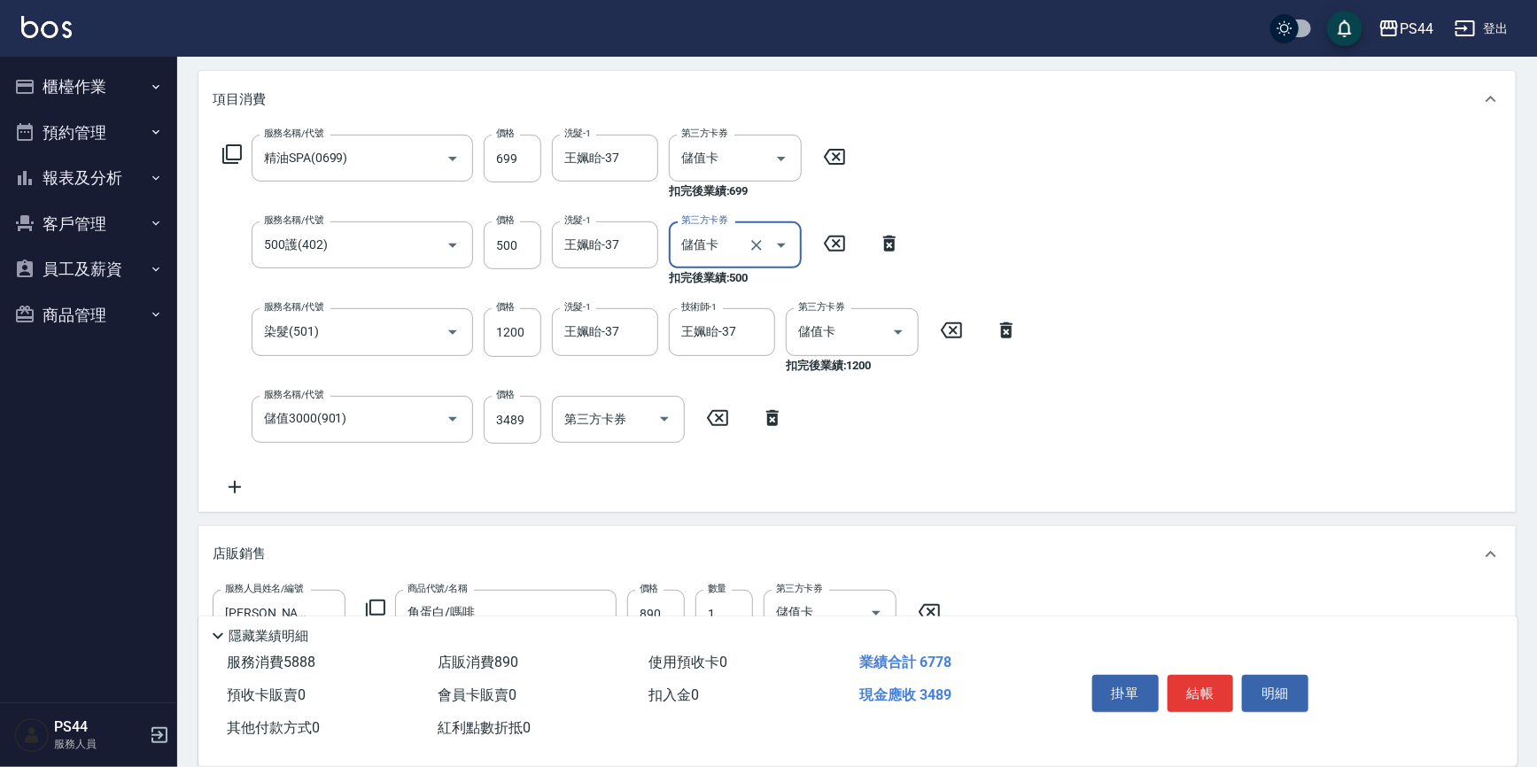
scroll to position [241, 0]
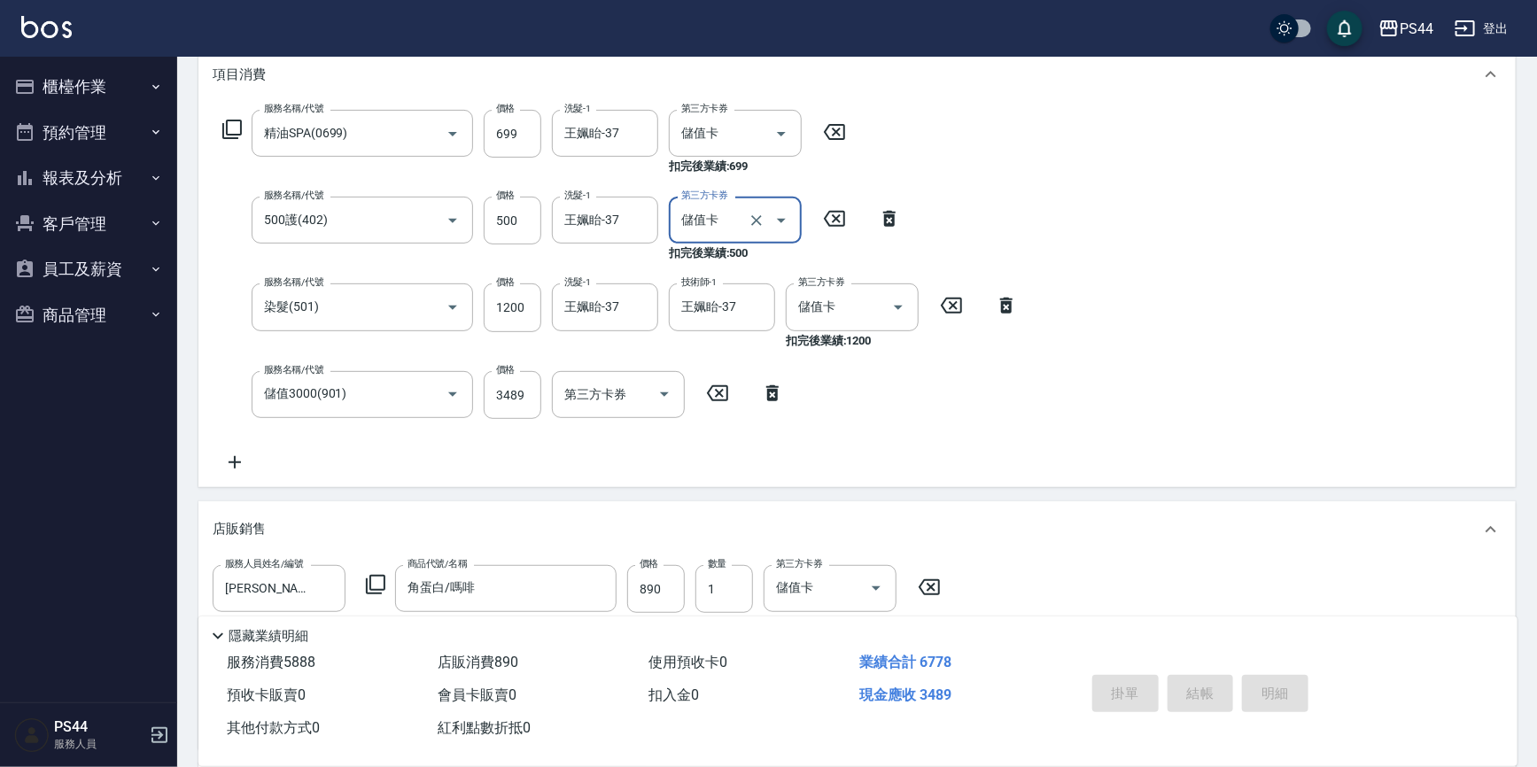
type input "[DATE] 21:50"
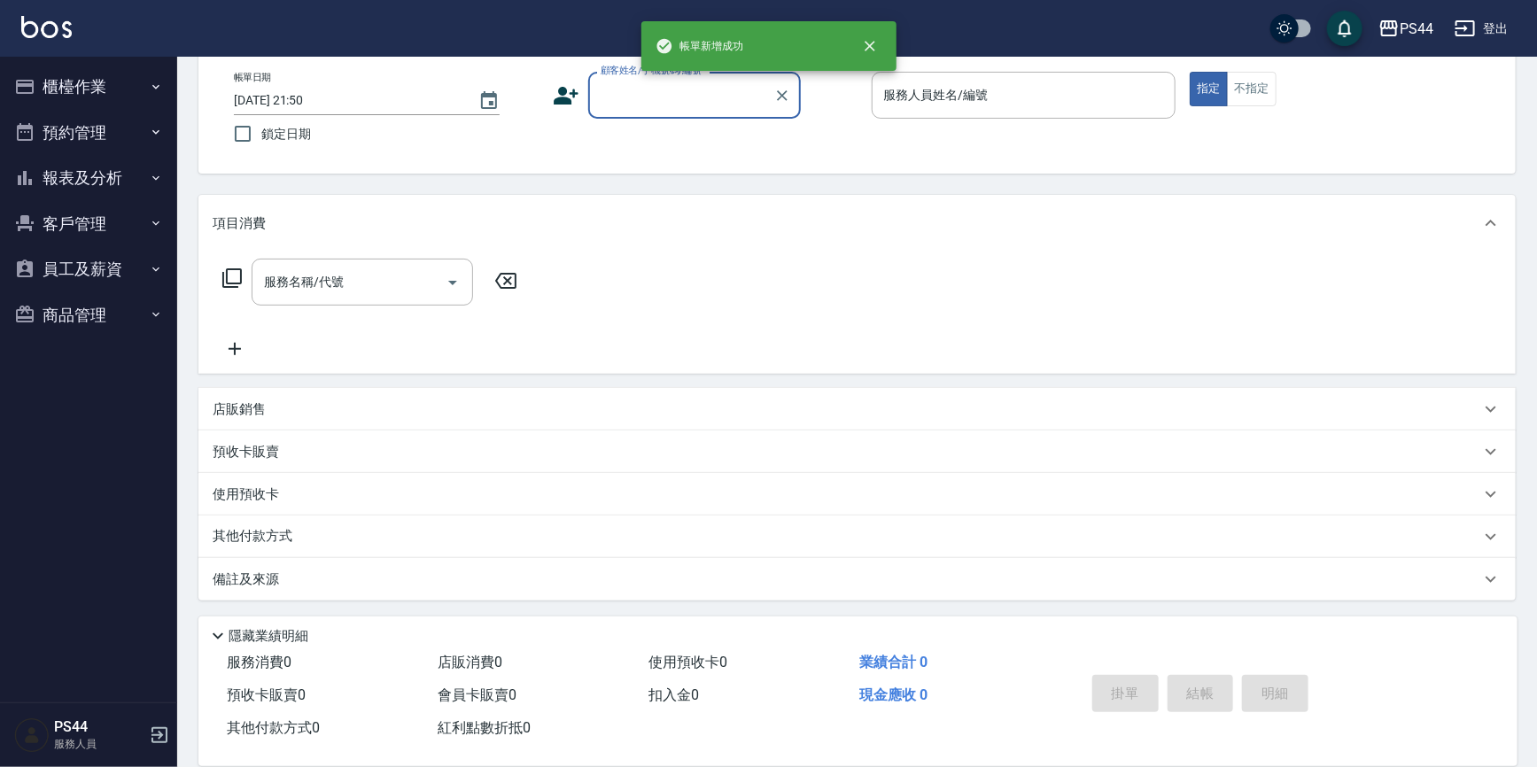
scroll to position [0, 0]
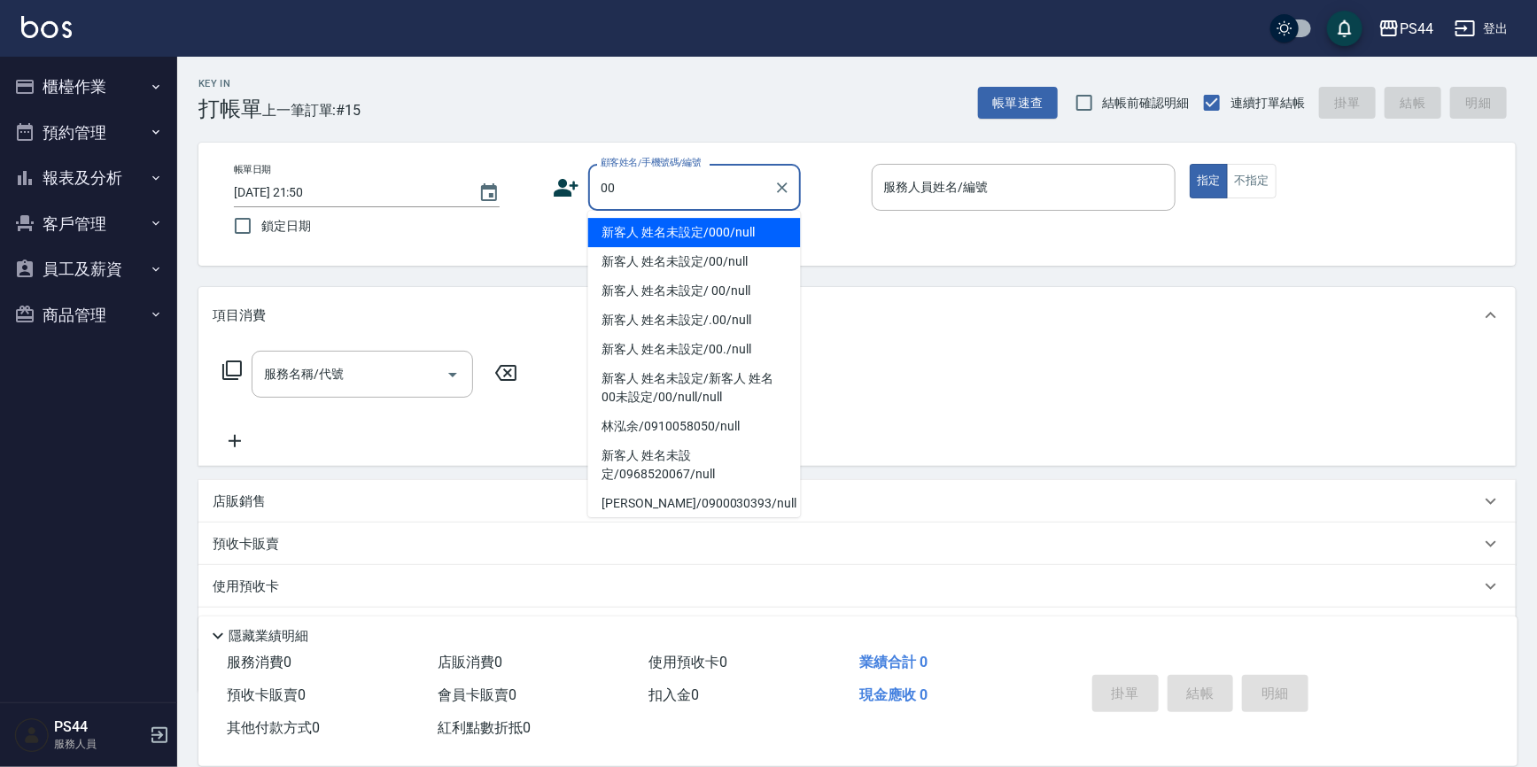
type input "新客人 姓名未設定/000/null"
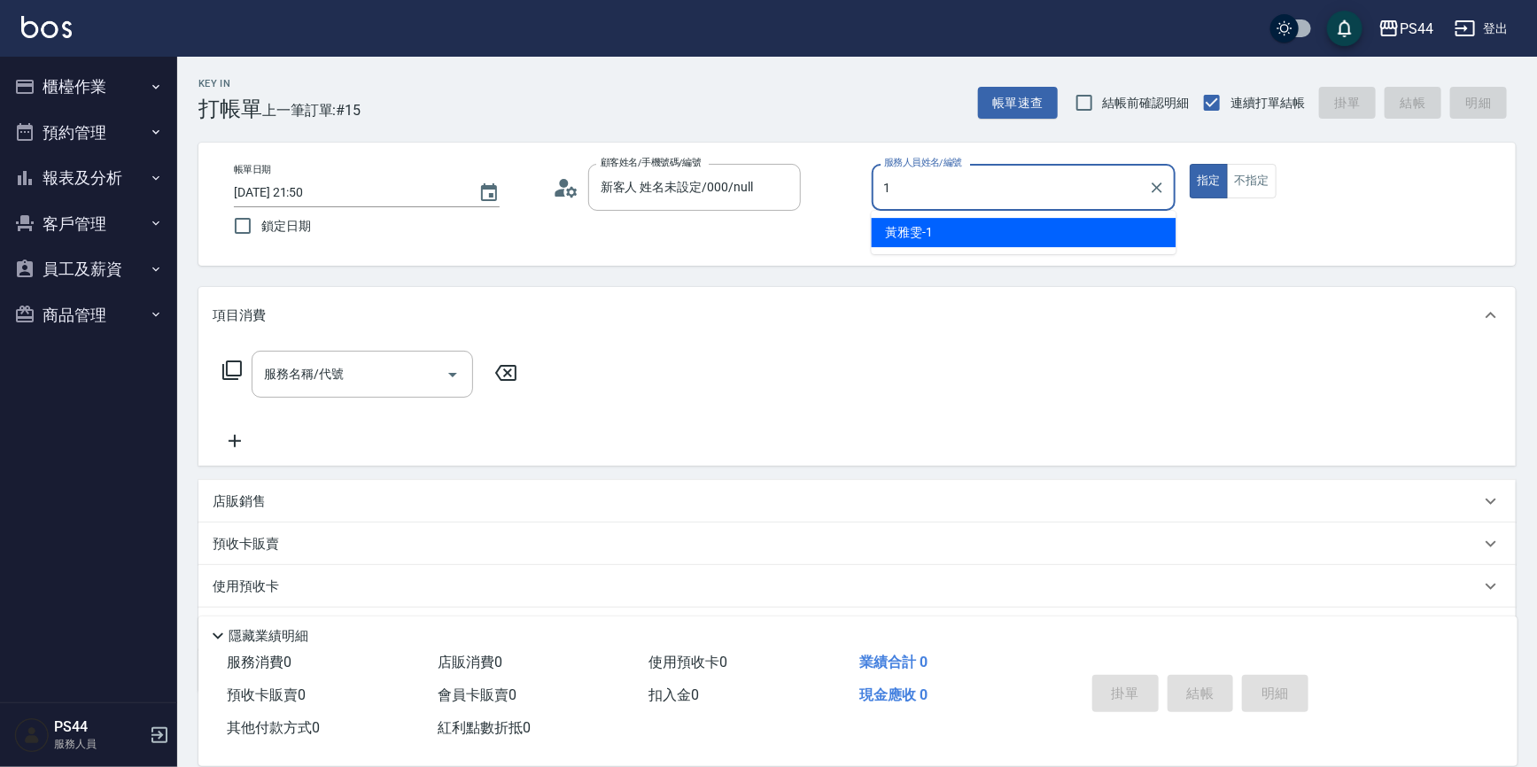
type input "[PERSON_NAME]-1"
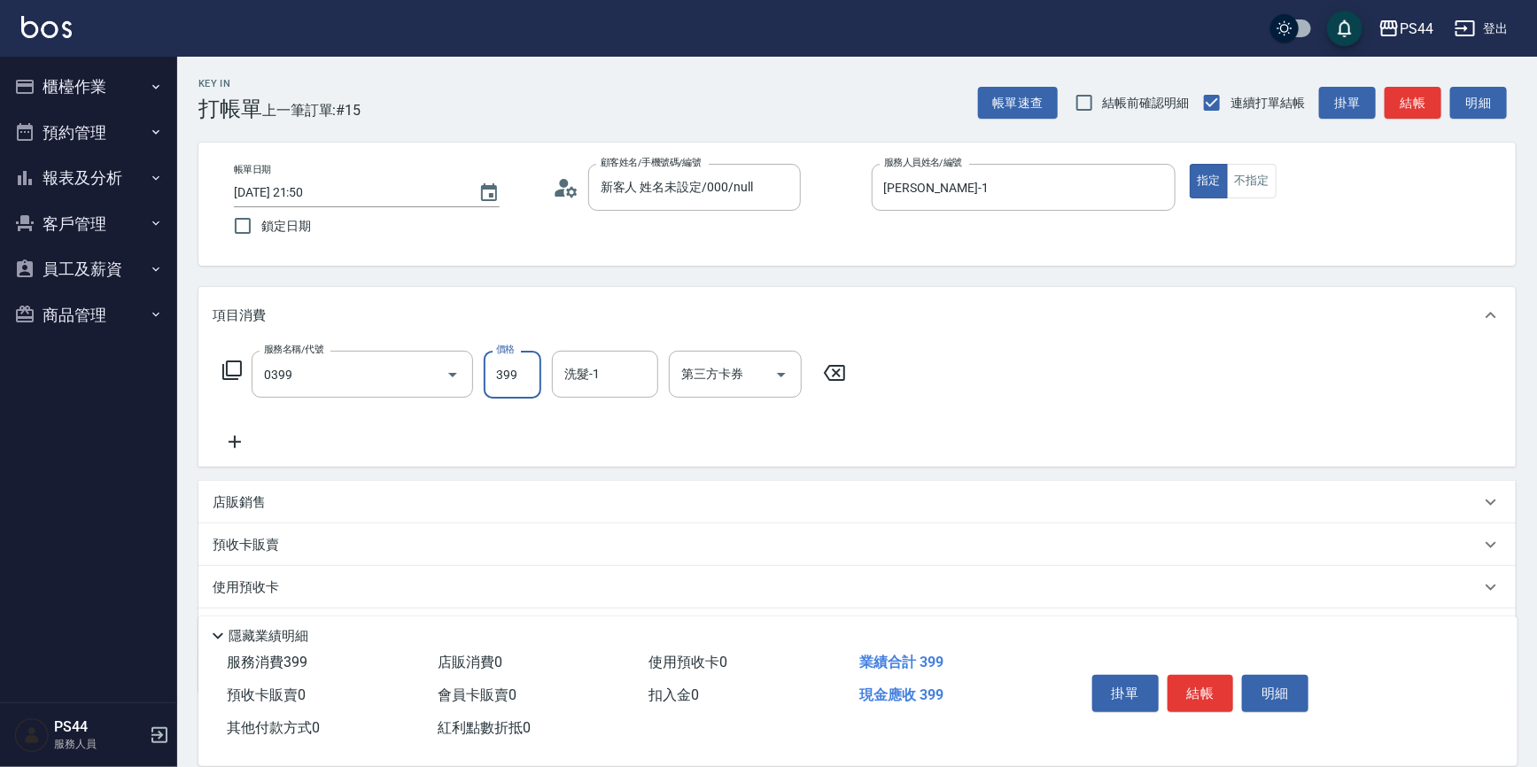
type input "海鹽399(0399)"
type input "慧星-29"
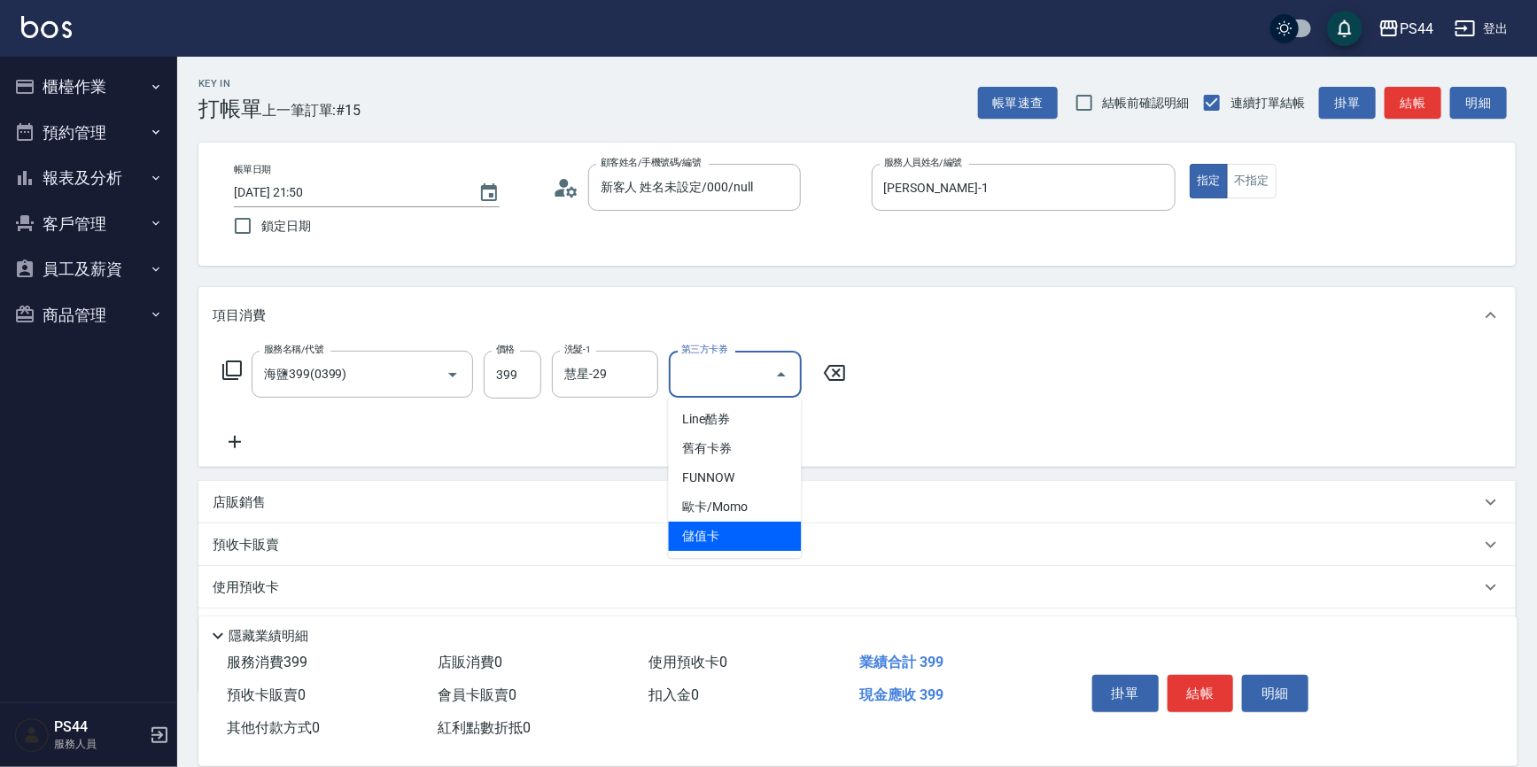
type input "儲值卡"
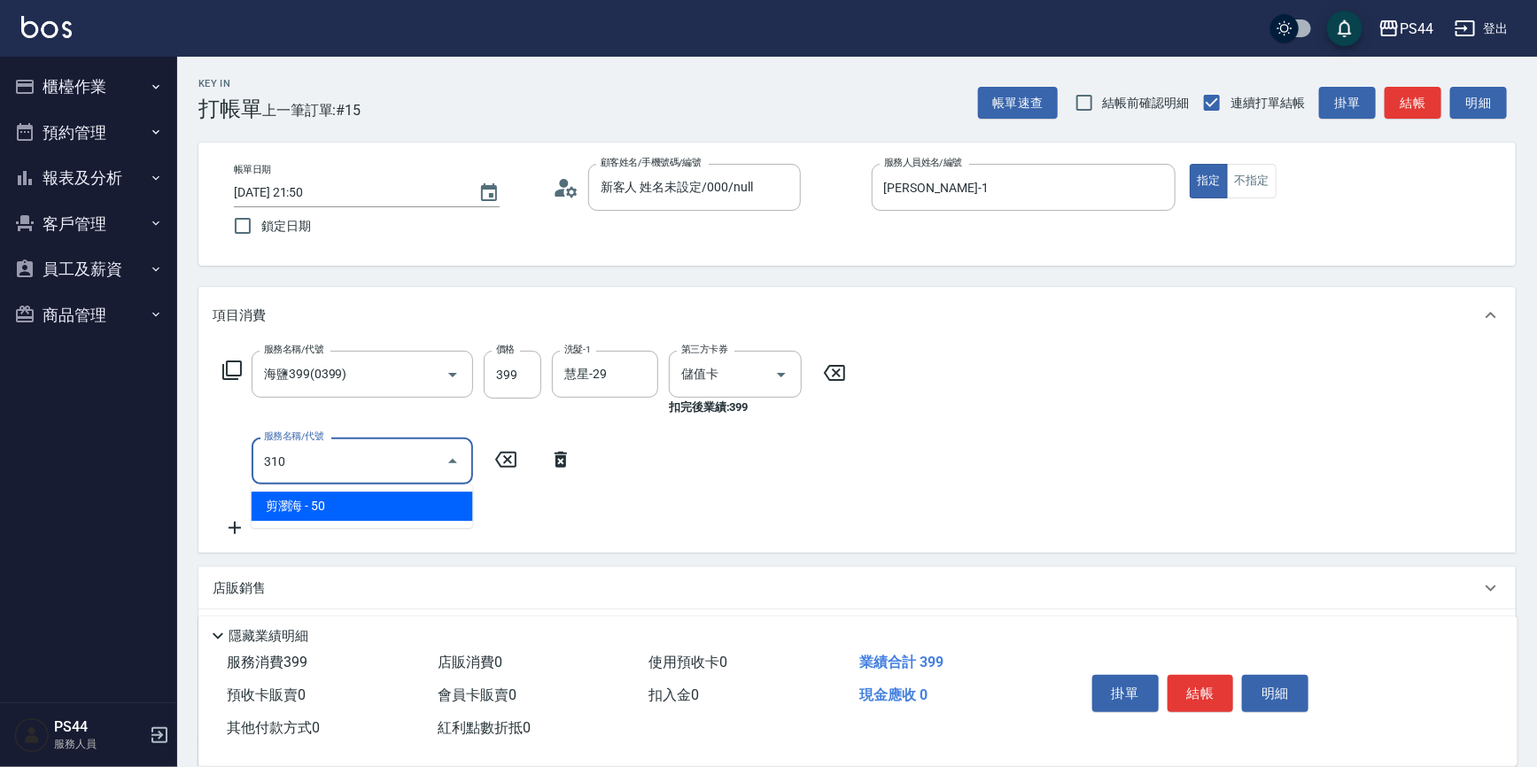
type input "剪瀏海(310)"
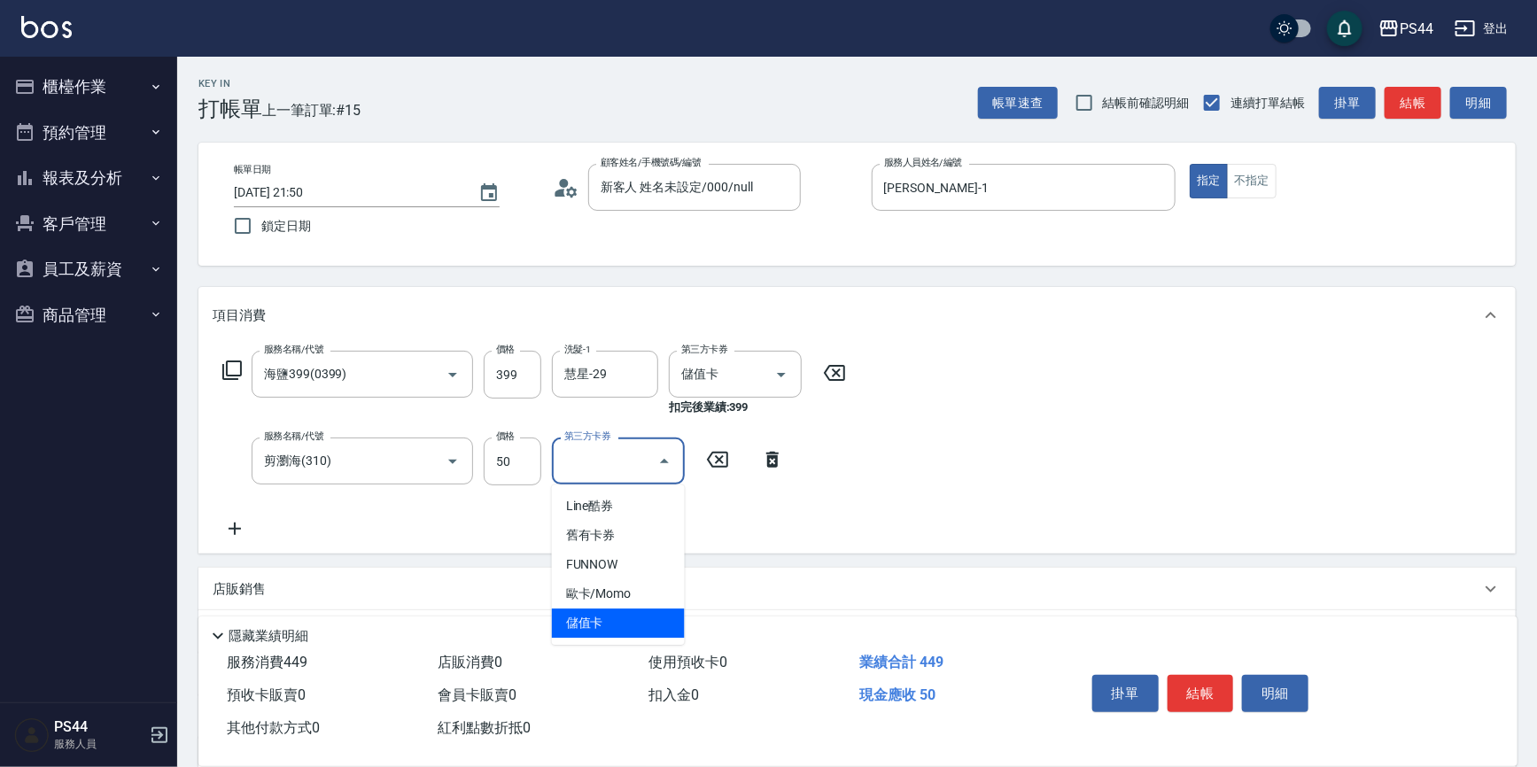
type input "儲值卡"
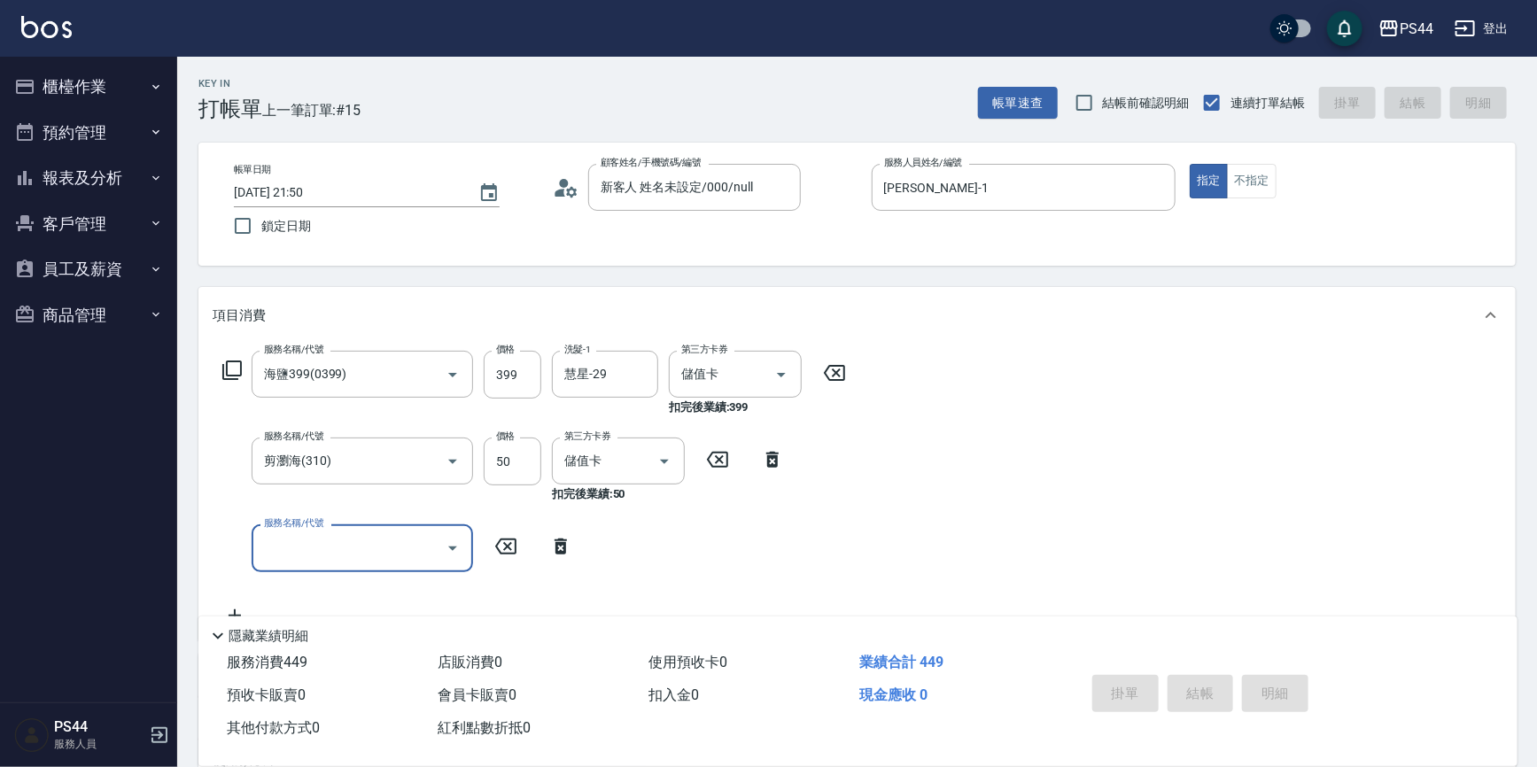
type input "[DATE] 21:52"
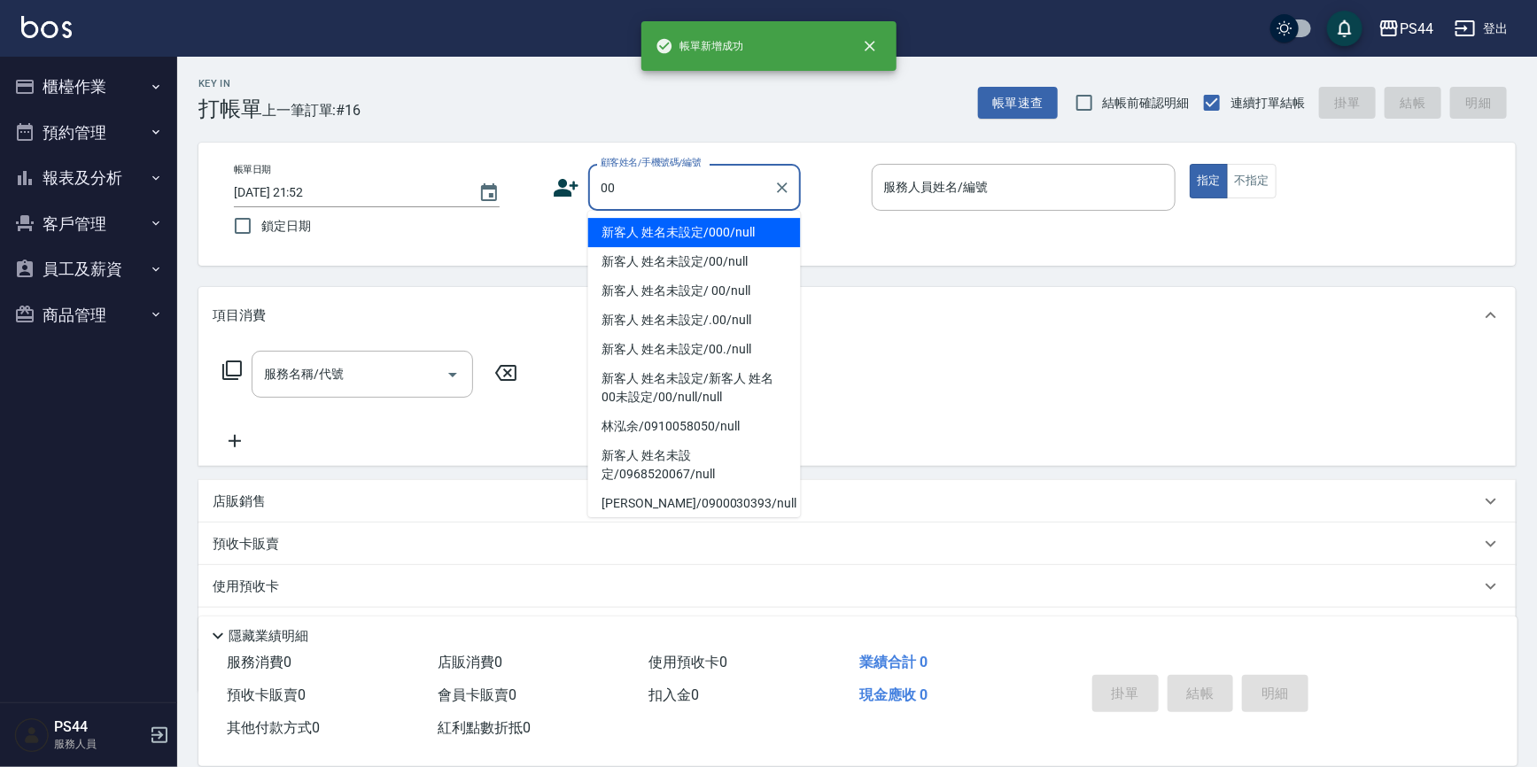
type input "新客人 姓名未設定/000/null"
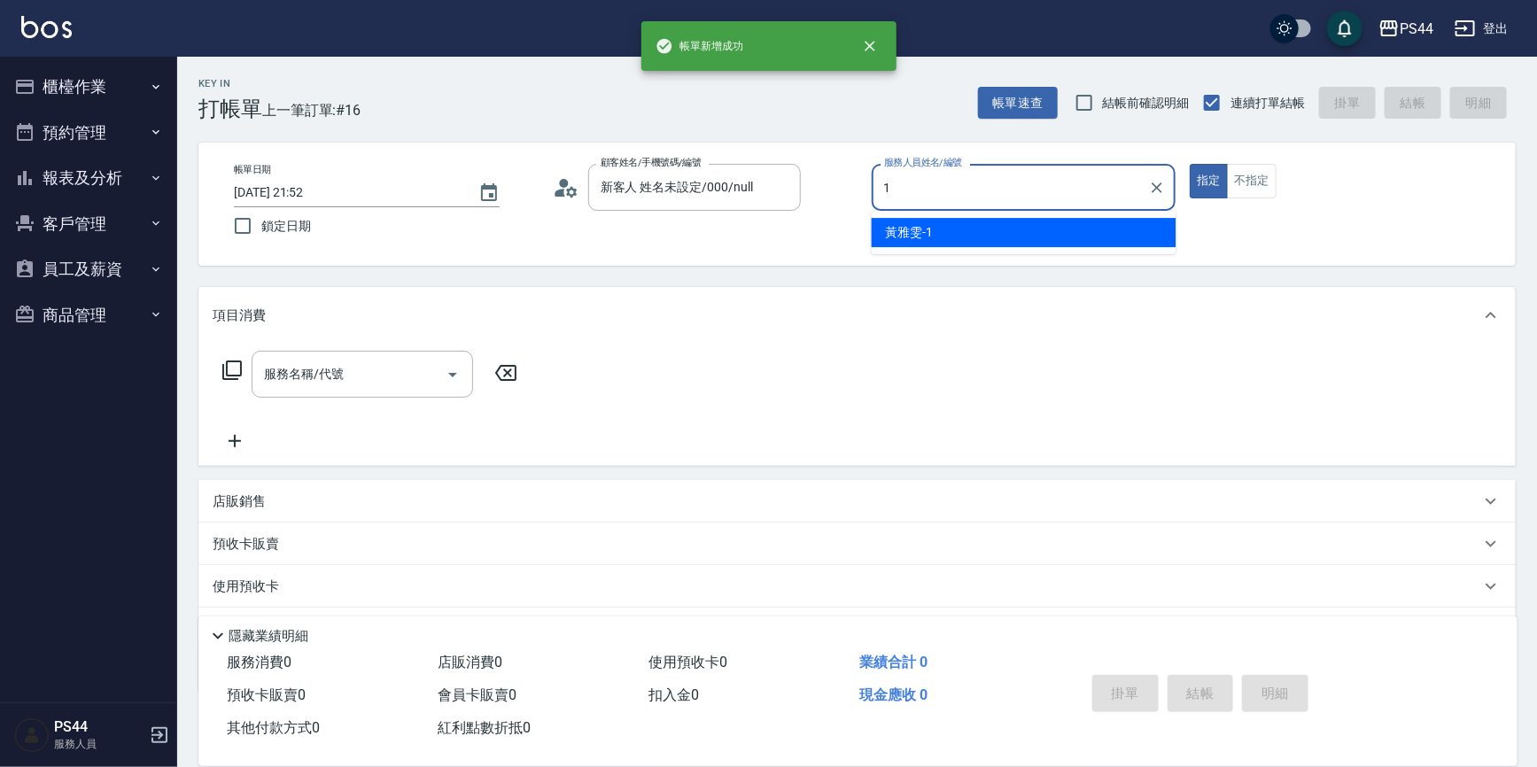
type input "[PERSON_NAME]-1"
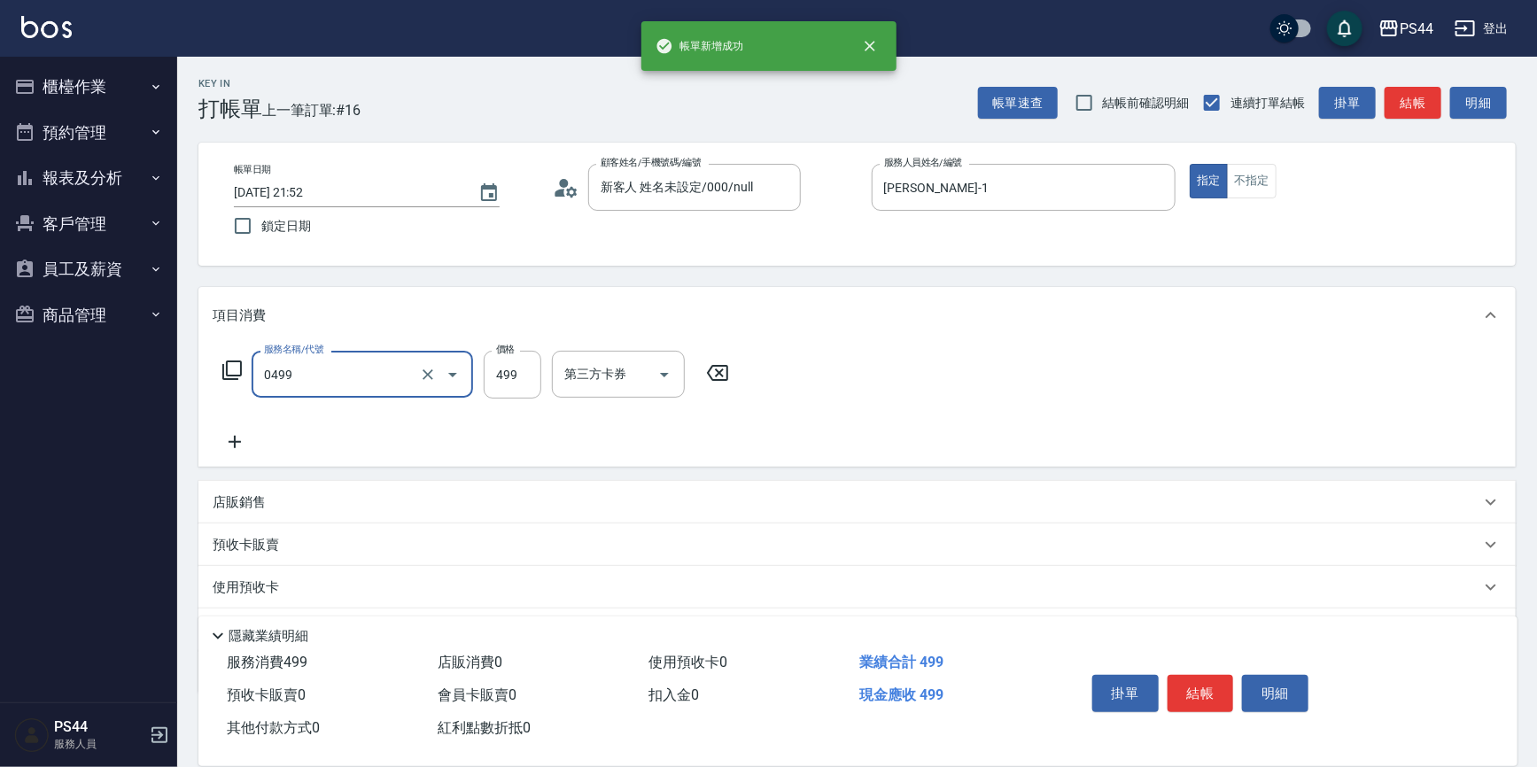
type input "[PERSON_NAME]499(0499)"
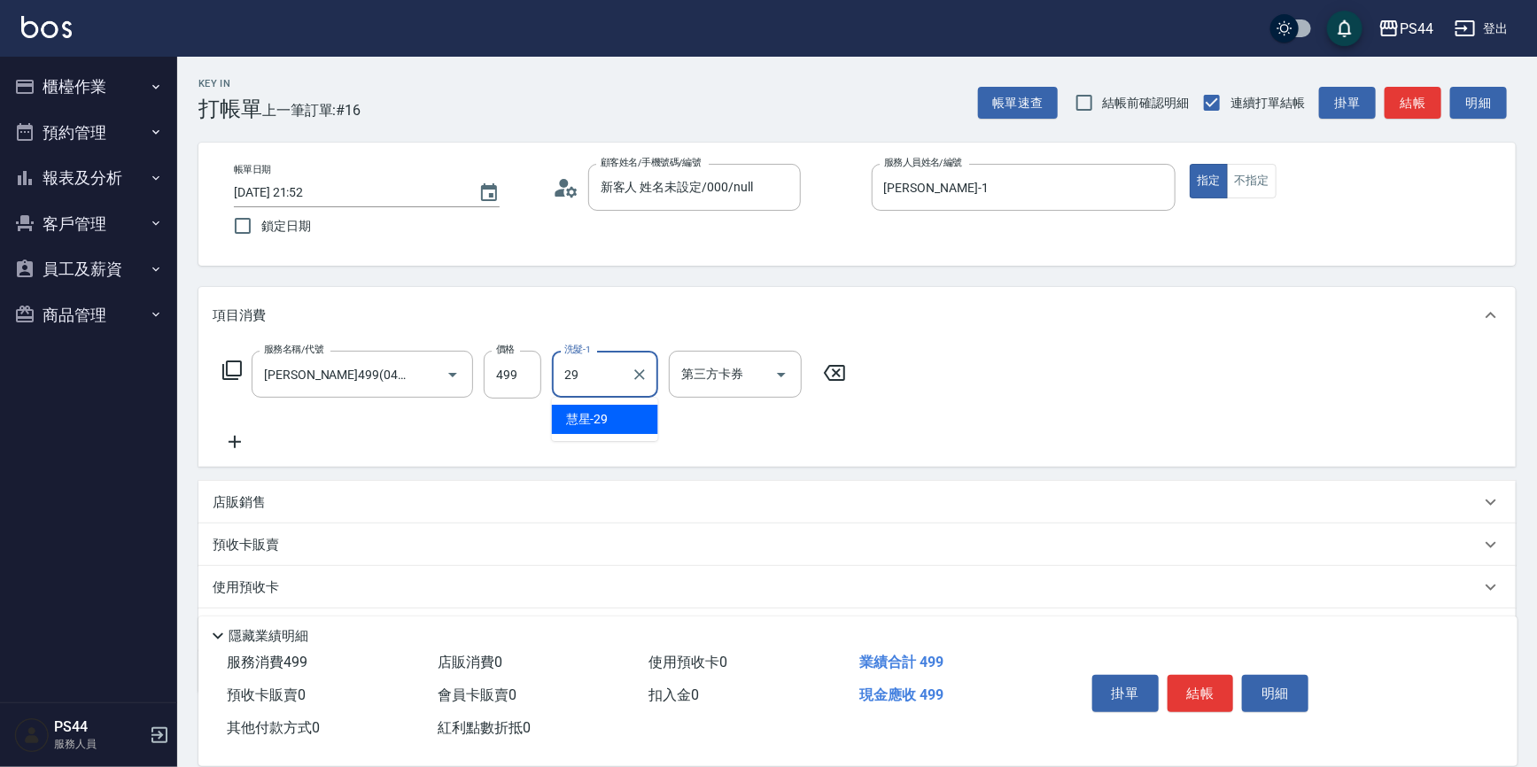
type input "慧星-29"
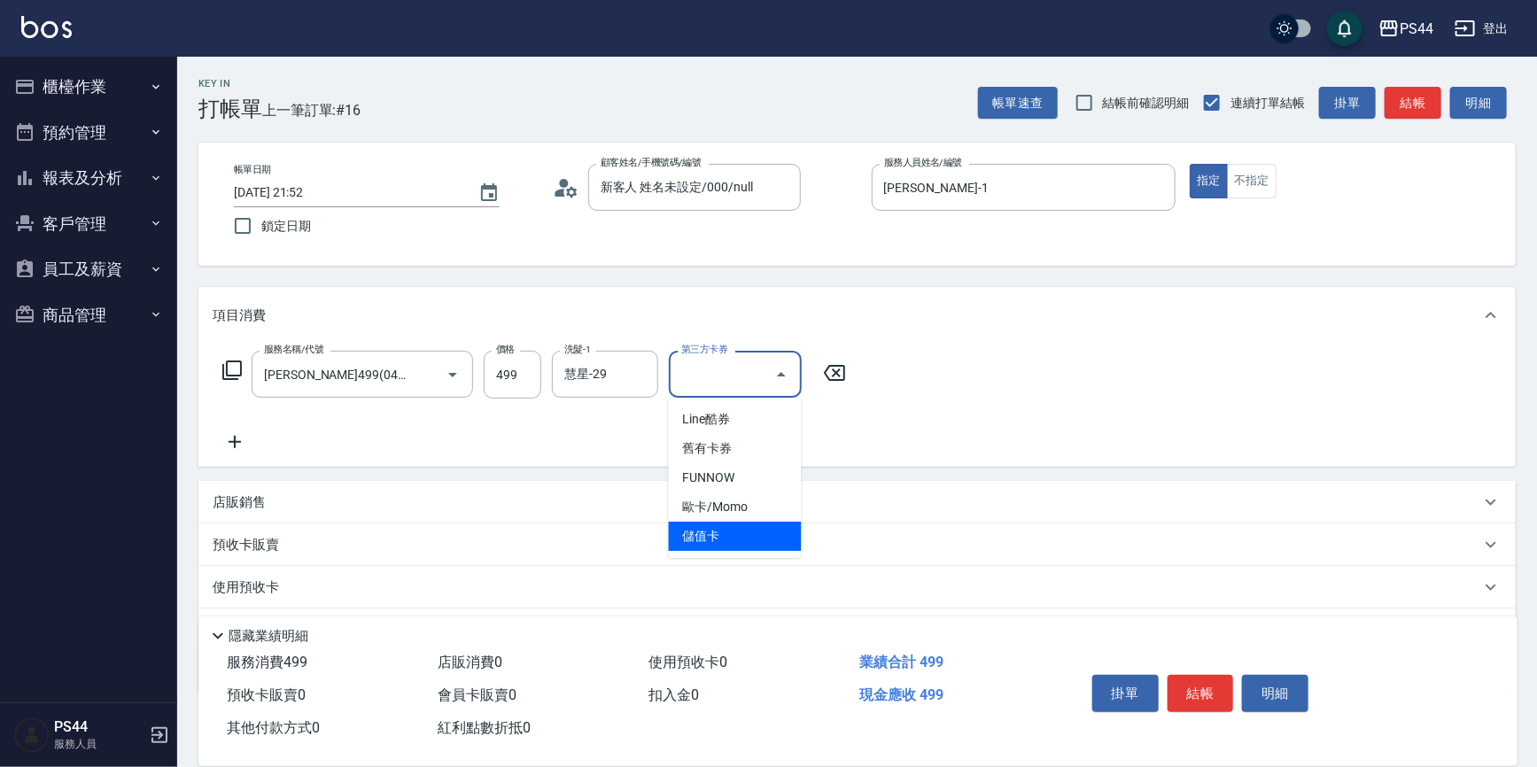
type input "儲值卡"
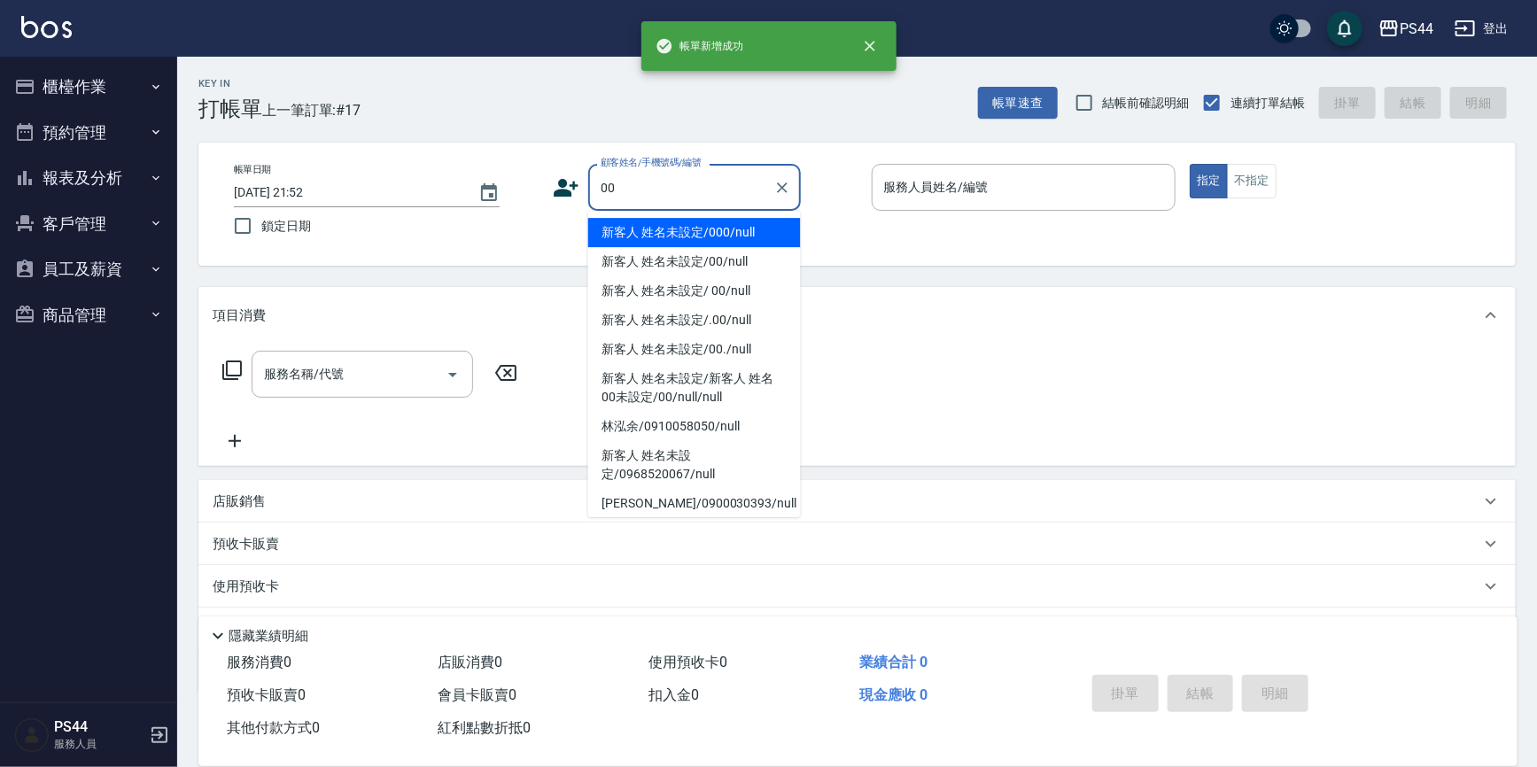
type input "新客人 姓名未設定/000/null"
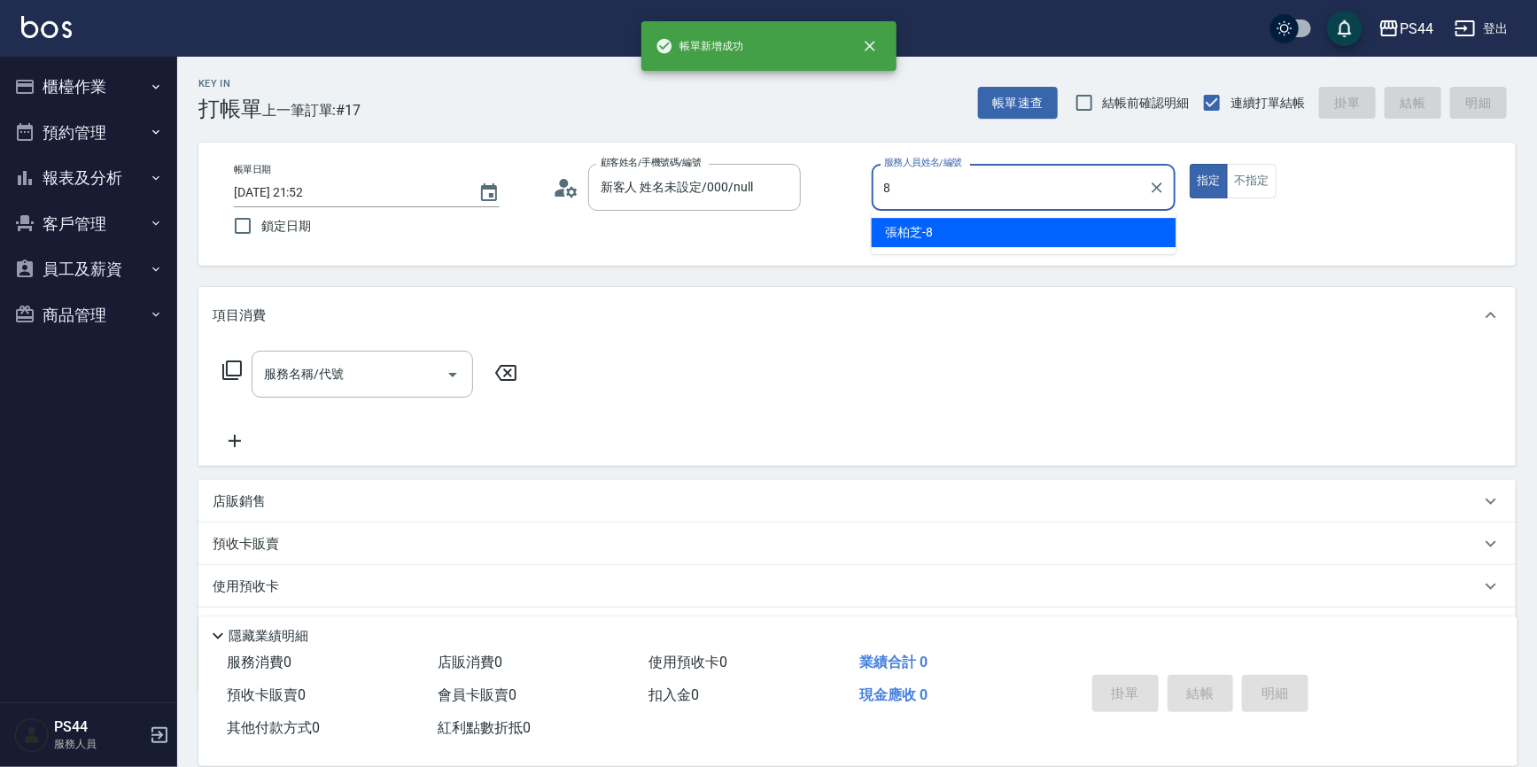
type input "[PERSON_NAME]-8"
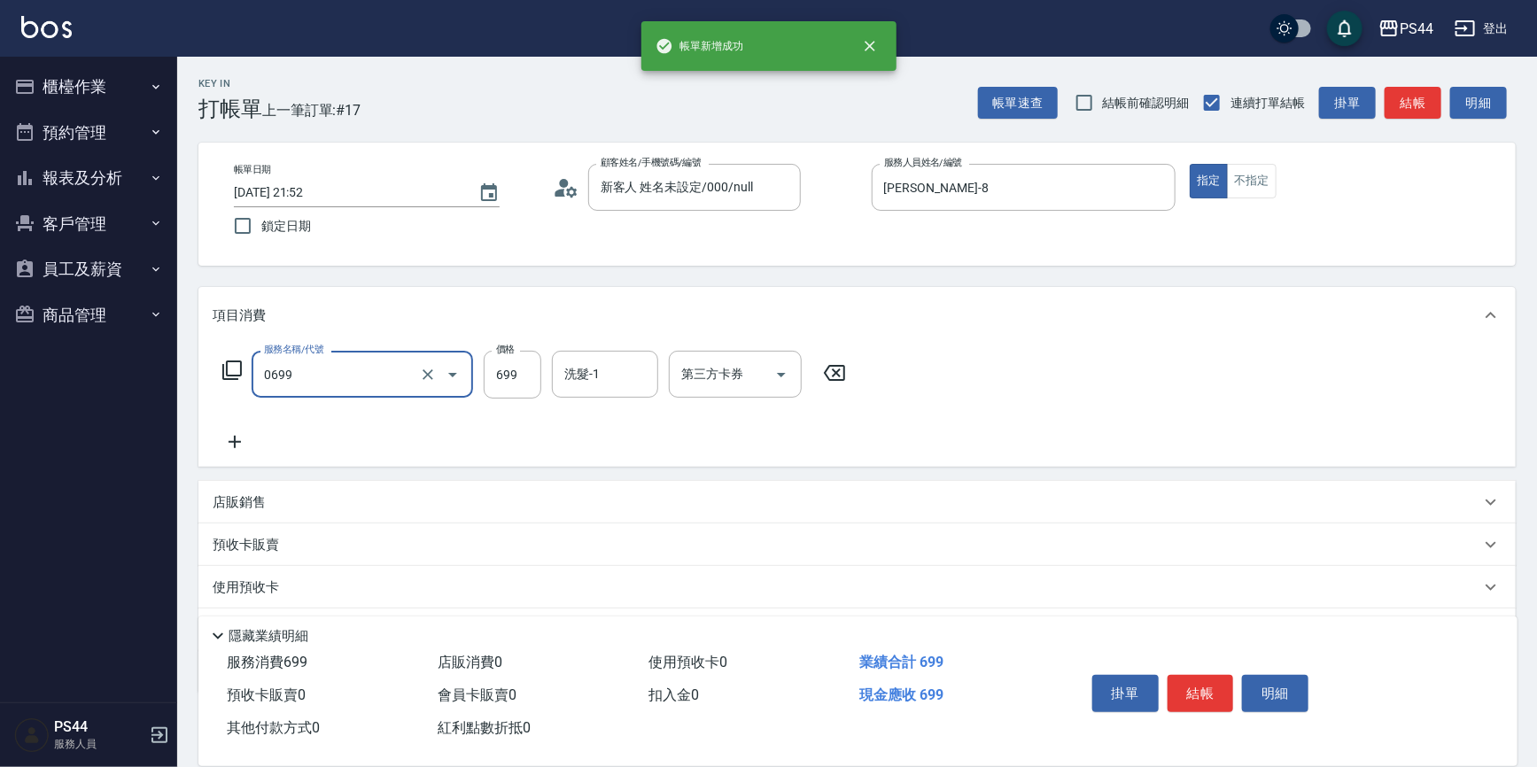
type input "精油SPA(0699)"
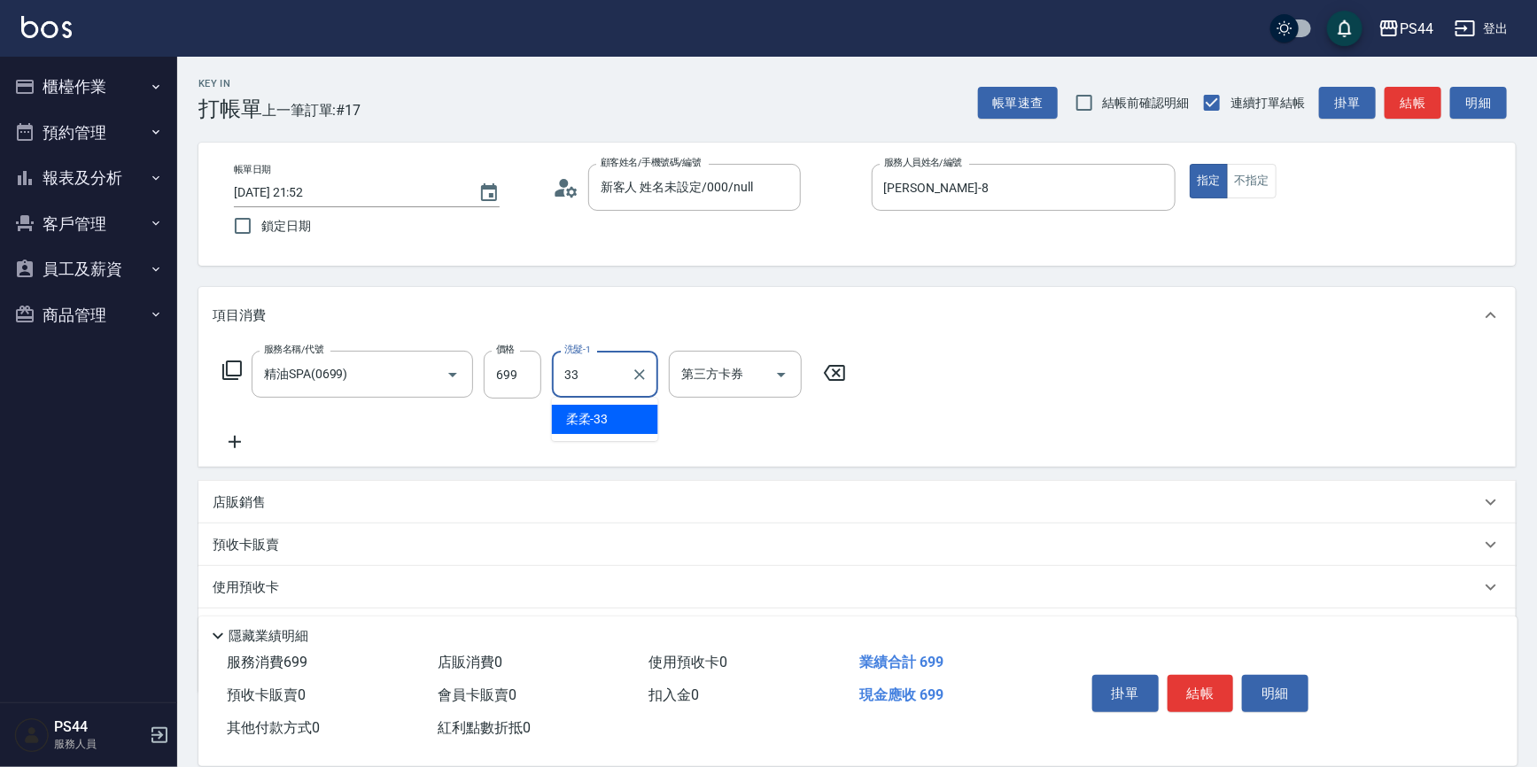
type input "柔柔-33"
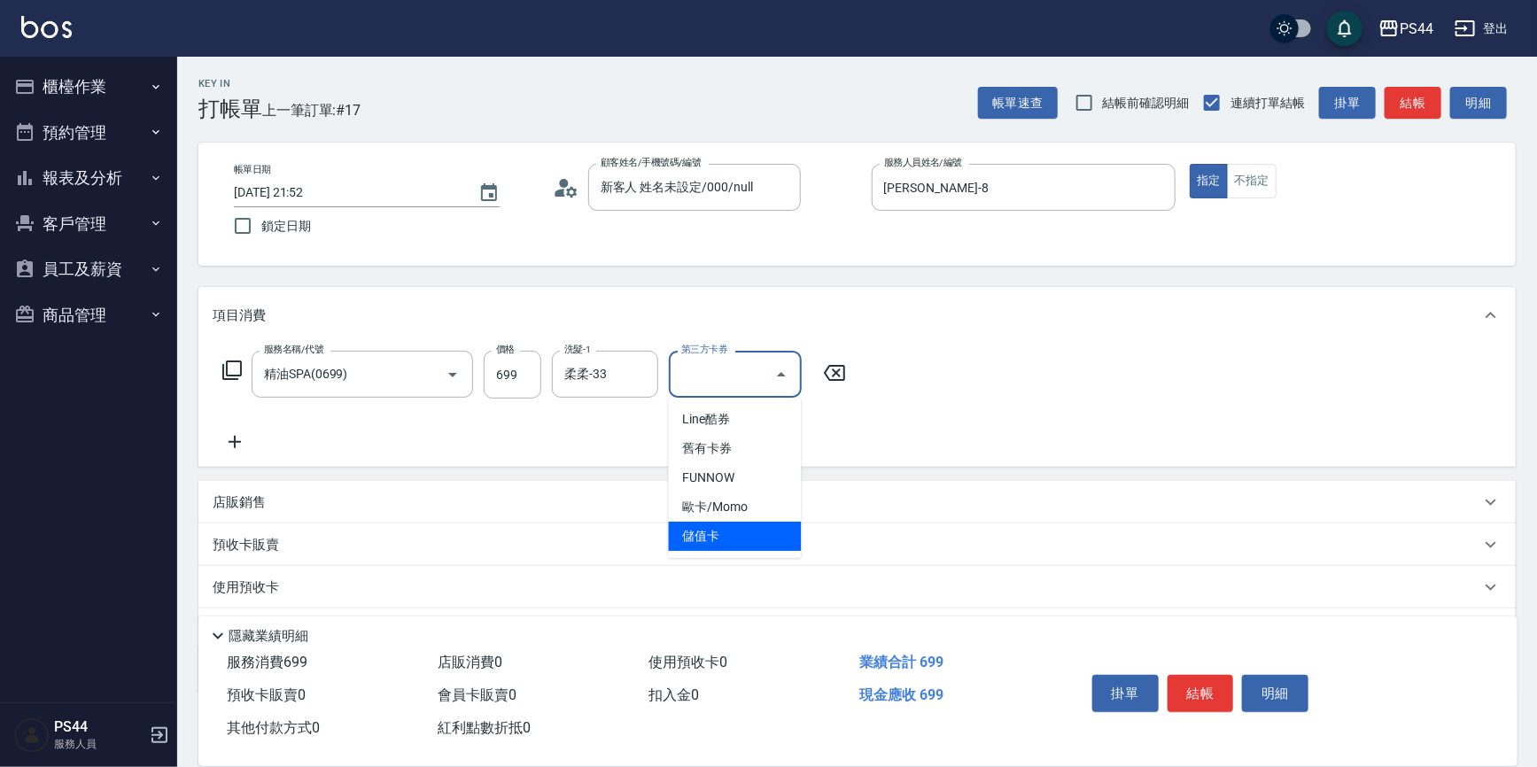
type input "儲值卡"
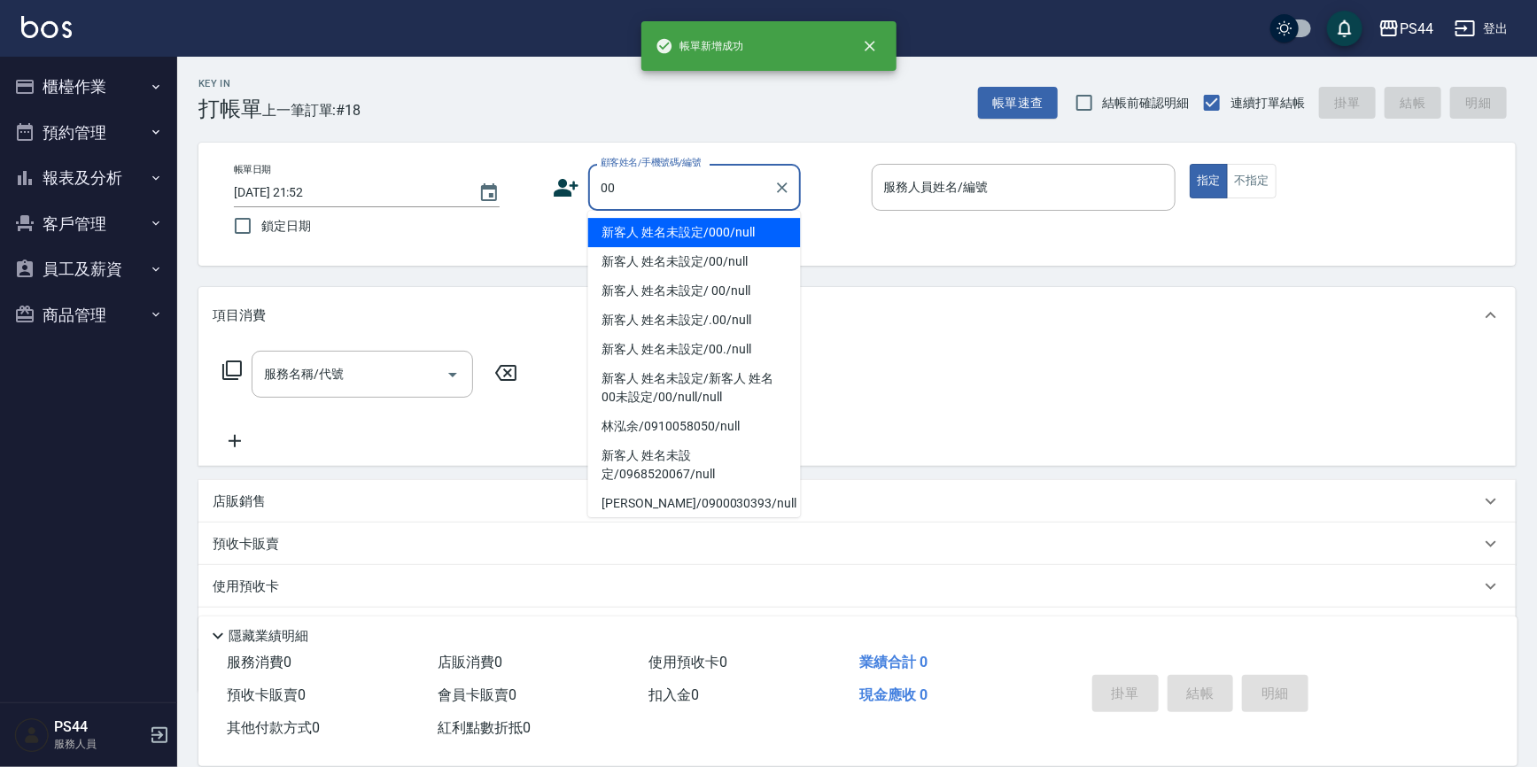
type input "新客人 姓名未設定/000/null"
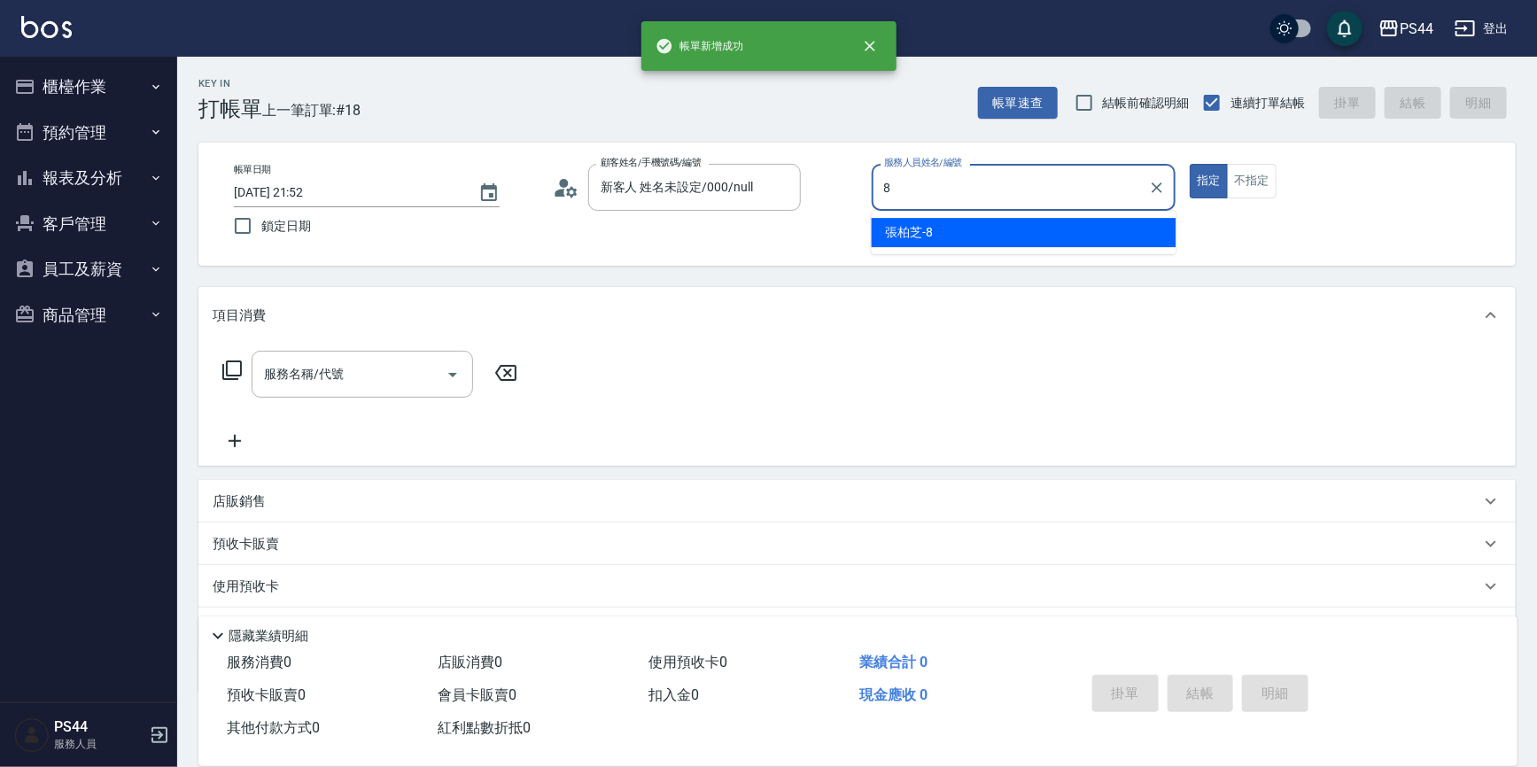
type input "[PERSON_NAME]-8"
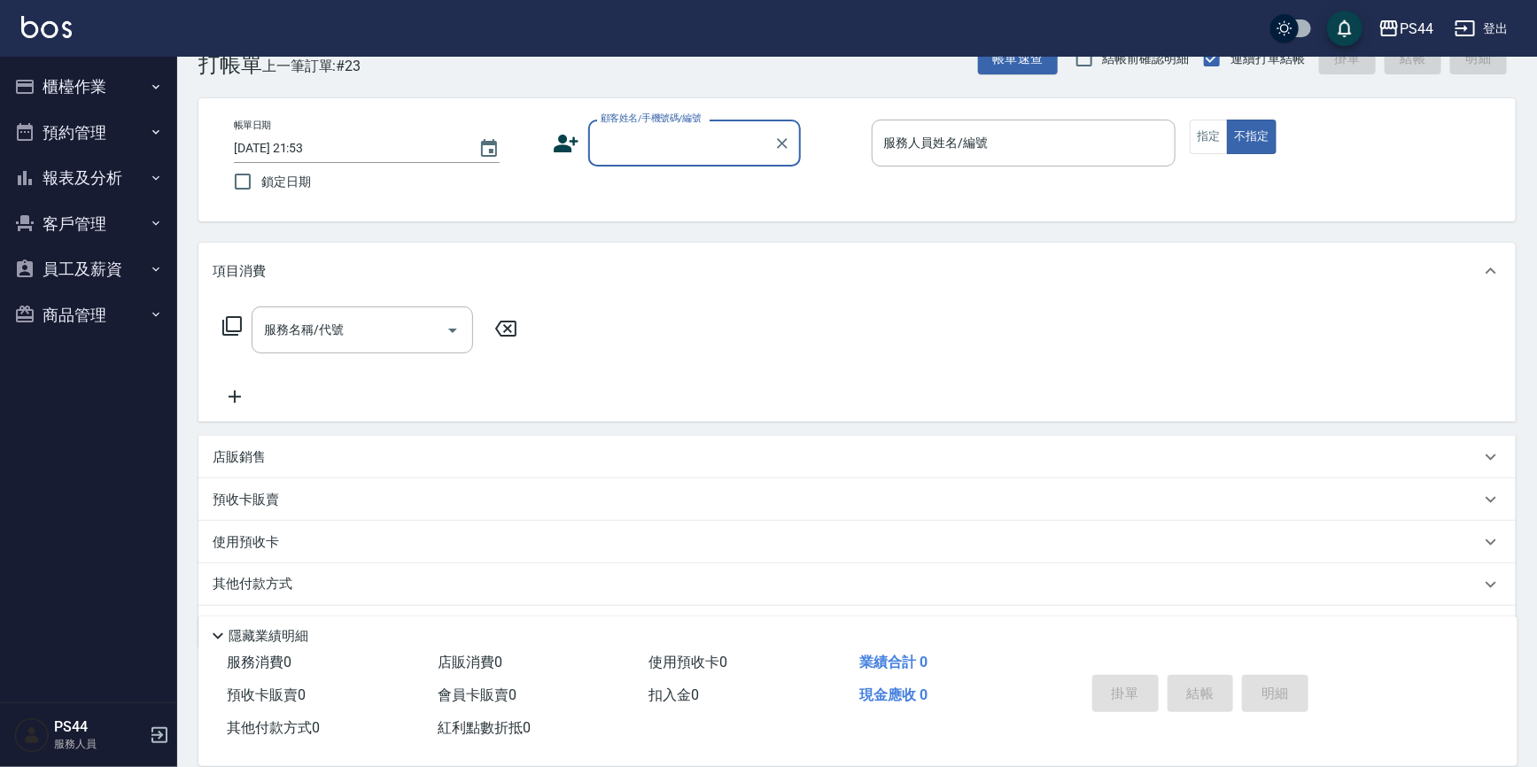
scroll to position [41, 0]
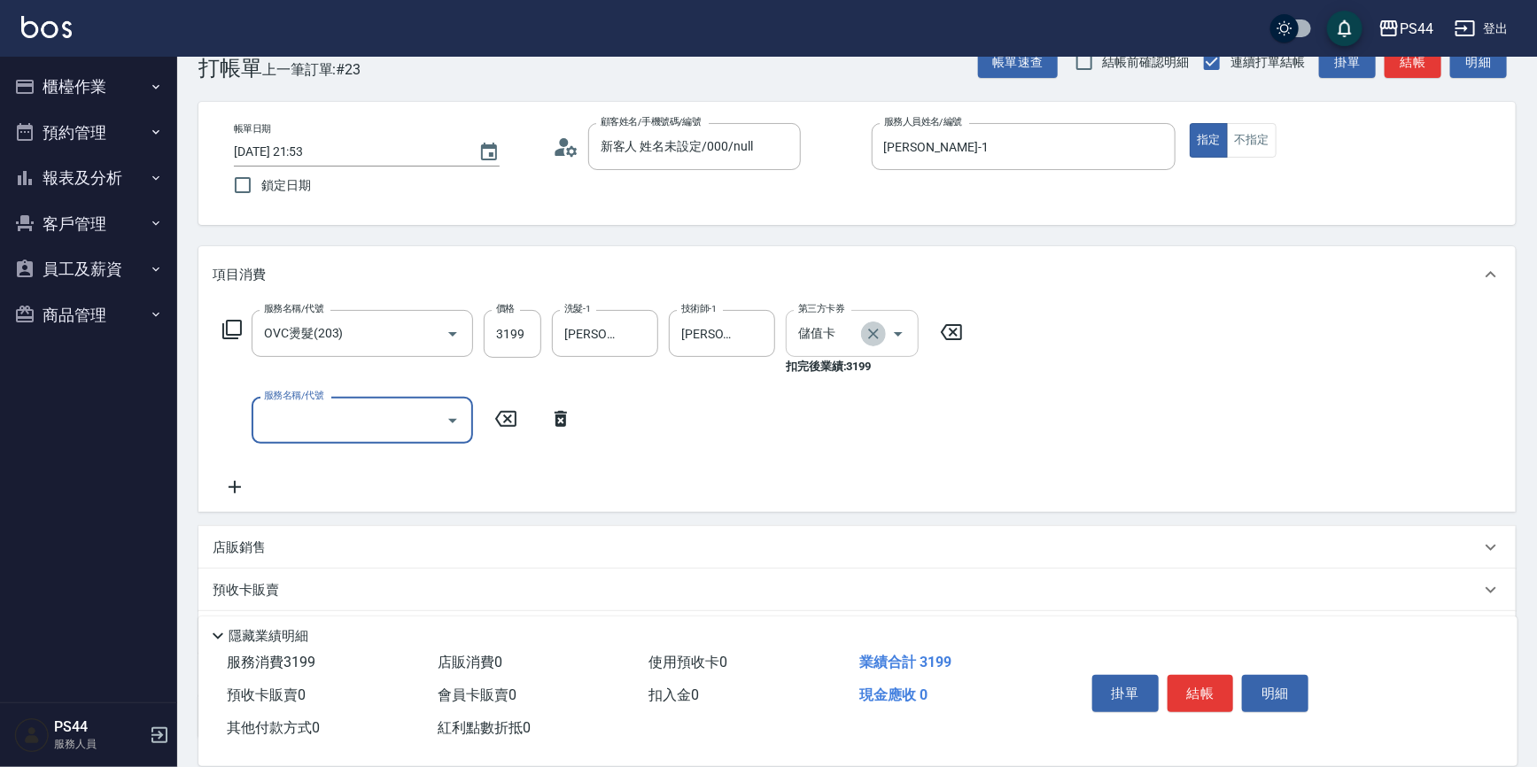
click at [867, 339] on icon "Clear" at bounding box center [874, 334] width 18 height 18
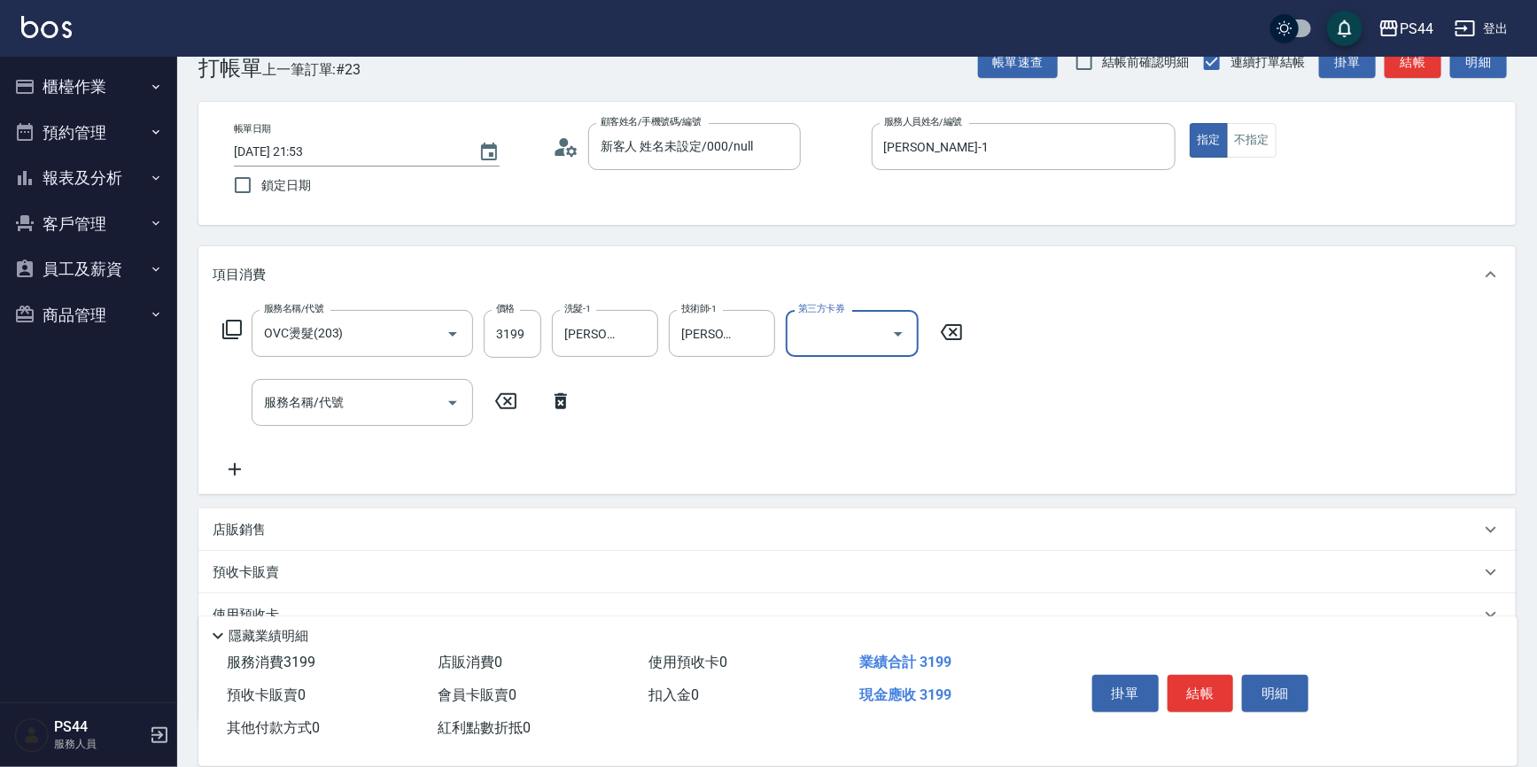
click at [870, 334] on input "第三方卡券" at bounding box center [839, 333] width 90 height 31
click at [1015, 321] on div "服務名稱/代號 OVC燙髮(203) 服務名稱/代號 價格 3199 價格 洗髮-1 [PERSON_NAME]-55 洗髮-1 技術師-1 [PERSON_…" at bounding box center [857, 398] width 1318 height 191
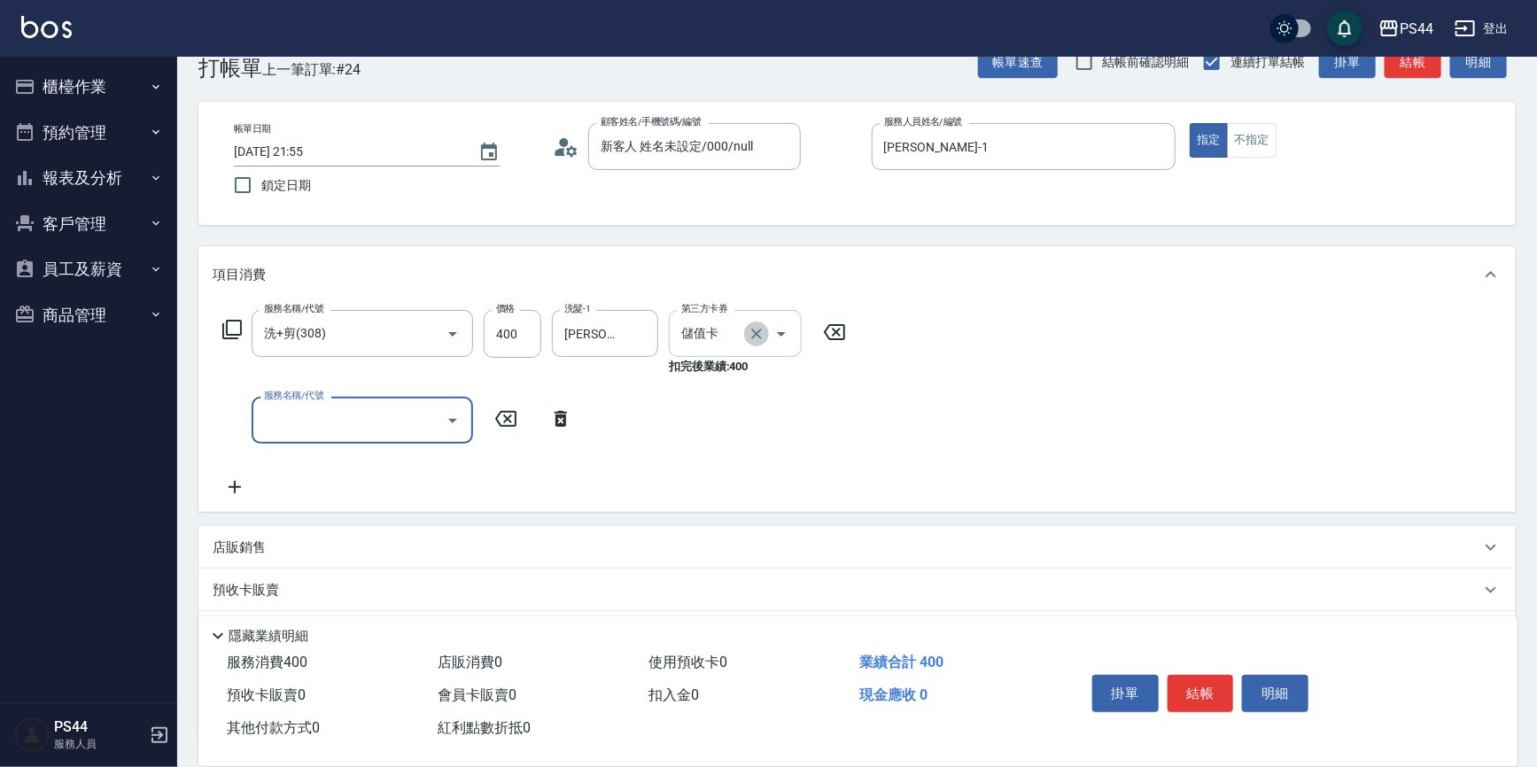
click at [759, 334] on icon "Clear" at bounding box center [757, 334] width 18 height 18
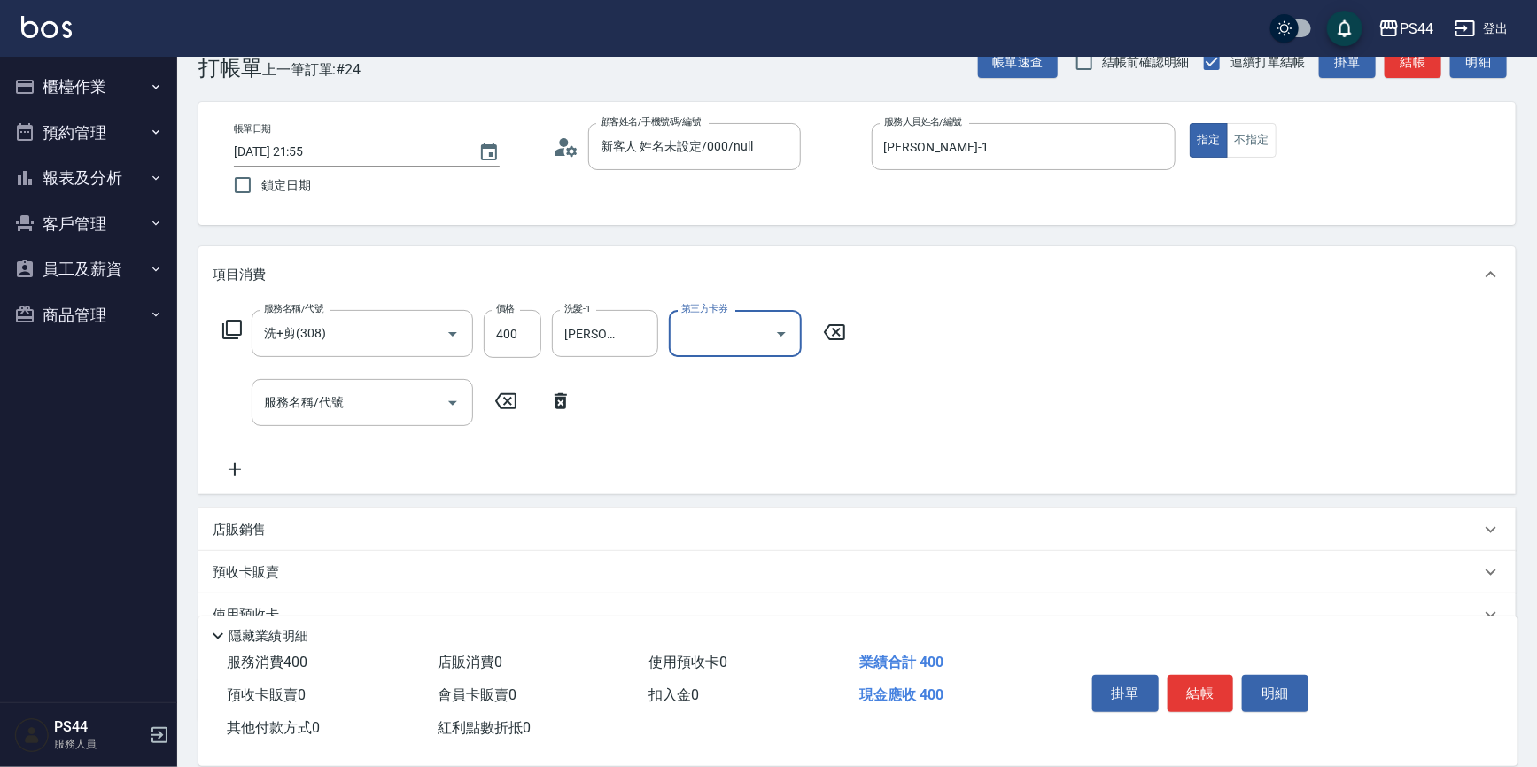
click at [980, 315] on div "服務名稱/代號 洗+剪(308) 服務名稱/代號 價格 400 價格 洗髮-1 [PERSON_NAME]-55 洗髮-1 第三方卡券 第三方卡券 服務名稱/…" at bounding box center [857, 398] width 1318 height 191
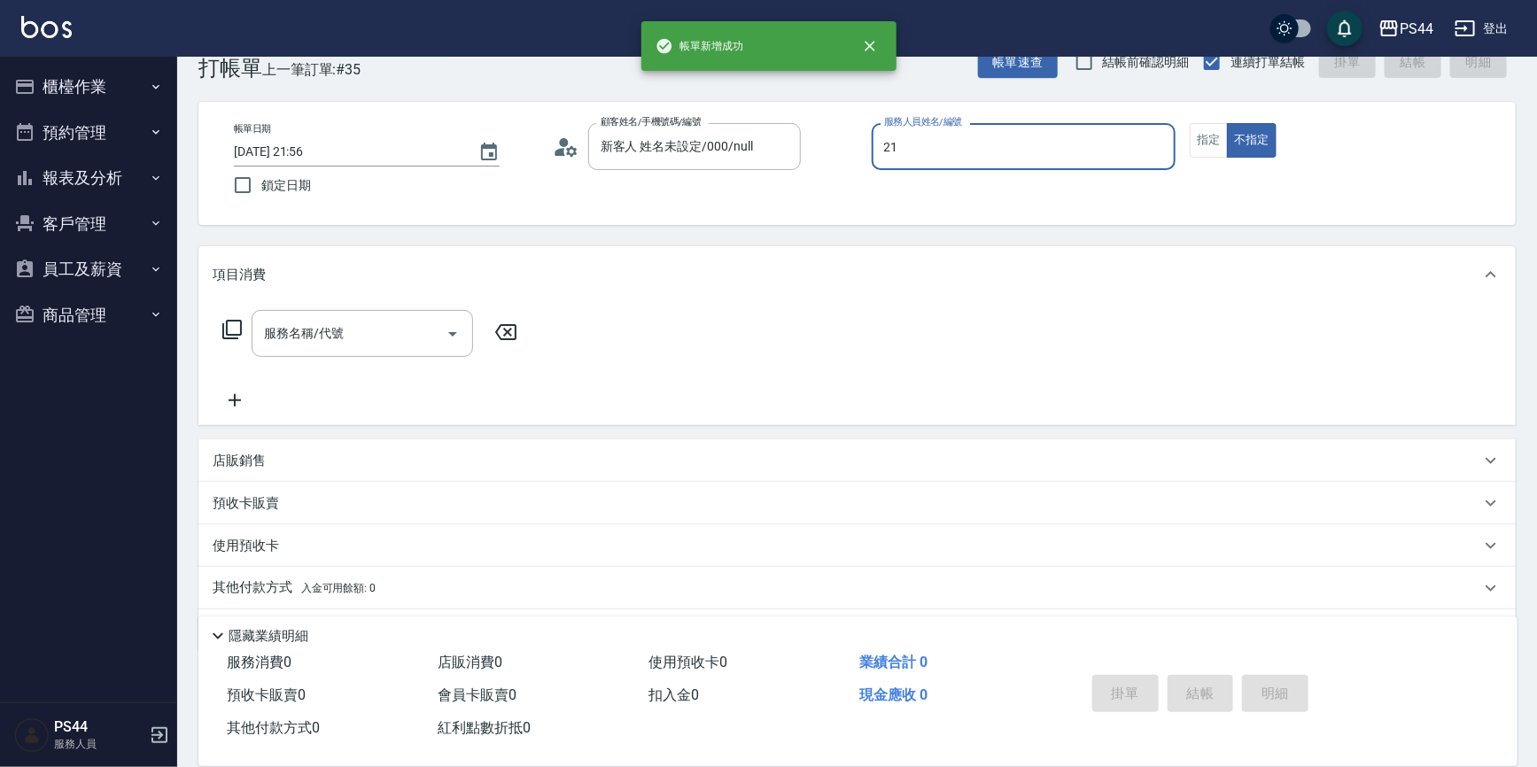
click at [1227, 123] on button "不指定" at bounding box center [1252, 140] width 50 height 35
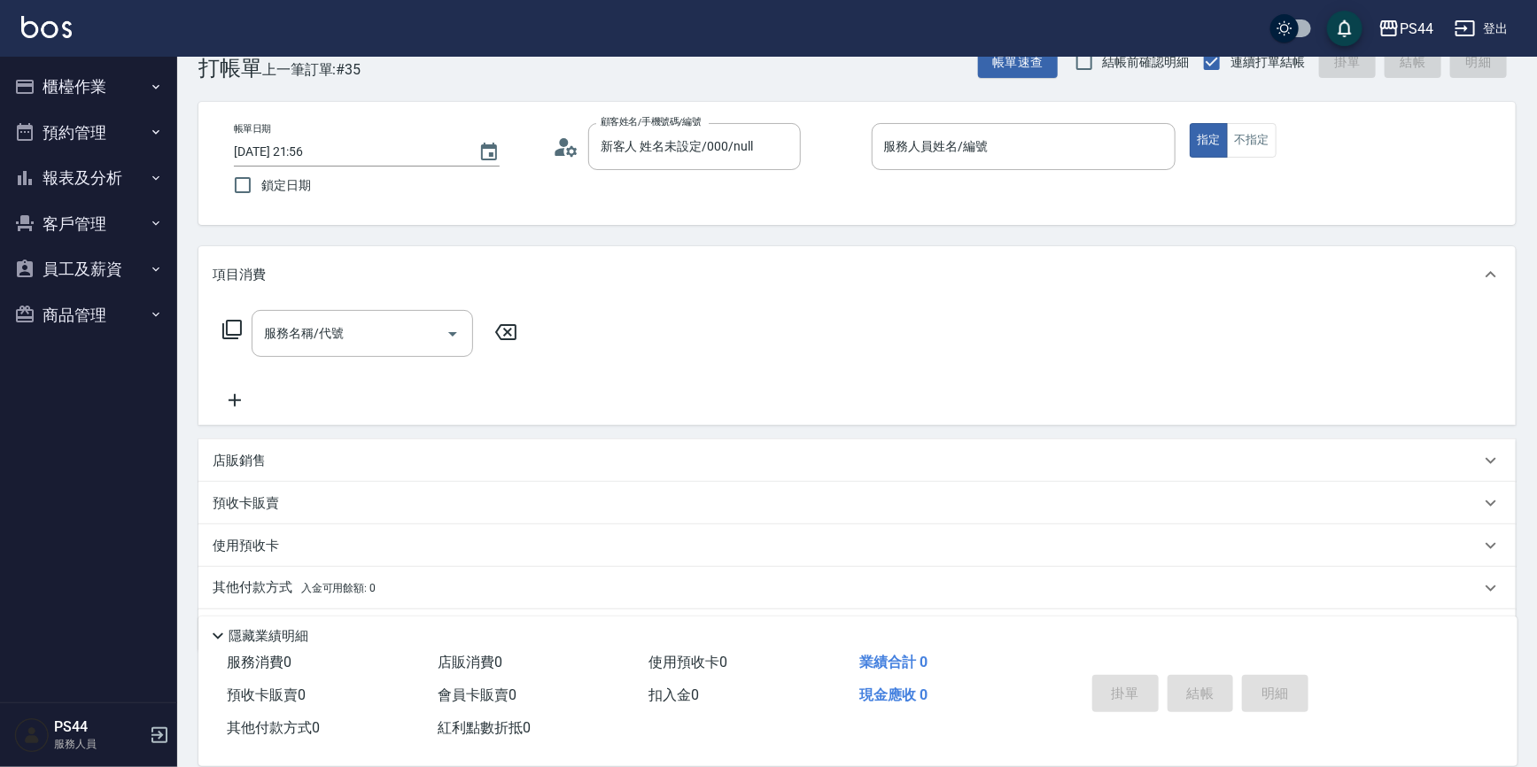
click at [932, 120] on div "帳單日期 [DATE] 21:56 鎖定日期 顧客姓名/手機號碼/編號 新客人 姓名未設定/000/null 顧客姓名/手機號碼/編號 服務人員姓名/編號 服…" at bounding box center [857, 163] width 1318 height 123
click at [931, 123] on div "服務人員姓名/編號" at bounding box center [1024, 146] width 305 height 47
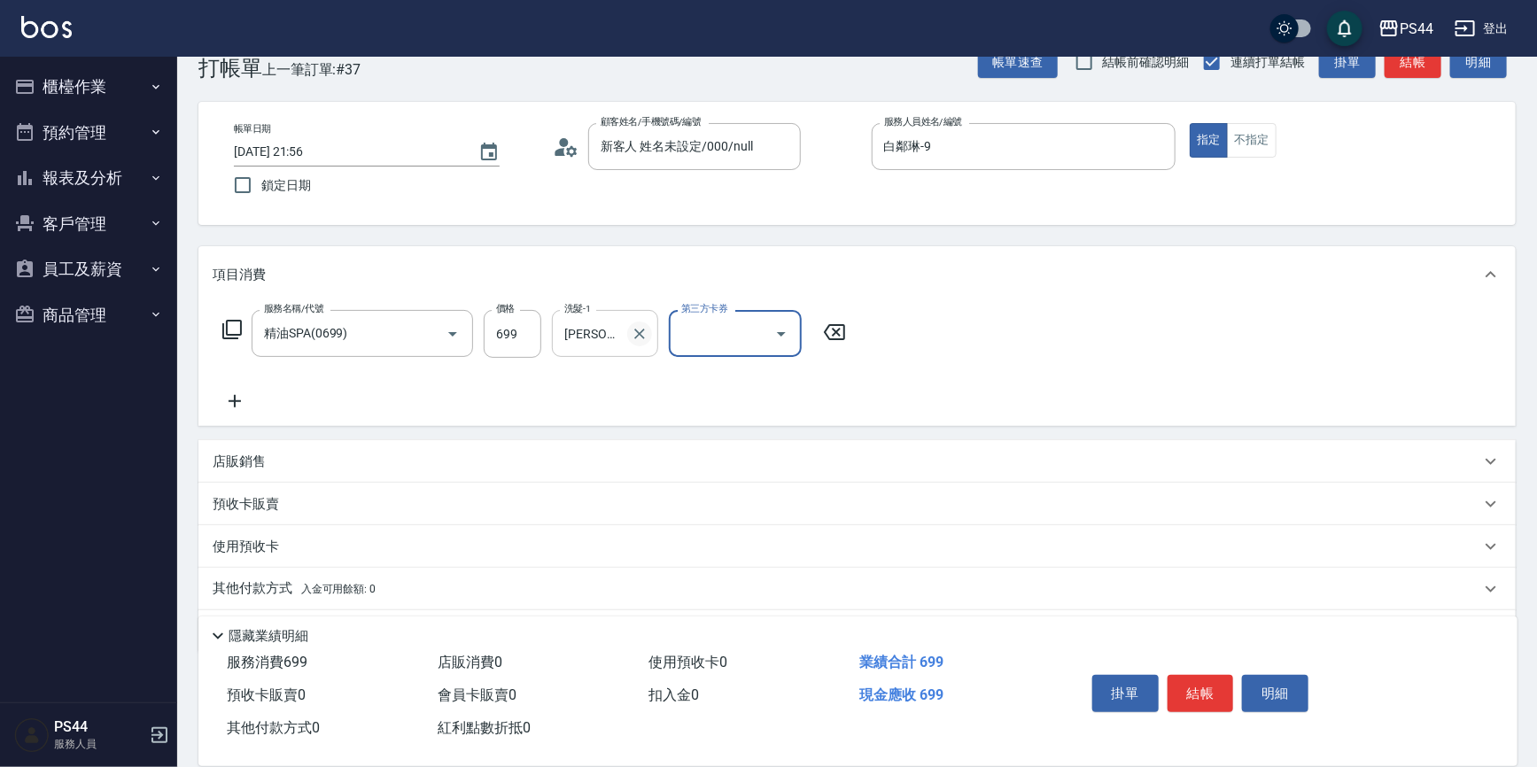
click at [640, 326] on icon "Clear" at bounding box center [640, 334] width 18 height 18
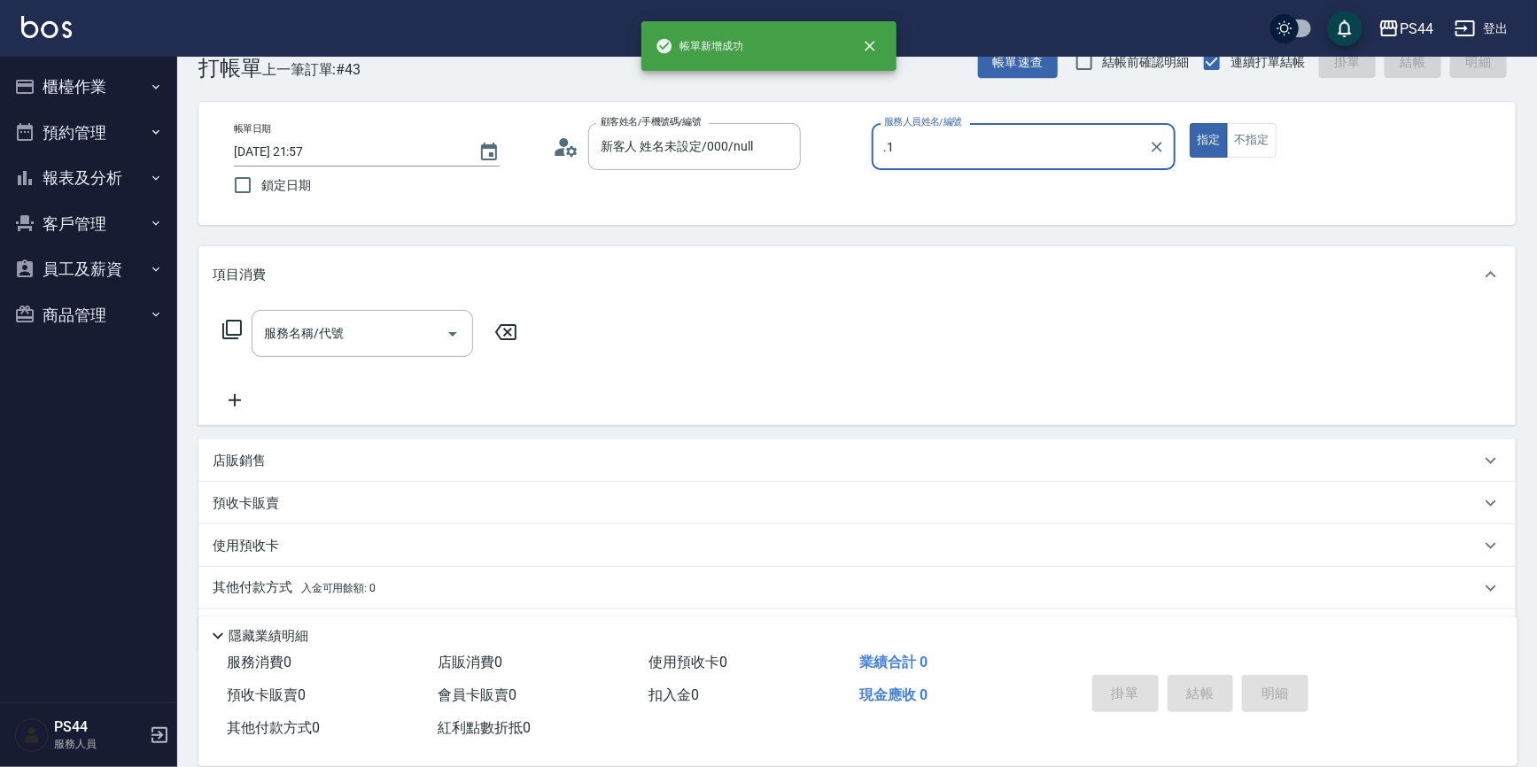
click at [1190, 123] on button "指定" at bounding box center [1209, 140] width 38 height 35
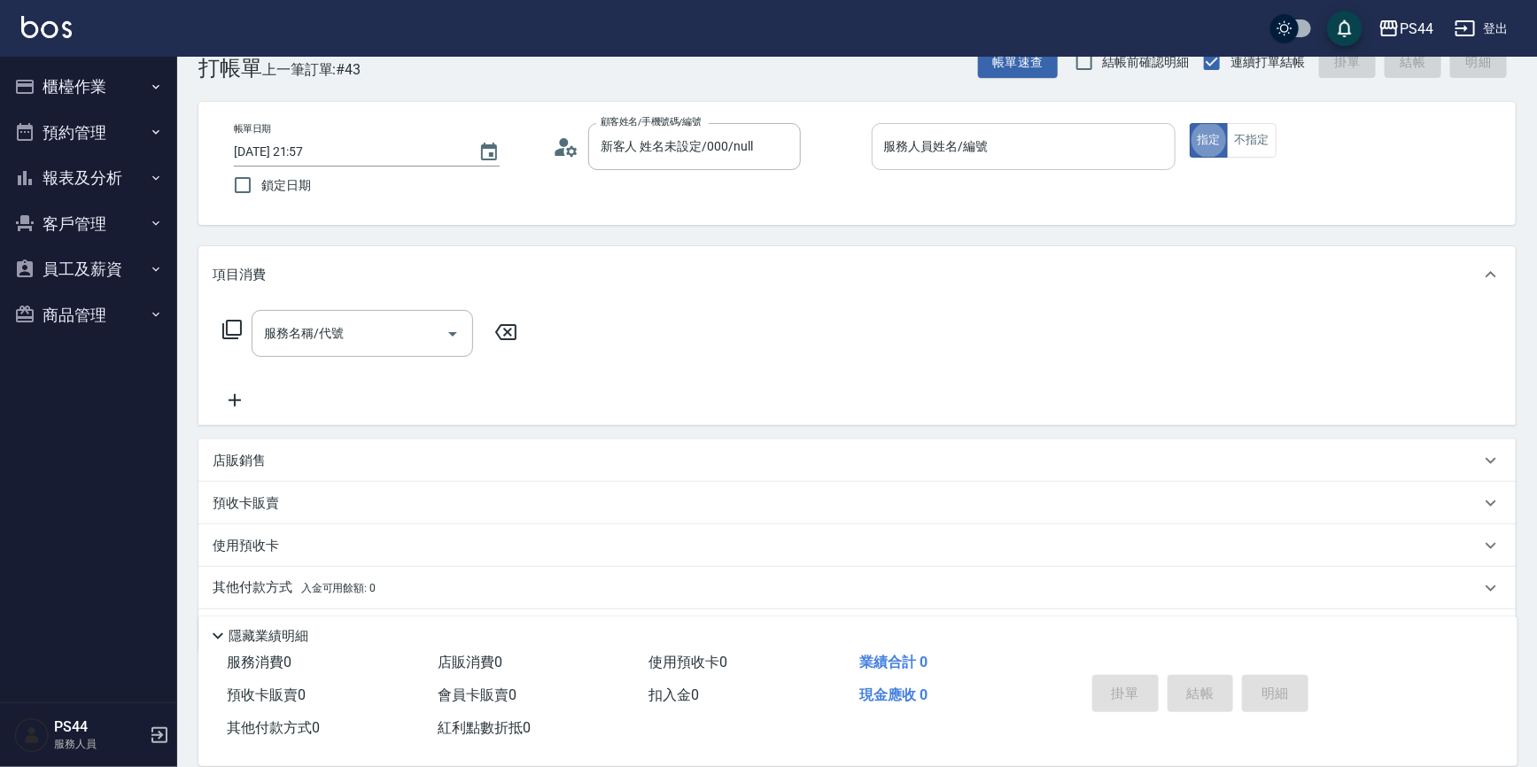
click at [1013, 148] on input "服務人員姓名/編號" at bounding box center [1024, 146] width 289 height 31
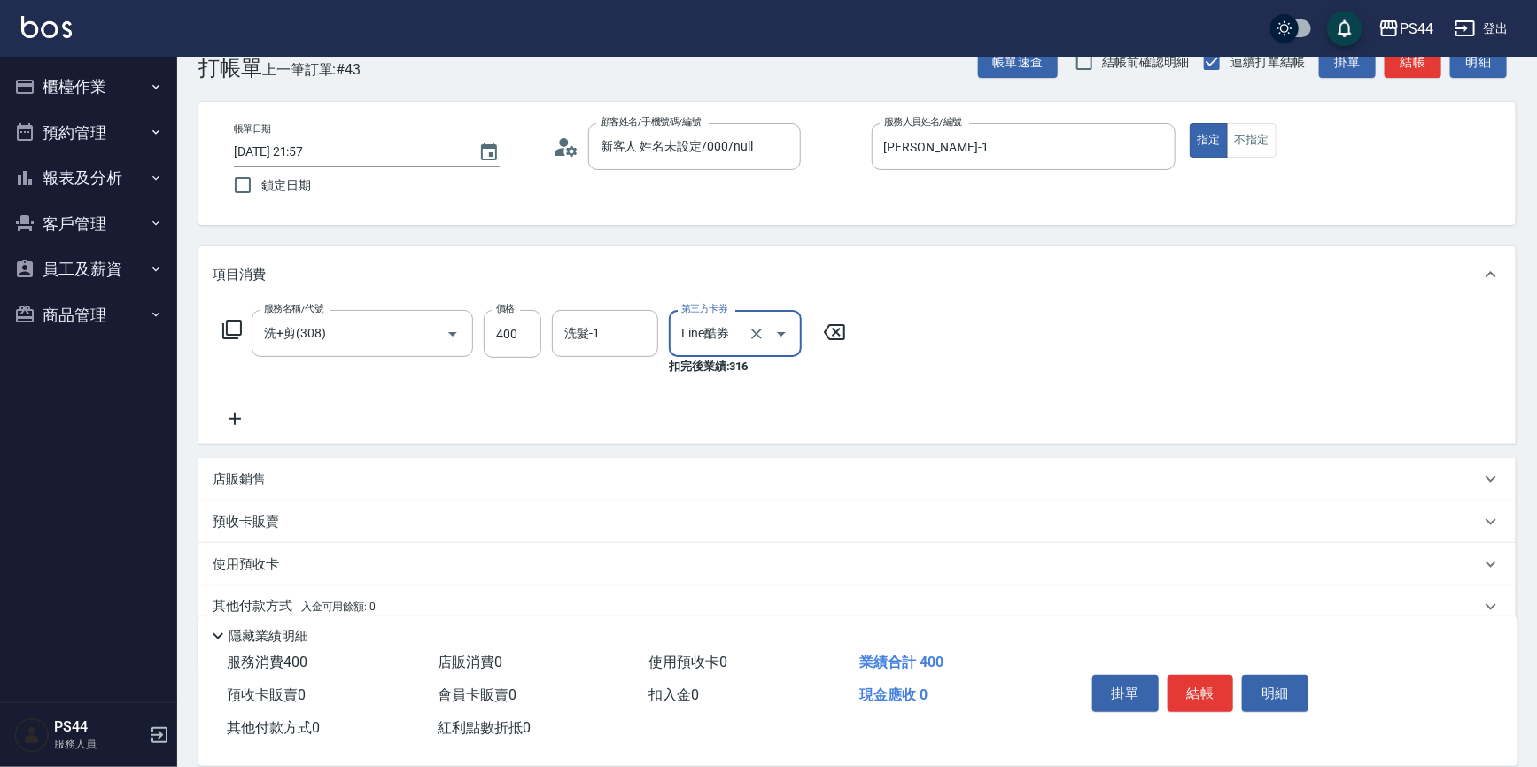
click at [572, 330] on div "洗髮-1 洗髮-1" at bounding box center [605, 333] width 106 height 47
click at [748, 337] on icon "Clear" at bounding box center [757, 334] width 18 height 18
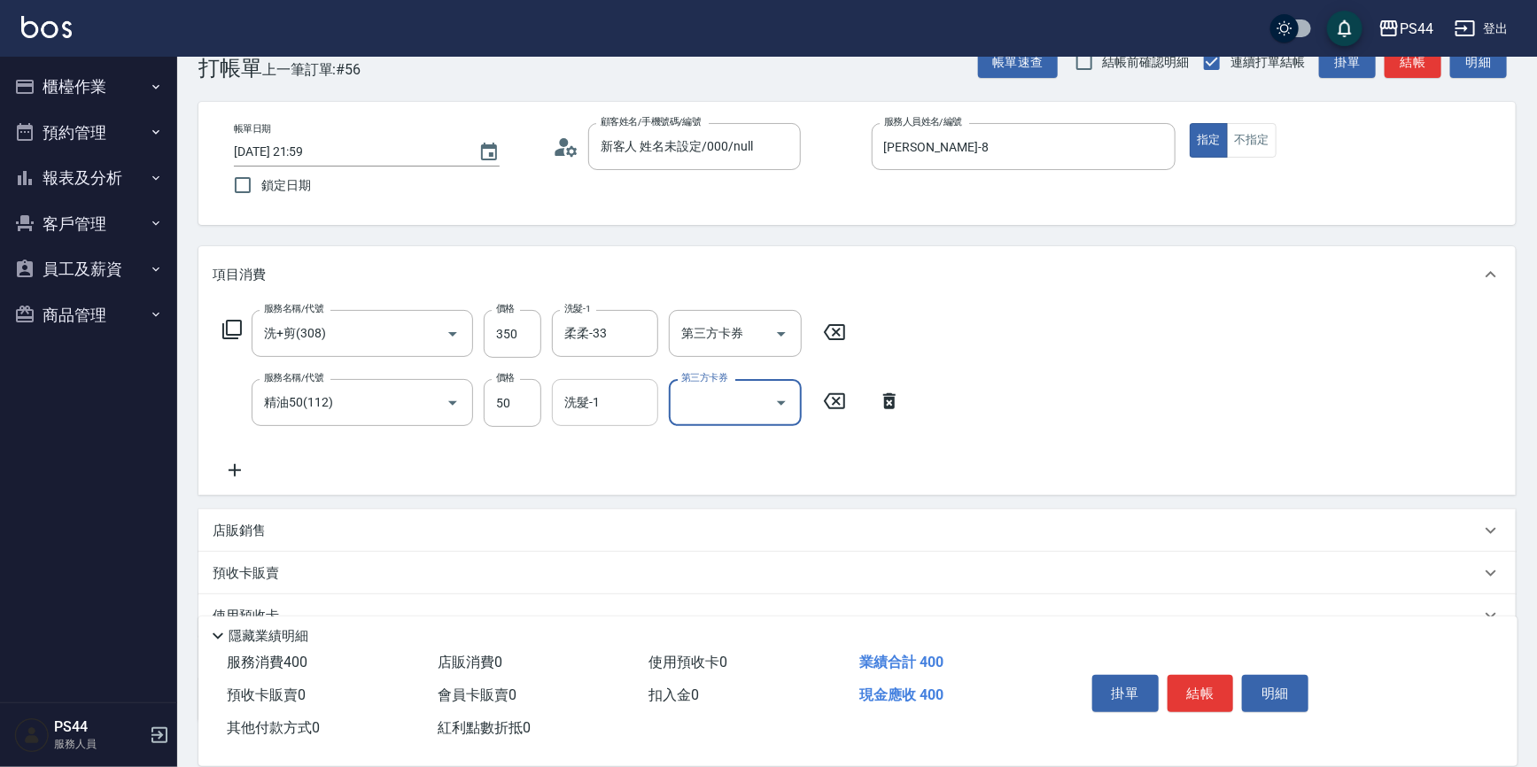
click at [603, 405] on input "洗髮-1" at bounding box center [605, 402] width 90 height 31
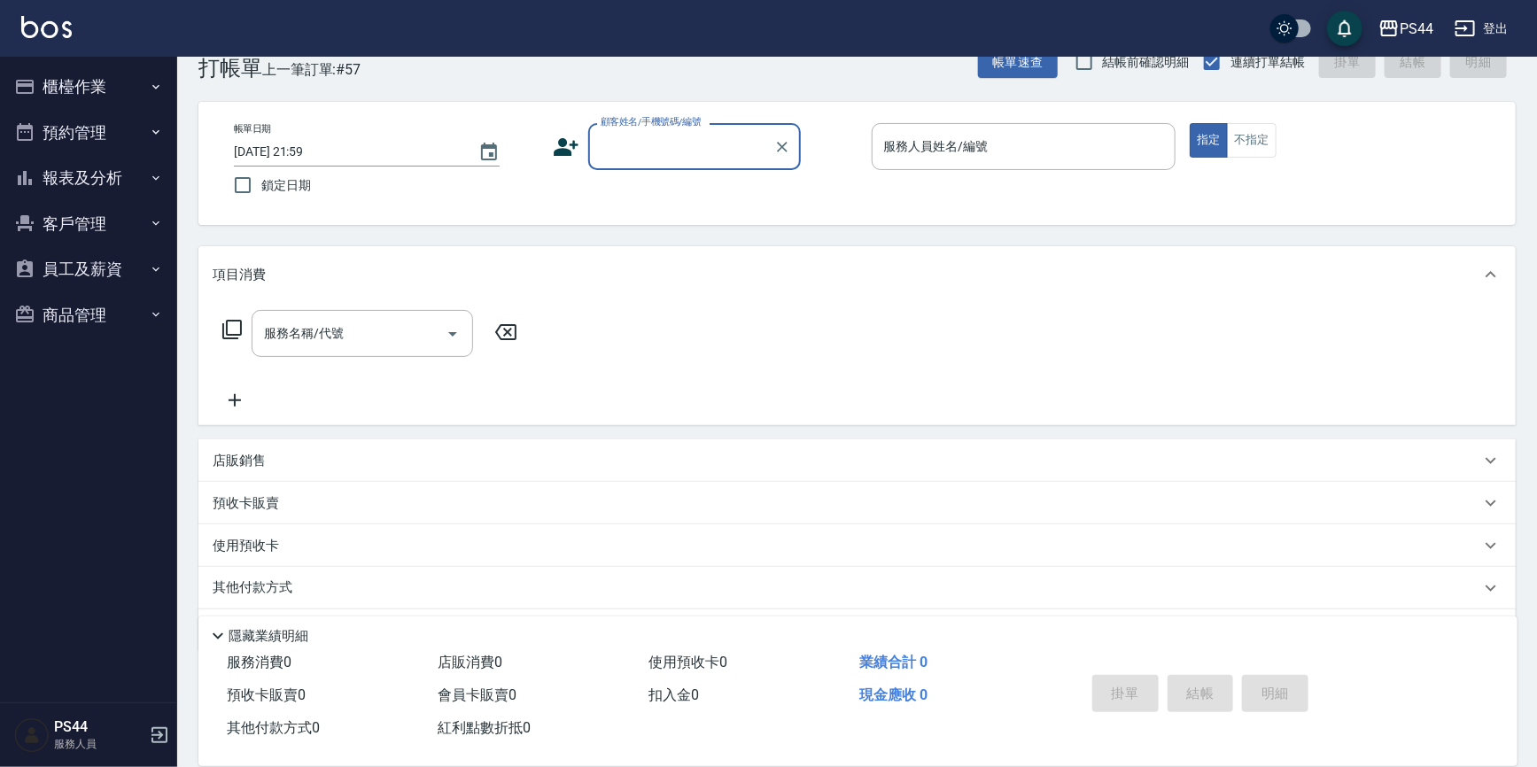
click at [117, 165] on button "報表及分析" at bounding box center [88, 178] width 163 height 46
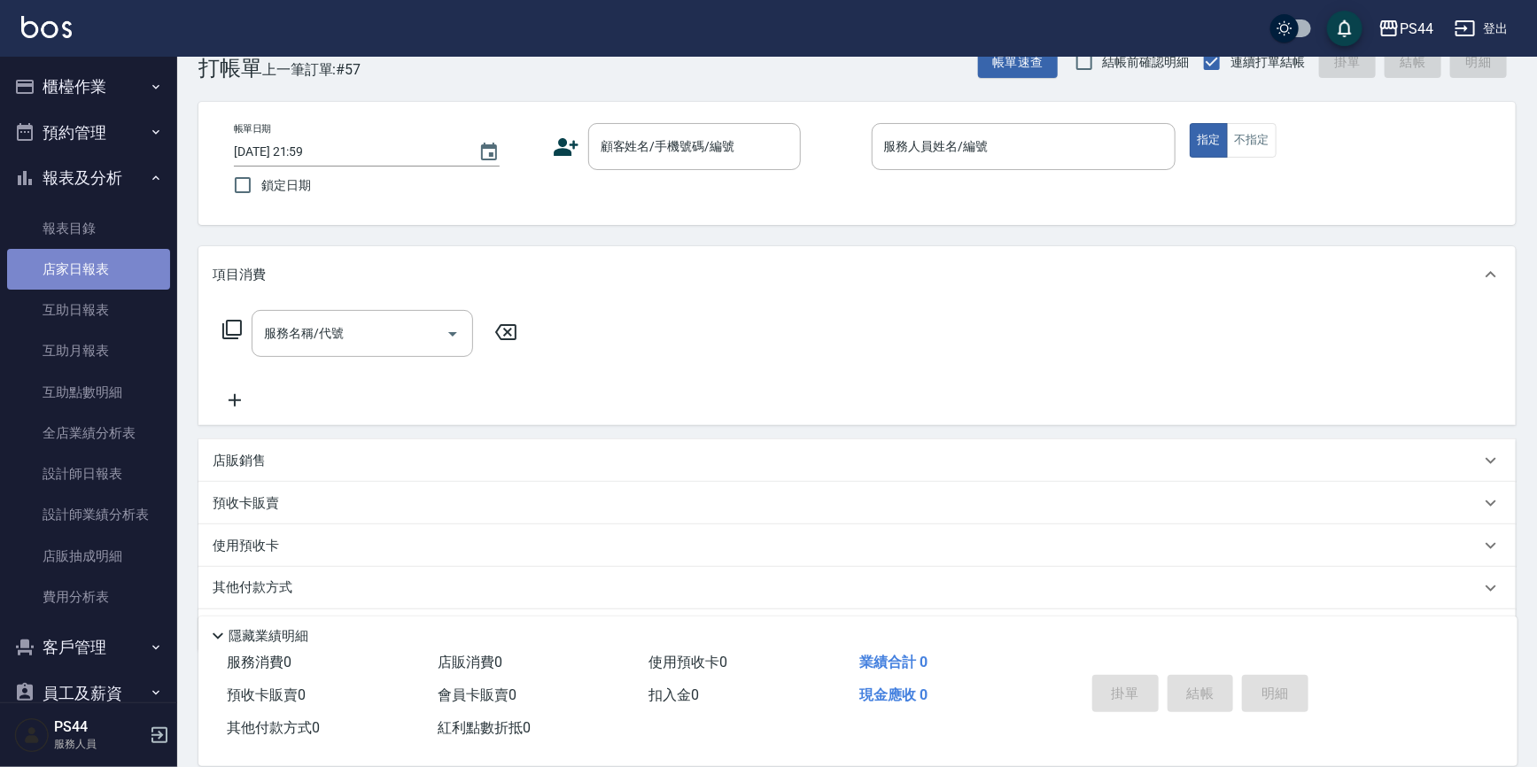
click at [123, 275] on link "店家日報表" at bounding box center [88, 269] width 163 height 41
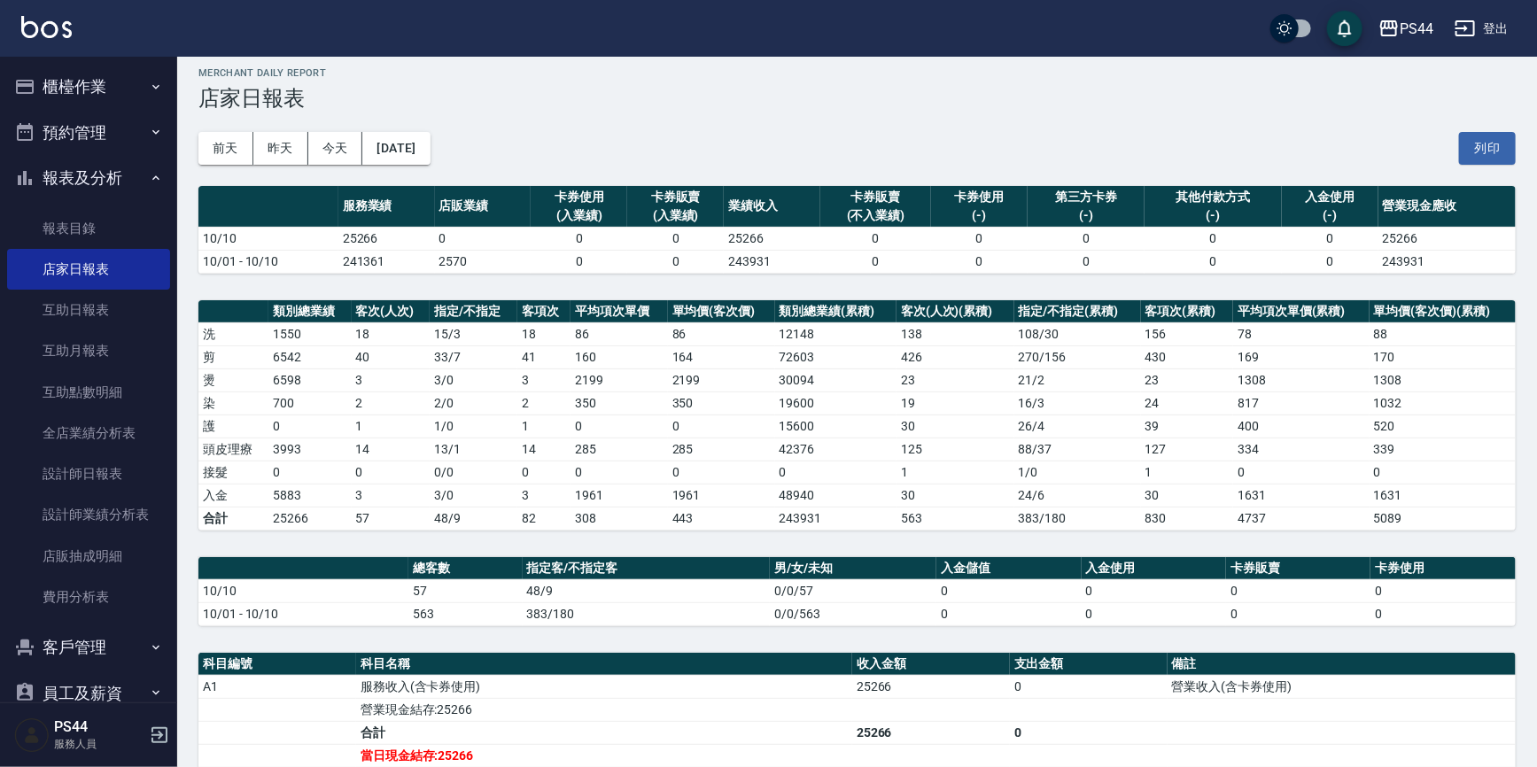
scroll to position [241, 0]
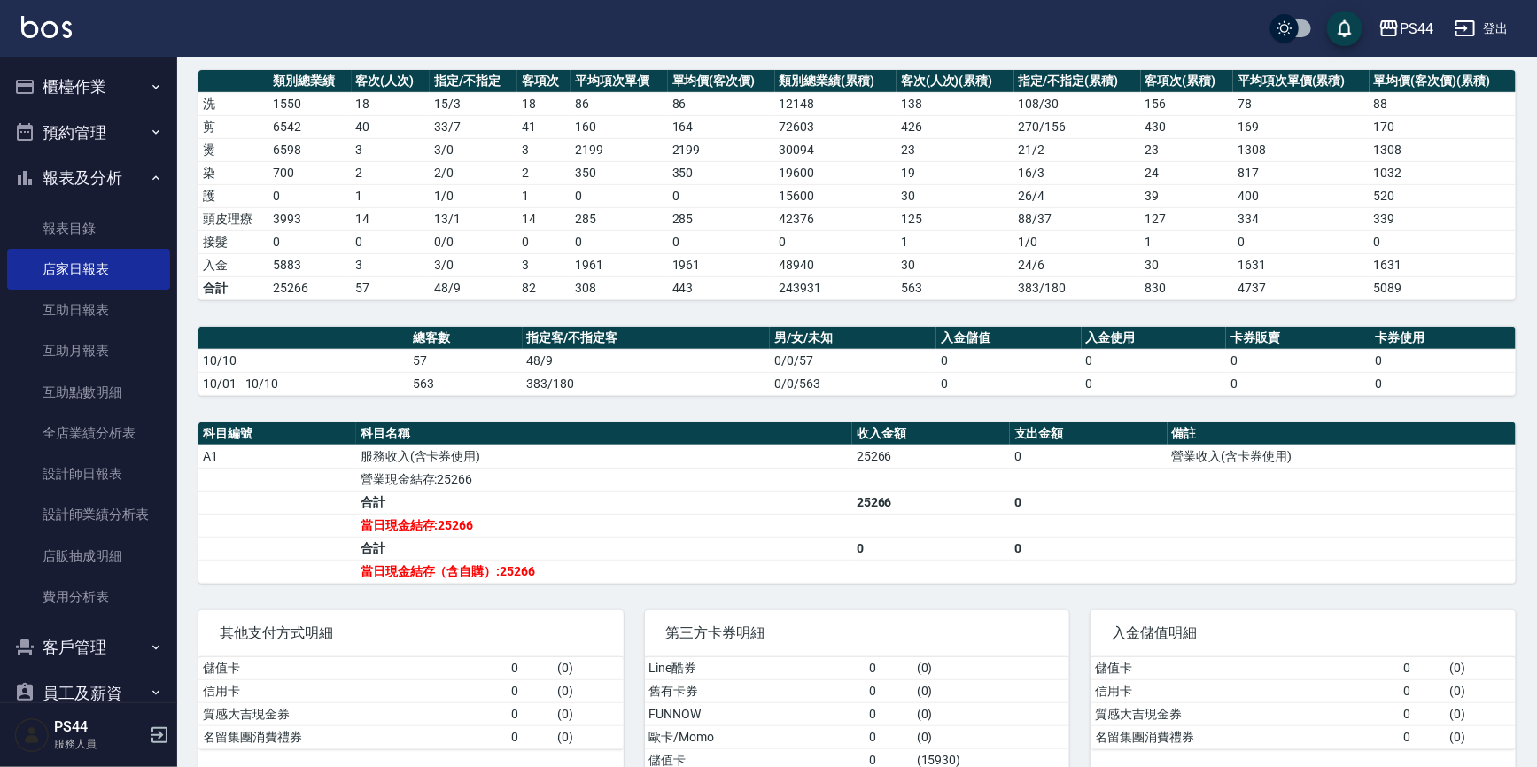
click at [34, 36] on link at bounding box center [46, 29] width 51 height 26
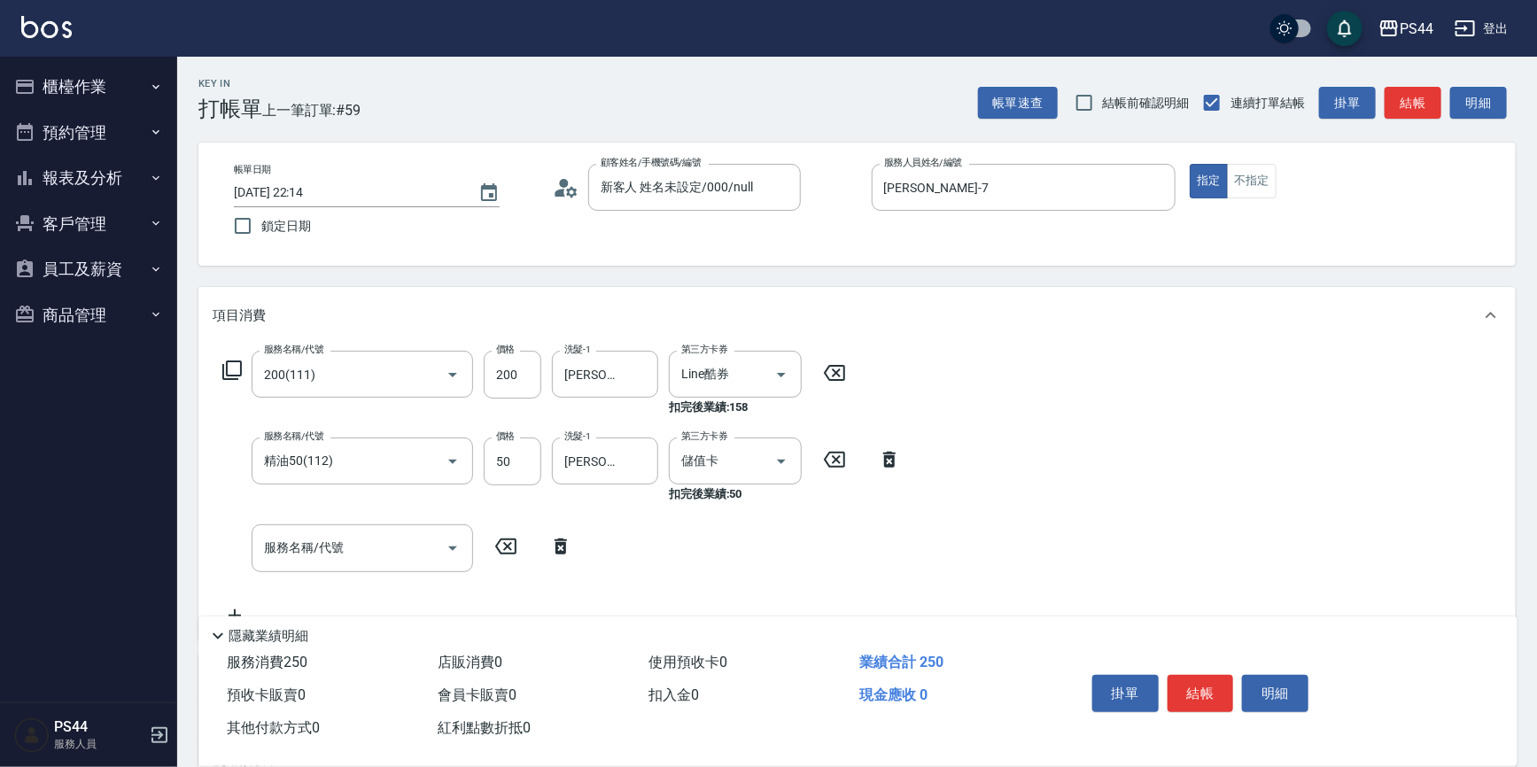
click at [821, 363] on icon at bounding box center [835, 372] width 44 height 21
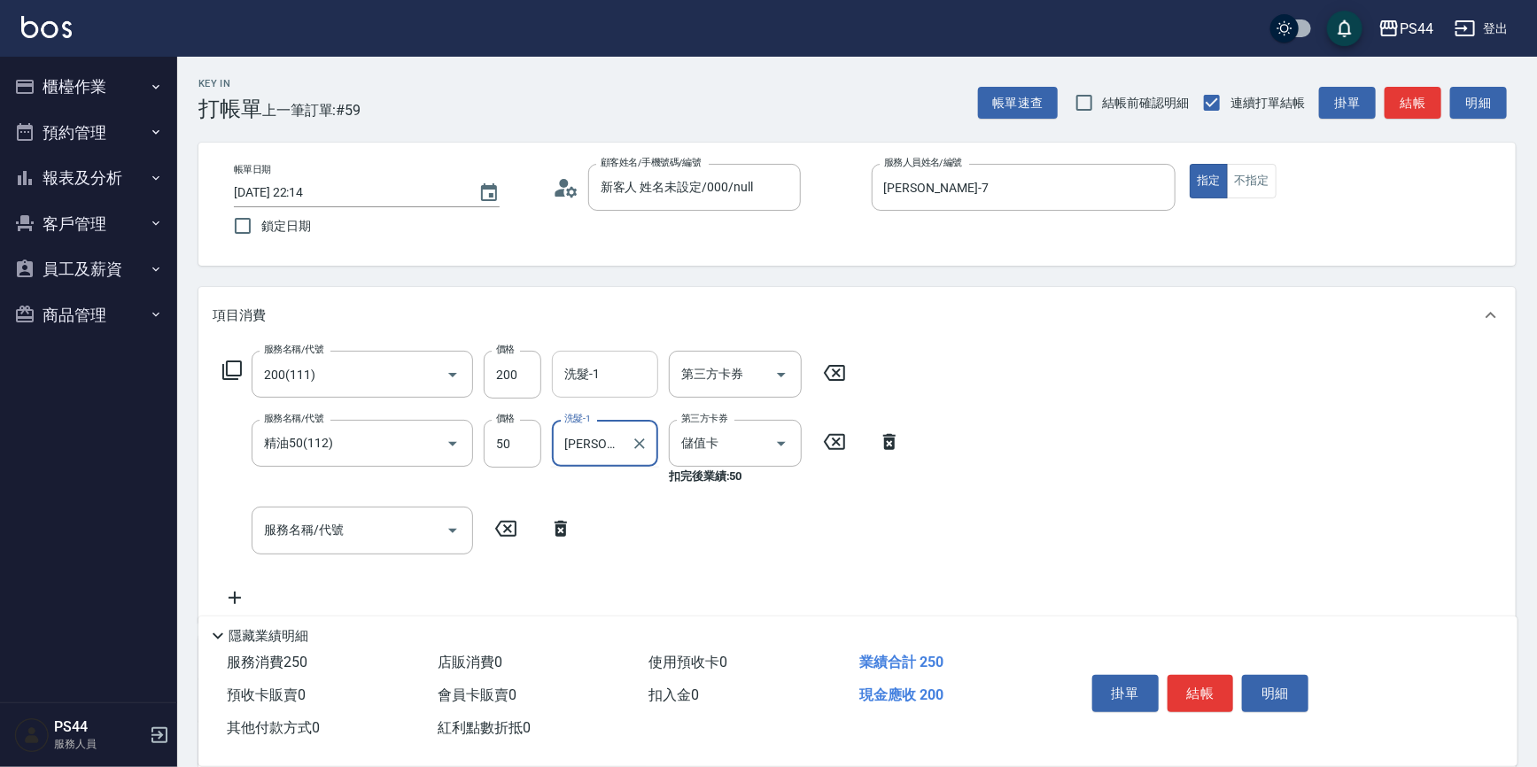
click at [609, 376] on input "洗髮-1" at bounding box center [605, 374] width 90 height 31
click at [704, 370] on div "第三方卡券 第三方卡券" at bounding box center [735, 374] width 133 height 47
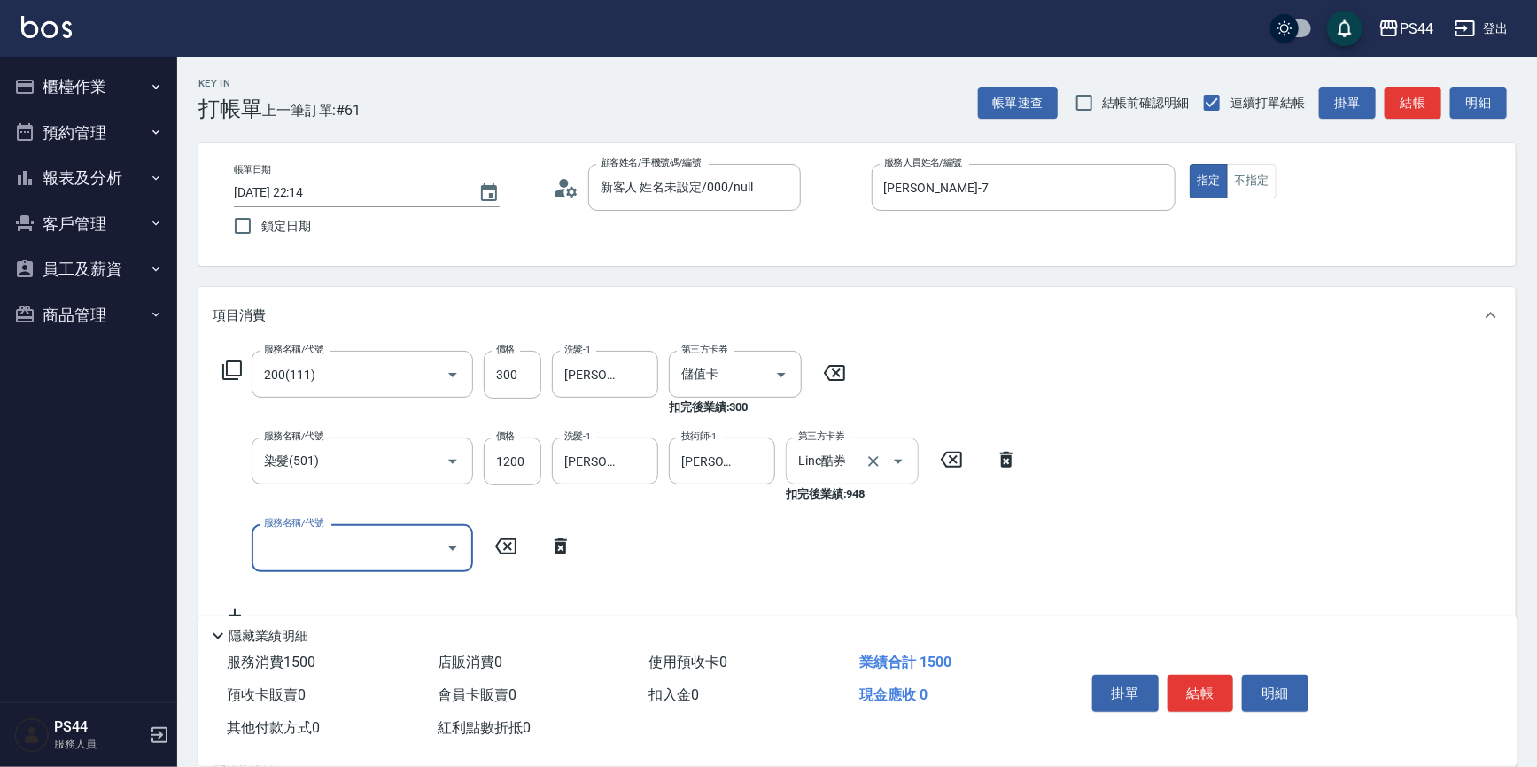
click at [848, 480] on div "Line酷券 第三方卡券" at bounding box center [852, 461] width 133 height 47
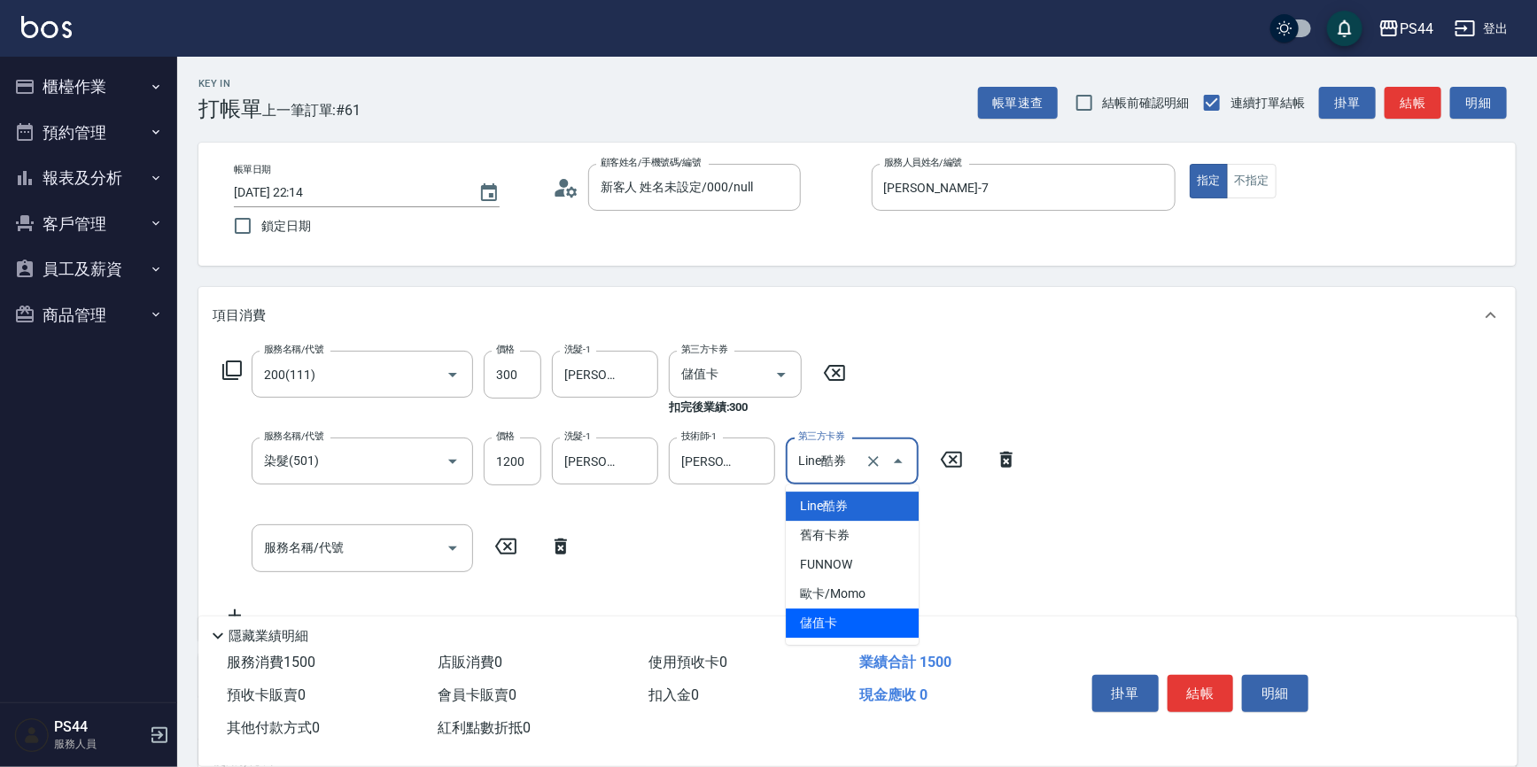
click at [855, 620] on span "儲值卡" at bounding box center [852, 623] width 133 height 29
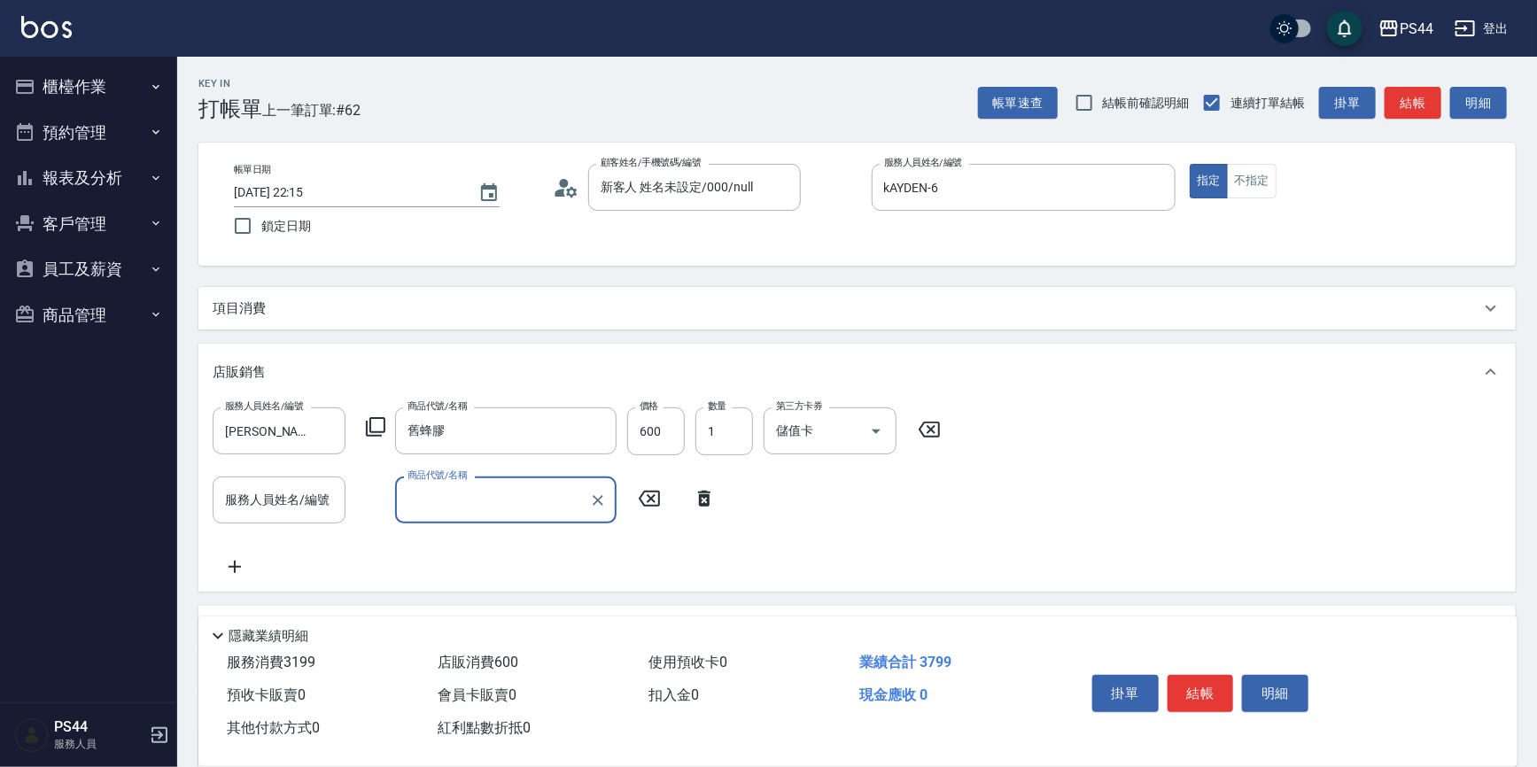
click at [698, 506] on icon at bounding box center [704, 498] width 44 height 21
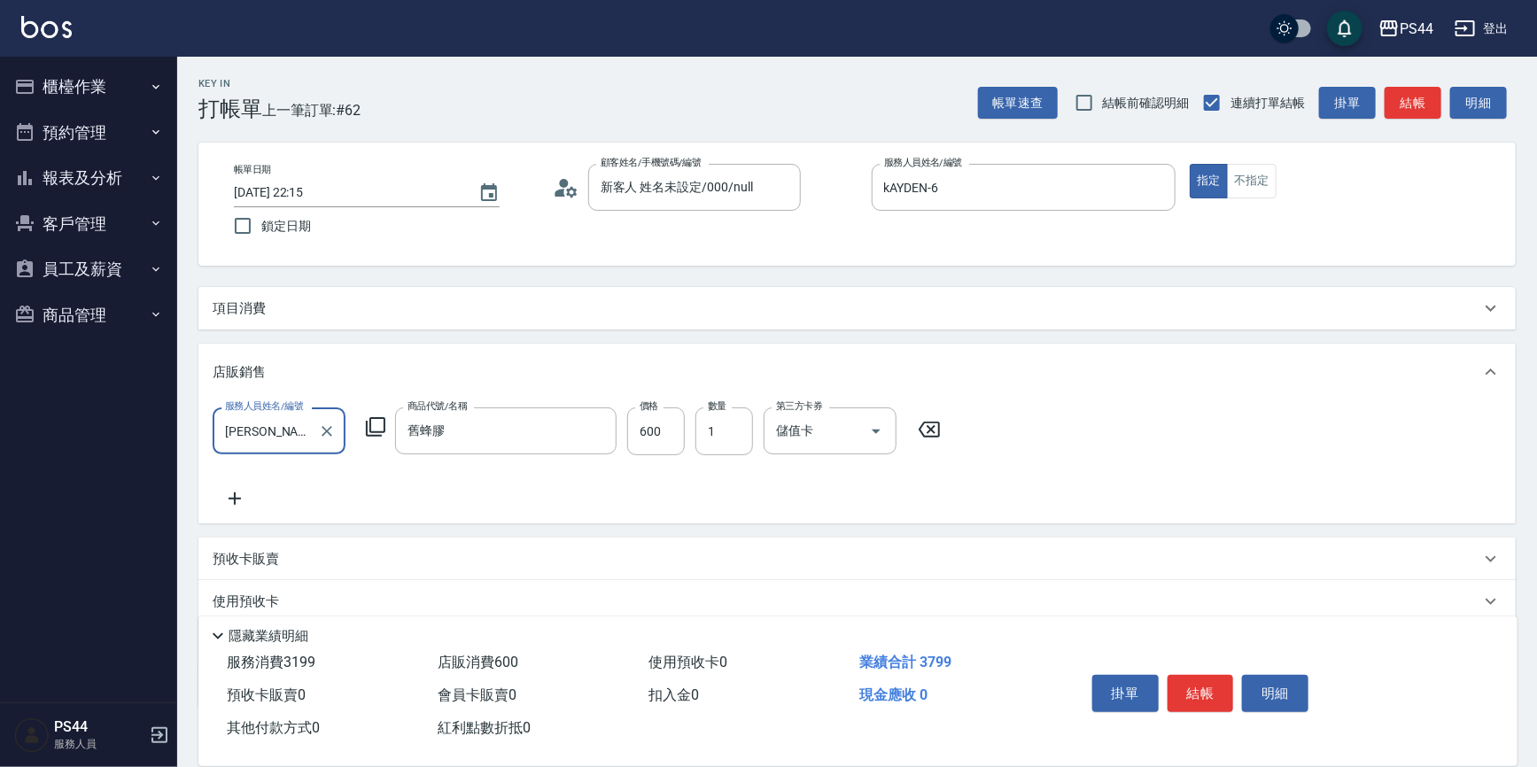
click at [478, 301] on div "項目消費" at bounding box center [847, 309] width 1268 height 19
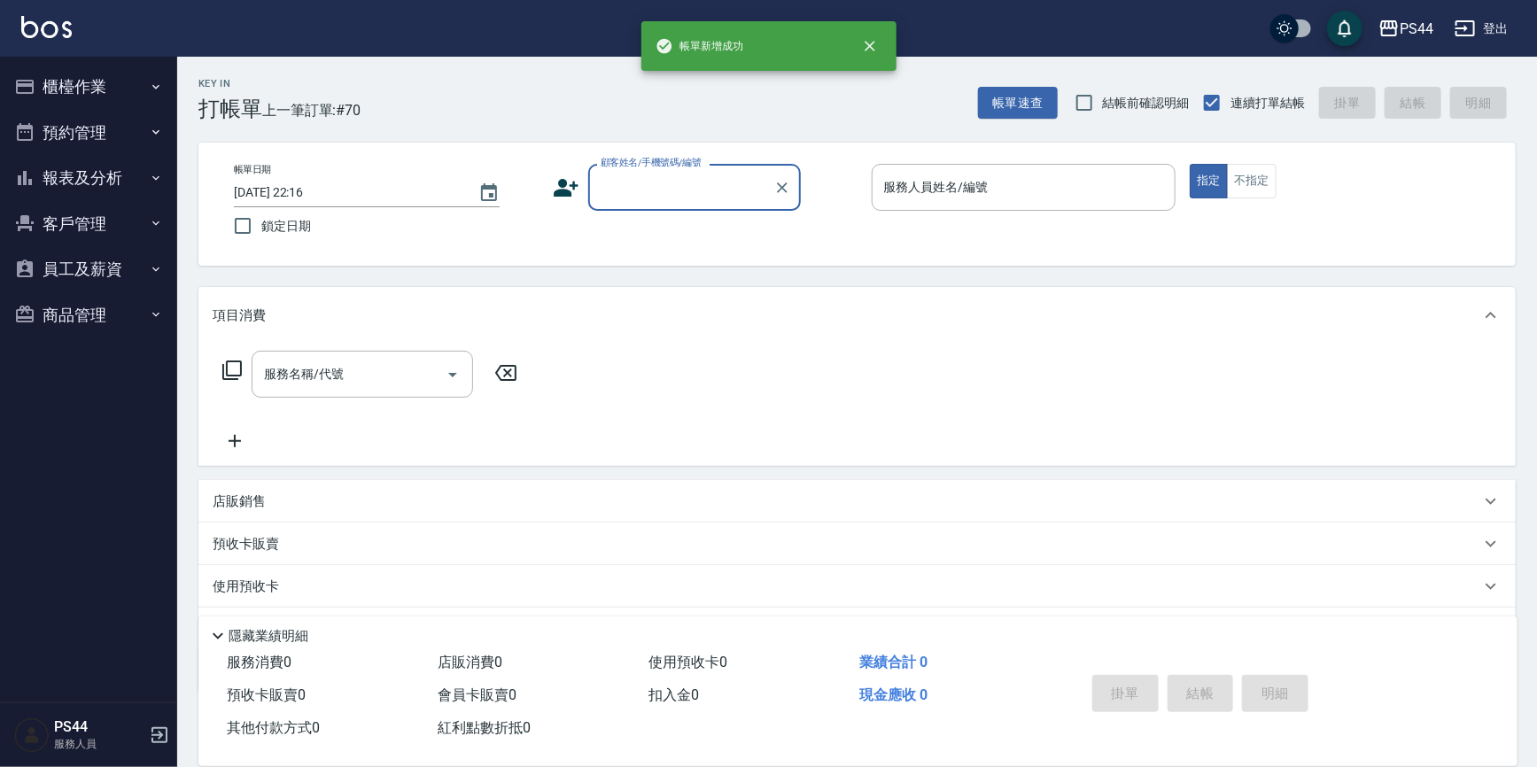
click at [83, 98] on button "櫃檯作業" at bounding box center [88, 87] width 163 height 46
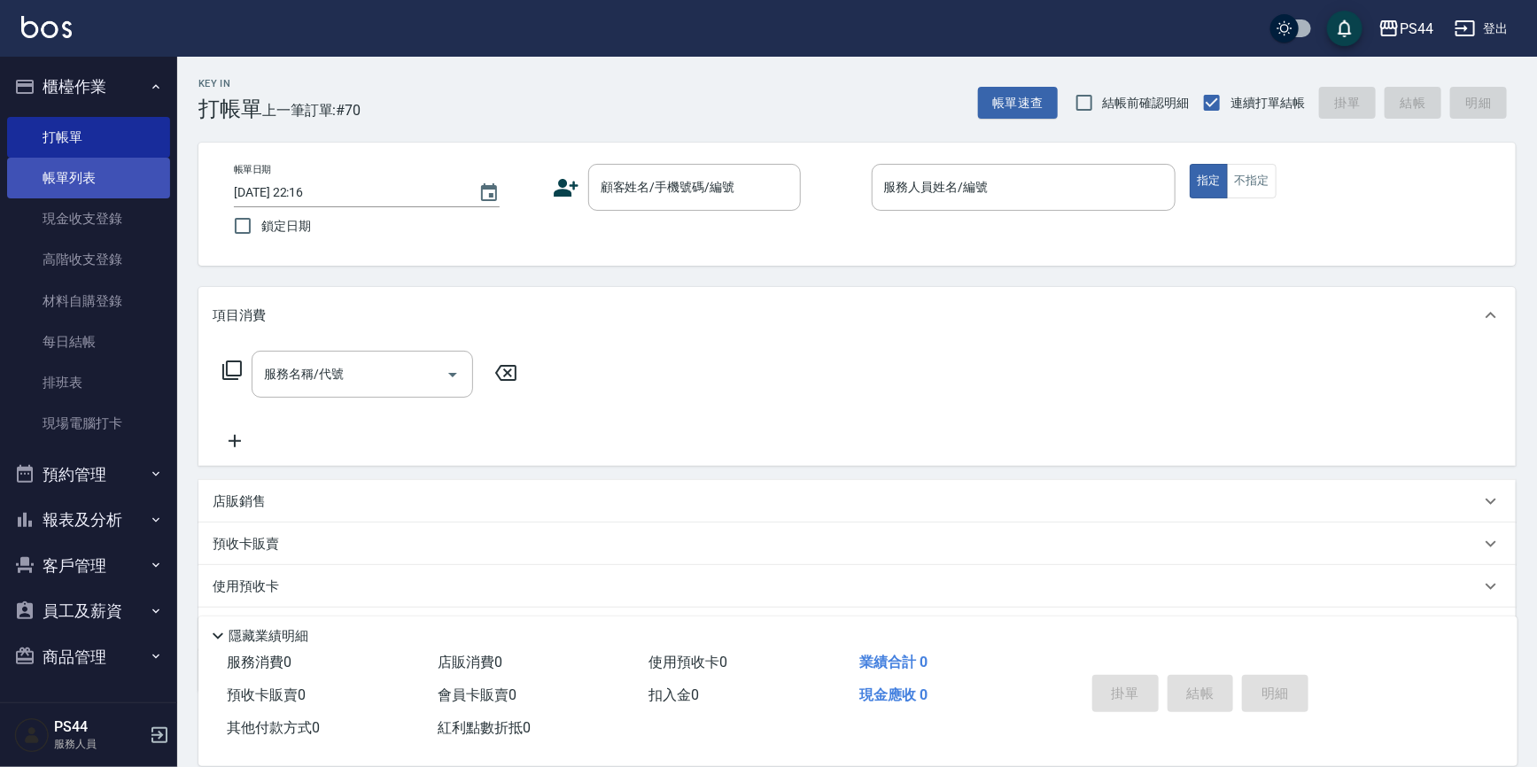
click at [123, 173] on link "帳單列表" at bounding box center [88, 178] width 163 height 41
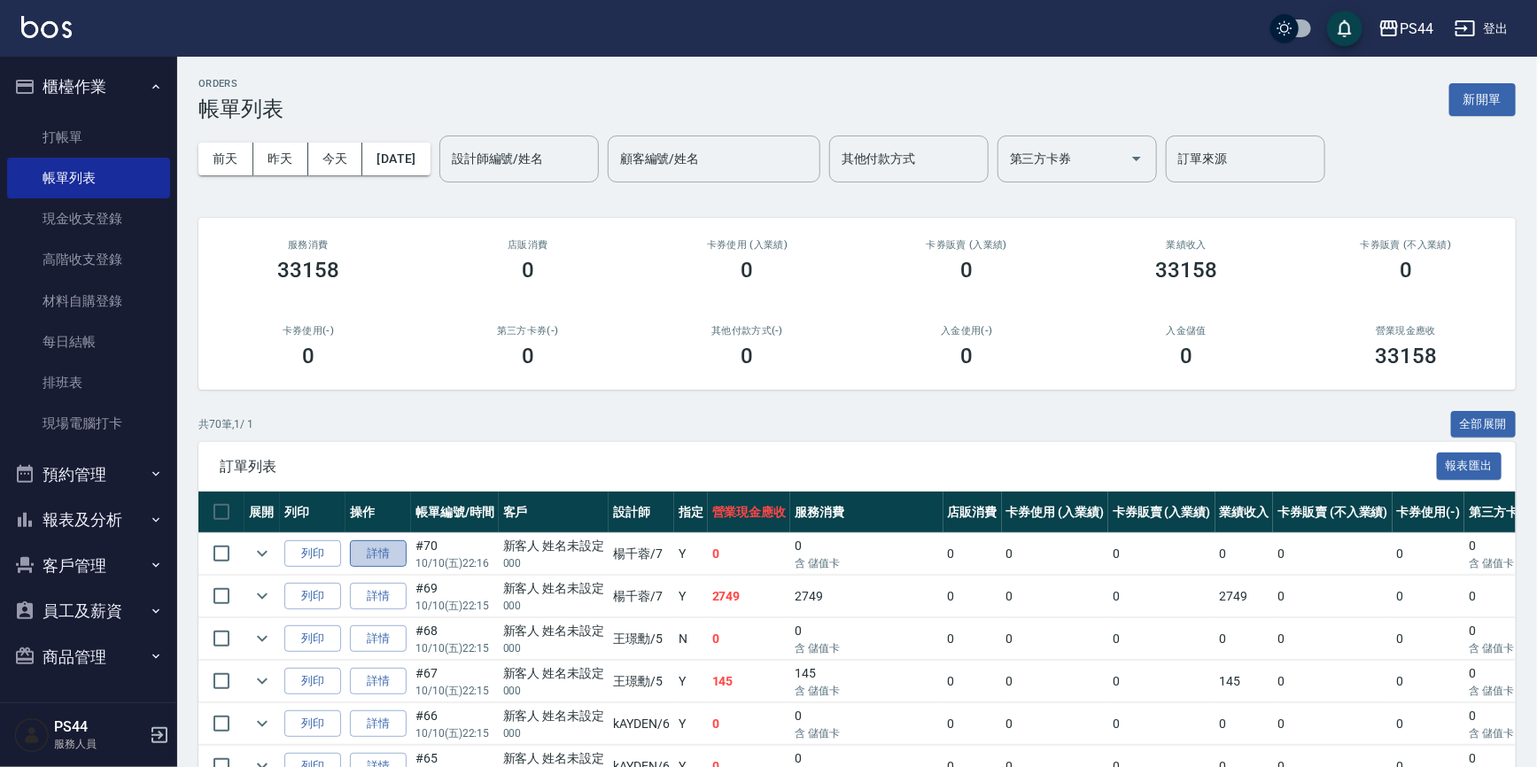
click at [382, 556] on link "詳情" at bounding box center [378, 554] width 57 height 27
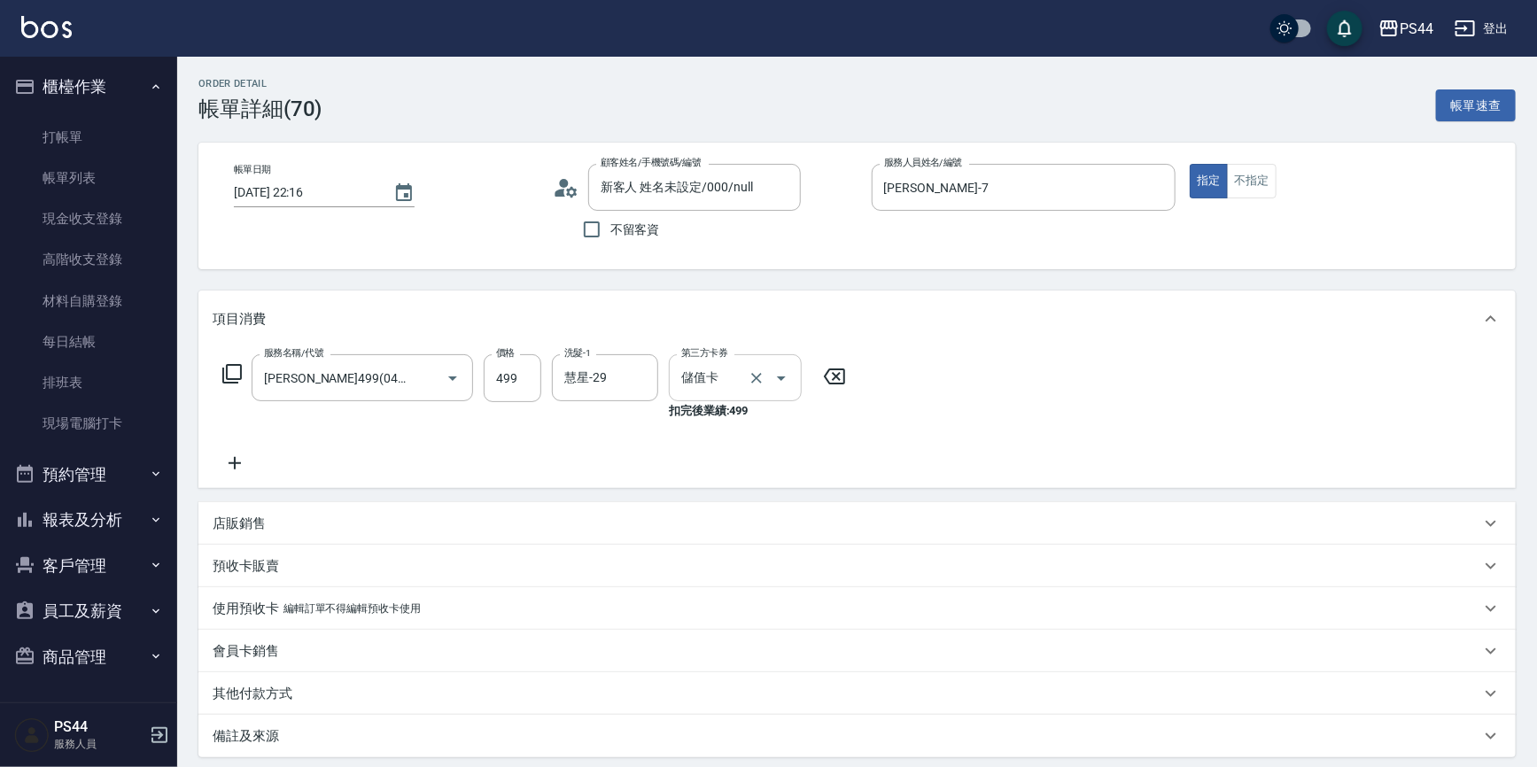
click at [762, 372] on icon "Clear" at bounding box center [757, 379] width 18 height 18
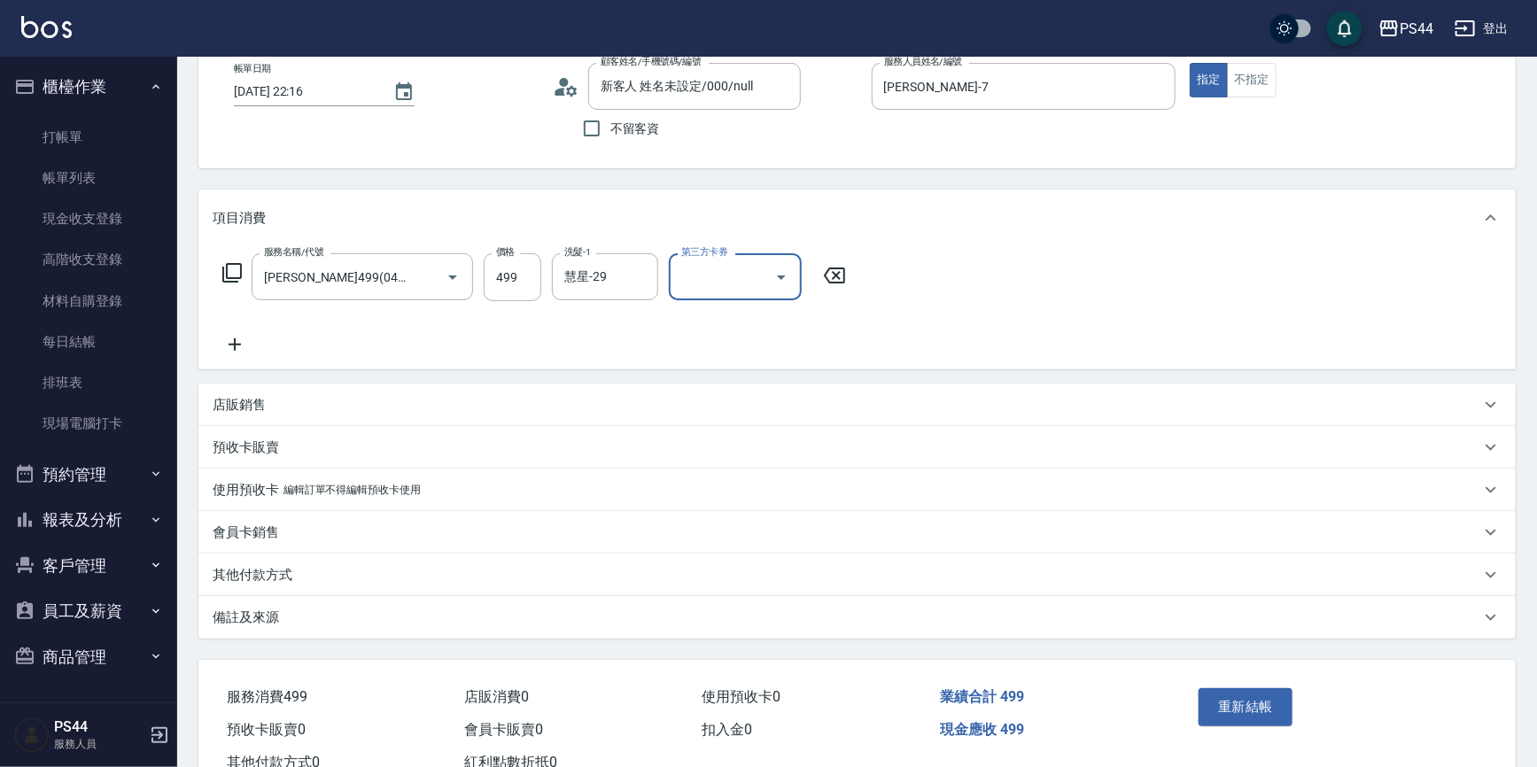
scroll to position [159, 0]
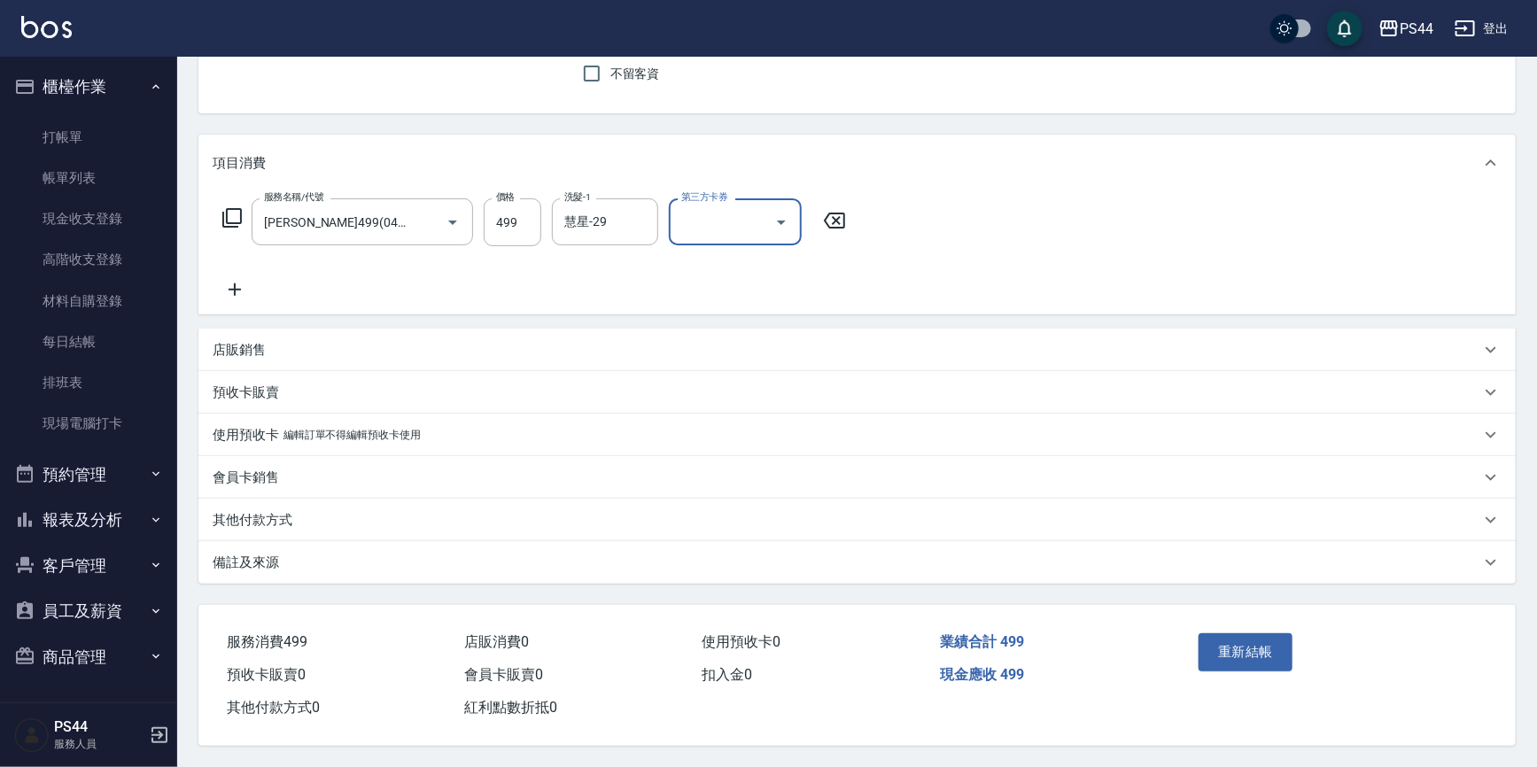
click at [1231, 654] on button "重新結帳" at bounding box center [1246, 652] width 94 height 37
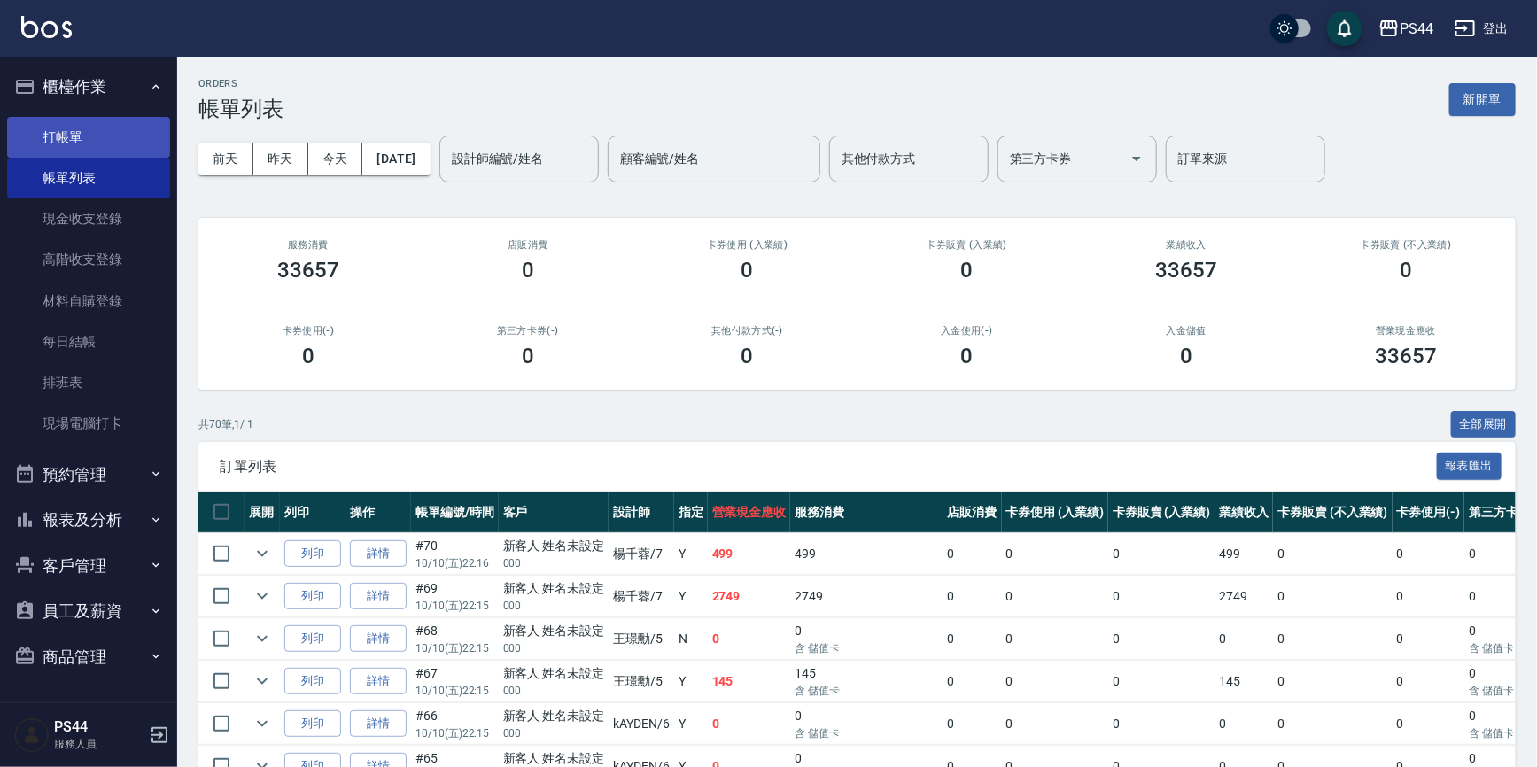
click at [75, 144] on link "打帳單" at bounding box center [88, 137] width 163 height 41
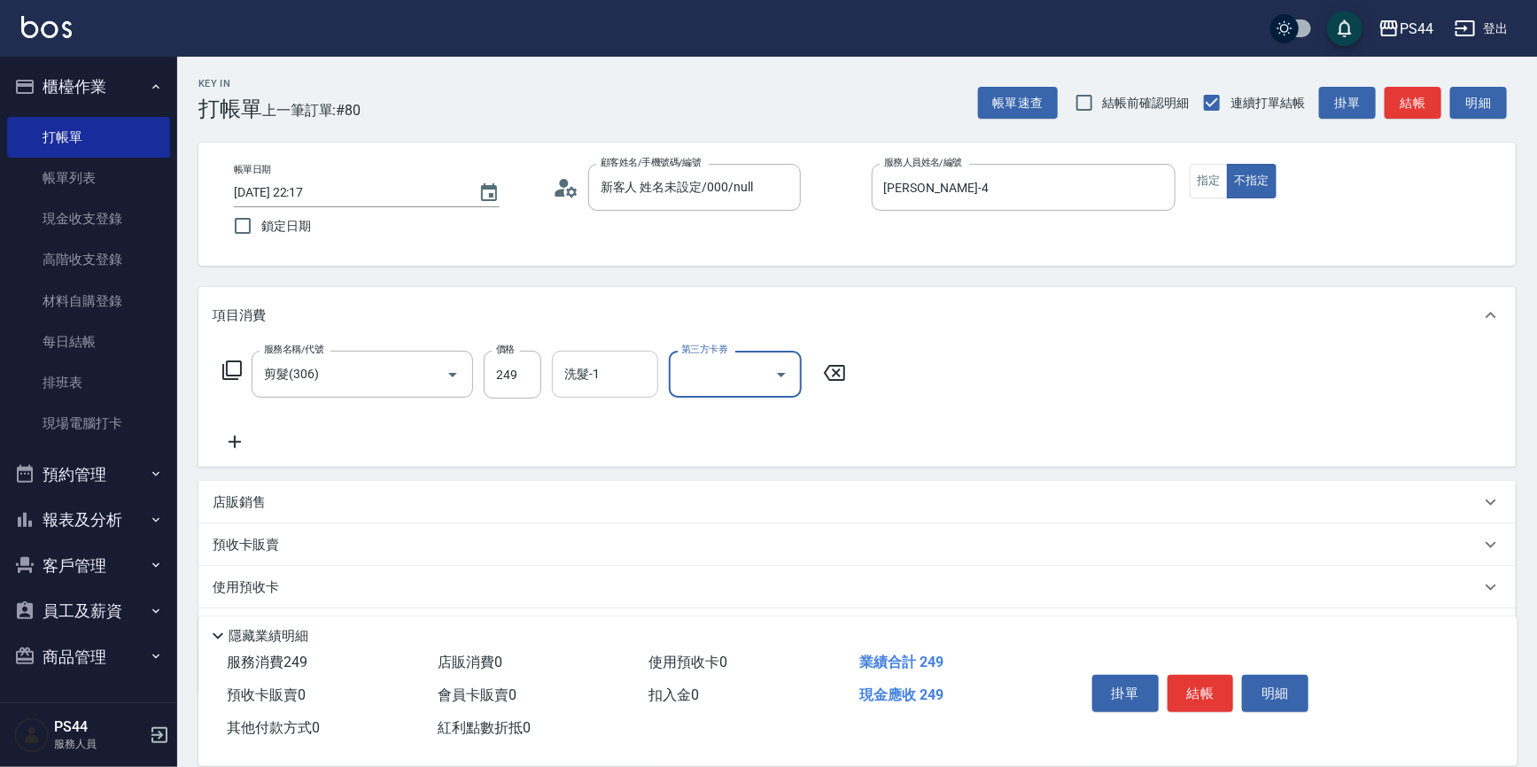
click at [595, 379] on input "洗髮-1" at bounding box center [605, 374] width 90 height 31
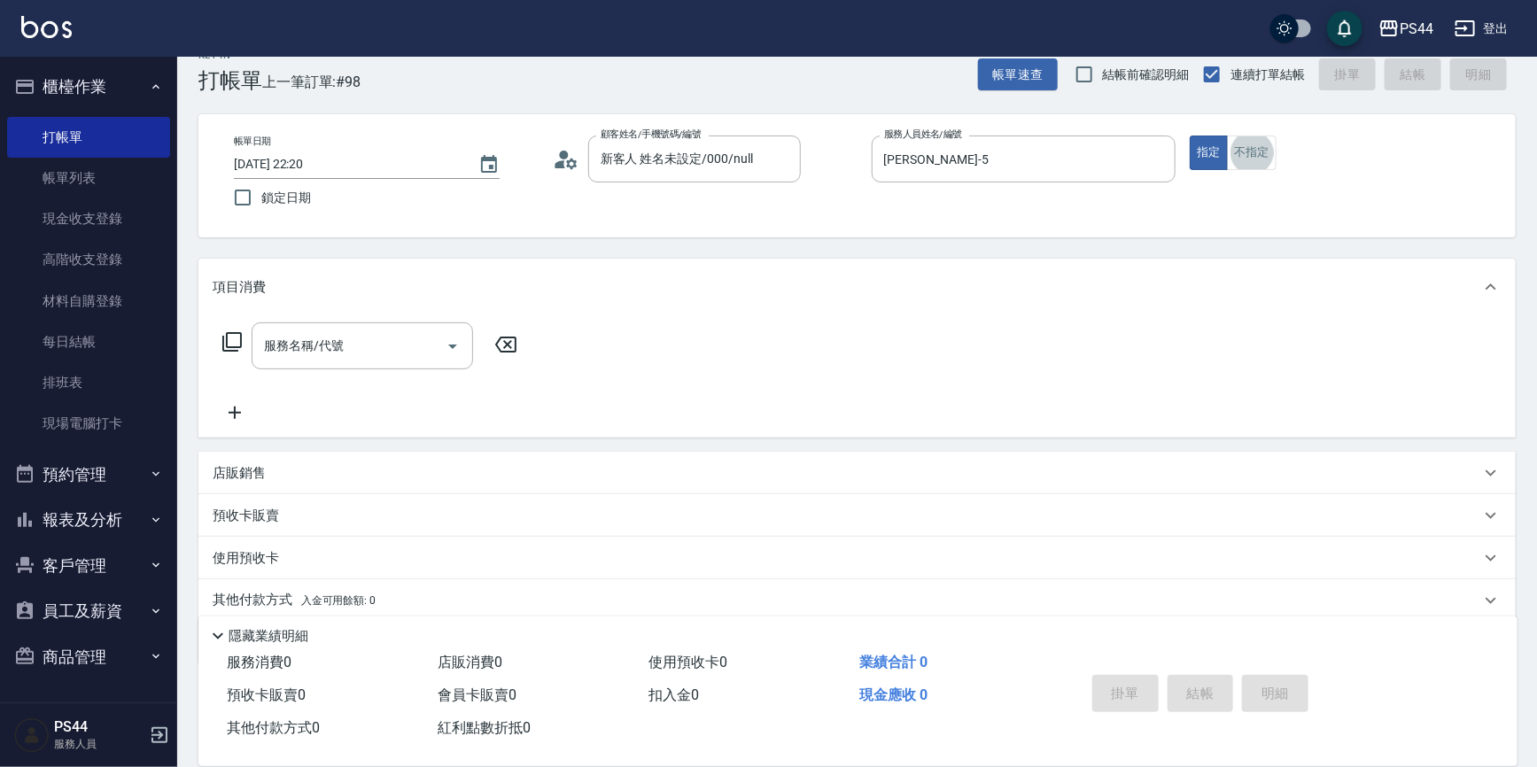
scroll to position [32, 0]
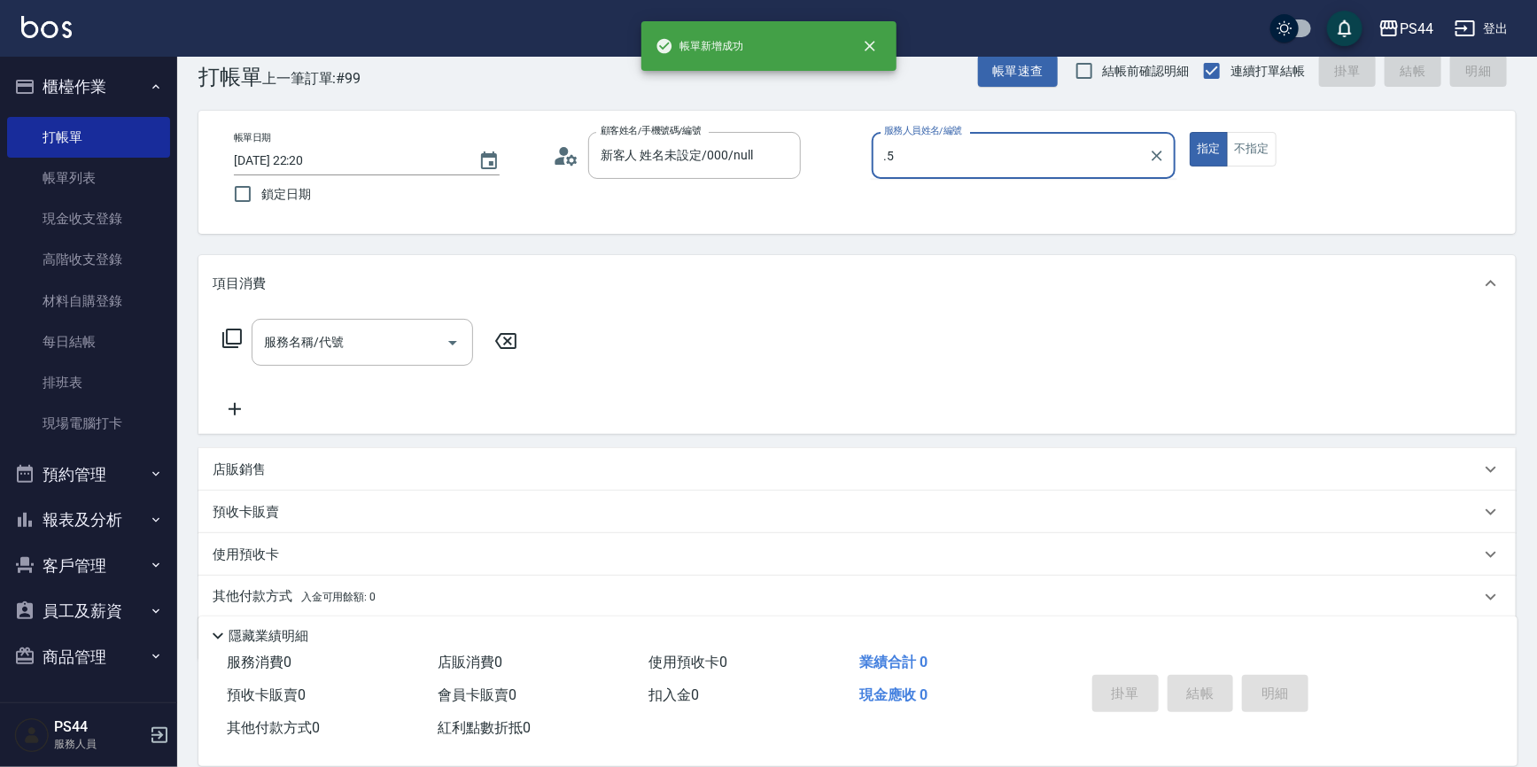
click at [1190, 132] on button "指定" at bounding box center [1209, 149] width 38 height 35
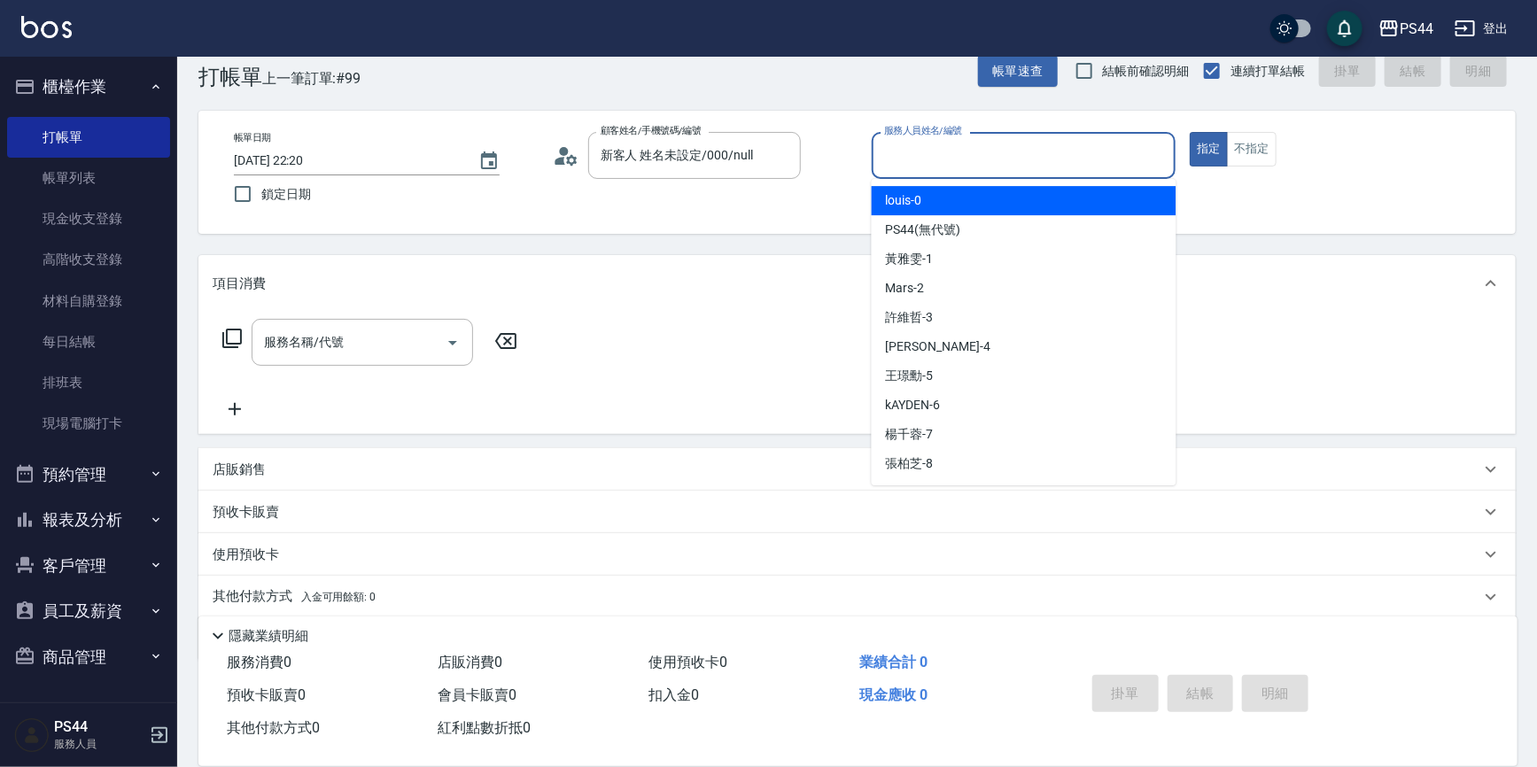
drag, startPoint x: 930, startPoint y: 159, endPoint x: 1010, endPoint y: 163, distance: 79.9
click at [931, 159] on input "服務人員姓名/編號" at bounding box center [1024, 155] width 289 height 31
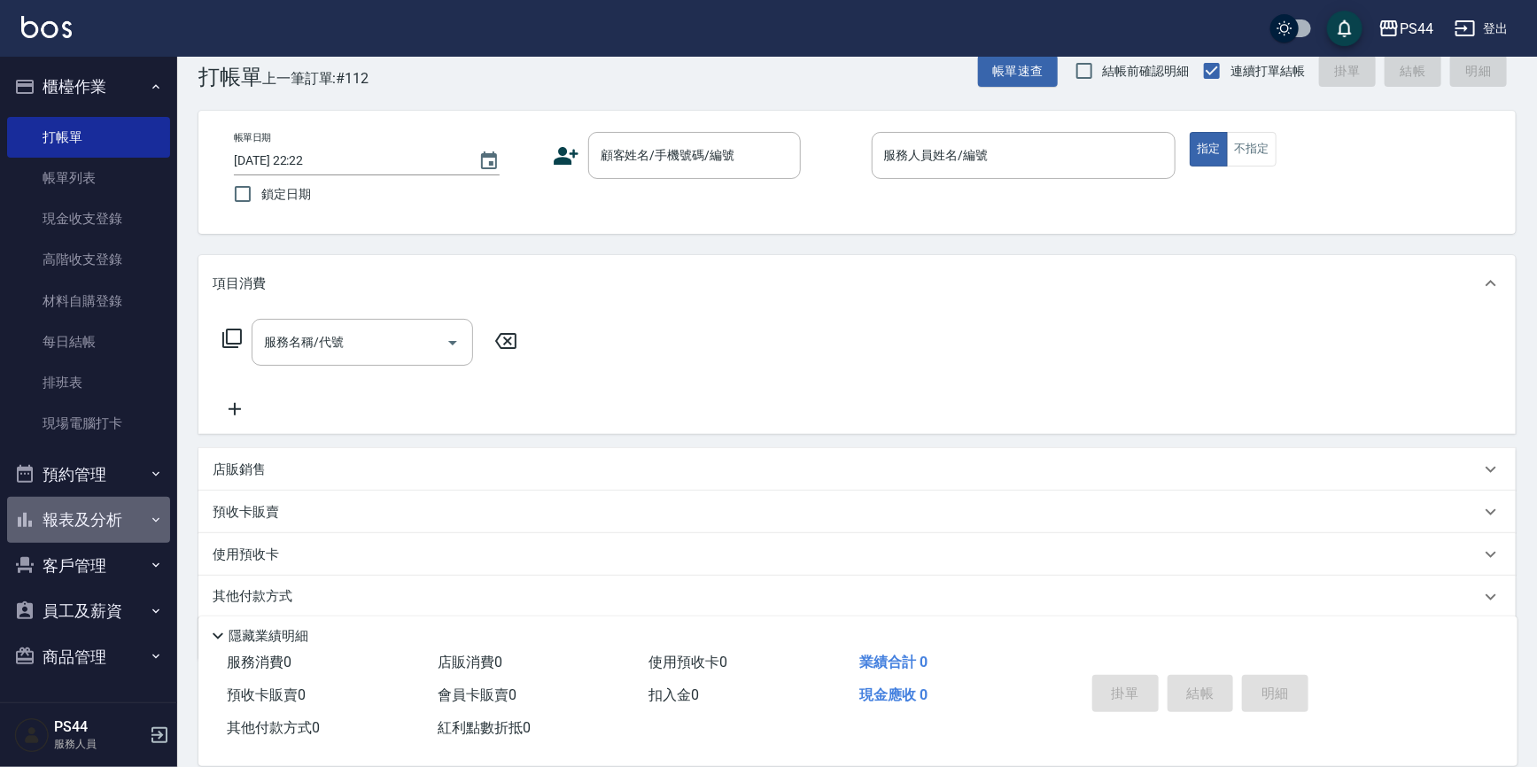
click at [56, 510] on button "報表及分析" at bounding box center [88, 520] width 163 height 46
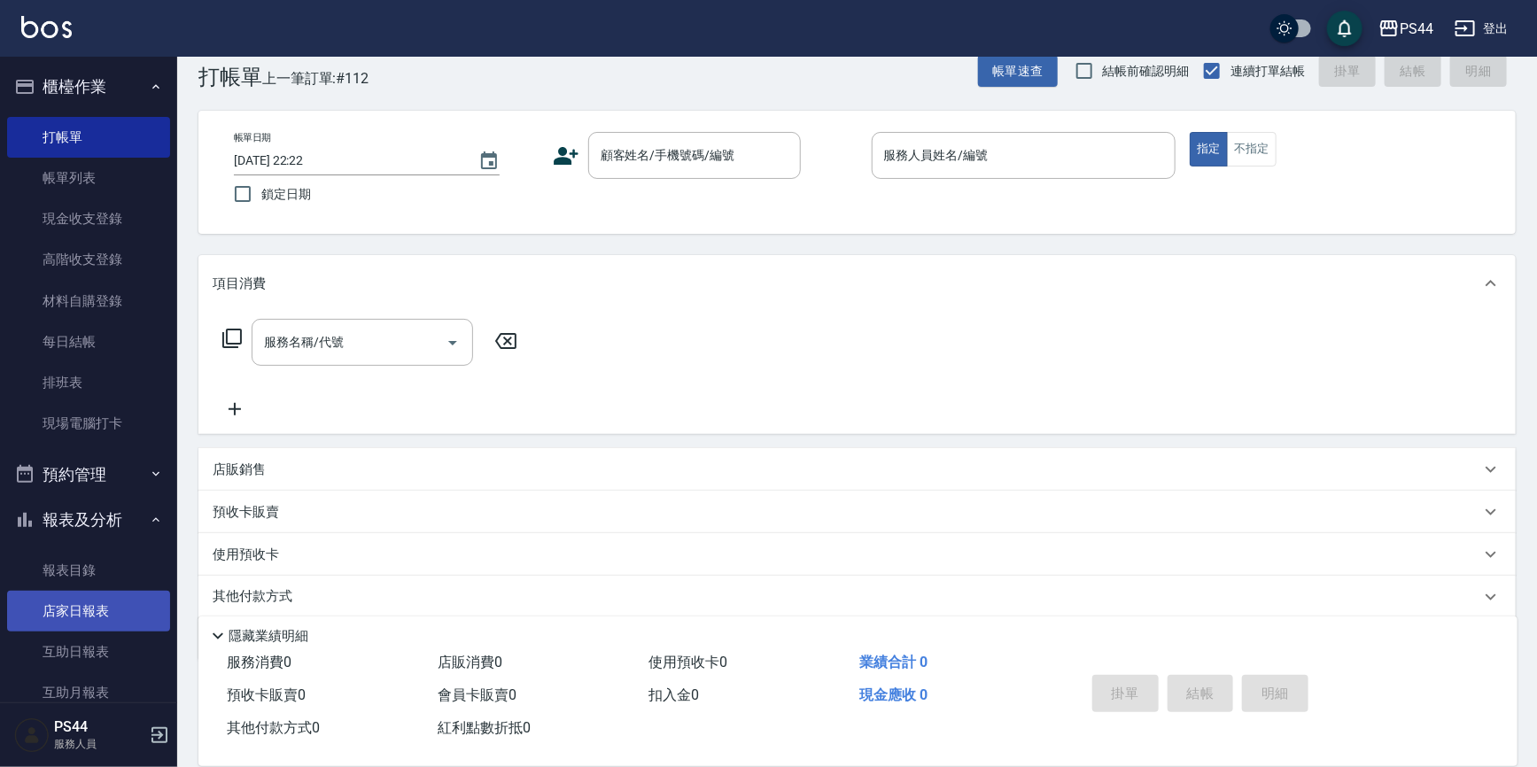
click at [110, 604] on link "店家日報表" at bounding box center [88, 611] width 163 height 41
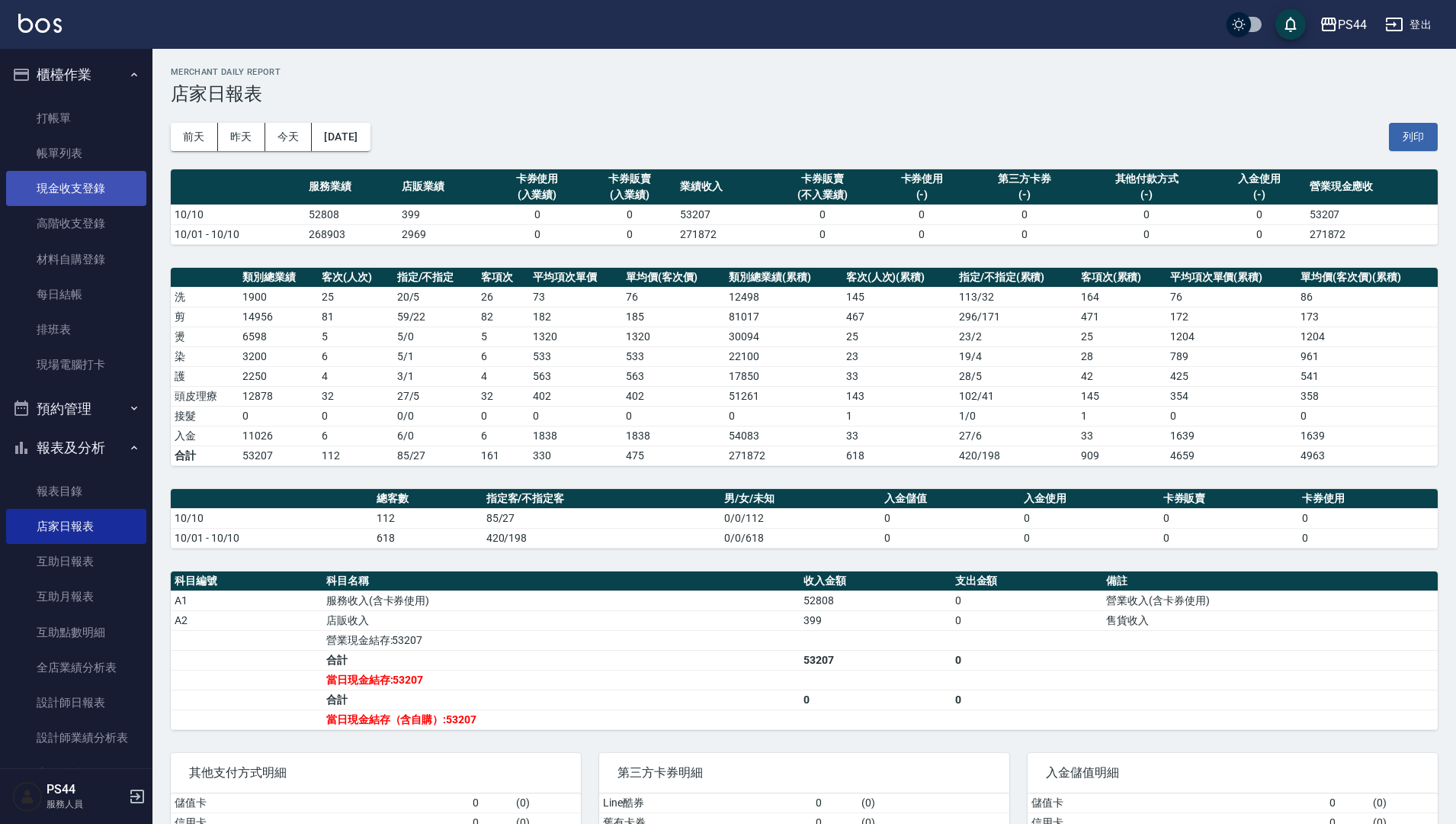
click at [108, 172] on link "現金收支登錄" at bounding box center [76, 188] width 140 height 35
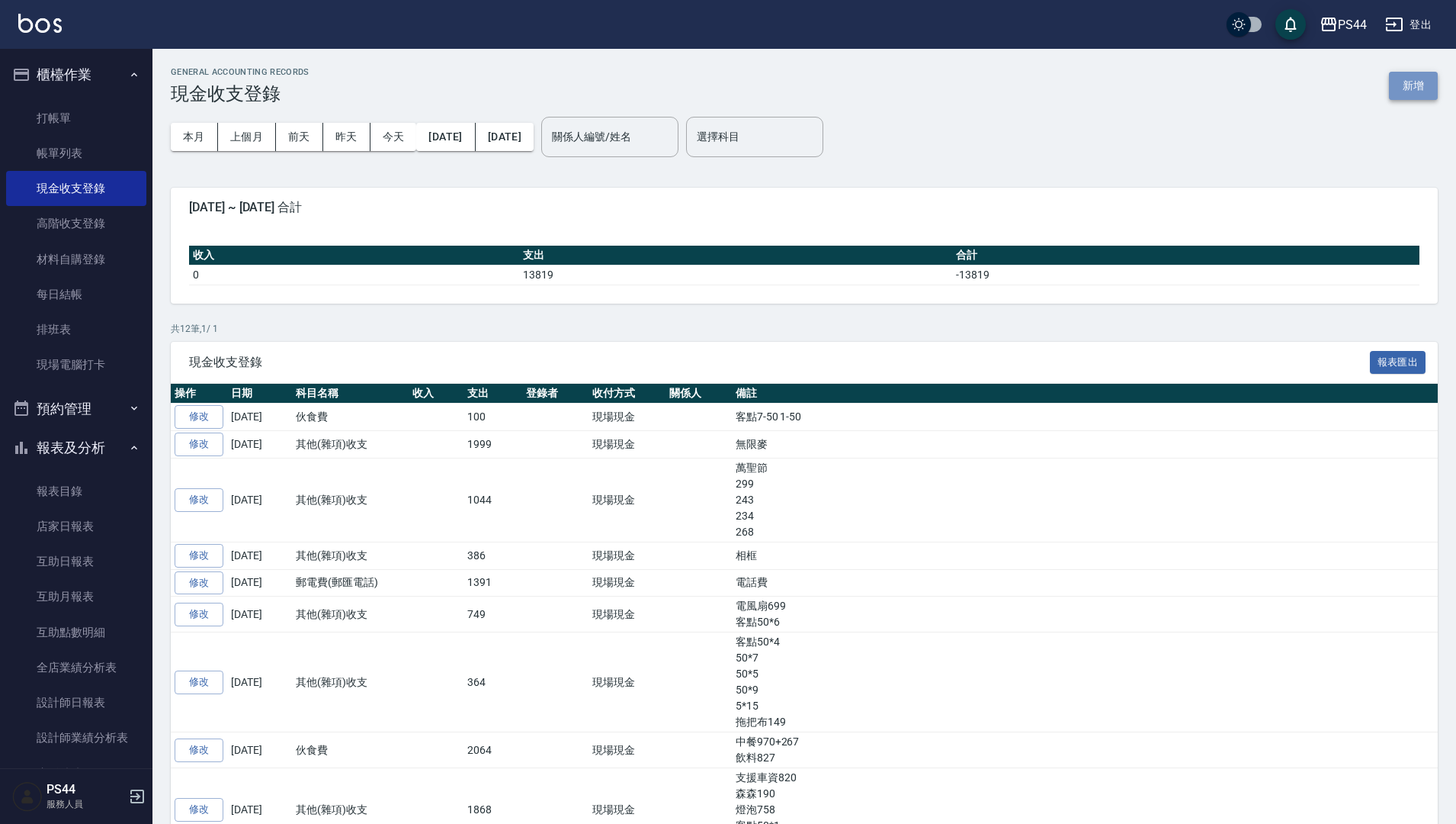
click at [1330, 87] on button "新增" at bounding box center [1413, 85] width 49 height 28
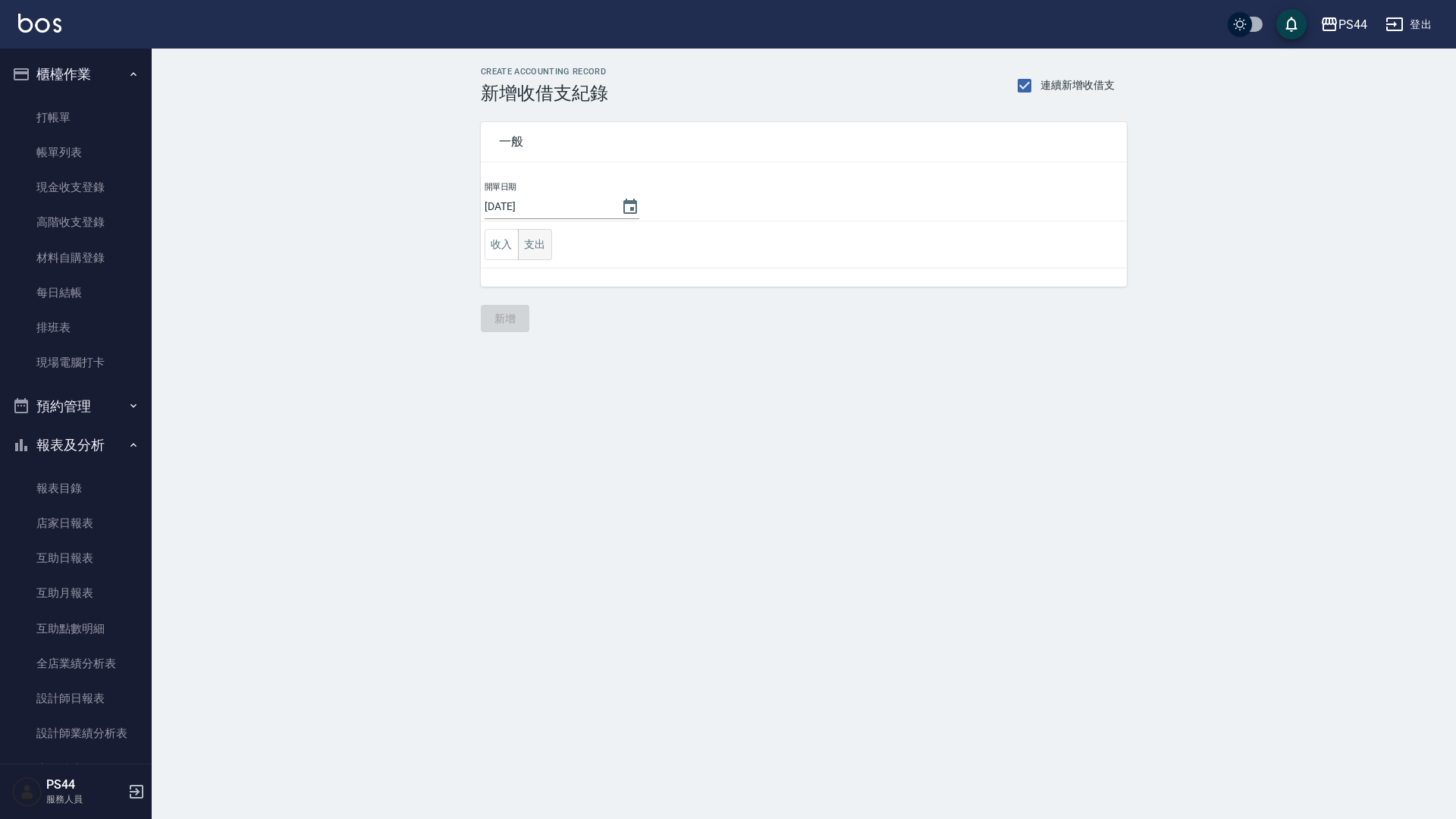
click at [533, 246] on button "支出" at bounding box center [535, 245] width 34 height 31
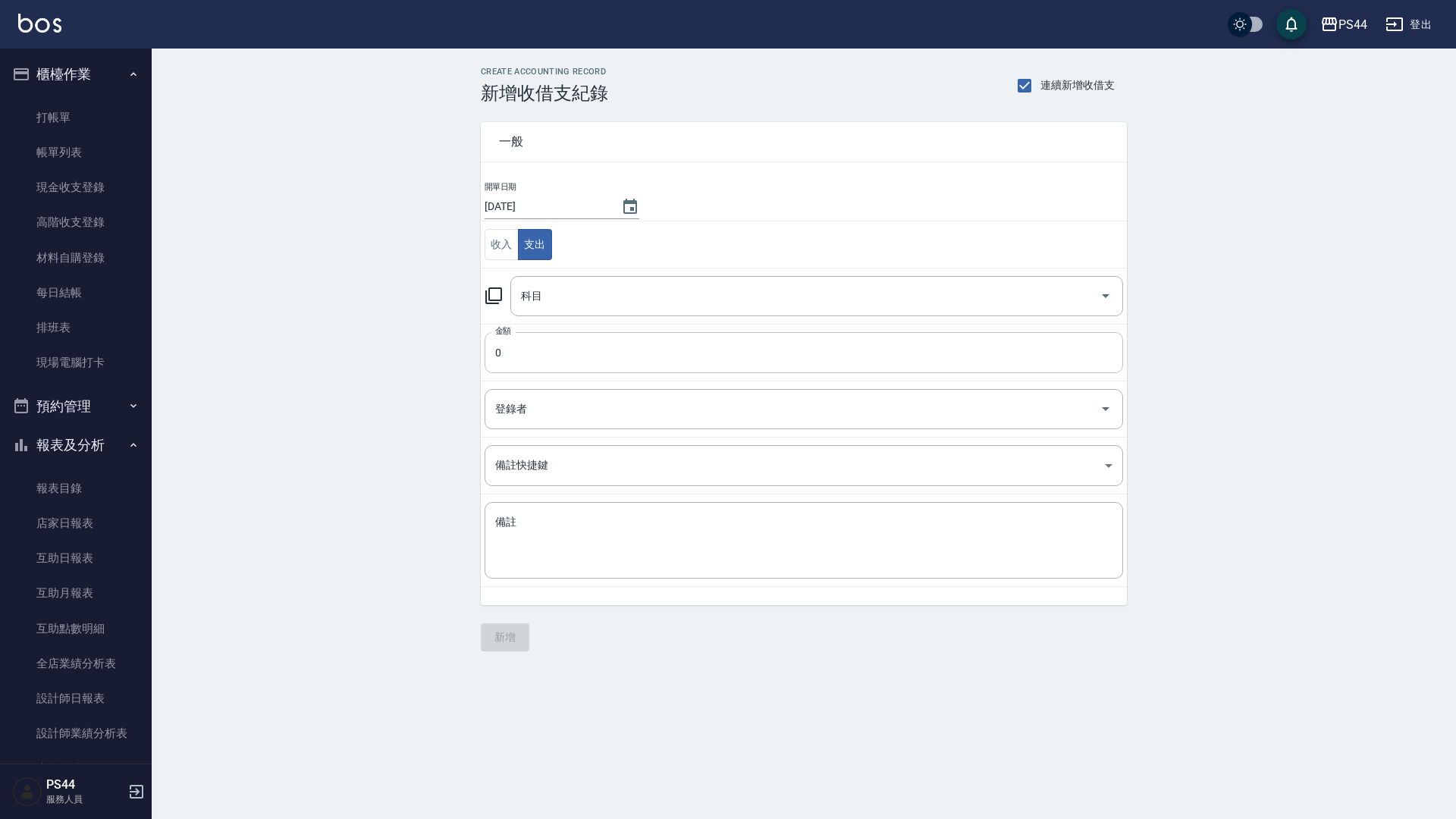
click at [550, 361] on input "0" at bounding box center [804, 353] width 639 height 41
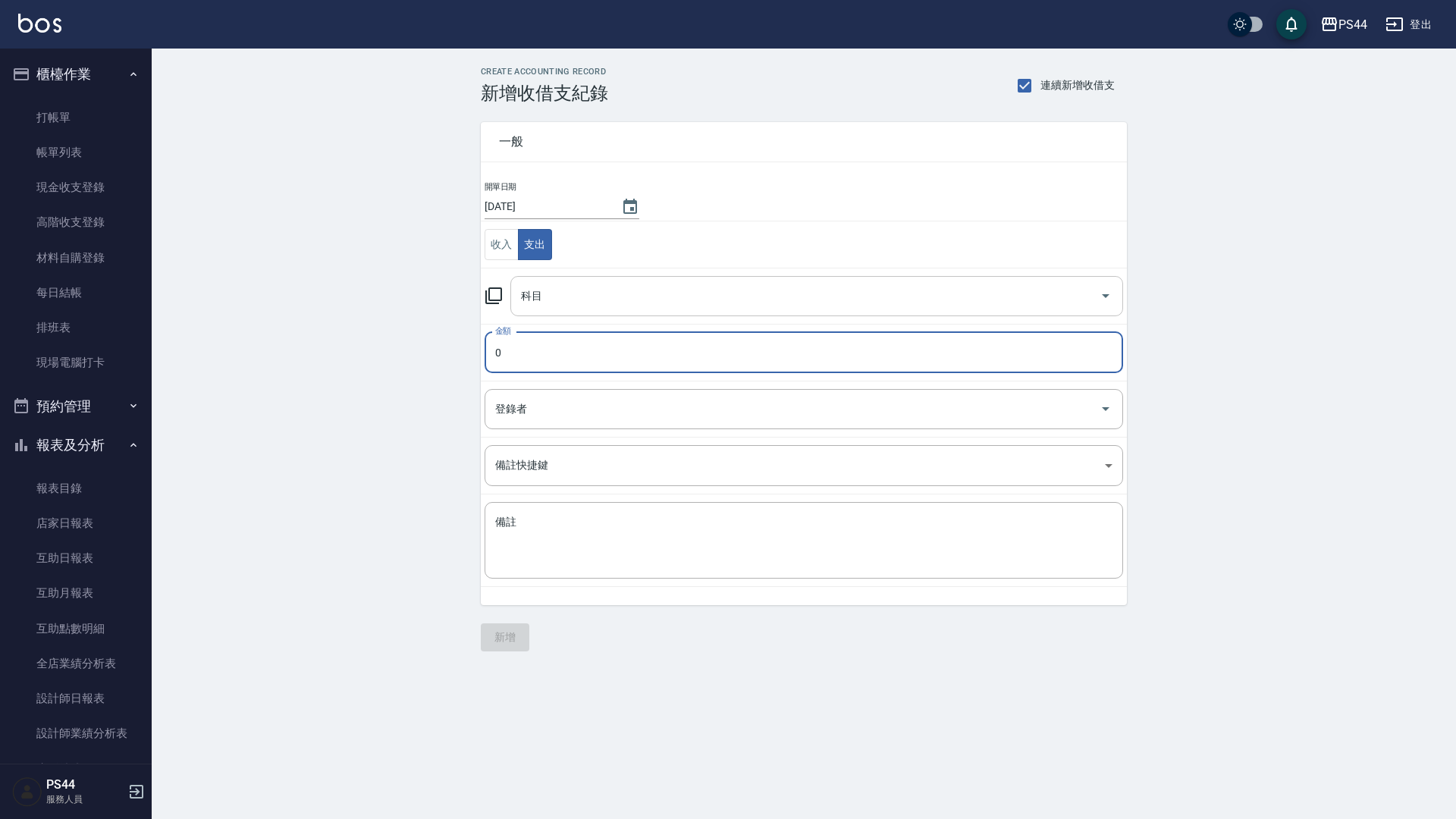
click at [572, 302] on input "科目" at bounding box center [805, 296] width 576 height 27
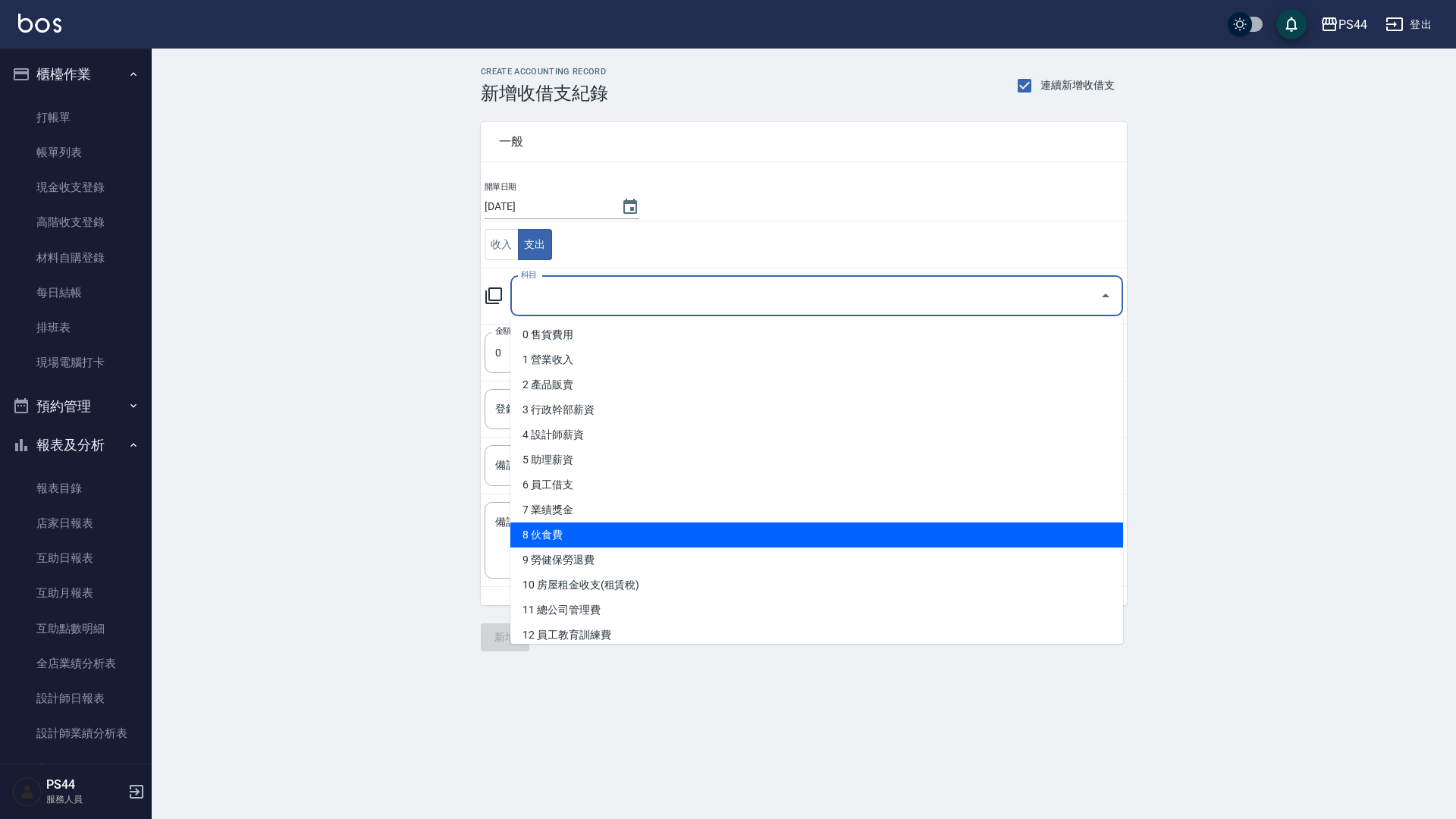
click at [590, 529] on li "8 伙食費" at bounding box center [817, 535] width 613 height 25
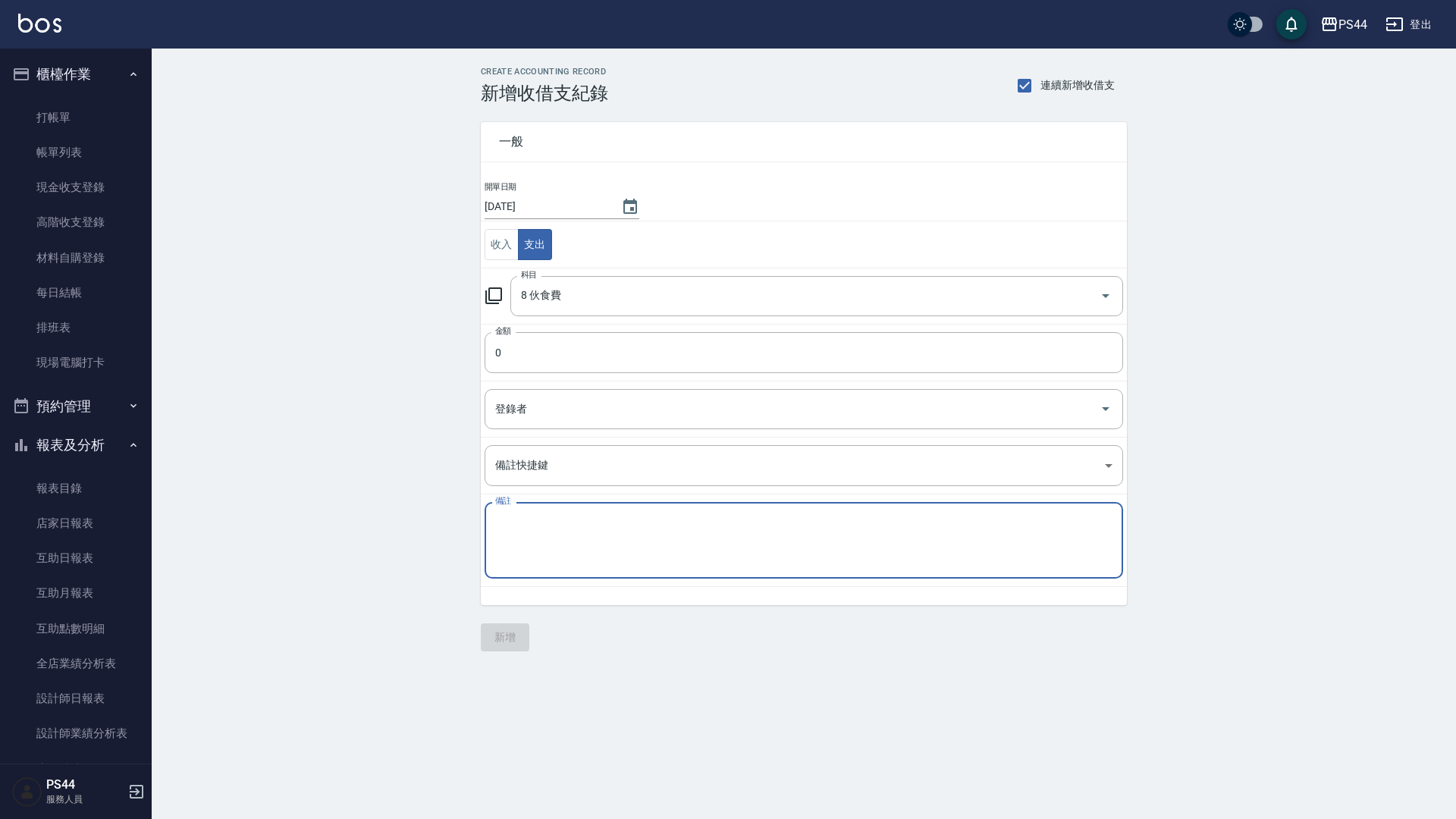
click at [536, 531] on textarea "備註" at bounding box center [804, 541] width 617 height 51
click at [554, 535] on textarea "飲料354 中餐855 客點9-50 8-50 6-50 7-50 1-50" at bounding box center [804, 541] width 617 height 51
click at [568, 341] on input "0" at bounding box center [804, 353] width 639 height 41
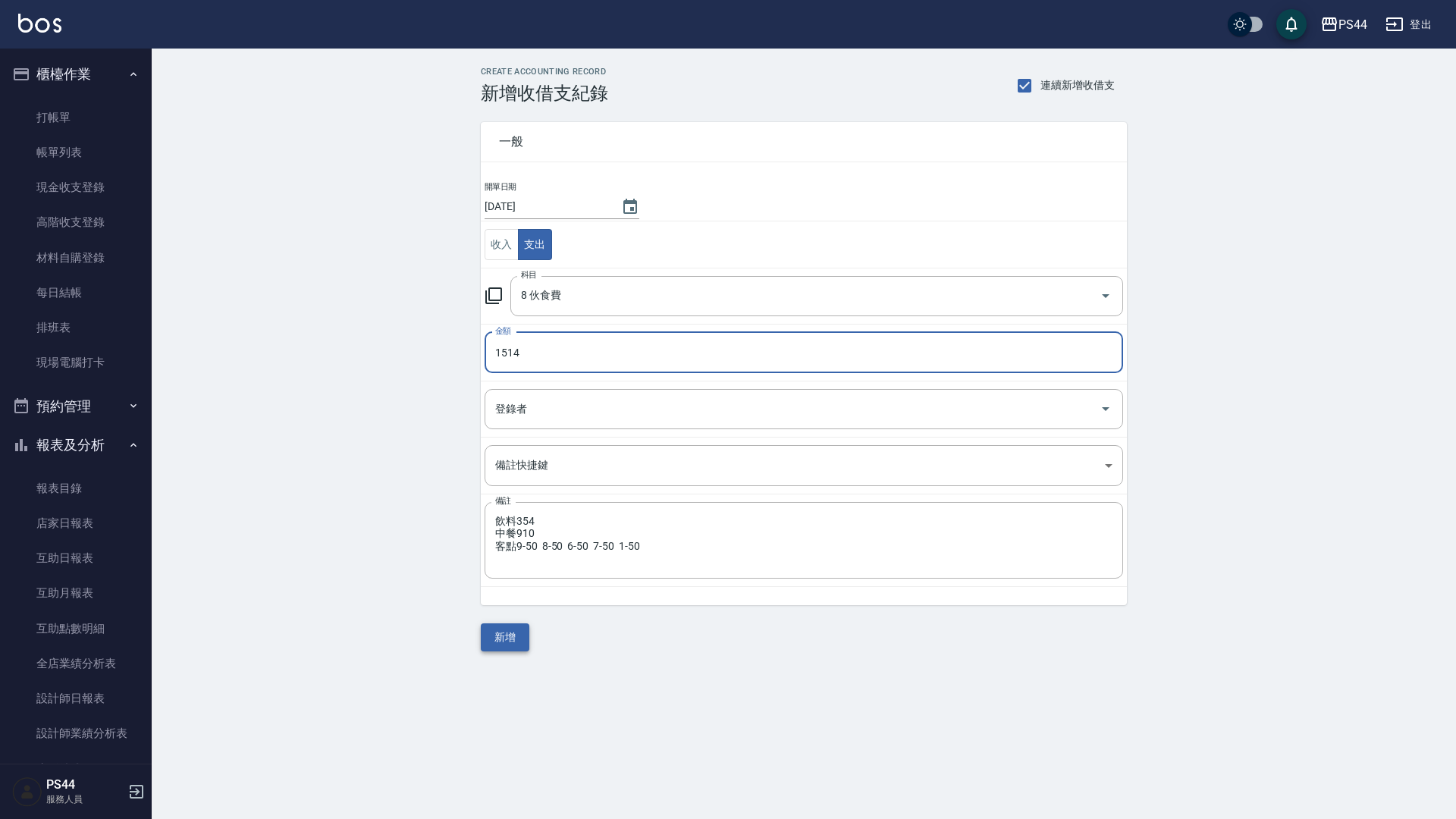
click at [497, 641] on button "新增" at bounding box center [505, 637] width 49 height 28
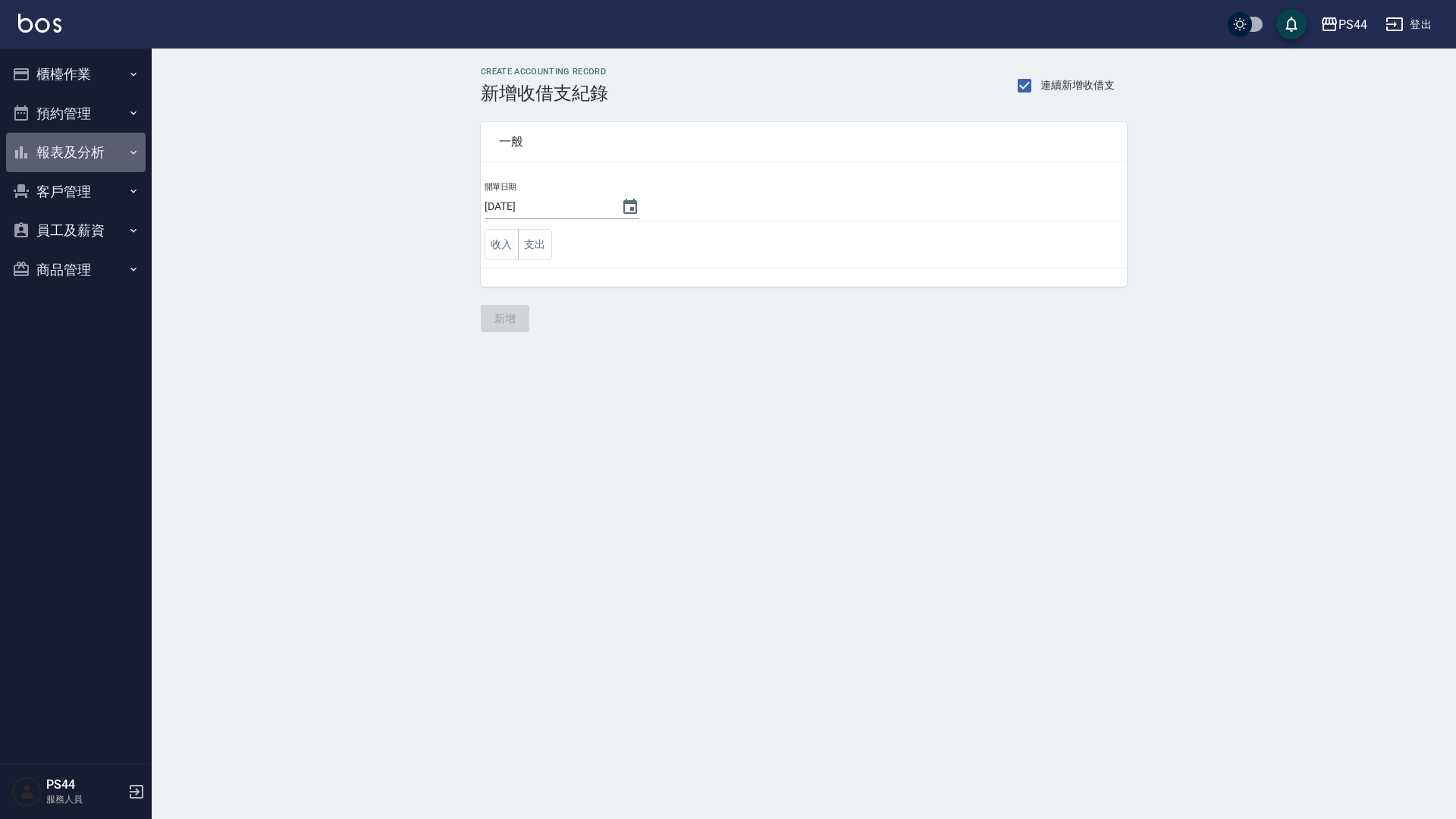
click at [80, 138] on button "報表及分析" at bounding box center [75, 152] width 140 height 39
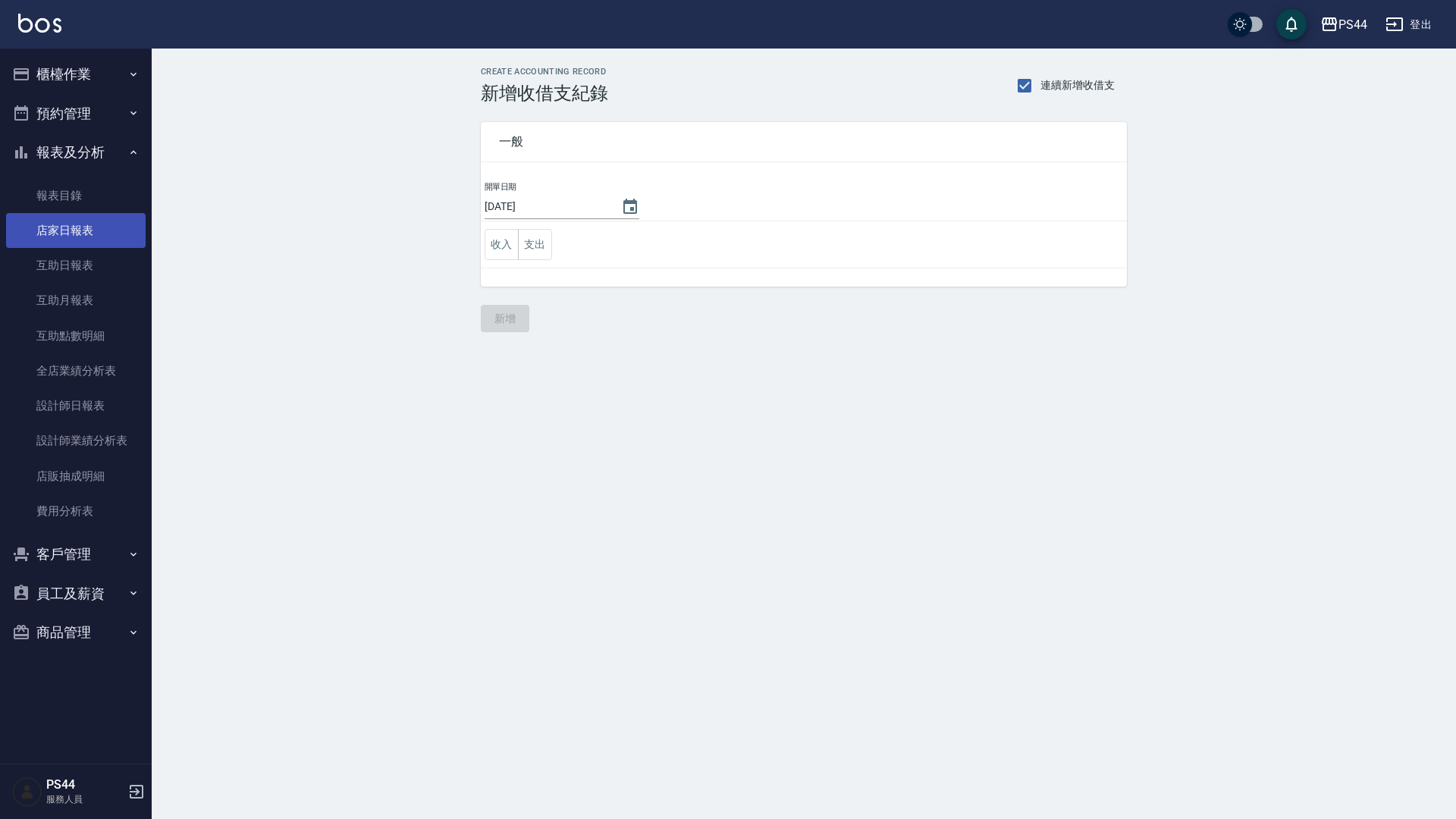
click at [74, 239] on link "店家日報表" at bounding box center [75, 230] width 140 height 35
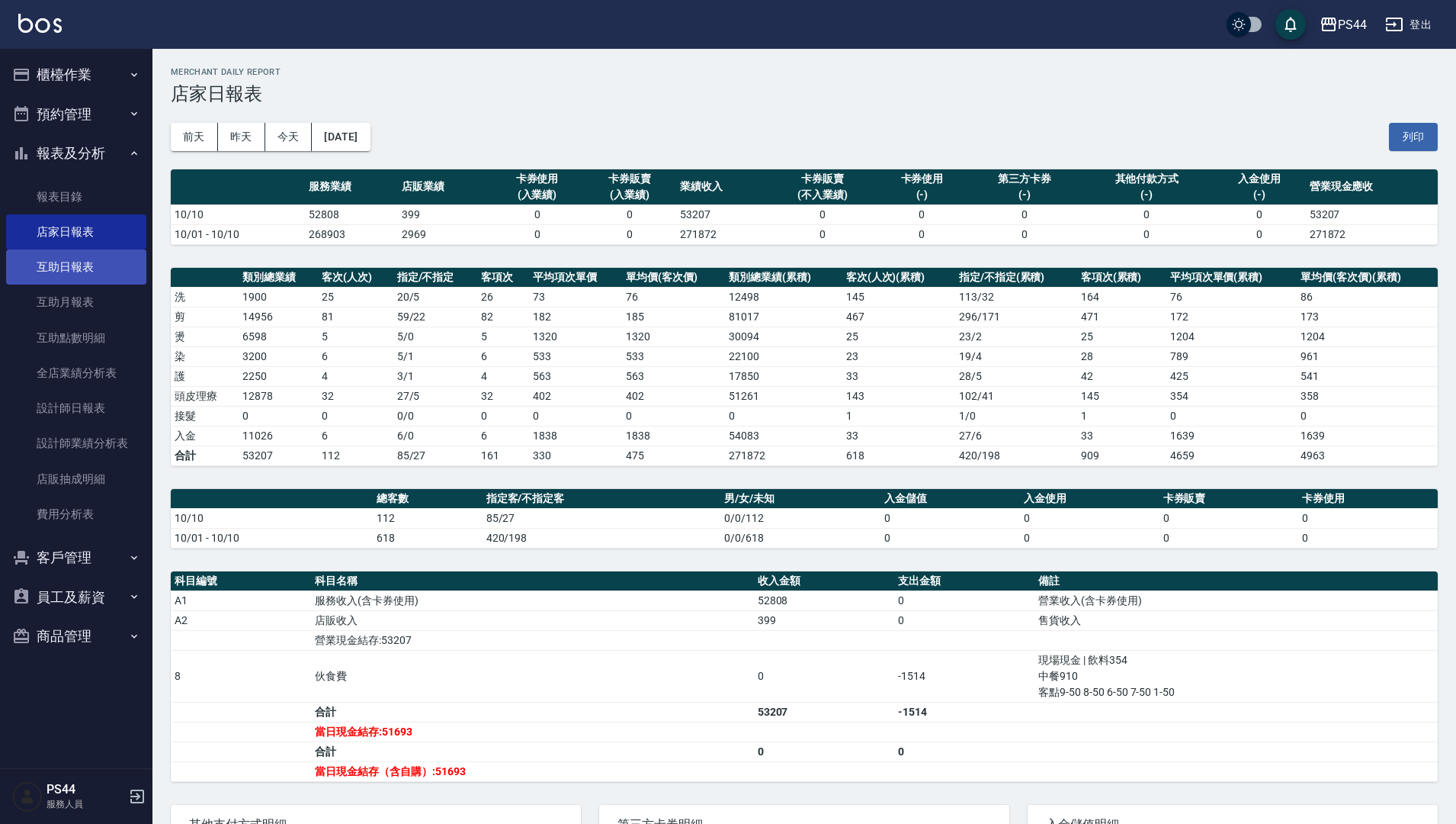
click at [128, 263] on link "互助日報表" at bounding box center [76, 267] width 140 height 35
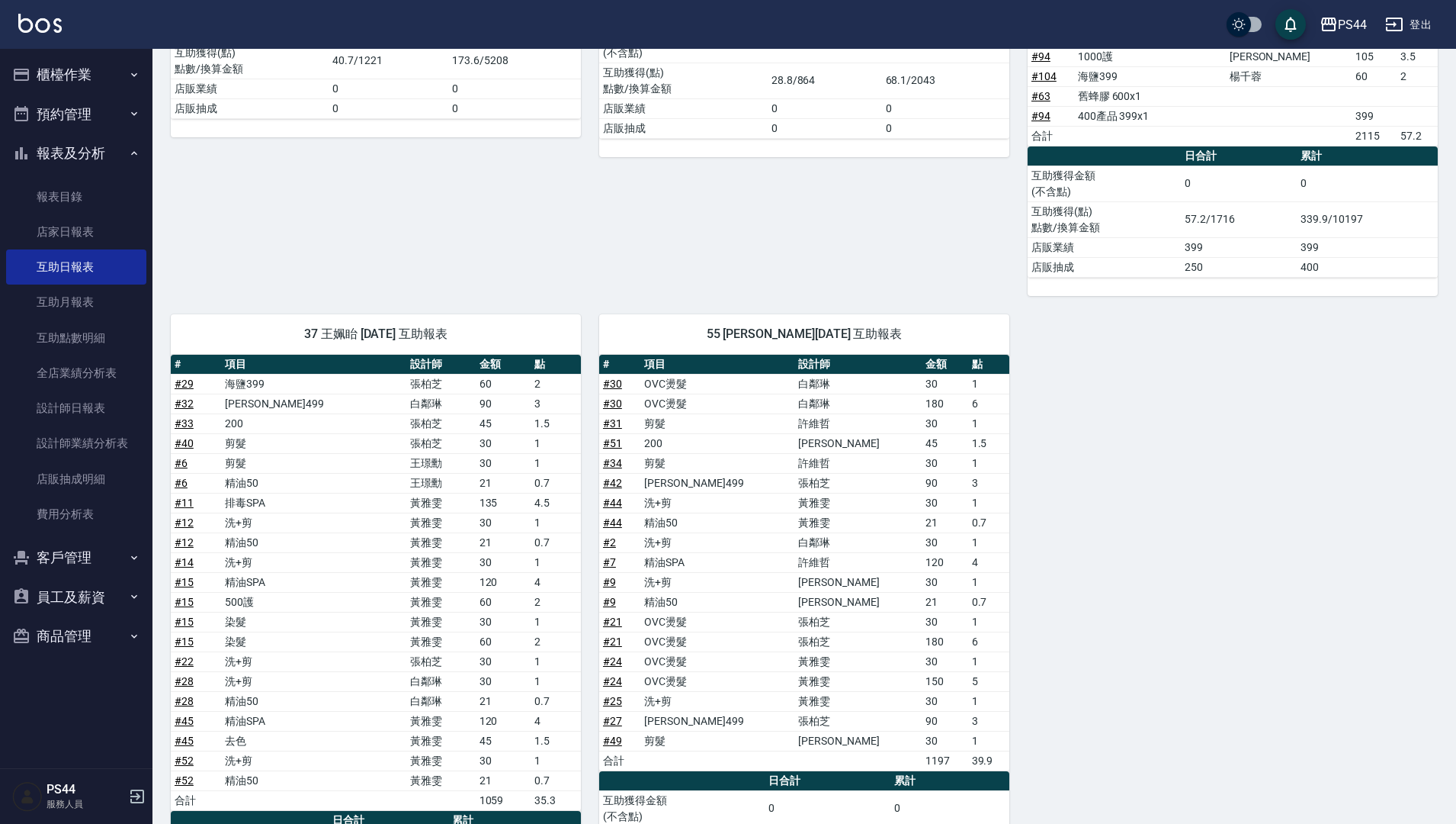
scroll to position [1762, 0]
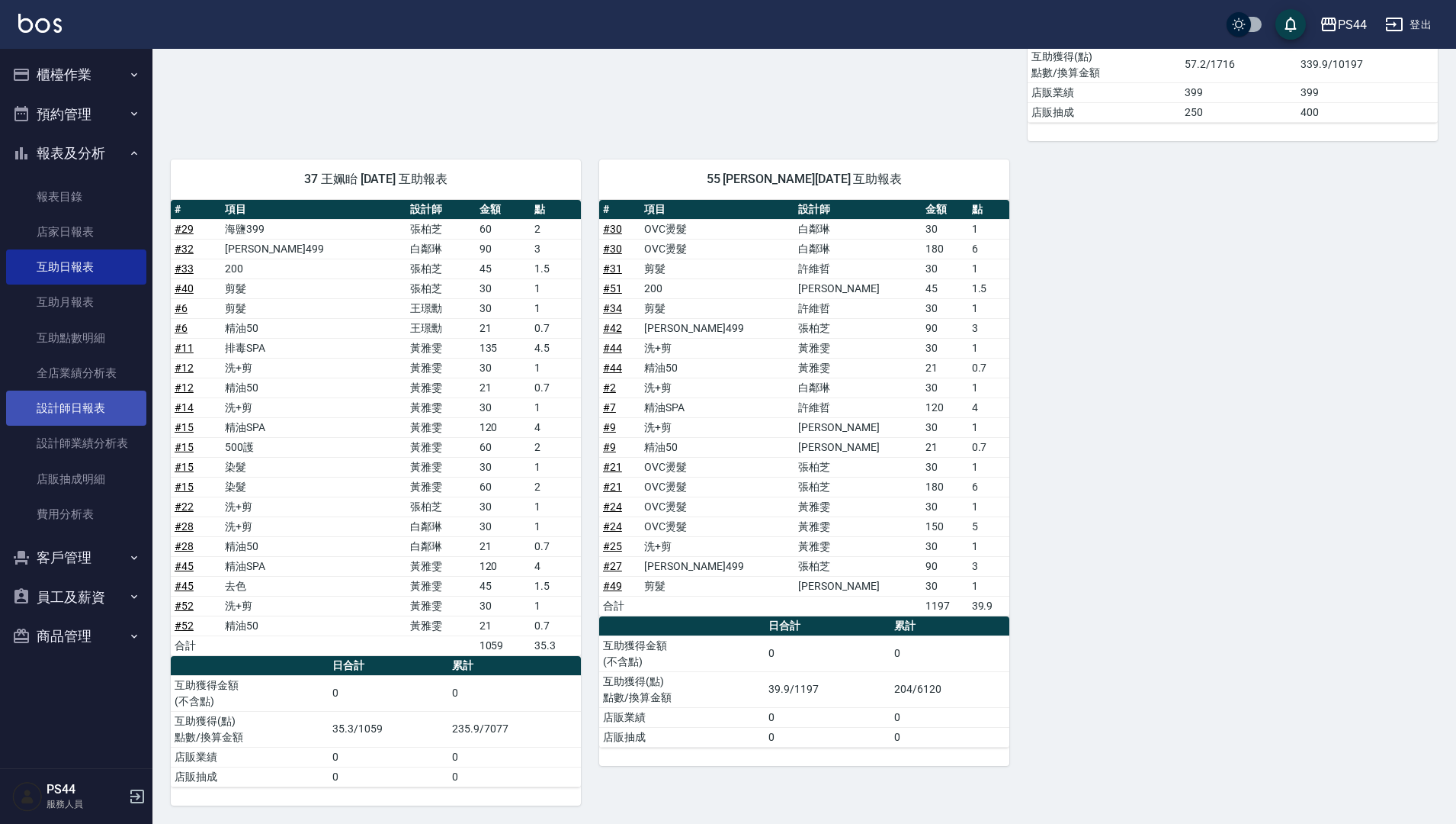
click at [101, 408] on link "設計師日報表" at bounding box center [76, 408] width 140 height 35
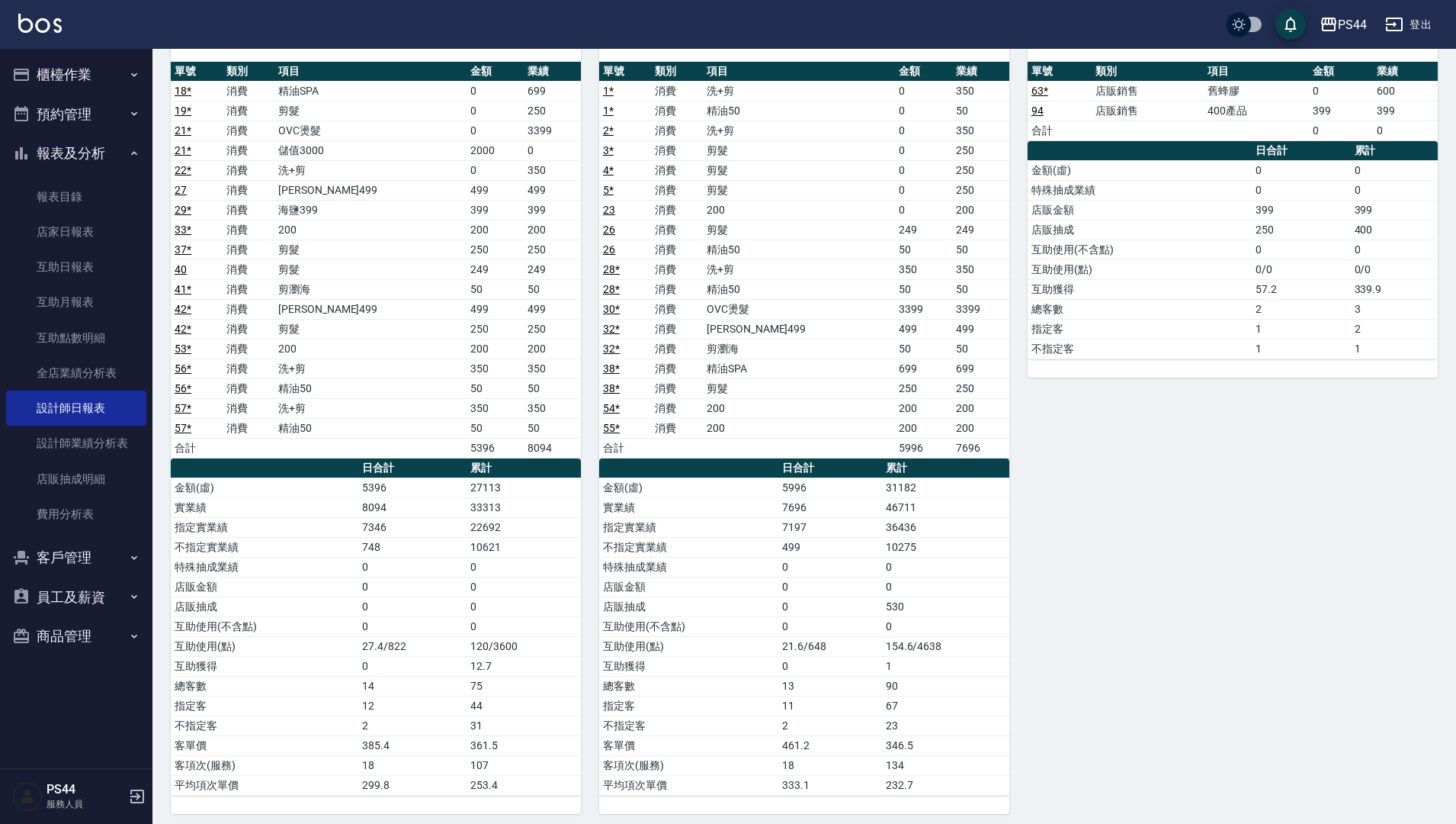
scroll to position [2609, 0]
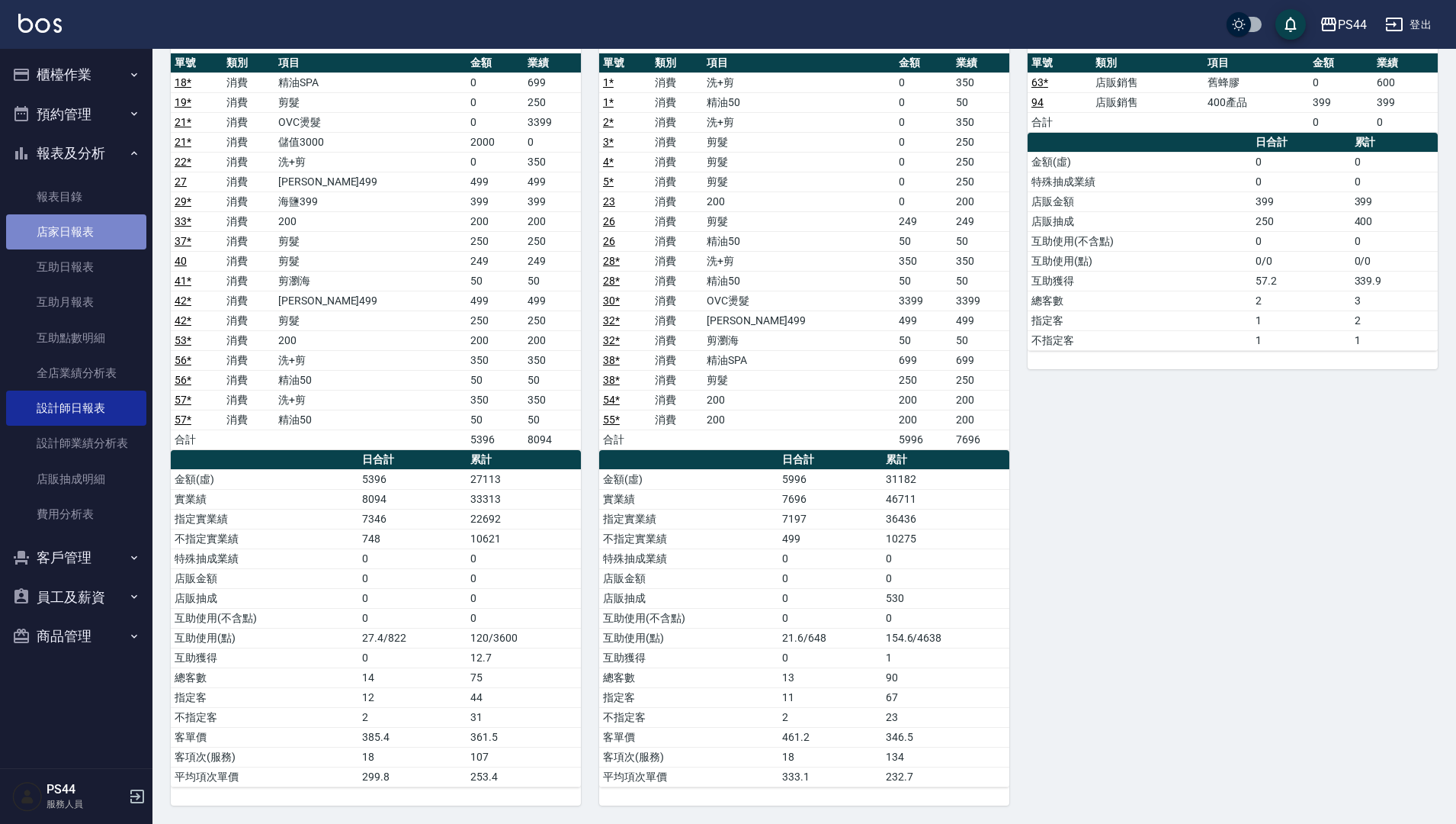
click at [71, 222] on link "店家日報表" at bounding box center [76, 232] width 140 height 35
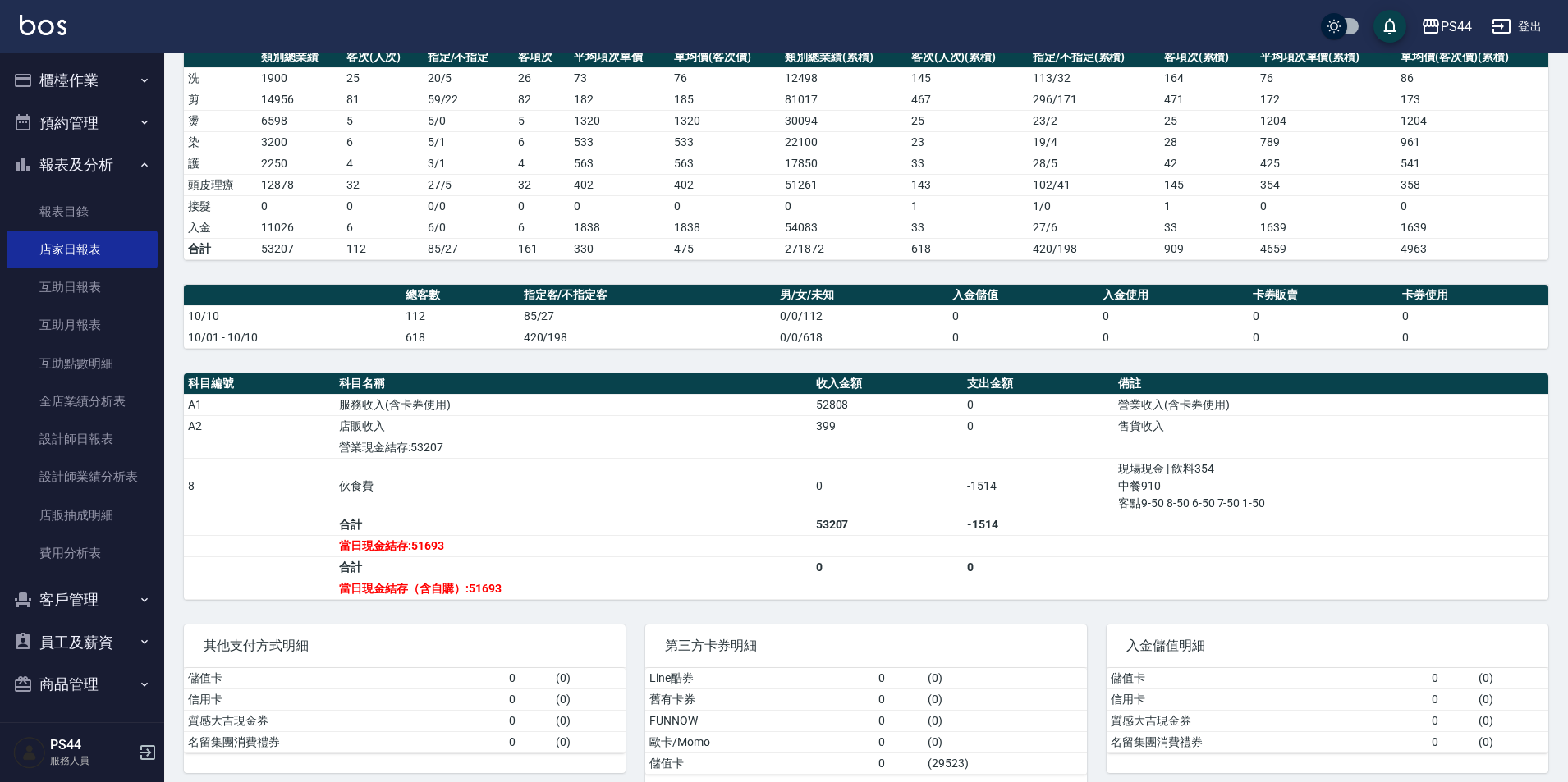
scroll to position [273, 0]
